Goal: Task Accomplishment & Management: Use online tool/utility

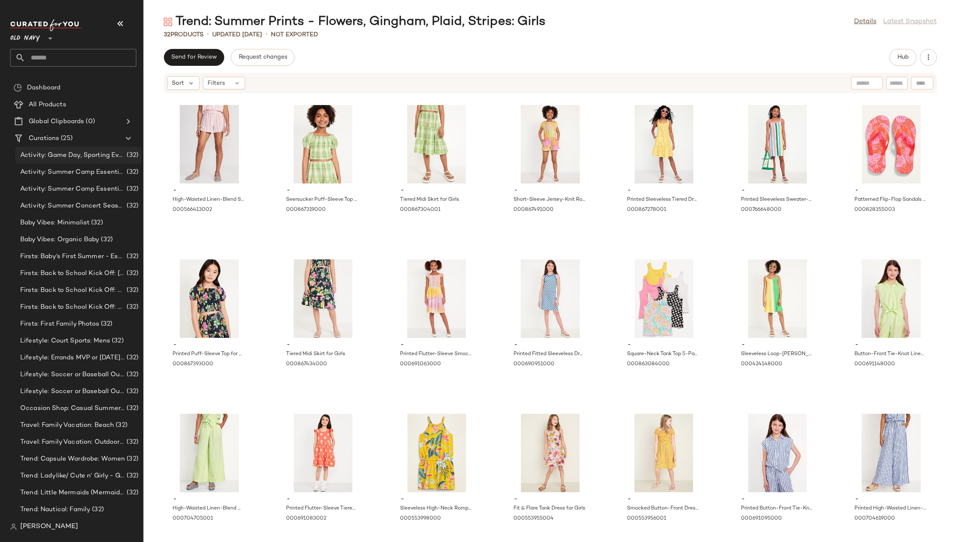
click at [70, 151] on span "Activity: Game Day, Sporting Event: Family + Toddler" at bounding box center [72, 156] width 105 height 10
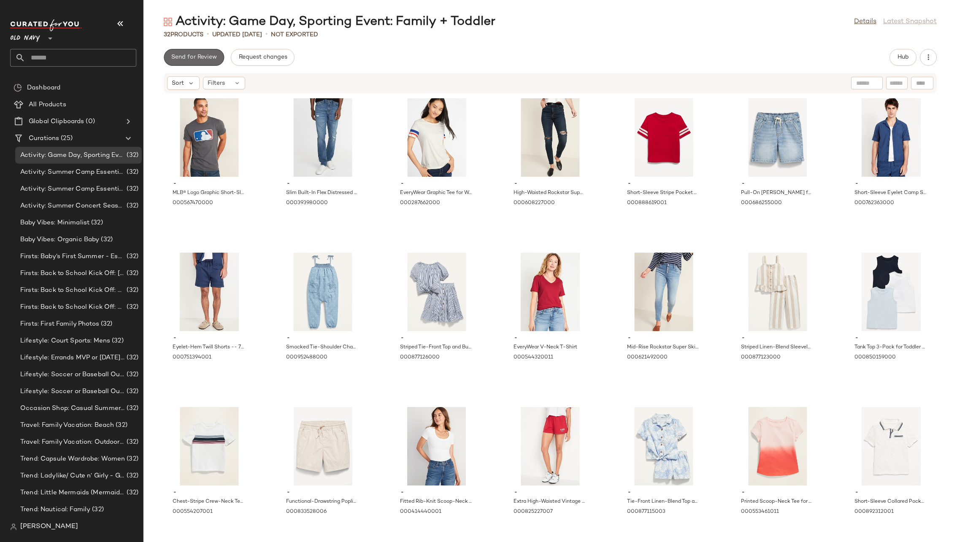
click at [194, 58] on span "Send for Review" at bounding box center [194, 57] width 46 height 7
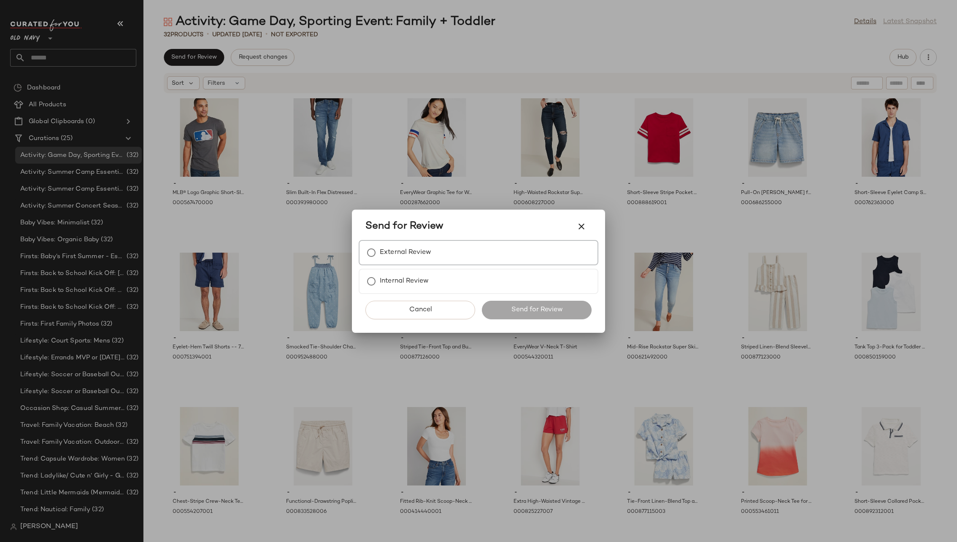
click at [422, 257] on label "External Review" at bounding box center [405, 252] width 51 height 17
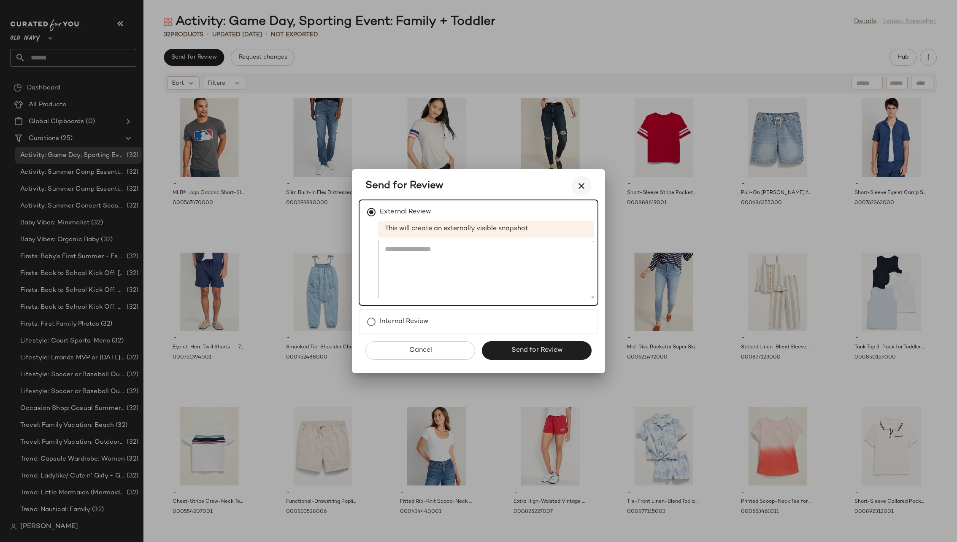
click at [577, 183] on icon "button" at bounding box center [581, 186] width 10 height 10
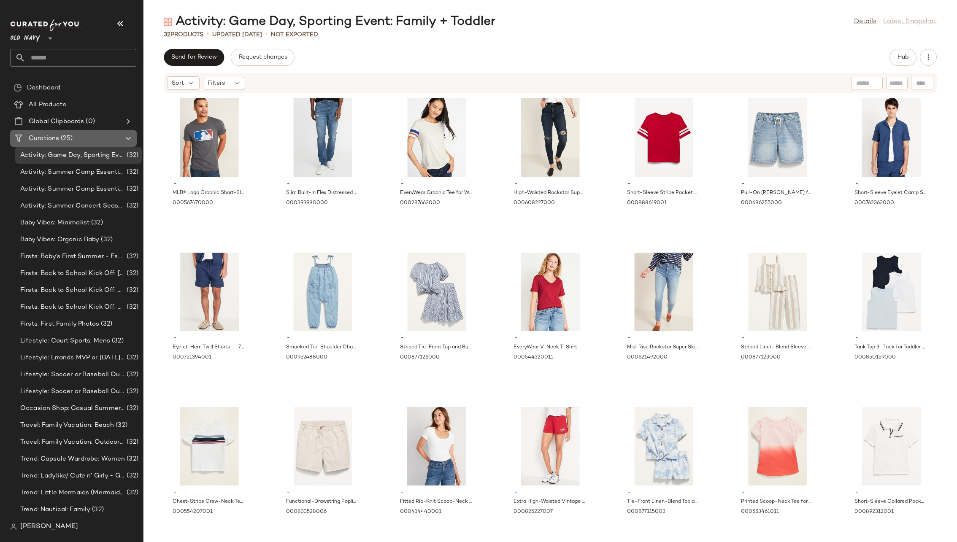
click at [80, 135] on div "Curations (25)" at bounding box center [73, 139] width 95 height 10
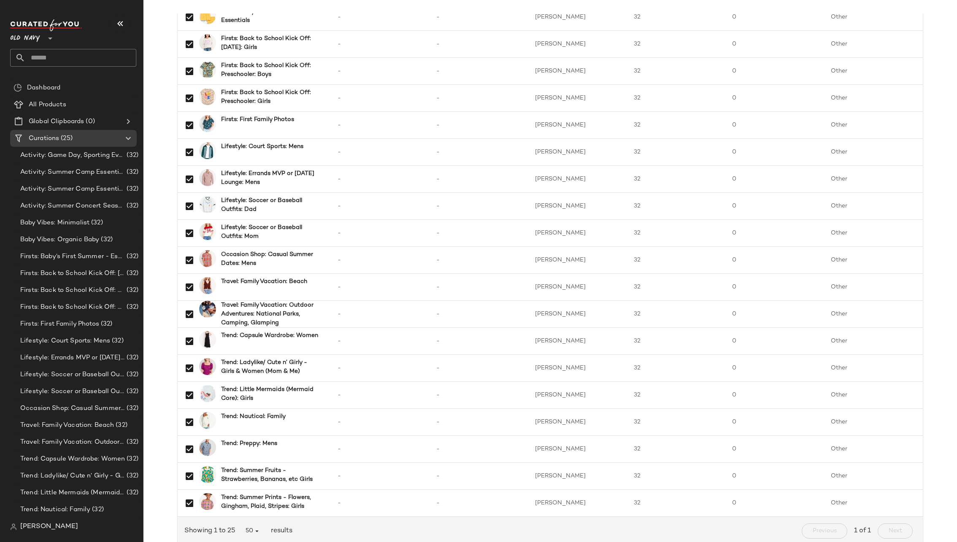
scroll to position [327, 0]
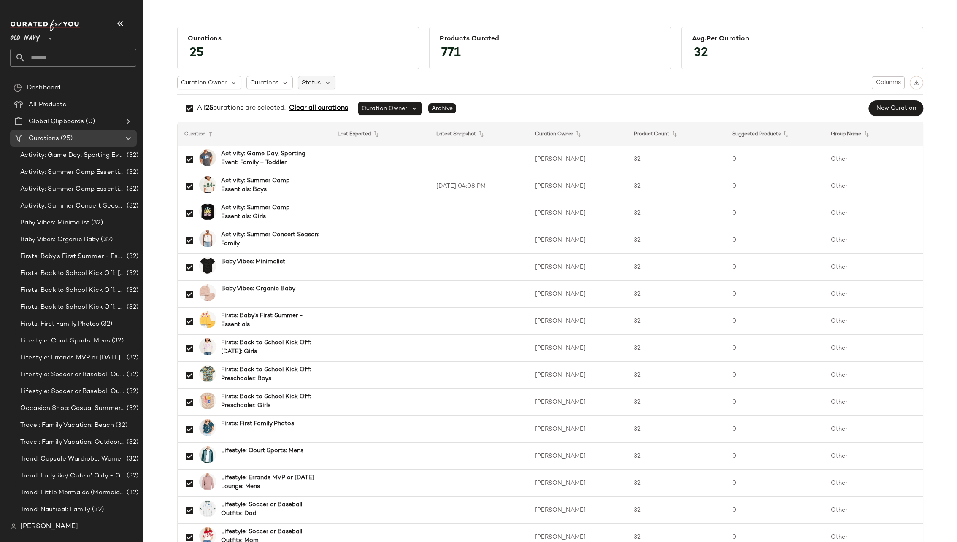
click at [318, 83] on div "Status" at bounding box center [317, 83] width 38 height 14
click at [325, 80] on icon at bounding box center [328, 83] width 8 height 8
click at [660, 102] on div "All 25 curations are selected. Clear all curations Curation Owner Archive New C…" at bounding box center [550, 108] width 746 height 17
click at [161, 135] on div "Curations 25 Products Curated 771 Avg.per Curation 32 Curation Owner Curations …" at bounding box center [550, 441] width 800 height 843
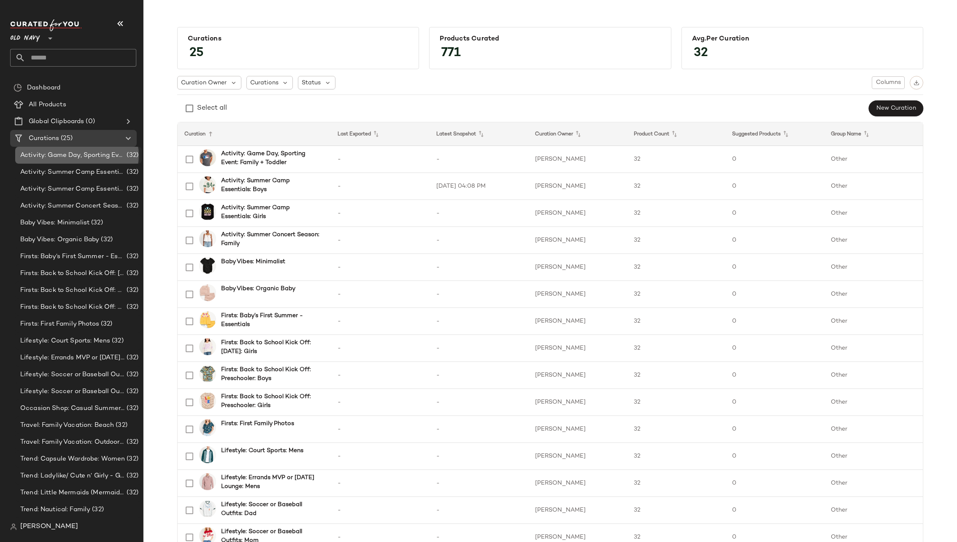
click at [75, 151] on span "Activity: Game Day, Sporting Event: Family + Toddler" at bounding box center [72, 156] width 105 height 10
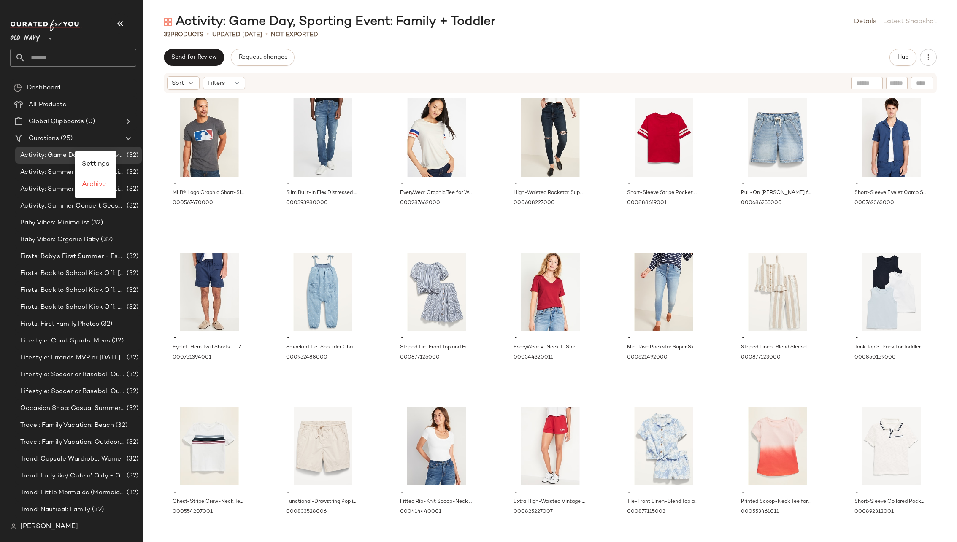
click at [356, 49] on div "Activity: Game Day, Sporting Event: Family + Toddler Details Latest Snapshot 32…" at bounding box center [550, 278] width 814 height 529
click at [192, 57] on span "Send for Review" at bounding box center [194, 57] width 46 height 7
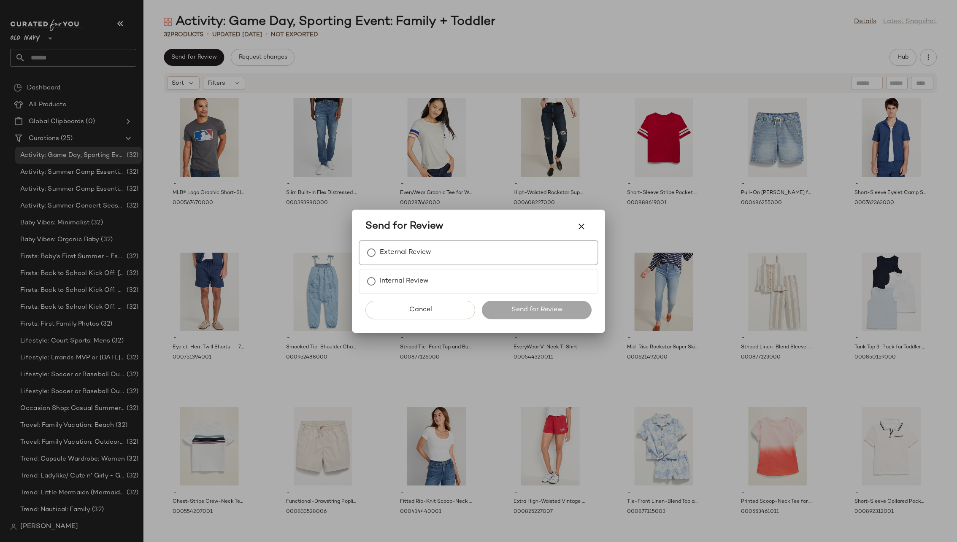
click at [441, 260] on div "External Review" at bounding box center [479, 252] width 240 height 25
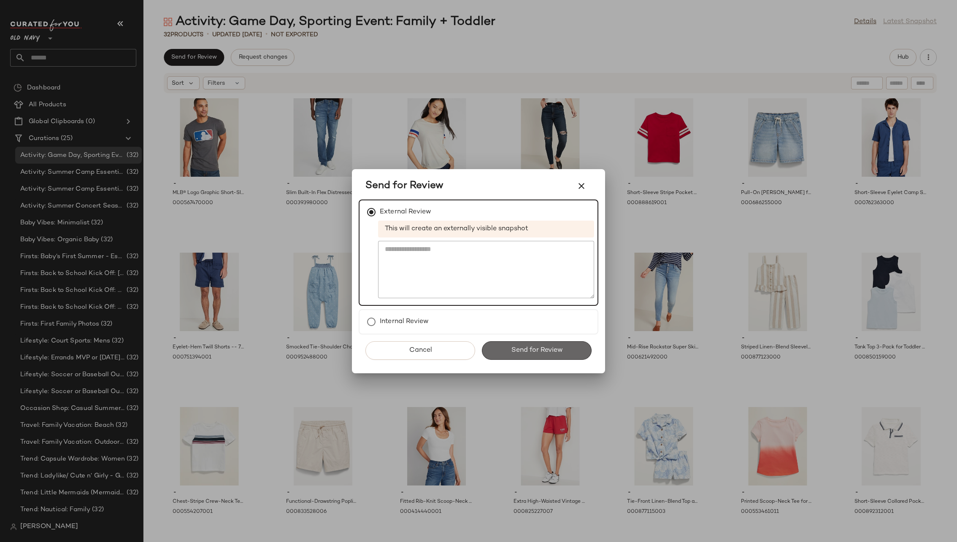
click at [532, 349] on span "Send for Review" at bounding box center [537, 350] width 52 height 8
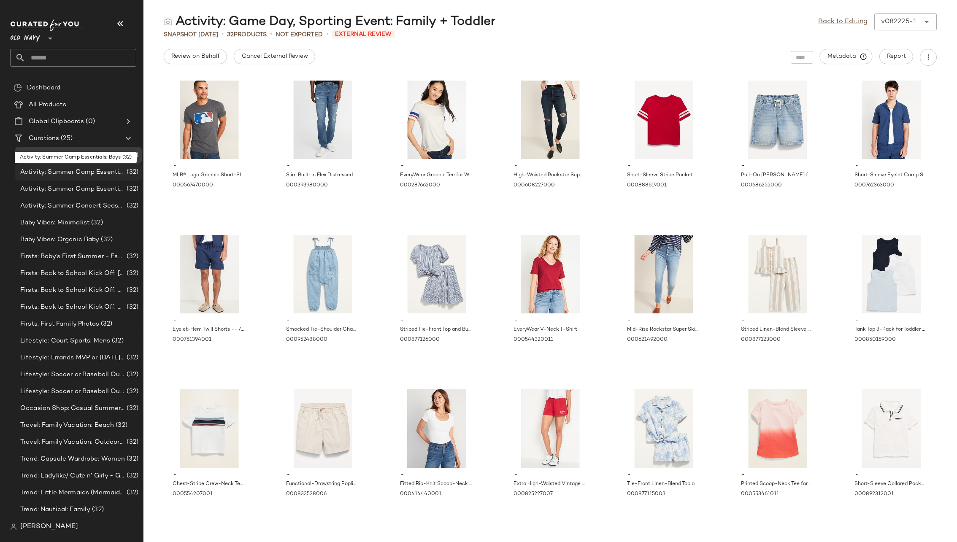
click at [95, 169] on span "Activity: Summer Camp Essentials: Boys" at bounding box center [72, 173] width 105 height 10
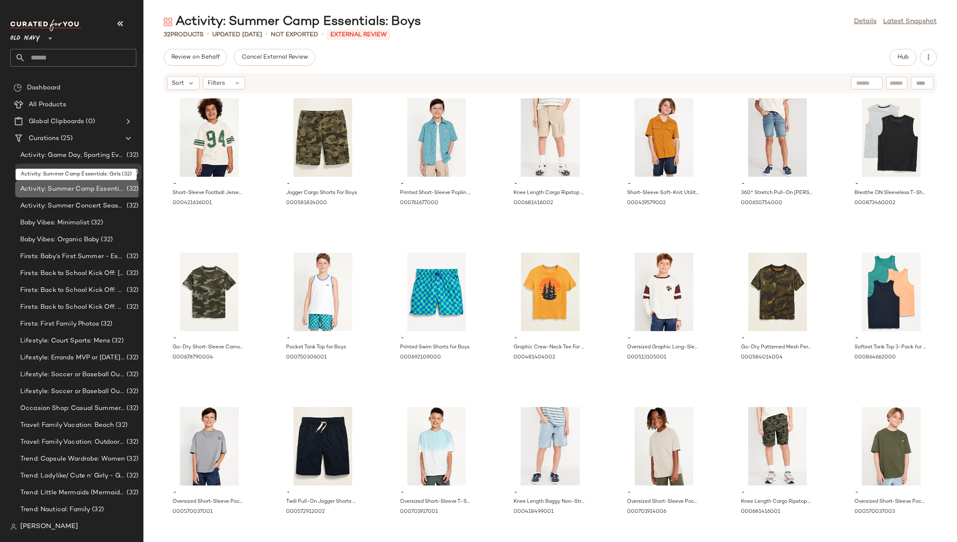
click at [102, 188] on span "Activity: Summer Camp Essentials: Girls" at bounding box center [72, 189] width 105 height 10
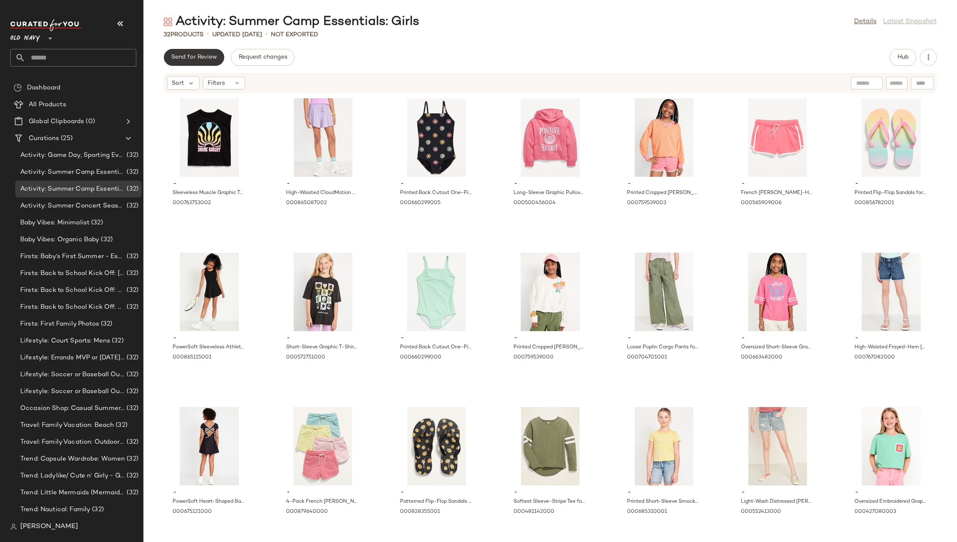
click at [199, 57] on span "Send for Review" at bounding box center [194, 57] width 46 height 7
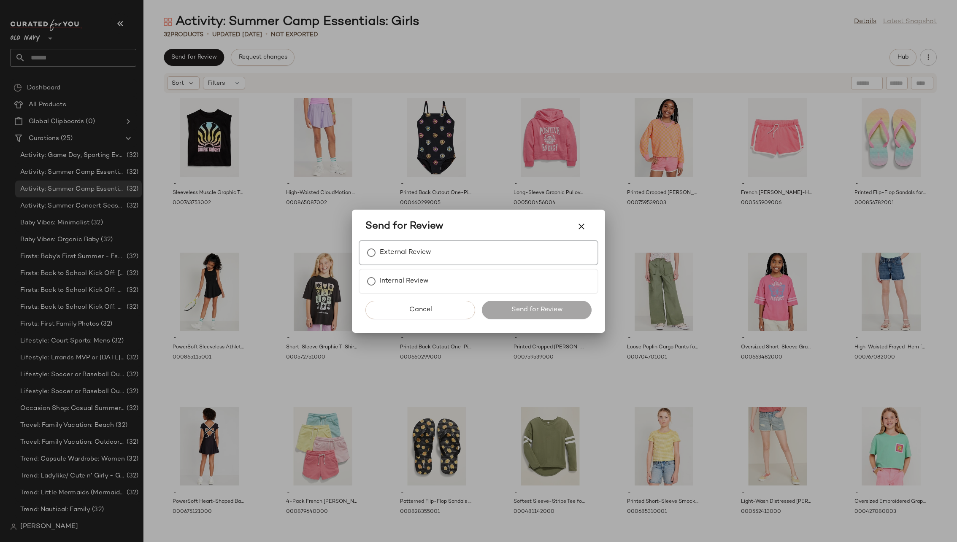
click at [409, 257] on label "External Review" at bounding box center [405, 252] width 51 height 17
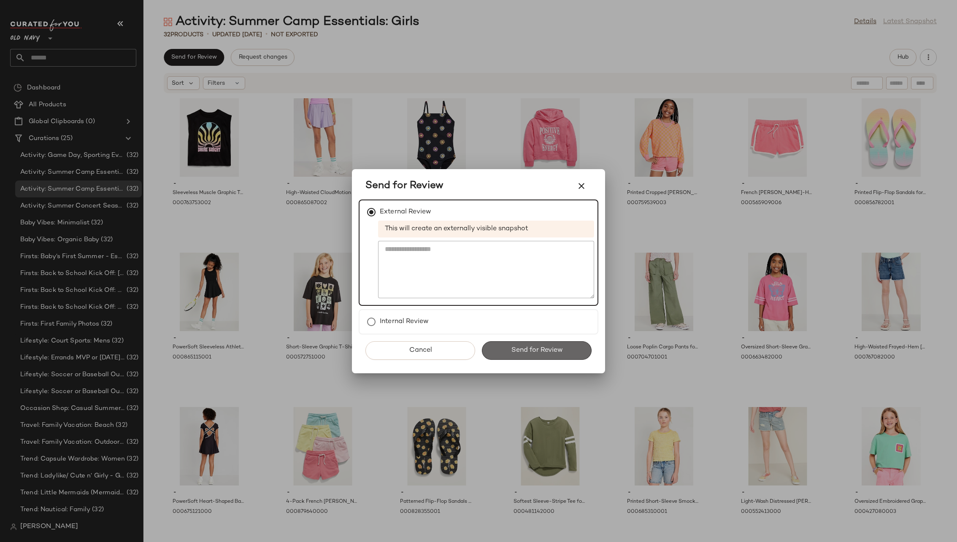
click at [540, 349] on span "Send for Review" at bounding box center [537, 350] width 52 height 8
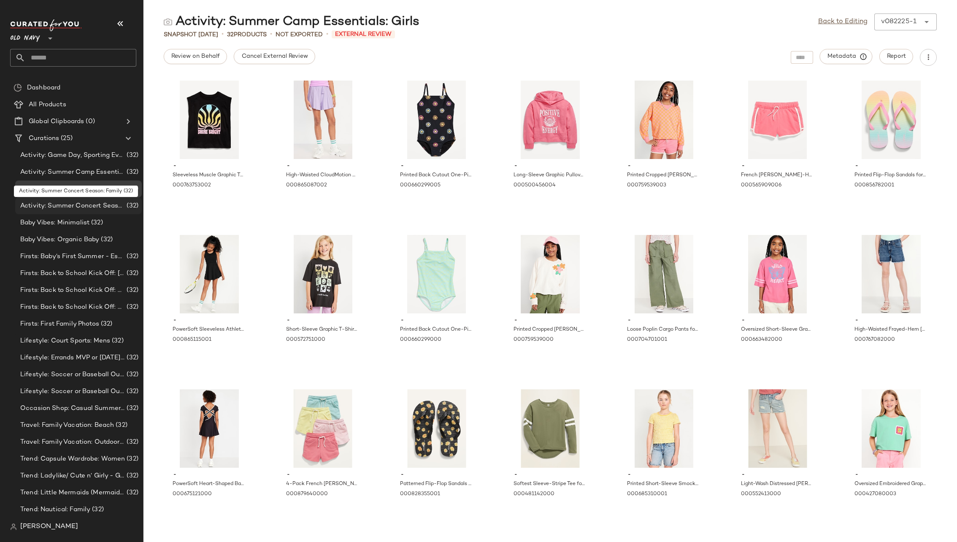
click at [96, 205] on span "Activity: Summer Concert Season: Family" at bounding box center [72, 206] width 105 height 10
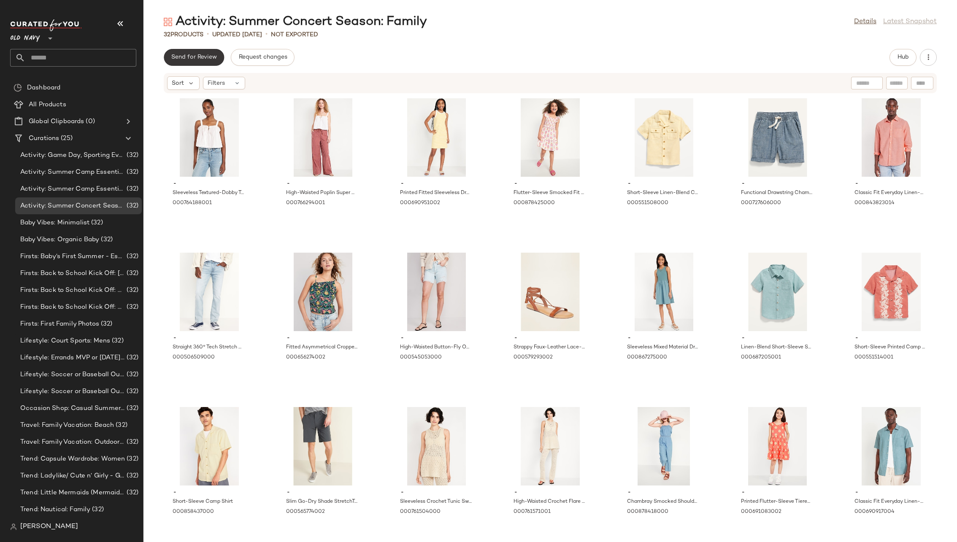
click at [187, 57] on span "Send for Review" at bounding box center [194, 57] width 46 height 7
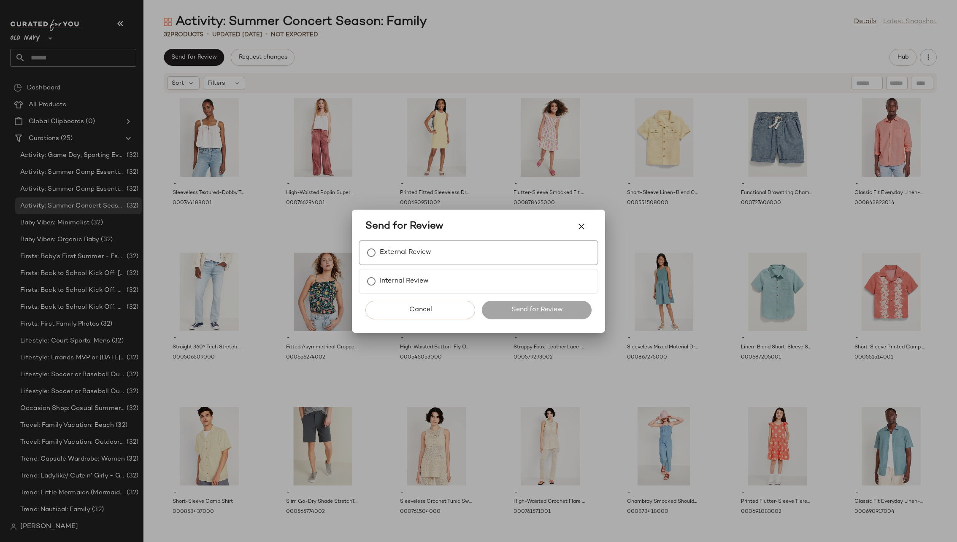
click at [425, 254] on label "External Review" at bounding box center [405, 252] width 51 height 17
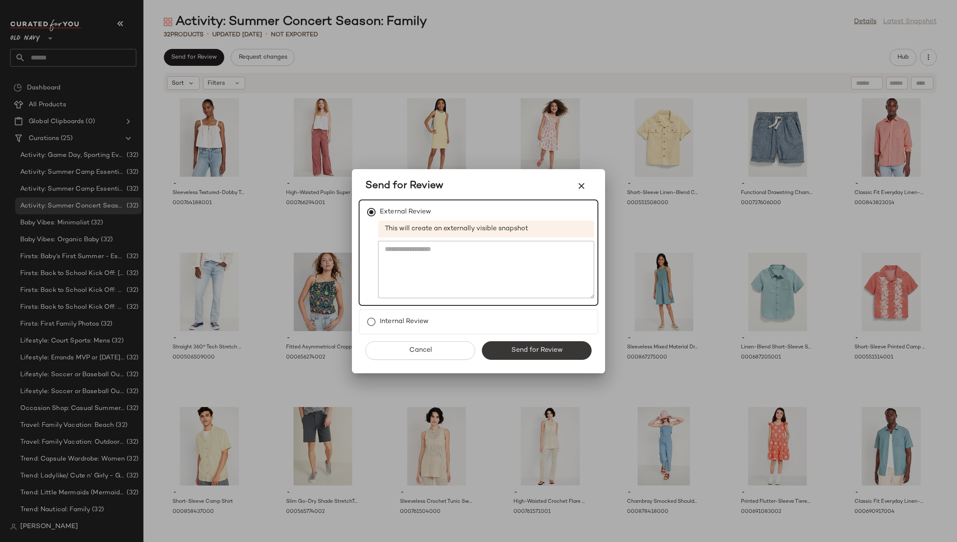
click at [527, 346] on span "Send for Review" at bounding box center [537, 350] width 52 height 8
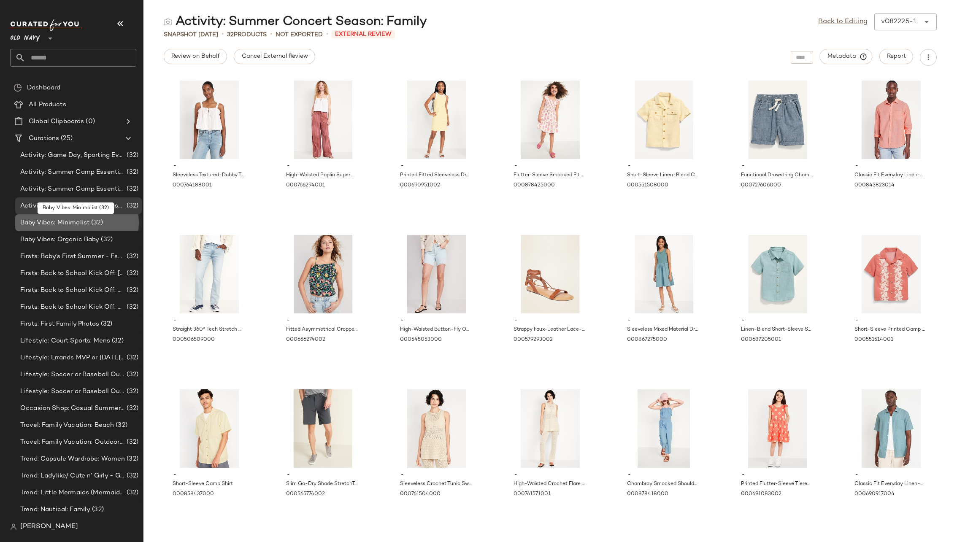
click at [76, 221] on span "Baby Vibes: Minimalist" at bounding box center [54, 223] width 69 height 10
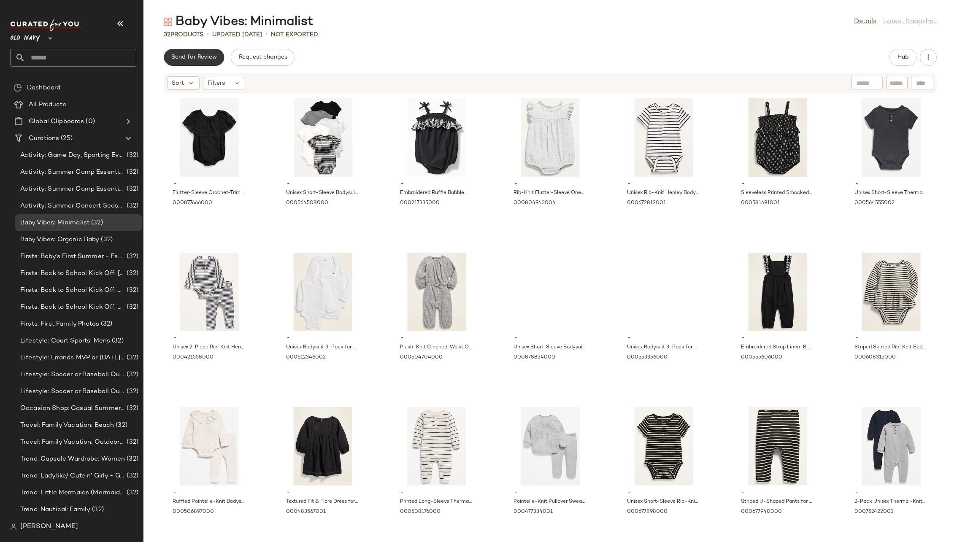
click at [192, 60] on span "Send for Review" at bounding box center [194, 57] width 46 height 7
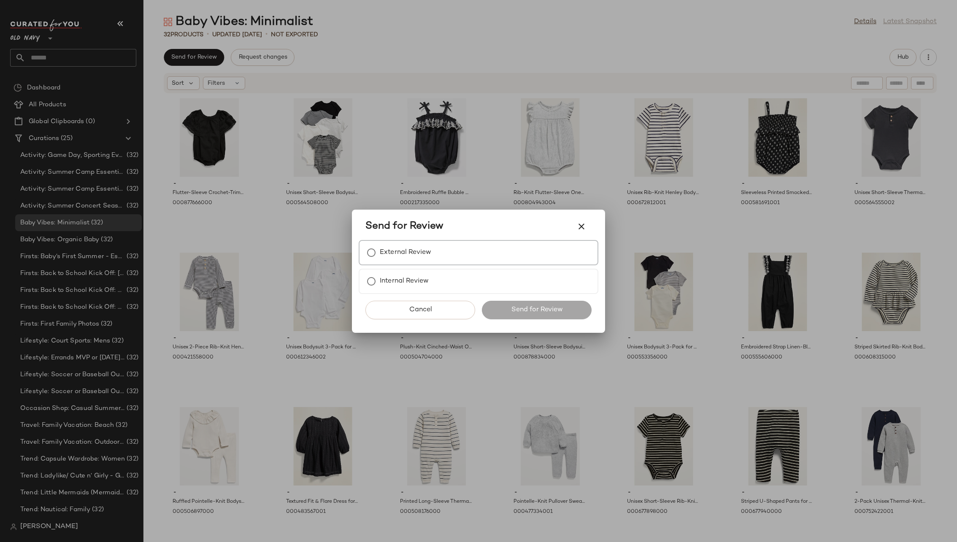
click at [393, 246] on label "External Review" at bounding box center [405, 252] width 51 height 17
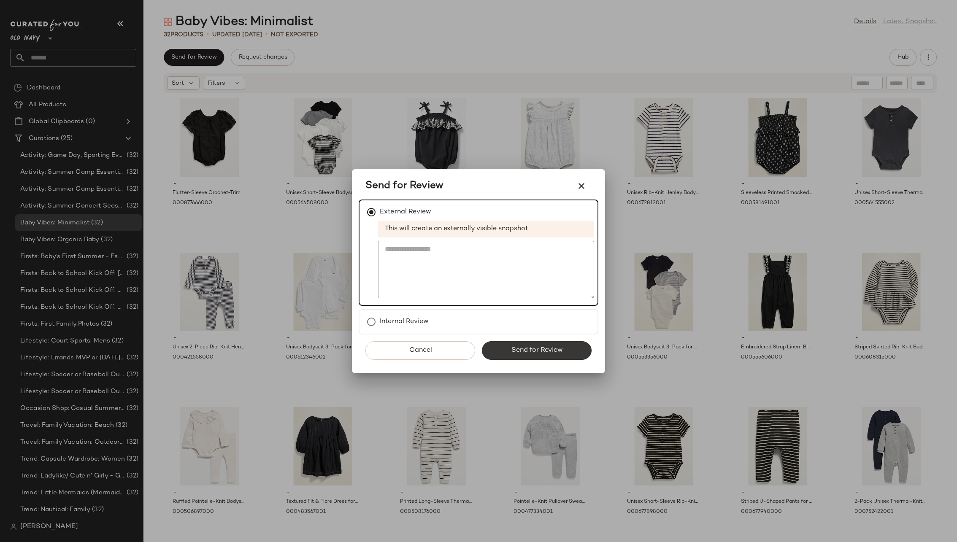
click at [545, 346] on button "Send for Review" at bounding box center [537, 350] width 110 height 19
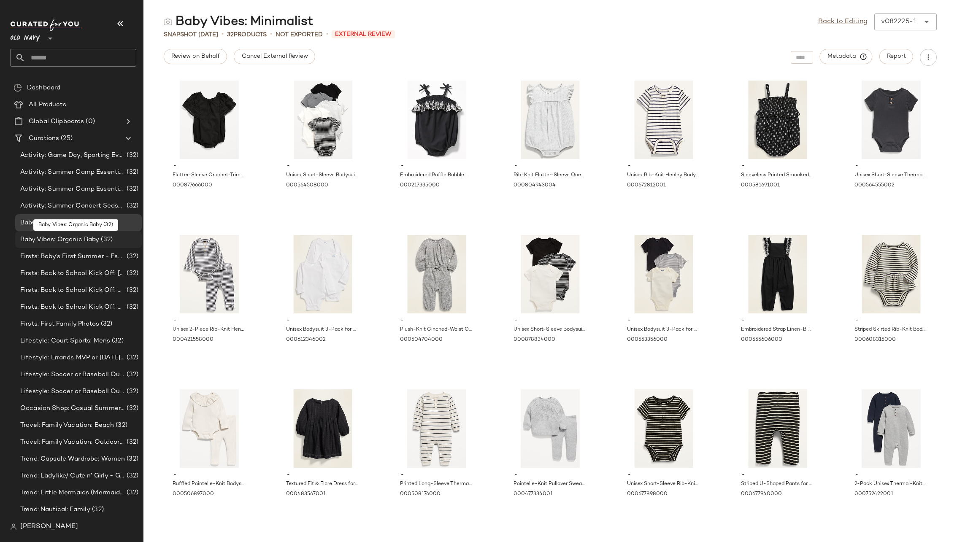
click at [80, 241] on span "Baby Vibes: Organic Baby" at bounding box center [59, 240] width 79 height 10
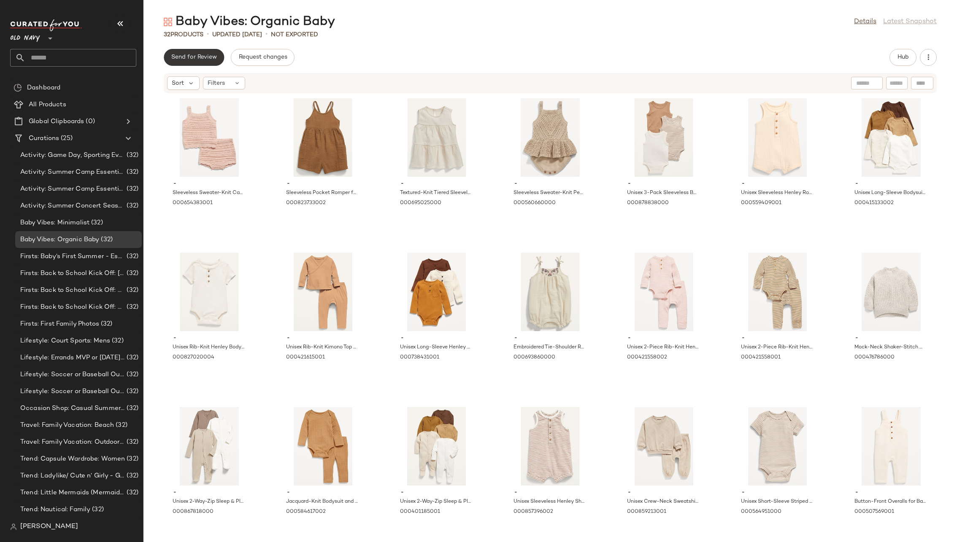
click at [200, 56] on span "Send for Review" at bounding box center [194, 57] width 46 height 7
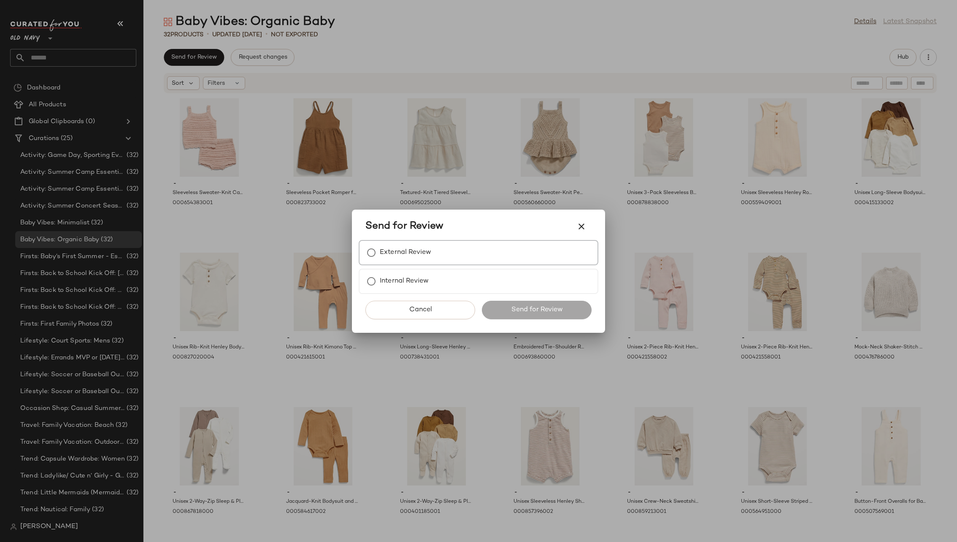
click at [413, 248] on label "External Review" at bounding box center [405, 252] width 51 height 17
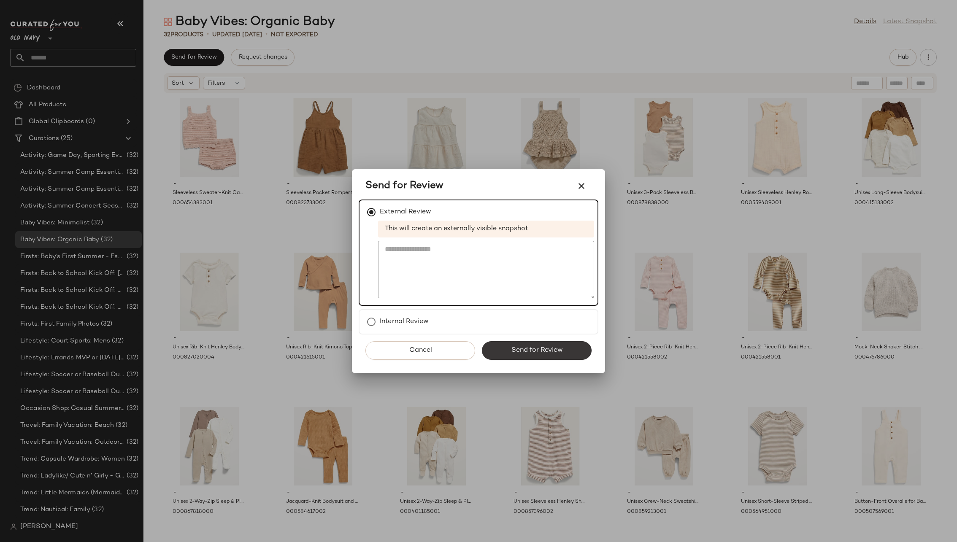
click at [525, 350] on span "Send for Review" at bounding box center [537, 350] width 52 height 8
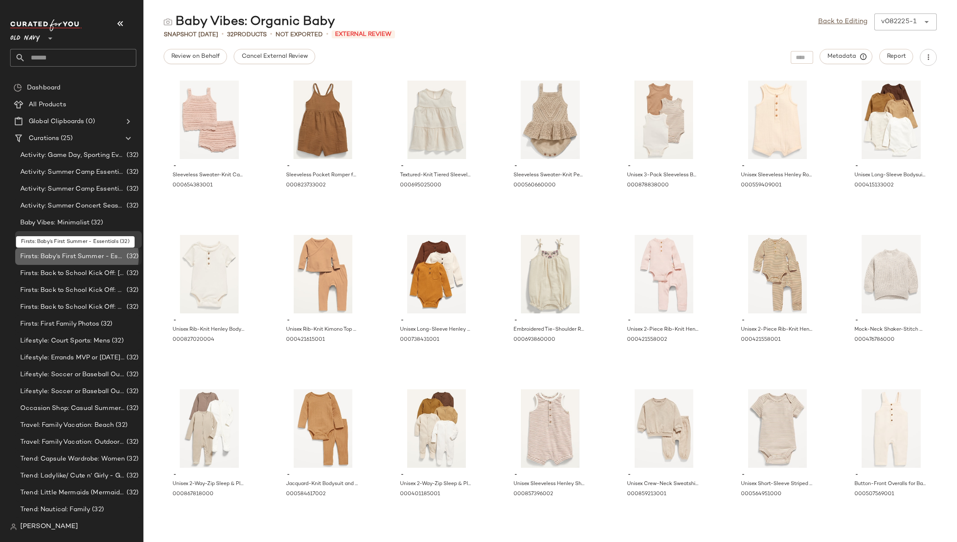
click at [71, 256] on span "Firsts: Baby’s First Summer - Essentials" at bounding box center [72, 257] width 105 height 10
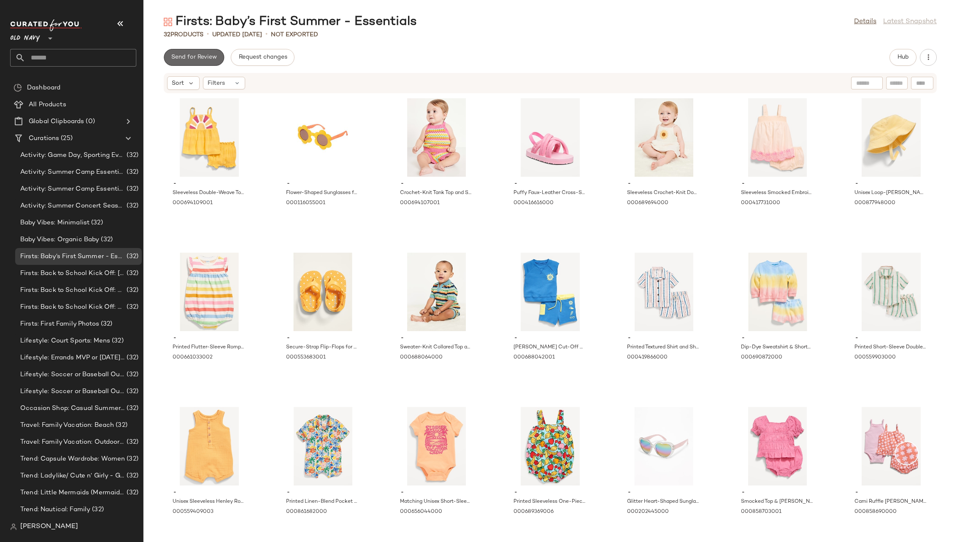
click at [201, 59] on span "Send for Review" at bounding box center [194, 57] width 46 height 7
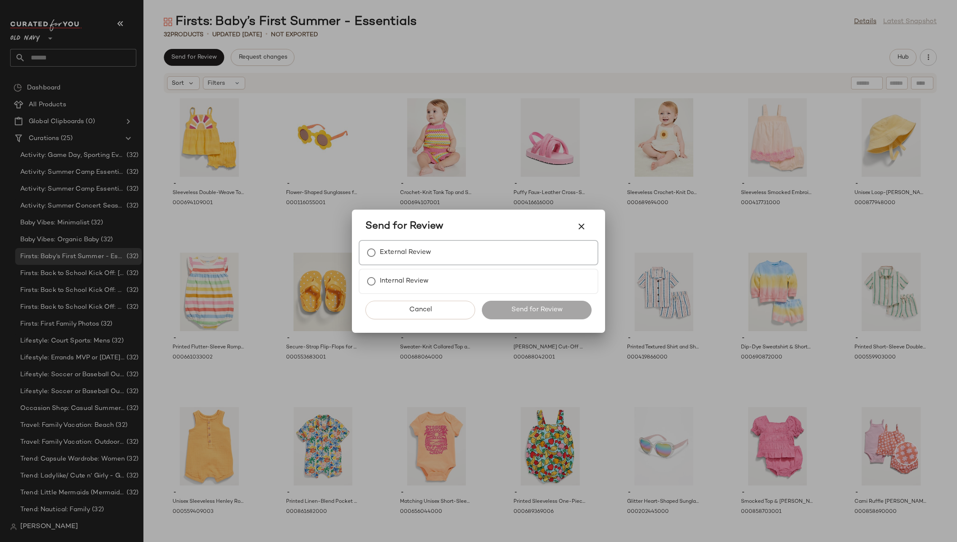
click at [462, 244] on div "External Review" at bounding box center [479, 252] width 240 height 25
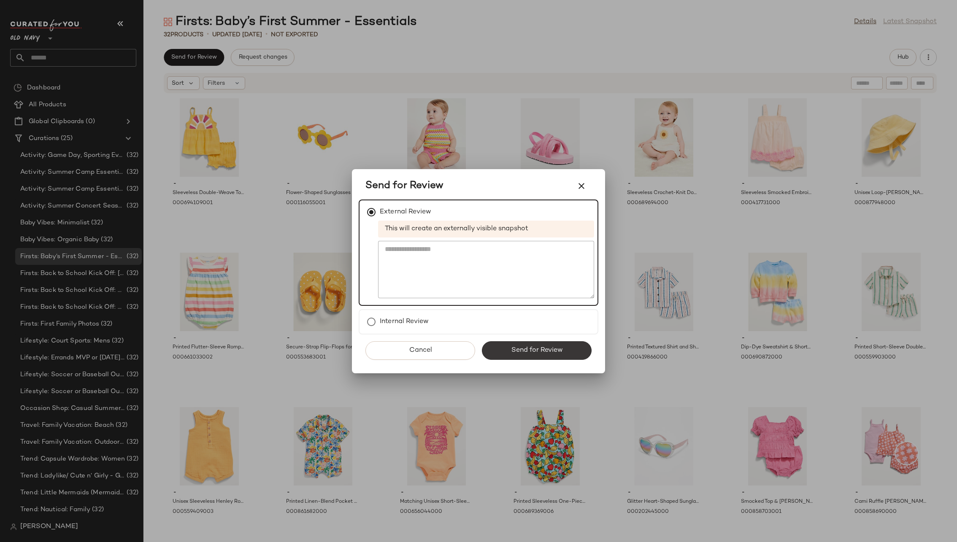
click at [529, 352] on span "Send for Review" at bounding box center [537, 350] width 52 height 8
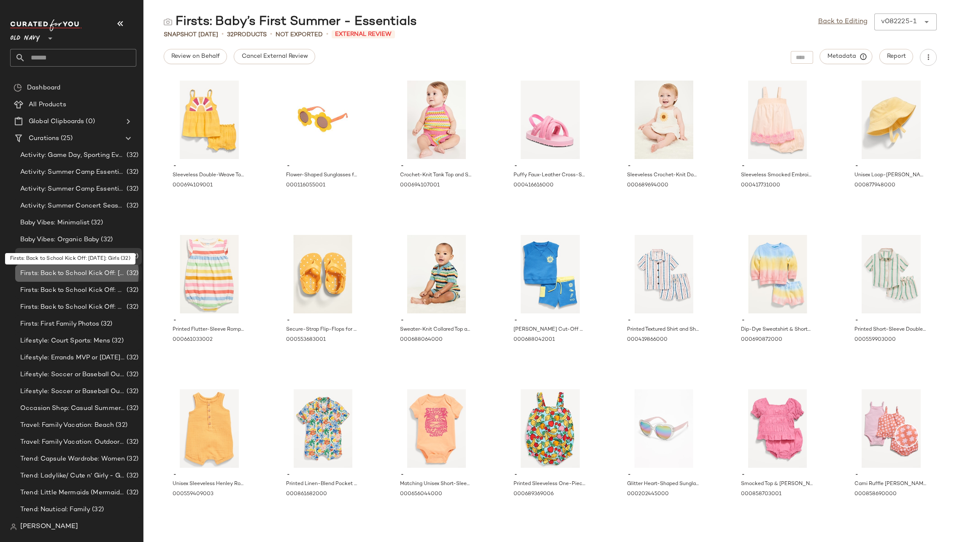
click at [86, 272] on span "Firsts: Back to School Kick Off: [DATE]: Girls" at bounding box center [72, 274] width 105 height 10
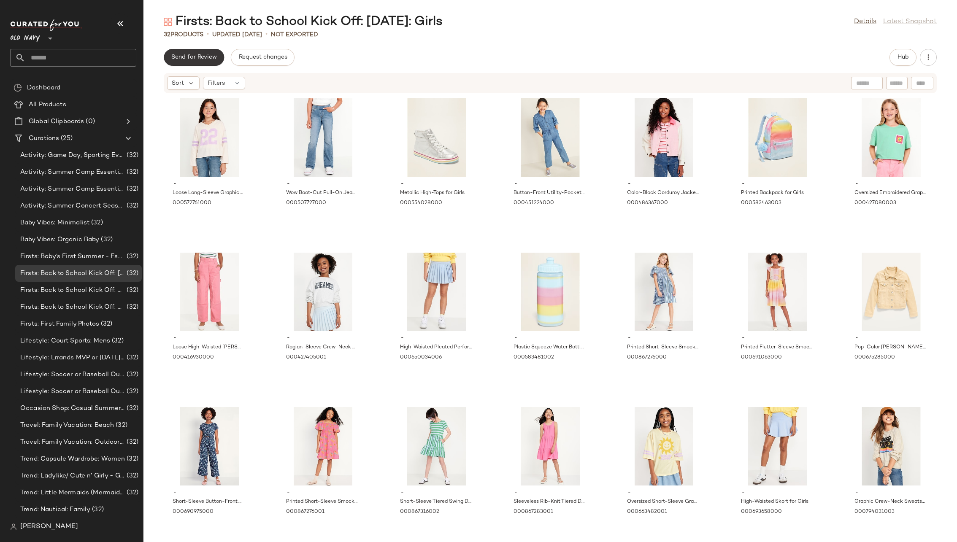
click at [189, 59] on span "Send for Review" at bounding box center [194, 57] width 46 height 7
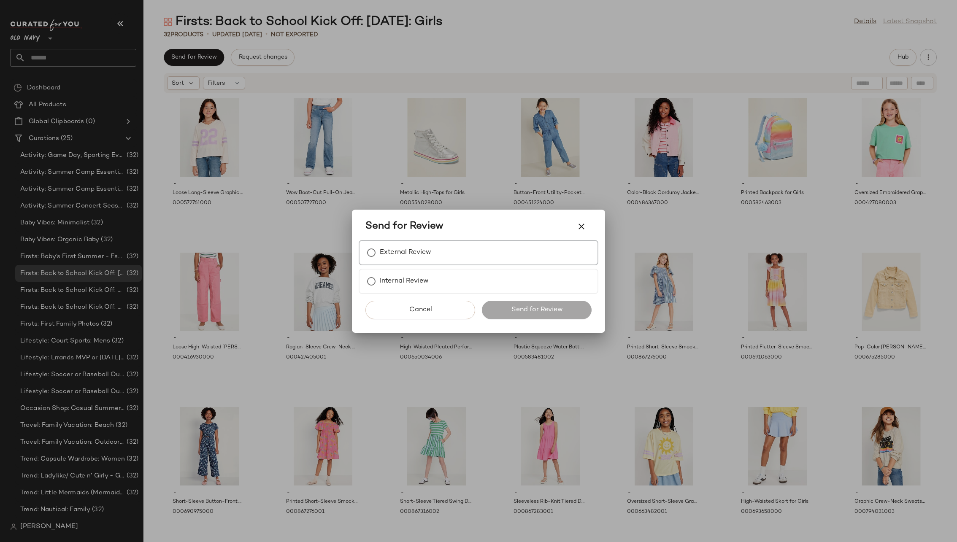
click at [416, 243] on div "External Review" at bounding box center [479, 252] width 240 height 25
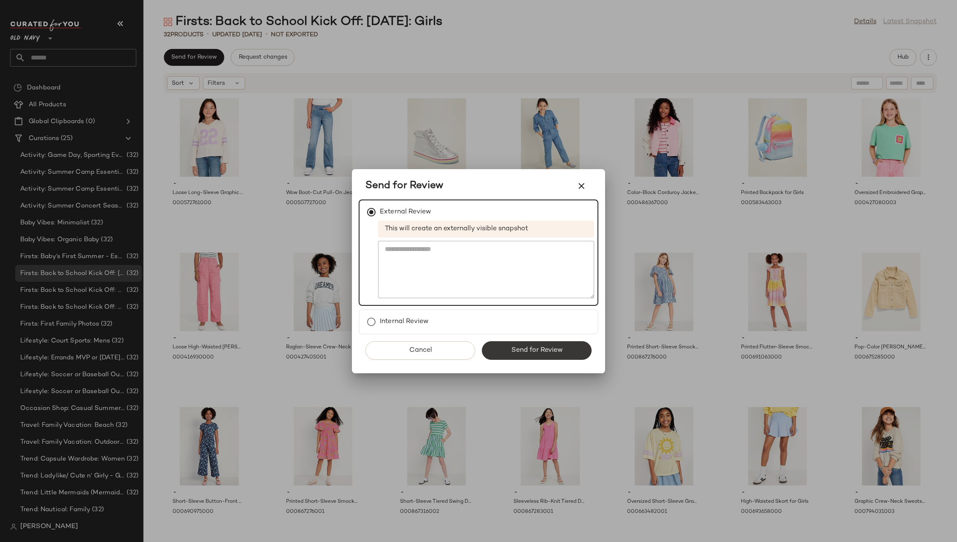
click at [524, 353] on span "Send for Review" at bounding box center [537, 350] width 52 height 8
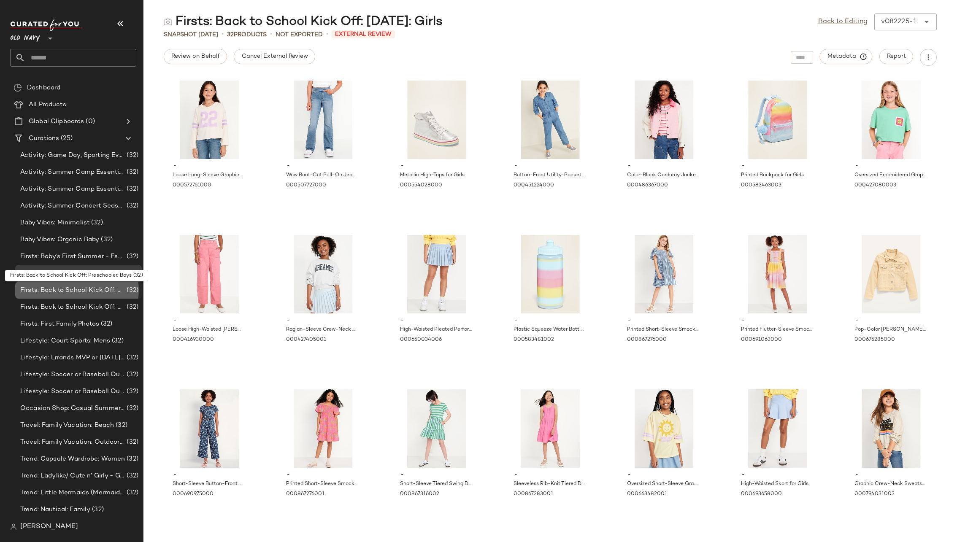
click at [96, 287] on span "Firsts: Back to School Kick Off: Preschooler: Boys" at bounding box center [72, 291] width 105 height 10
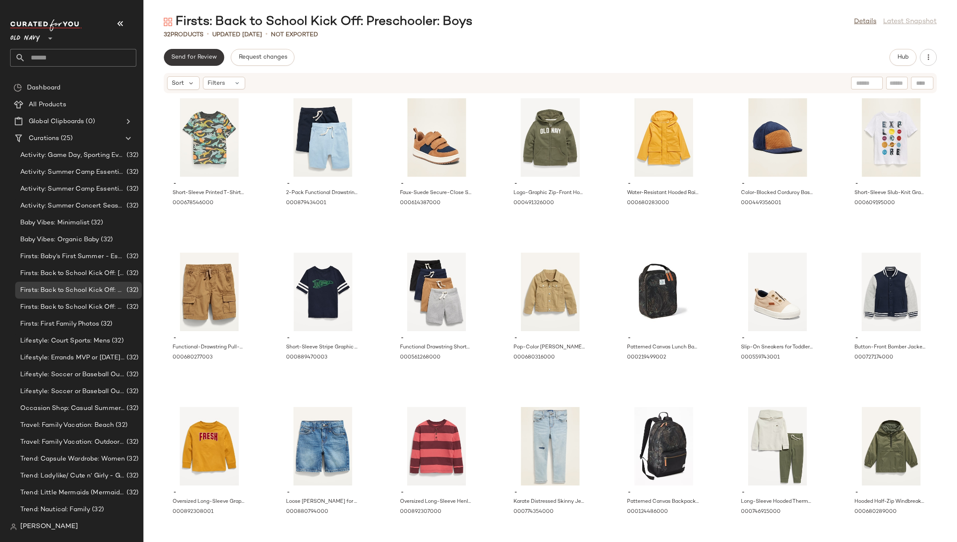
click at [197, 58] on span "Send for Review" at bounding box center [194, 57] width 46 height 7
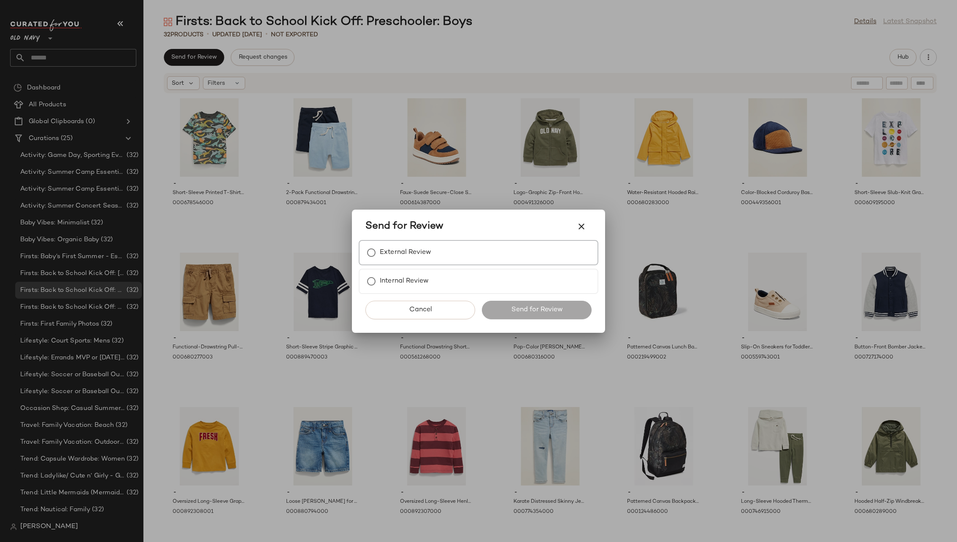
click at [389, 242] on div "External Review" at bounding box center [479, 252] width 240 height 25
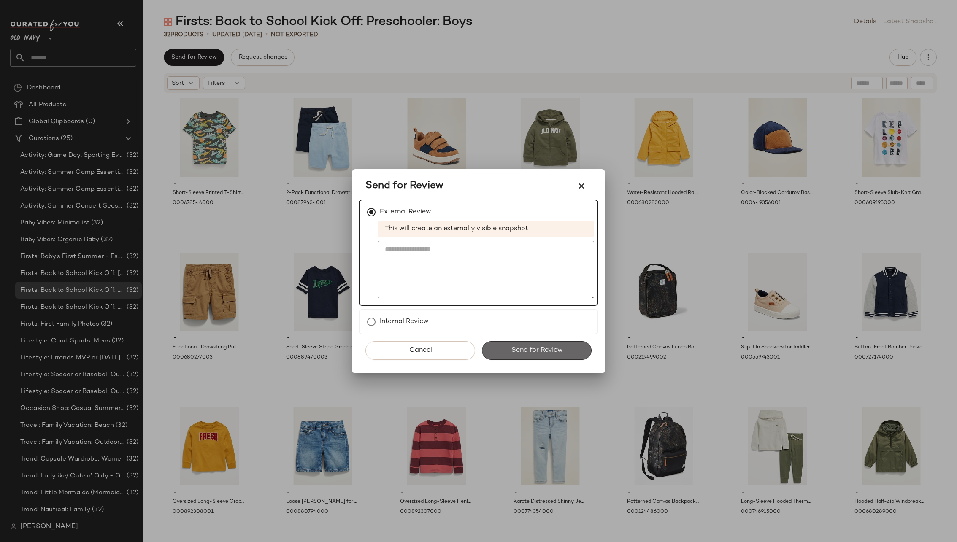
click at [511, 346] on span "Send for Review" at bounding box center [537, 350] width 52 height 8
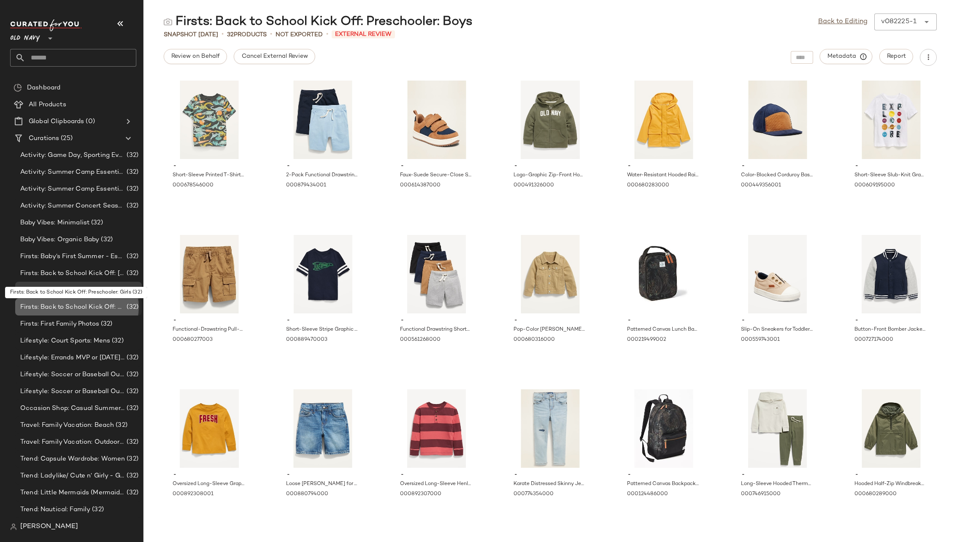
click at [91, 303] on span "Firsts: Back to School Kick Off: Preschooler: Girls" at bounding box center [72, 308] width 105 height 10
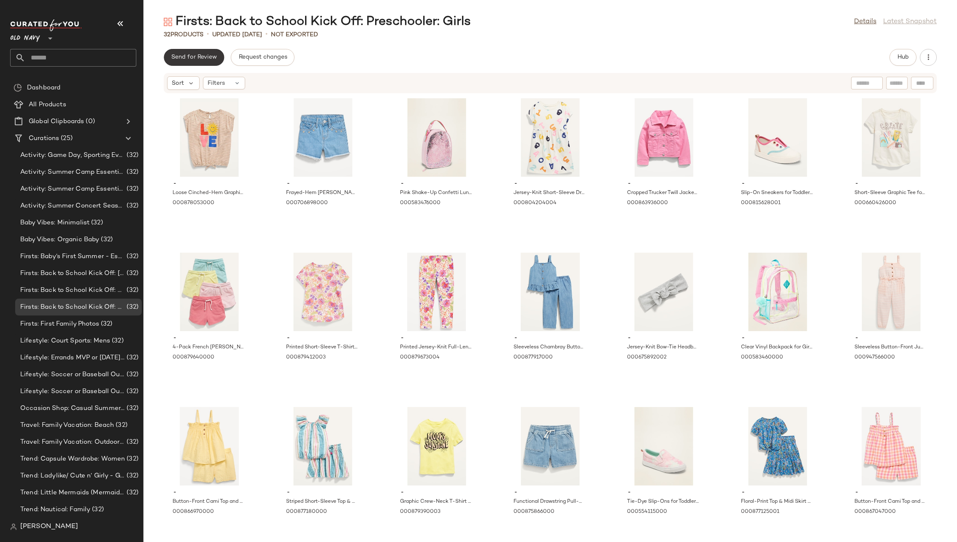
click at [200, 60] on span "Send for Review" at bounding box center [194, 57] width 46 height 7
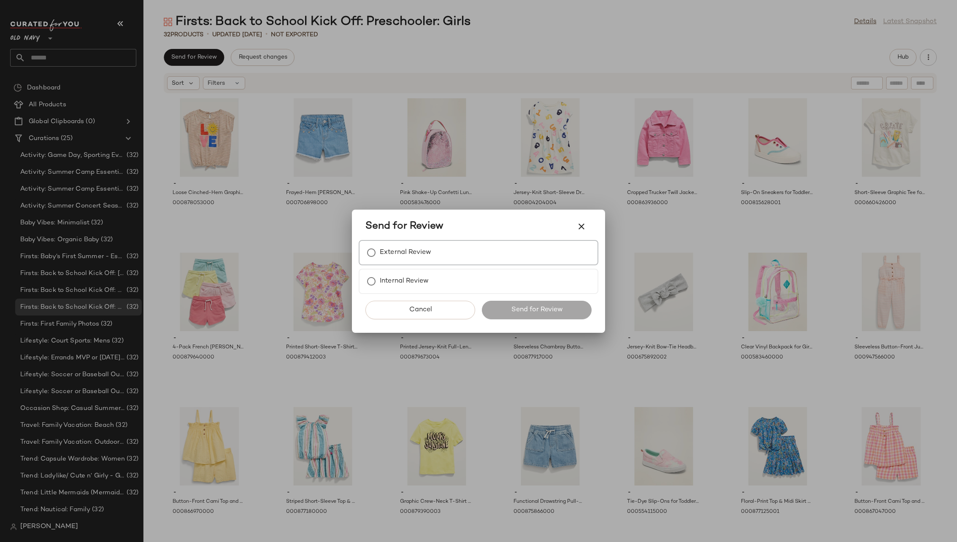
click at [417, 249] on label "External Review" at bounding box center [405, 252] width 51 height 17
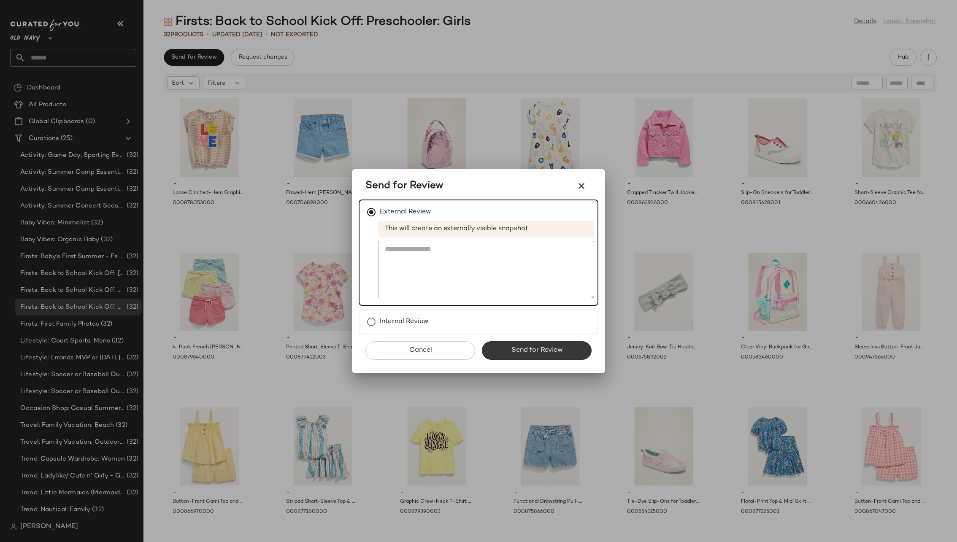
click at [518, 347] on span "Send for Review" at bounding box center [537, 350] width 52 height 8
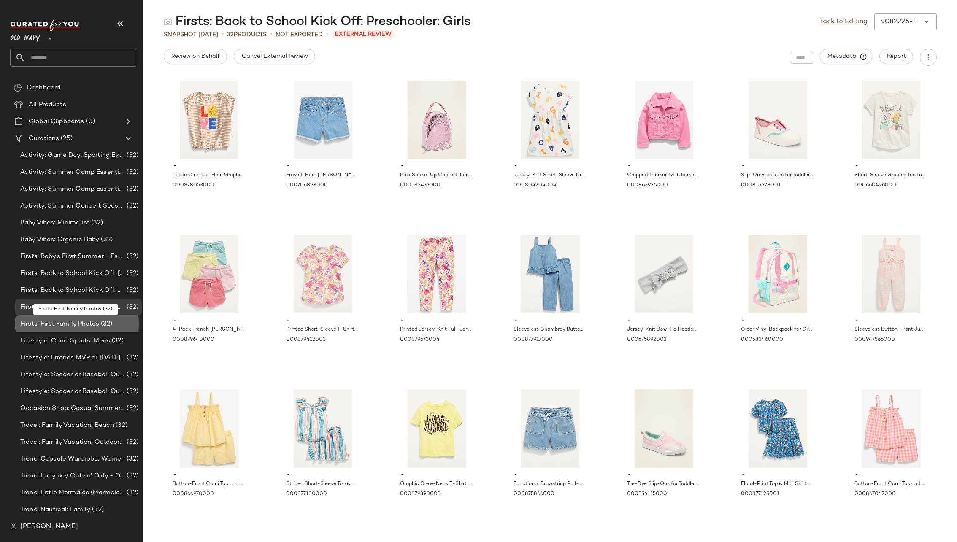
click at [102, 323] on span "(32)" at bounding box center [106, 324] width 14 height 10
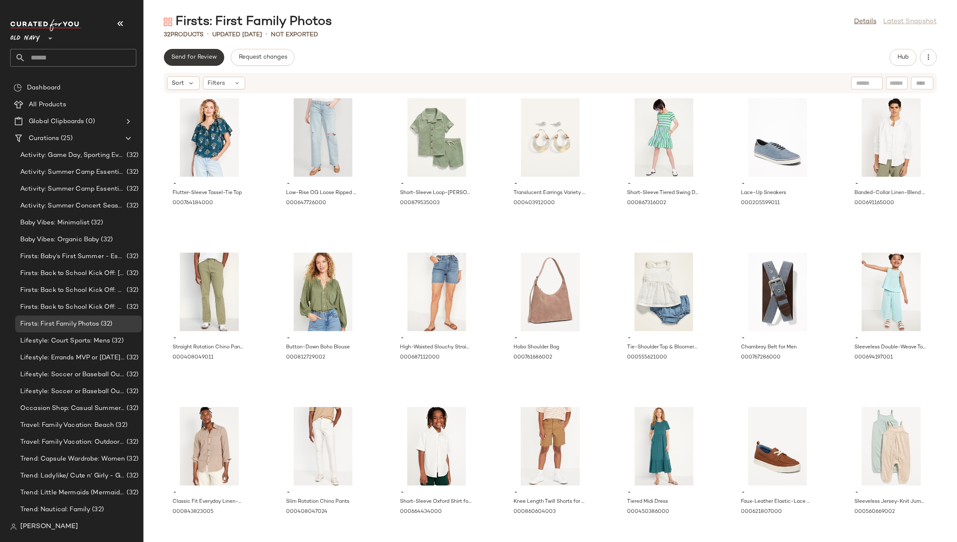
click at [185, 59] on span "Send for Review" at bounding box center [194, 57] width 46 height 7
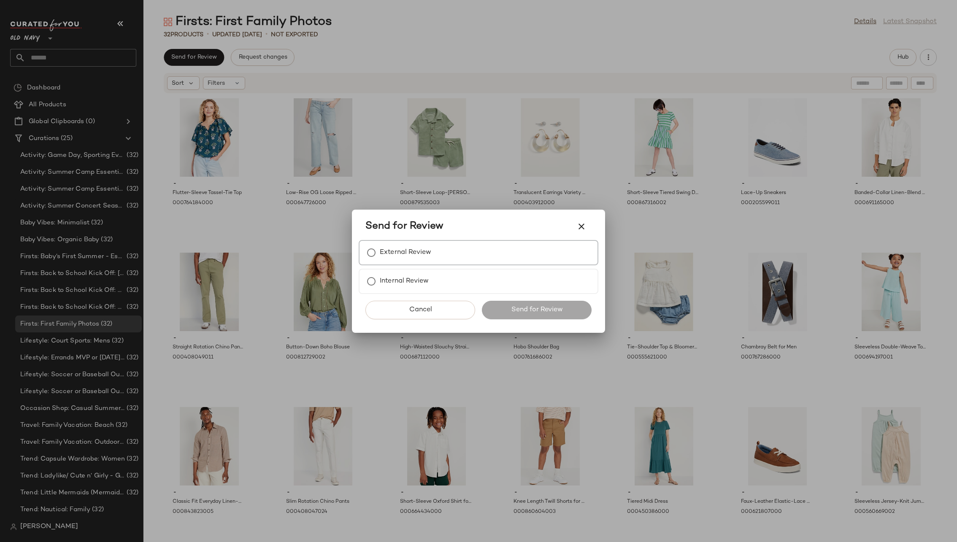
click at [435, 248] on div "External Review" at bounding box center [479, 252] width 240 height 25
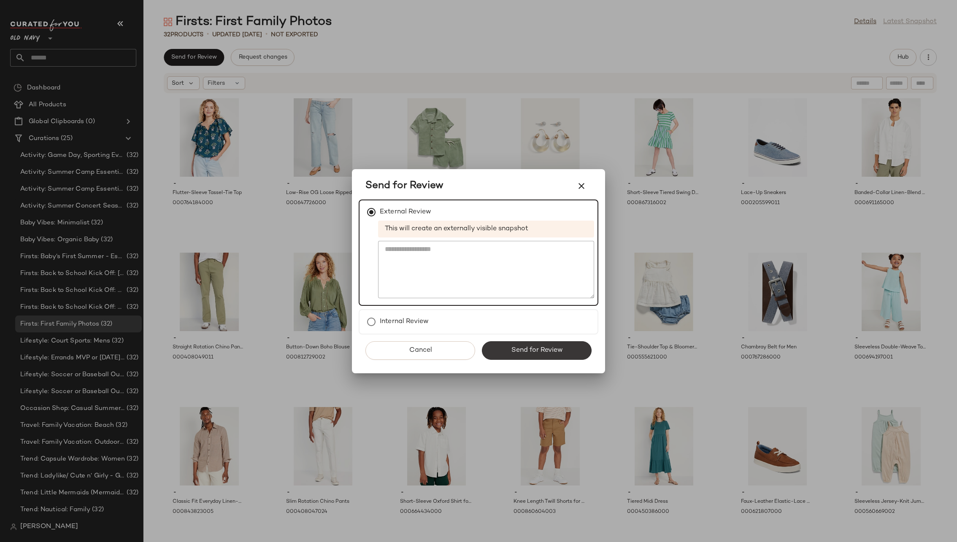
click at [517, 351] on span "Send for Review" at bounding box center [537, 350] width 52 height 8
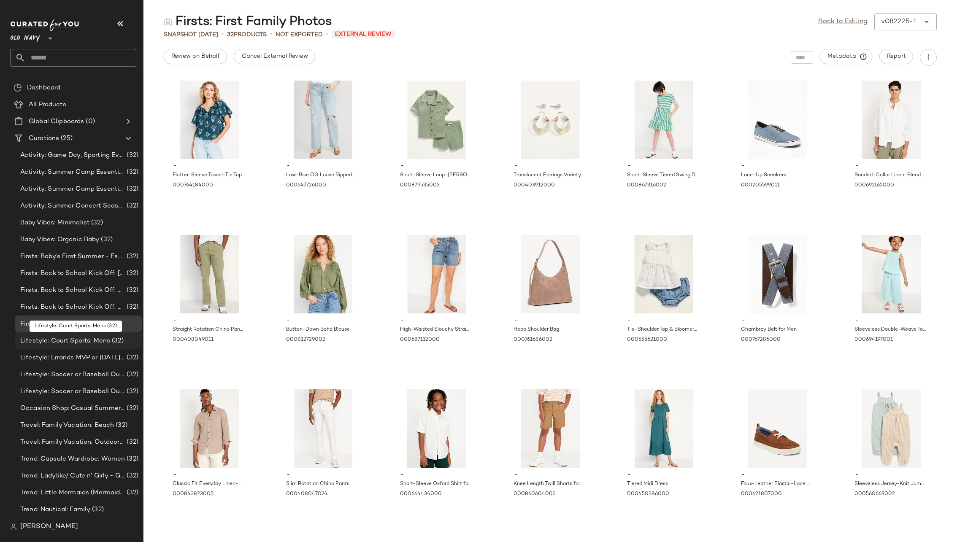
click at [87, 339] on span "Lifestyle: Court Sports: Mens" at bounding box center [65, 341] width 90 height 10
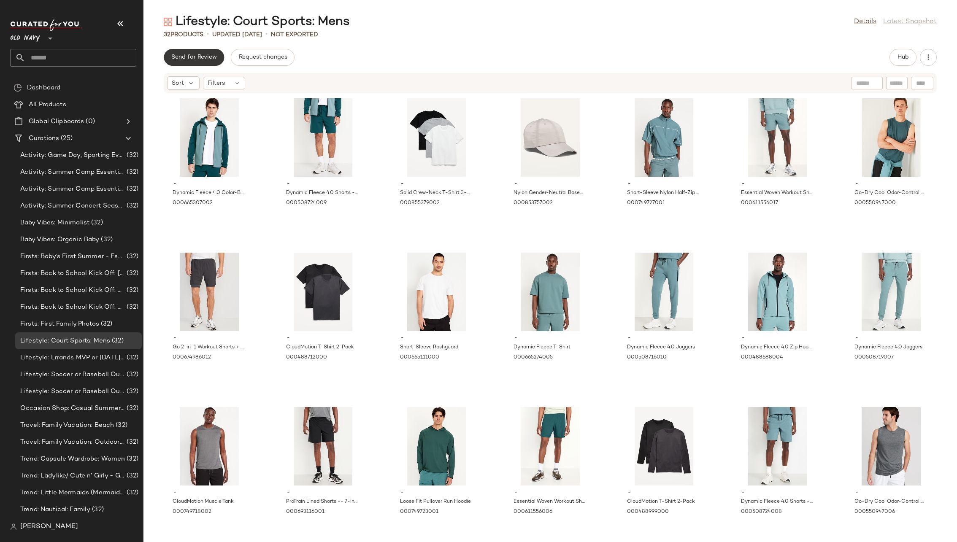
click at [197, 59] on span "Send for Review" at bounding box center [194, 57] width 46 height 7
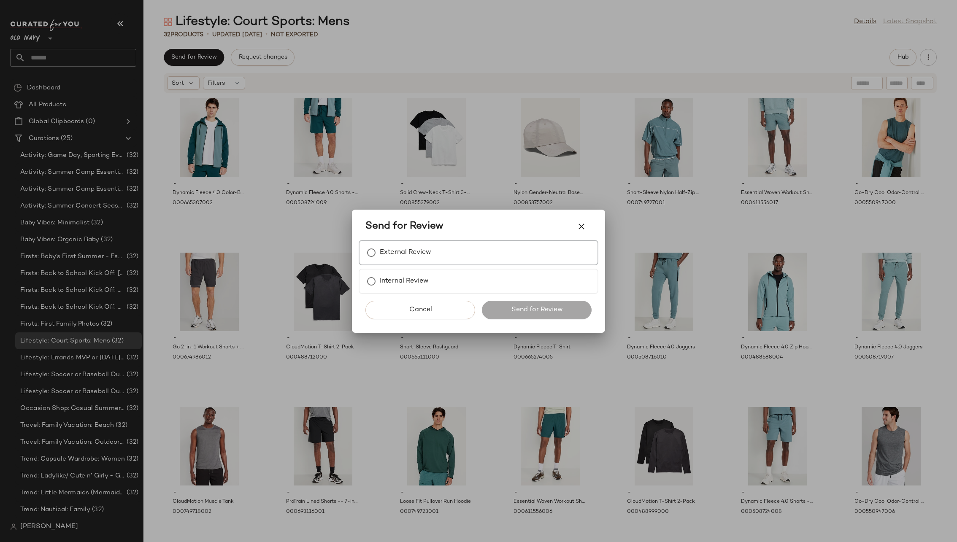
click at [441, 256] on div "External Review" at bounding box center [479, 252] width 240 height 25
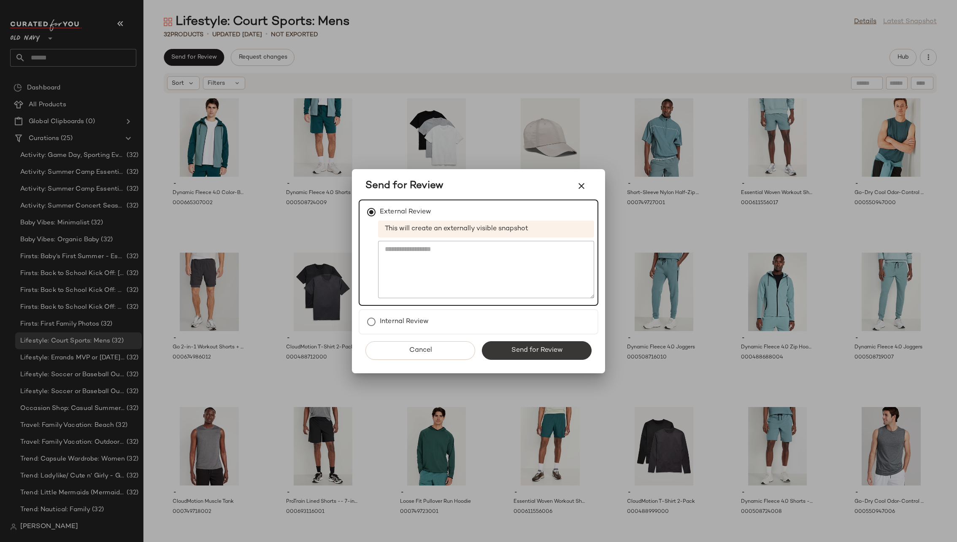
click at [529, 347] on span "Send for Review" at bounding box center [537, 350] width 52 height 8
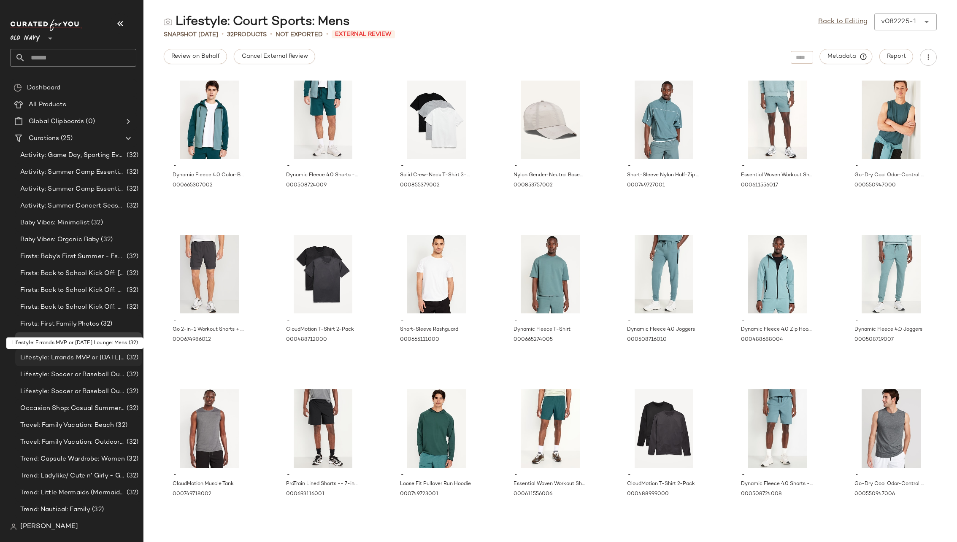
click at [95, 357] on span "Lifestyle: Errands MVP or [DATE] Lounge: Mens" at bounding box center [72, 358] width 105 height 10
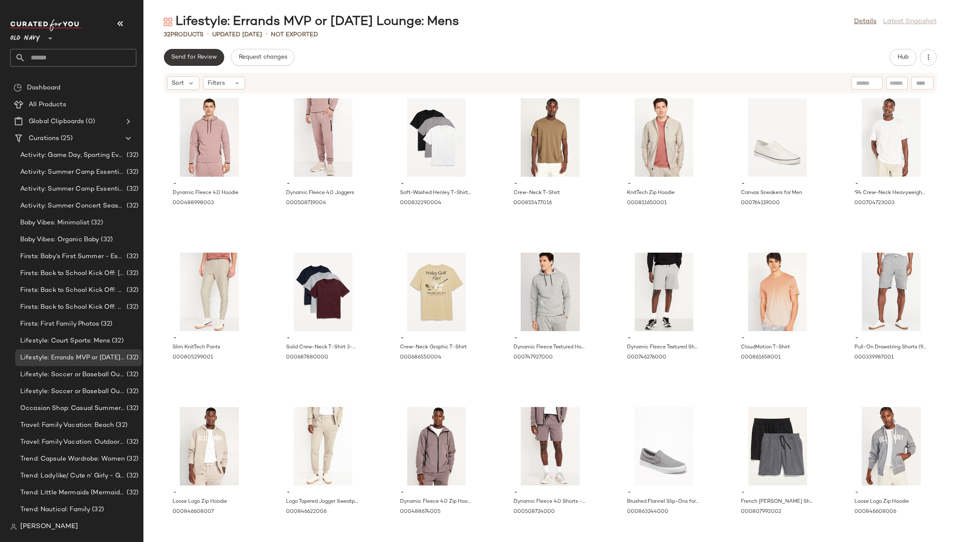
click at [206, 55] on span "Send for Review" at bounding box center [194, 57] width 46 height 7
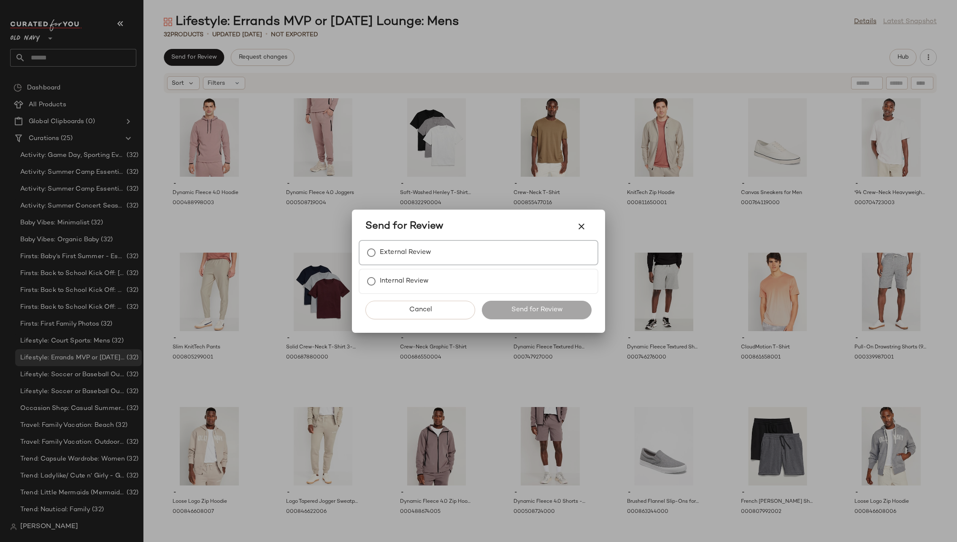
click at [415, 251] on label "External Review" at bounding box center [405, 252] width 51 height 17
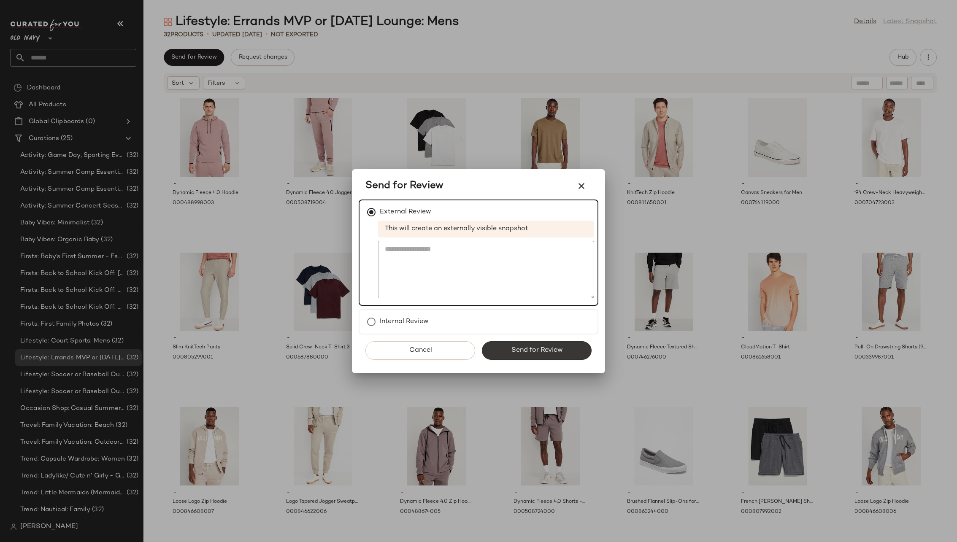
click at [532, 350] on span "Send for Review" at bounding box center [537, 350] width 52 height 8
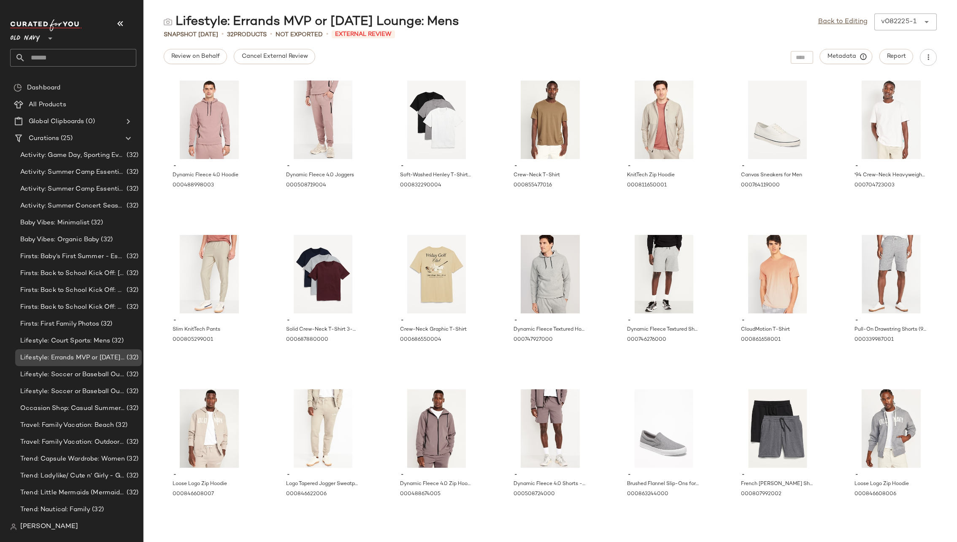
scroll to position [50, 0]
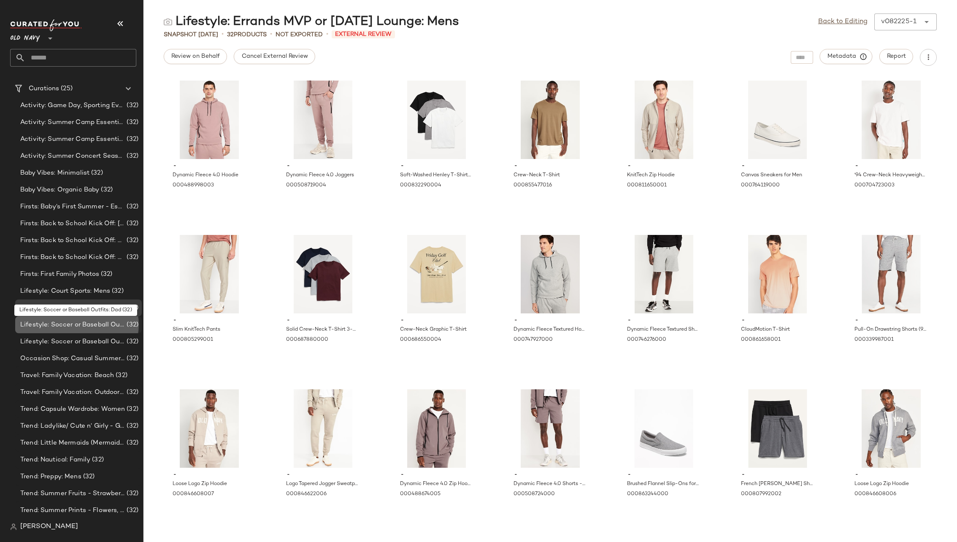
click at [85, 322] on span "Lifestyle: Soccer or Baseball Outfits: Dad" at bounding box center [72, 325] width 105 height 10
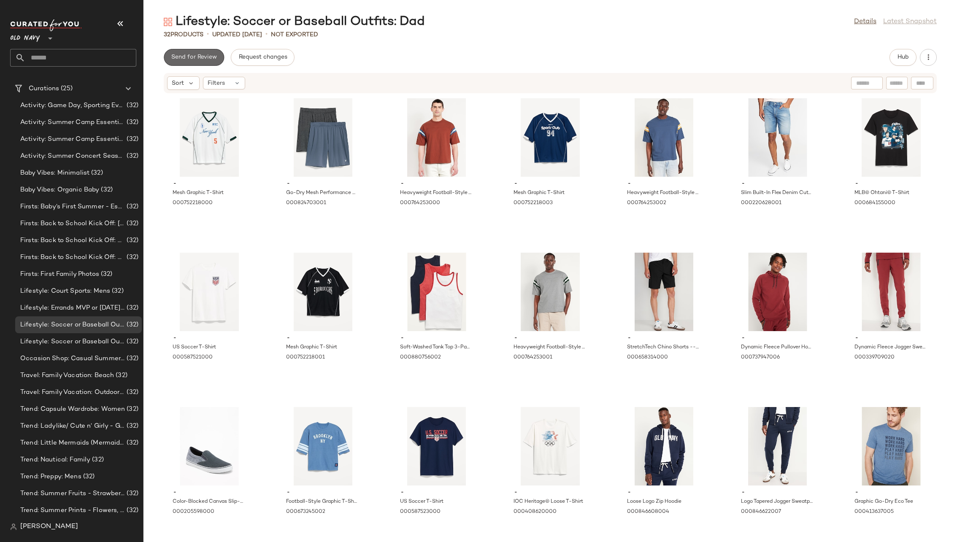
click at [201, 53] on button "Send for Review" at bounding box center [194, 57] width 60 height 17
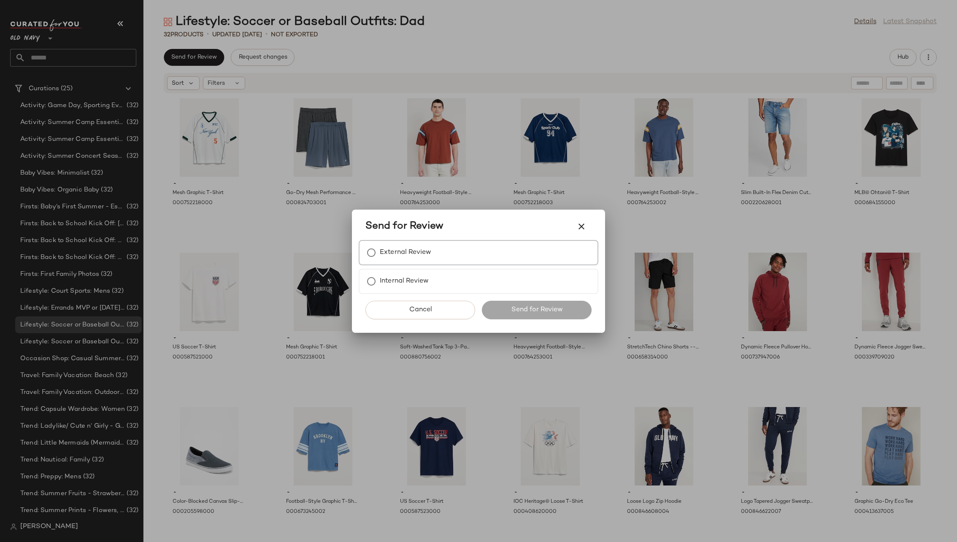
click at [430, 255] on label "External Review" at bounding box center [405, 252] width 51 height 17
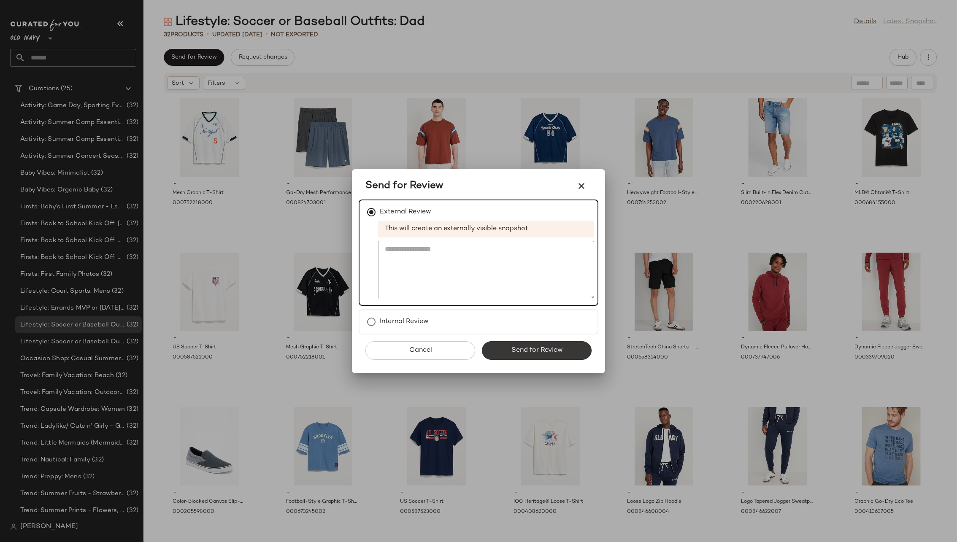
click at [534, 349] on span "Send for Review" at bounding box center [537, 350] width 52 height 8
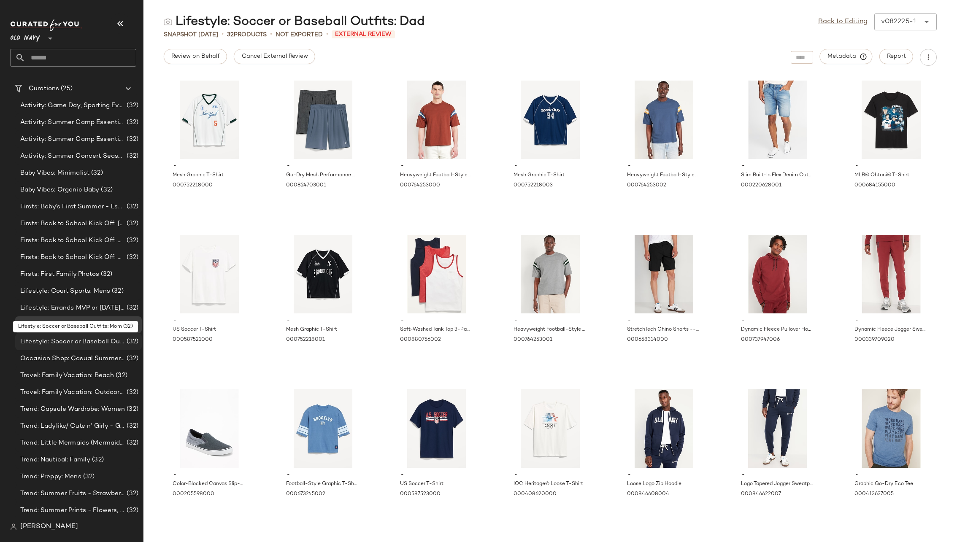
click at [91, 340] on span "Lifestyle: Soccer or Baseball Outfits: Mom" at bounding box center [72, 342] width 105 height 10
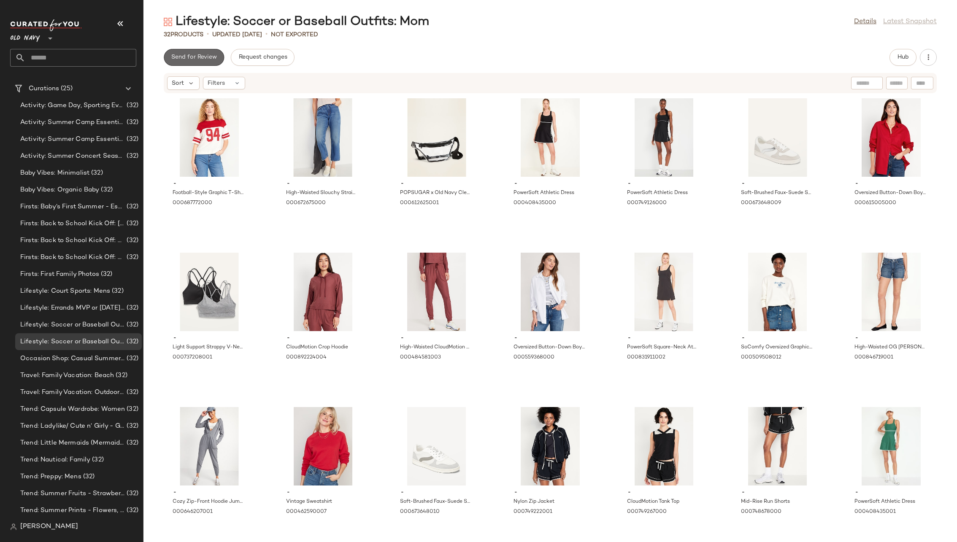
click at [189, 61] on button "Send for Review" at bounding box center [194, 57] width 60 height 17
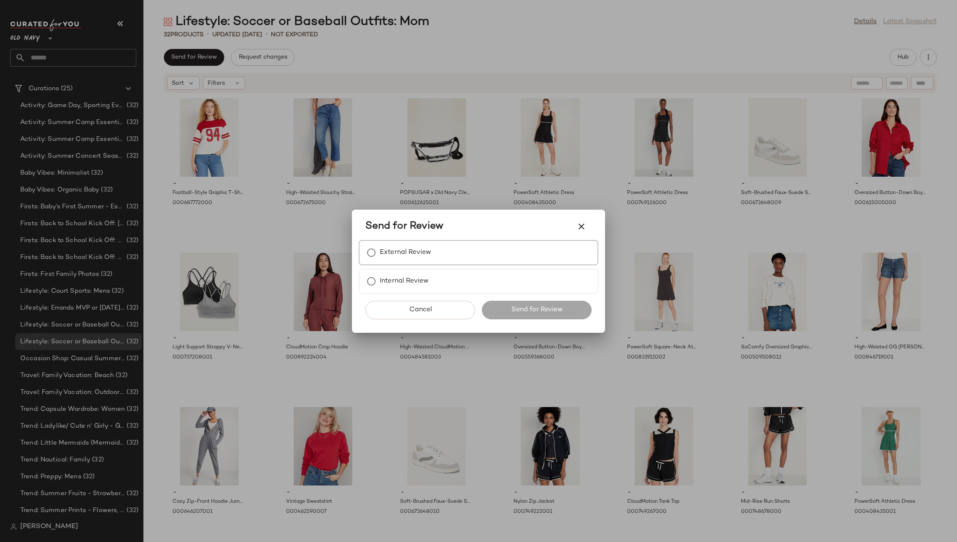
click at [407, 249] on label "External Review" at bounding box center [405, 252] width 51 height 17
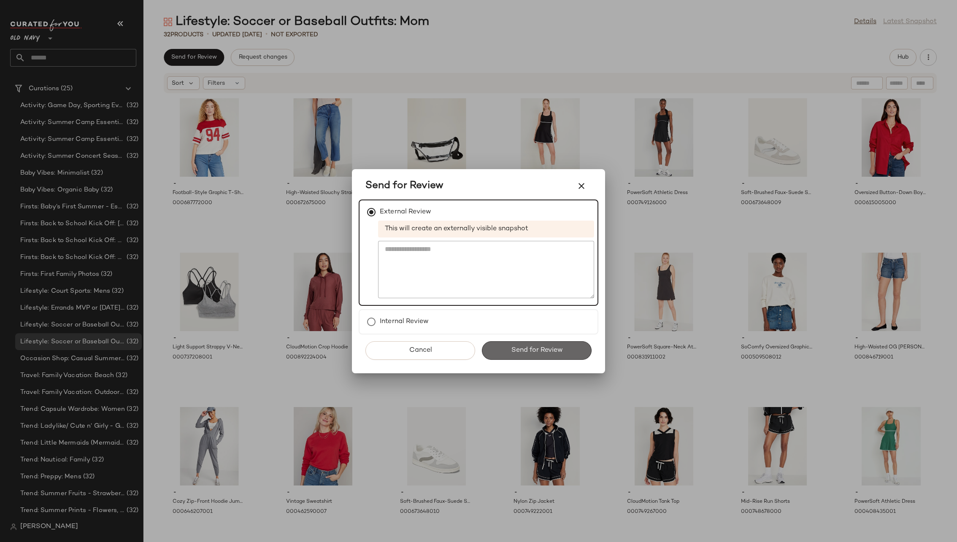
click at [527, 347] on span "Send for Review" at bounding box center [537, 350] width 52 height 8
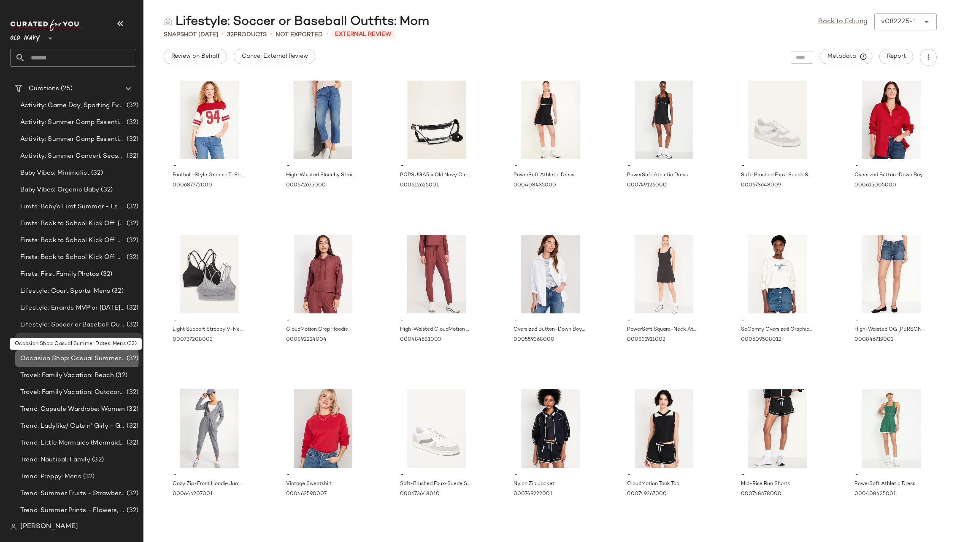
click at [96, 355] on span "Occasion Shop: Casual Summer Dates: Mens" at bounding box center [72, 359] width 105 height 10
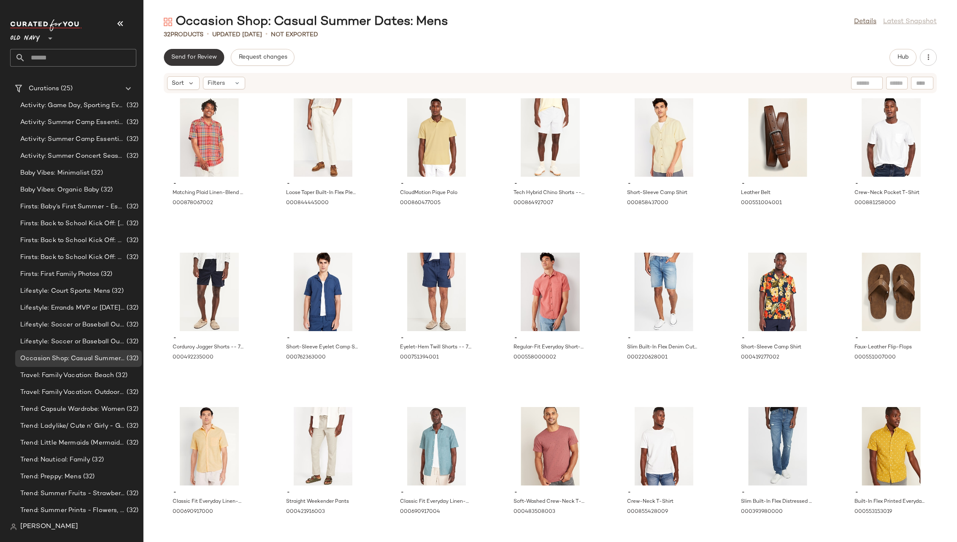
click at [206, 58] on span "Send for Review" at bounding box center [194, 57] width 46 height 7
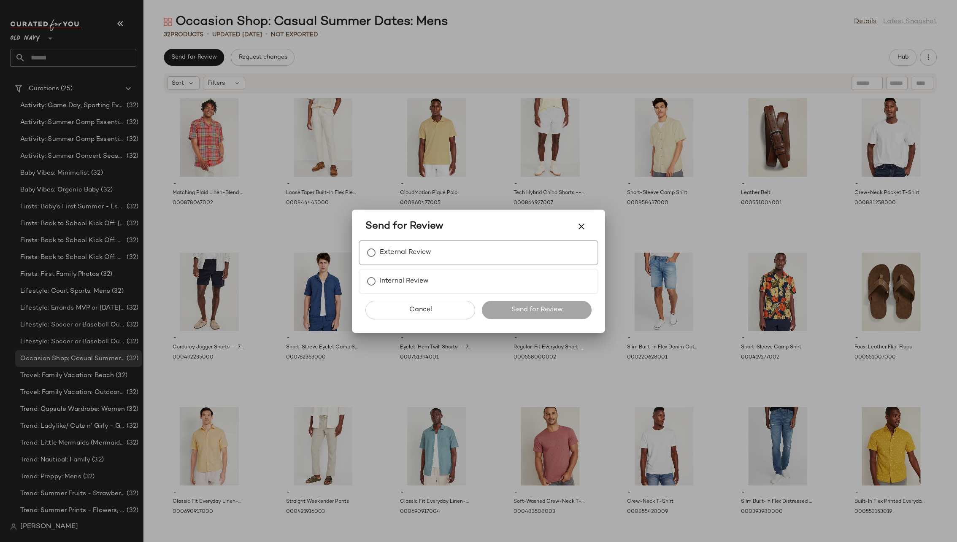
click at [414, 243] on div "External Review" at bounding box center [479, 252] width 240 height 25
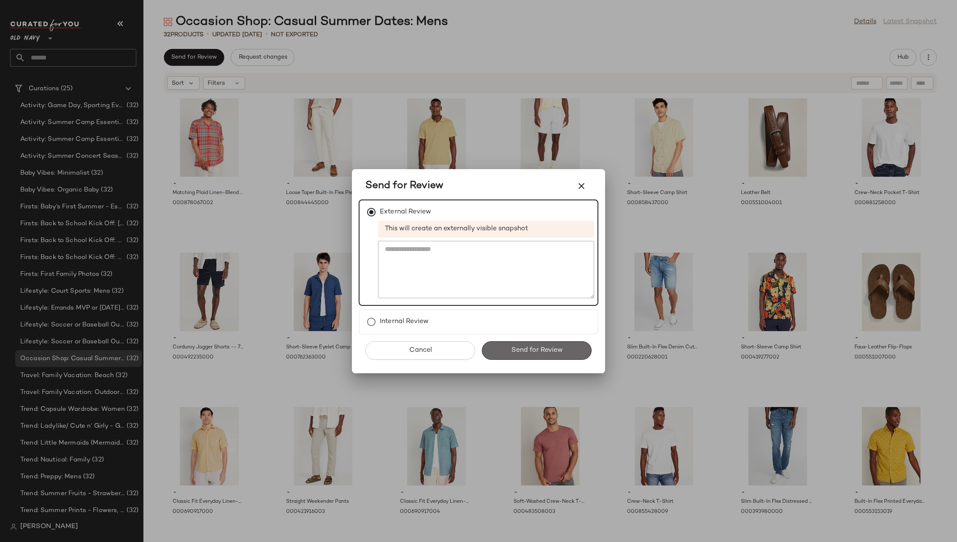
click at [527, 346] on button "Send for Review" at bounding box center [537, 350] width 110 height 19
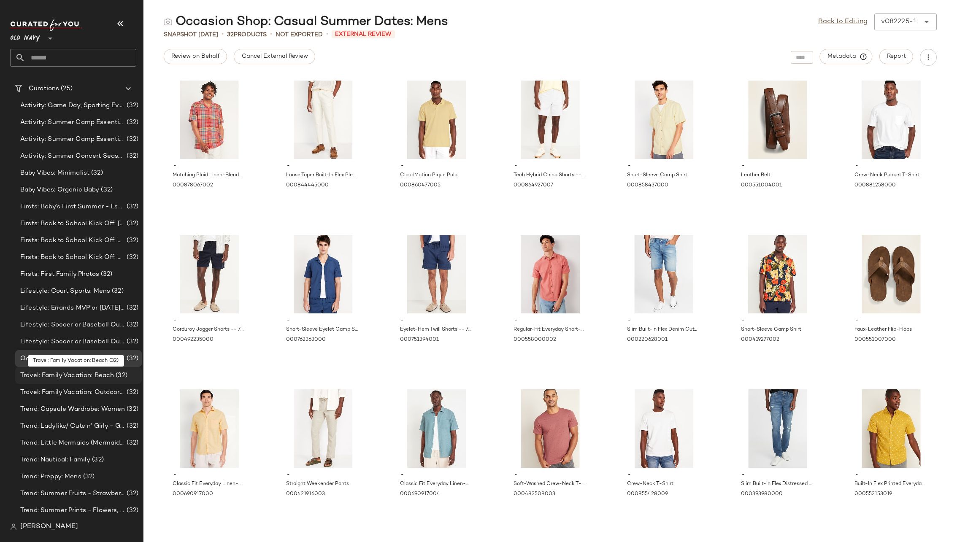
click at [104, 376] on span "Travel: Family Vacation: Beach" at bounding box center [67, 376] width 94 height 10
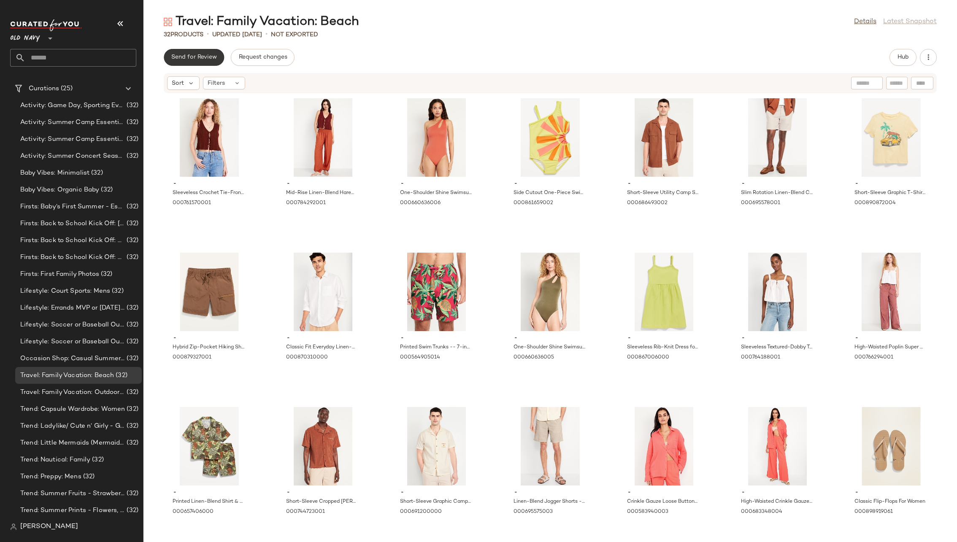
click at [206, 62] on button "Send for Review" at bounding box center [194, 57] width 60 height 17
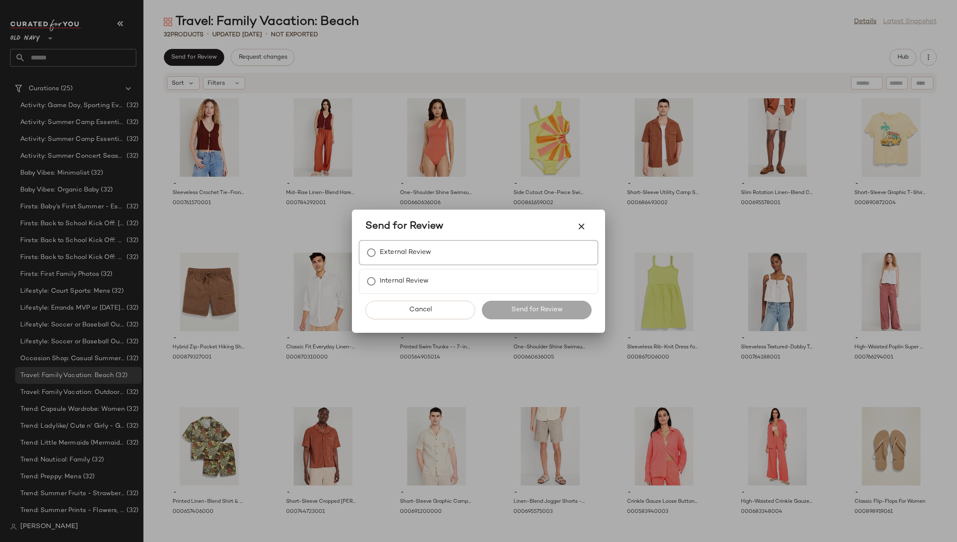
click at [441, 257] on div "External Review" at bounding box center [479, 252] width 240 height 25
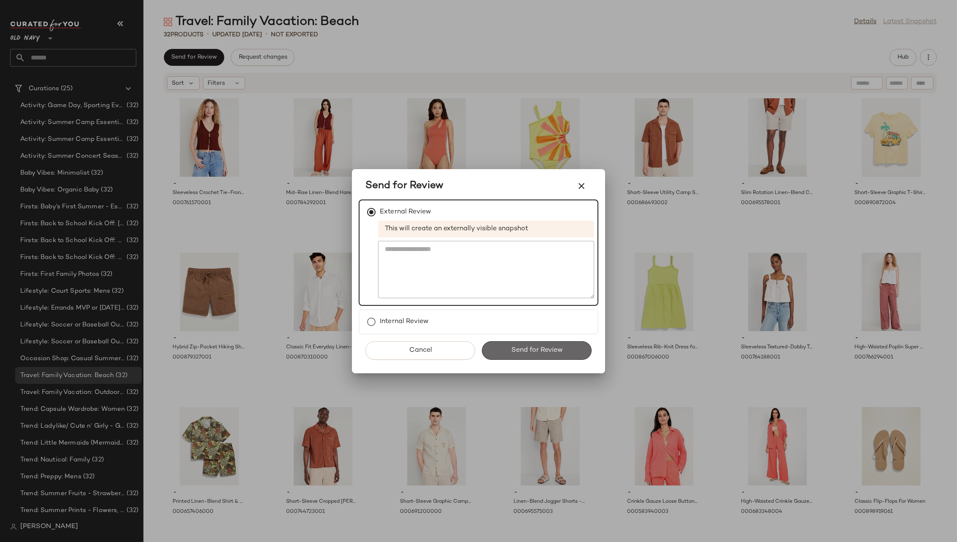
click at [529, 345] on button "Send for Review" at bounding box center [537, 350] width 110 height 19
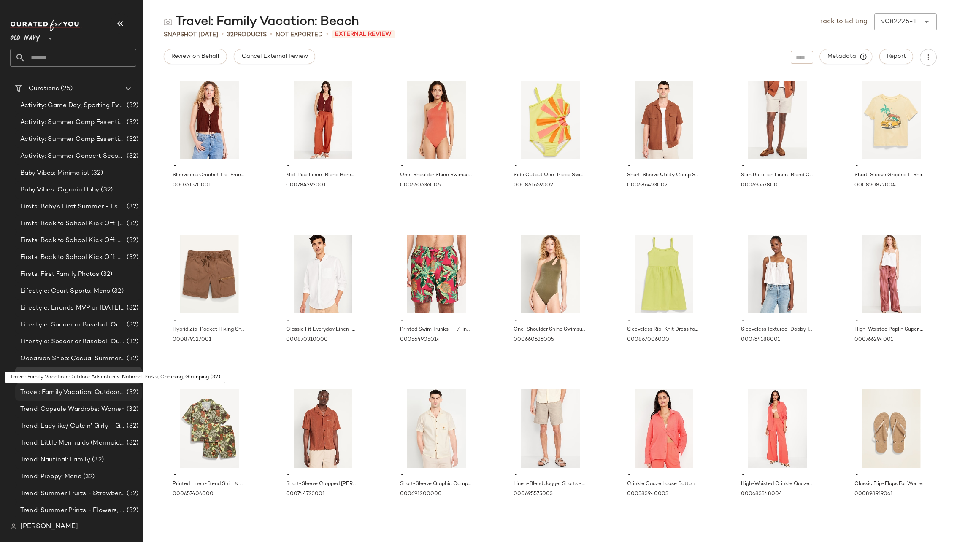
click at [103, 391] on span "Travel: Family Vacation: Outdoor Adventures: National Parks, Camping, Glamping" at bounding box center [72, 393] width 105 height 10
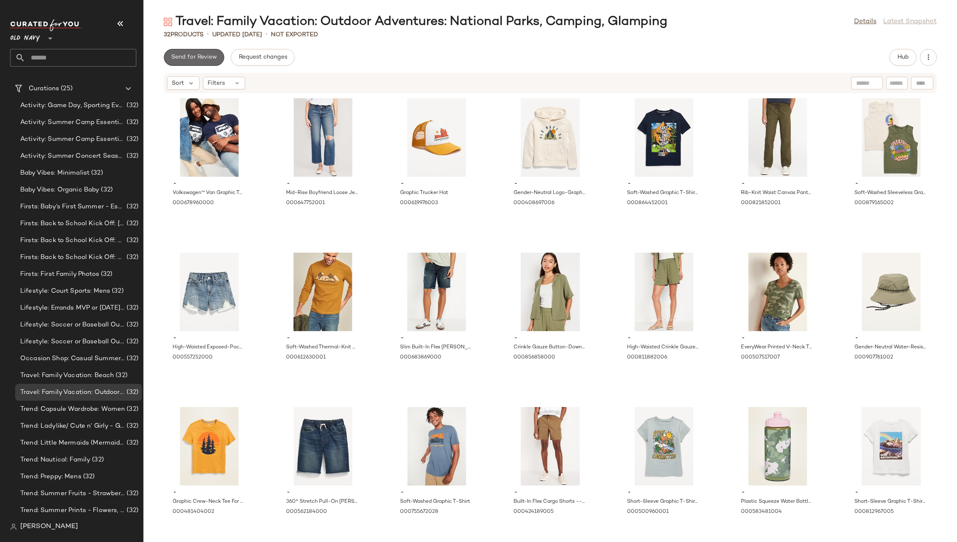
click at [205, 60] on span "Send for Review" at bounding box center [194, 57] width 46 height 7
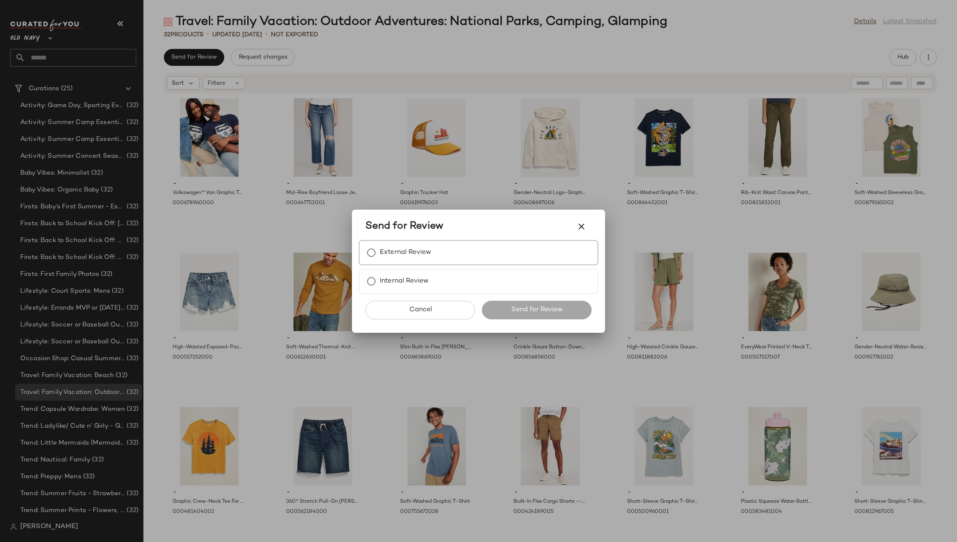
click at [440, 251] on div "External Review" at bounding box center [479, 252] width 240 height 25
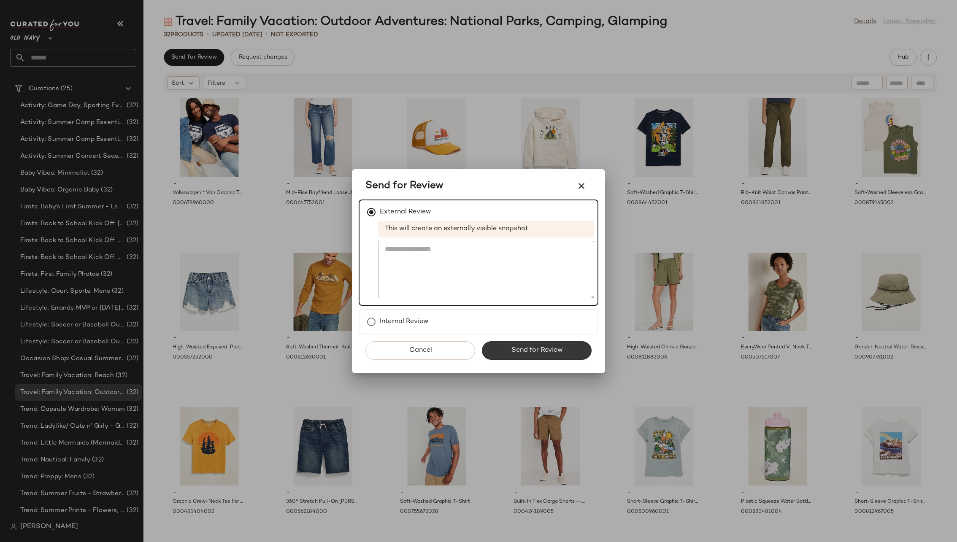
click at [527, 344] on button "Send for Review" at bounding box center [537, 350] width 110 height 19
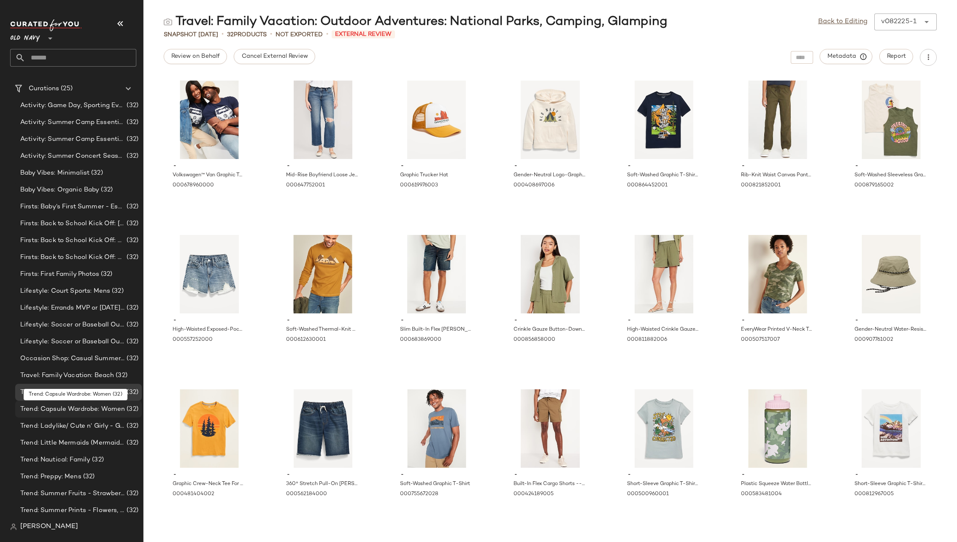
click at [93, 409] on span "Trend: Capsule Wardrobe: Women" at bounding box center [72, 410] width 105 height 10
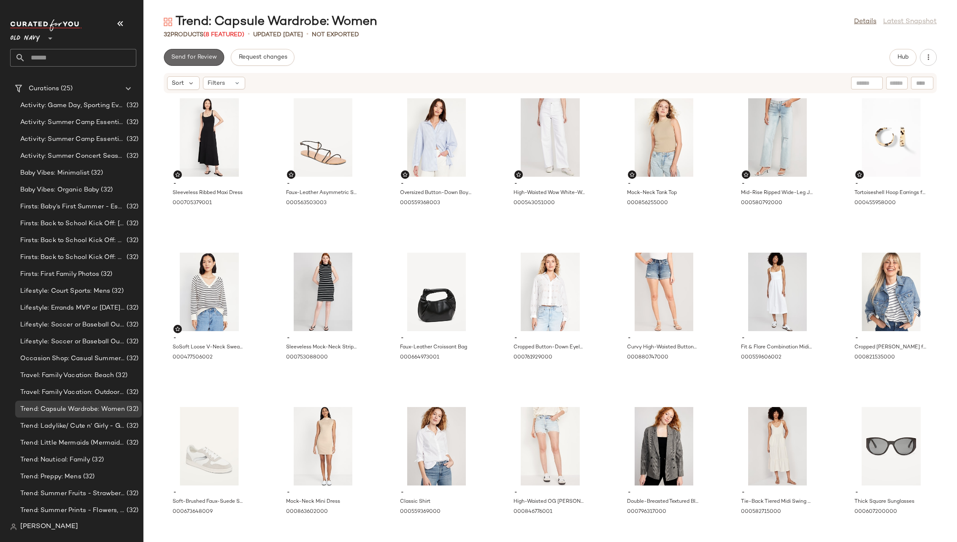
click at [197, 60] on span "Send for Review" at bounding box center [194, 57] width 46 height 7
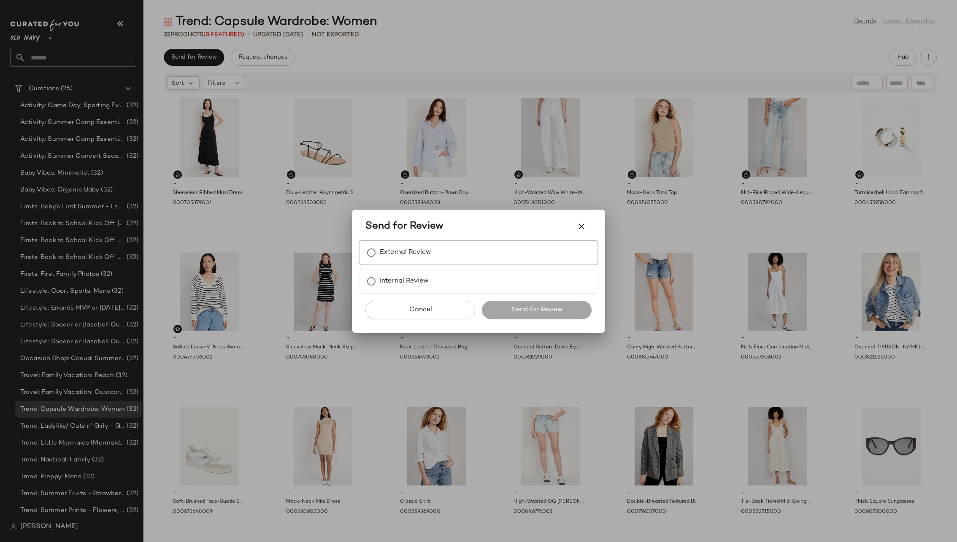
click at [435, 247] on div "External Review" at bounding box center [479, 252] width 240 height 25
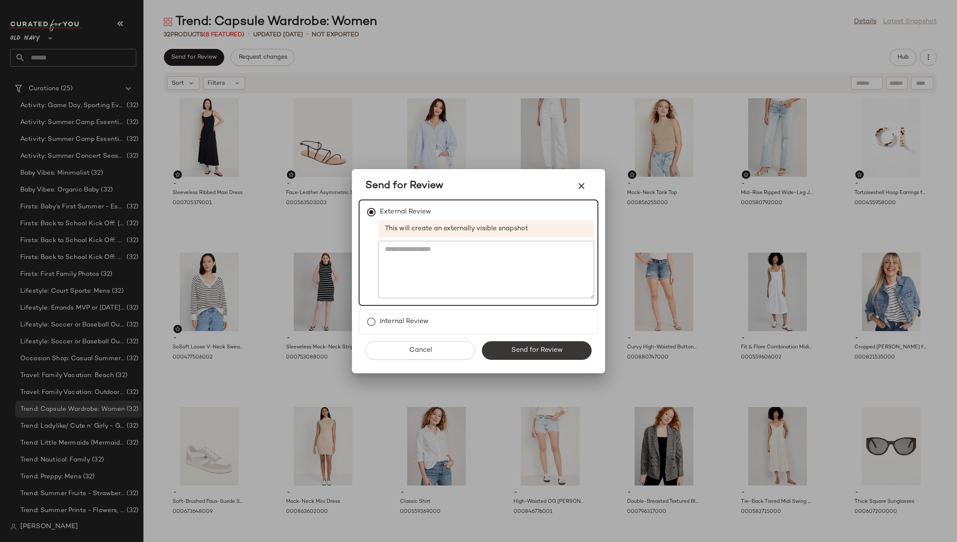
click at [521, 348] on span "Send for Review" at bounding box center [537, 350] width 52 height 8
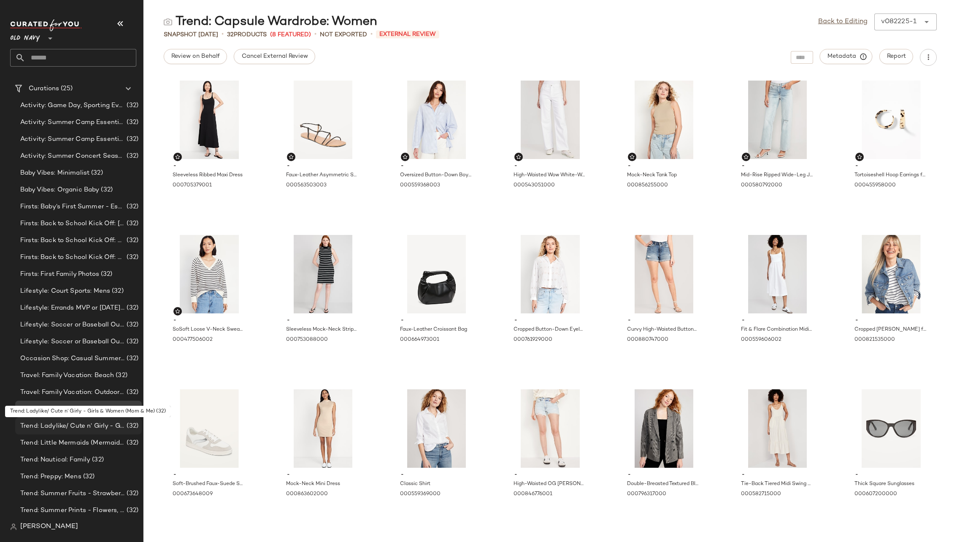
click at [91, 426] on span "Trend: Ladylike/ Cute n’ Girly - Girls & Women (Mom & Me)" at bounding box center [72, 427] width 105 height 10
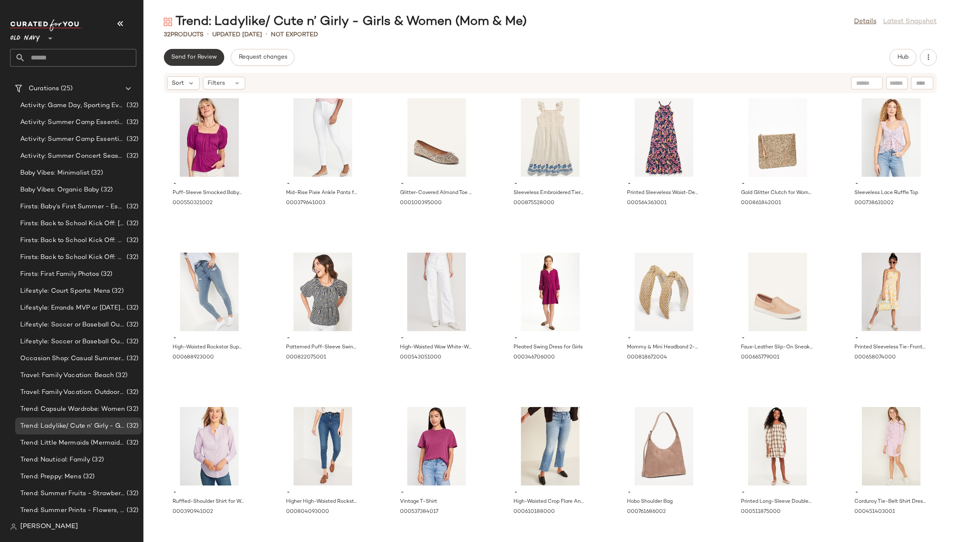
click at [195, 56] on span "Send for Review" at bounding box center [194, 57] width 46 height 7
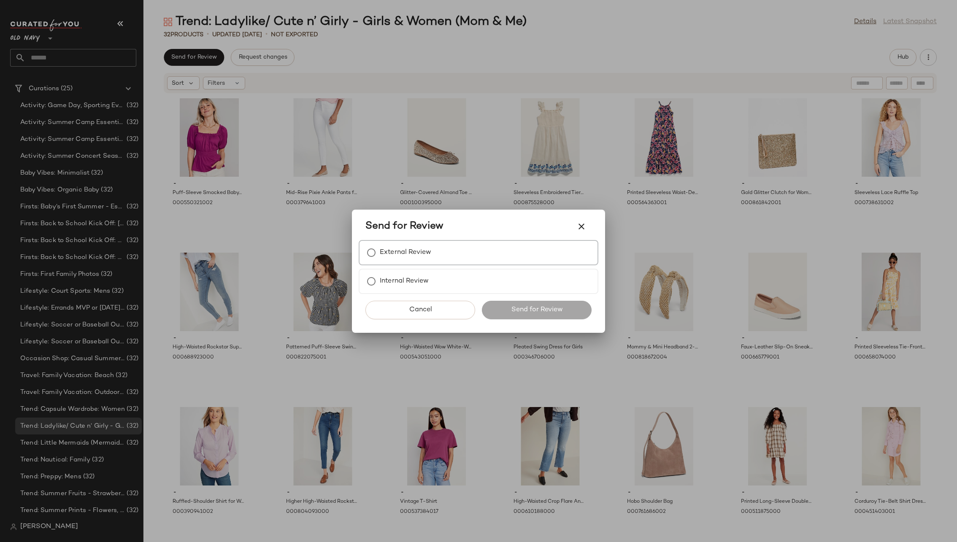
click at [413, 256] on label "External Review" at bounding box center [405, 252] width 51 height 17
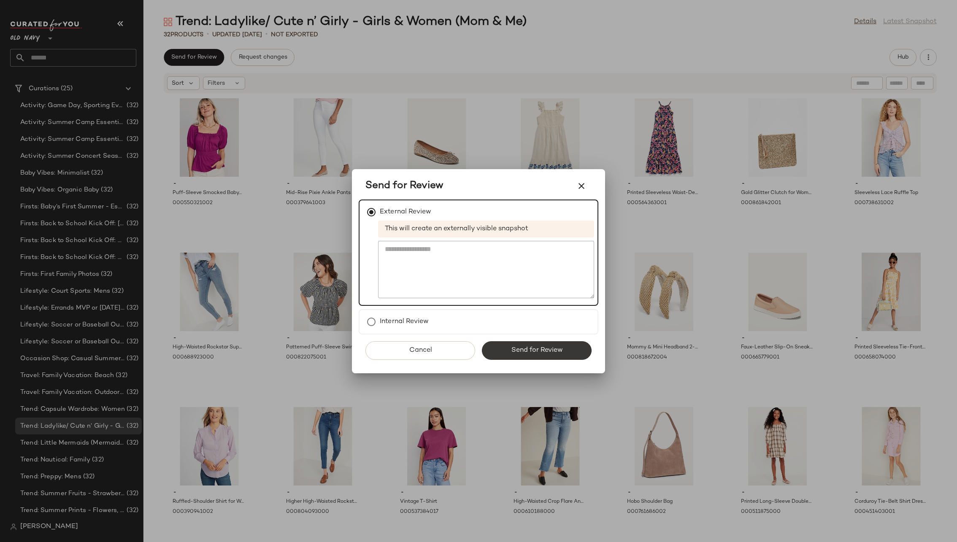
click at [519, 349] on span "Send for Review" at bounding box center [537, 350] width 52 height 8
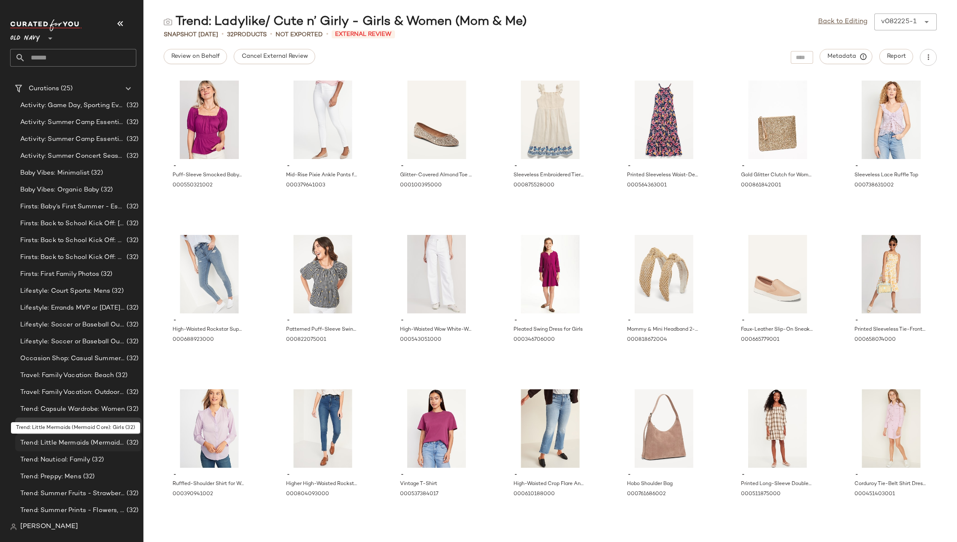
click at [96, 438] on span "Trend: Little Mermaids (Mermaid Core): Girls" at bounding box center [72, 443] width 105 height 10
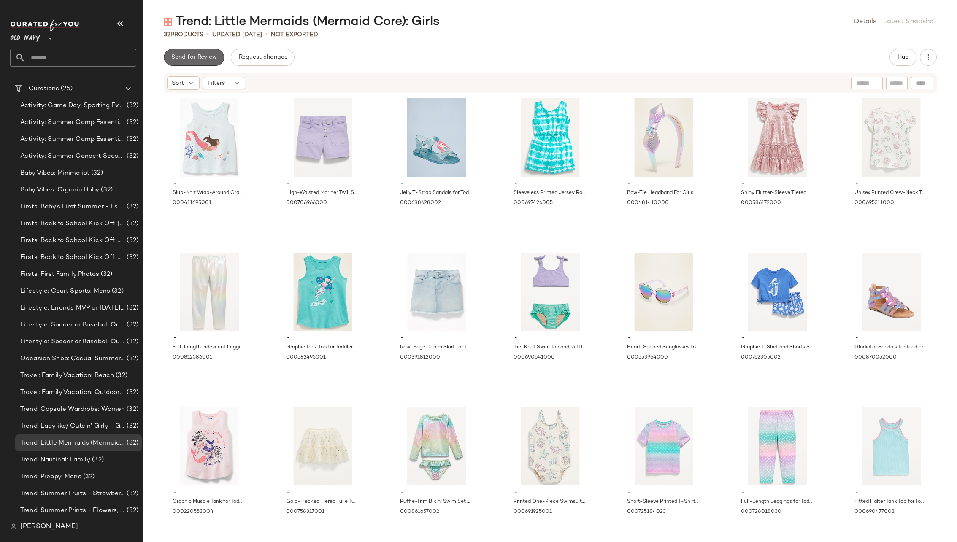
click at [207, 61] on button "Send for Review" at bounding box center [194, 57] width 60 height 17
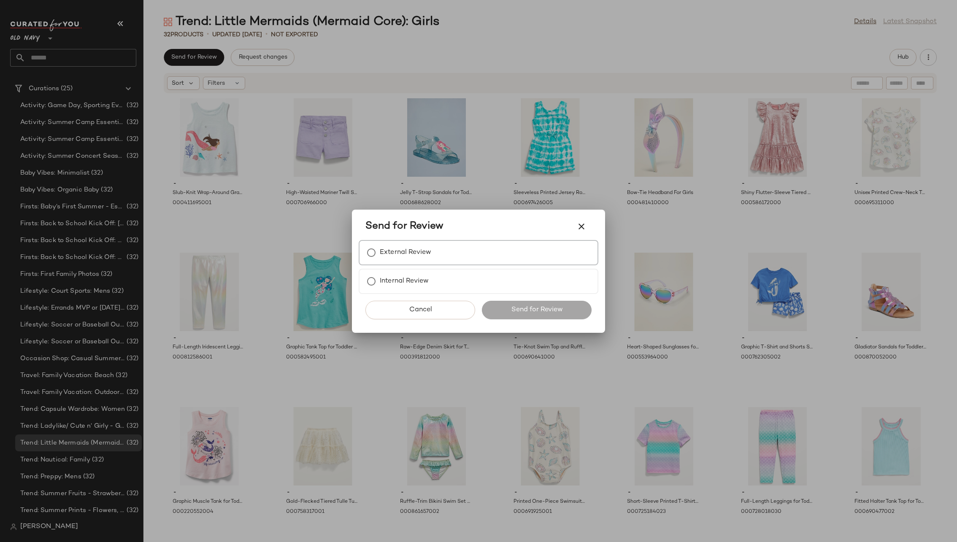
click at [425, 248] on label "External Review" at bounding box center [405, 252] width 51 height 17
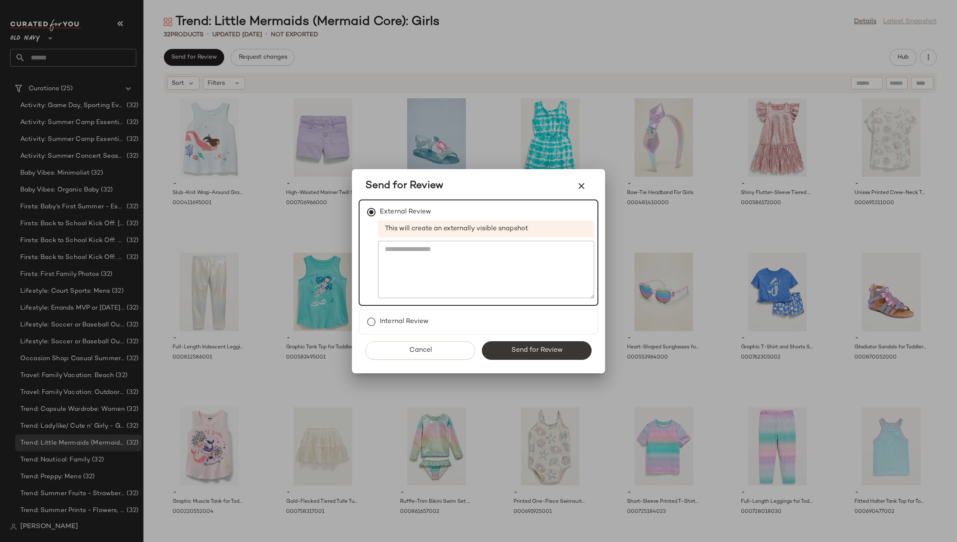
click at [524, 344] on button "Send for Review" at bounding box center [537, 350] width 110 height 19
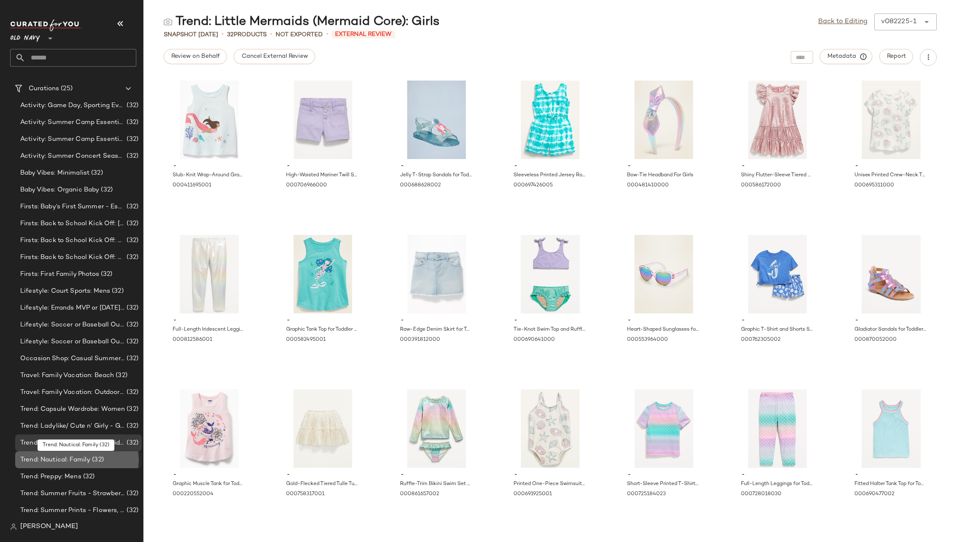
click at [85, 459] on span "Trend: Nautical: Family" at bounding box center [55, 460] width 70 height 10
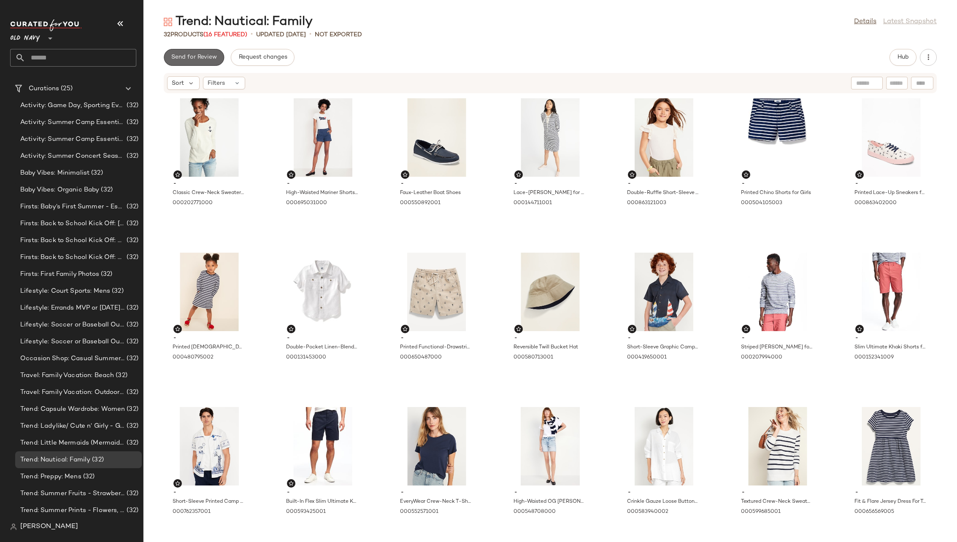
click at [208, 57] on span "Send for Review" at bounding box center [194, 57] width 46 height 7
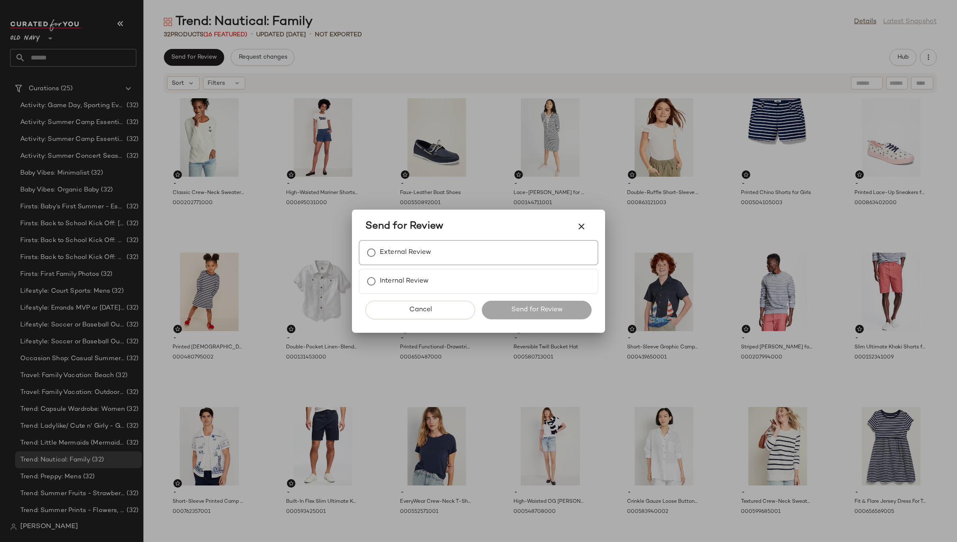
click at [409, 241] on div "External Review" at bounding box center [479, 252] width 240 height 25
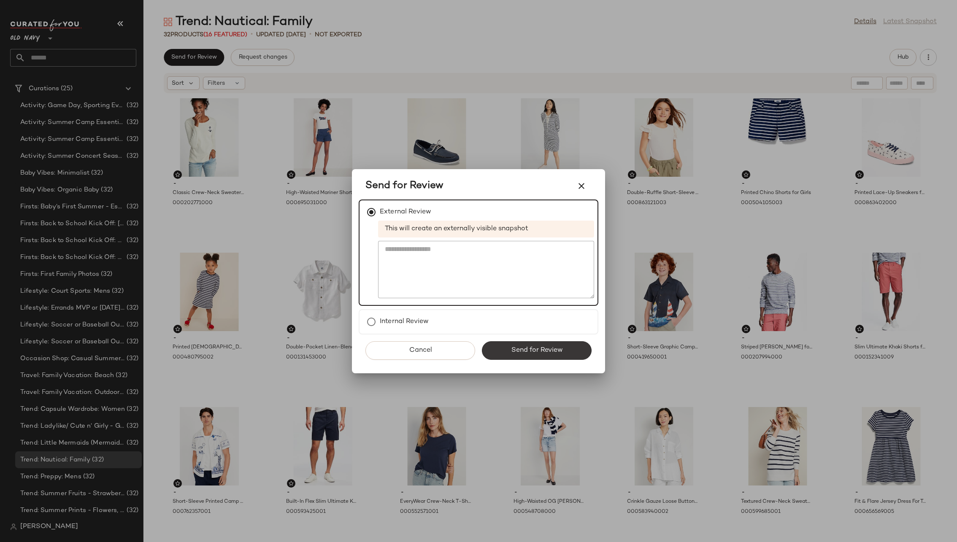
click at [525, 346] on span "Send for Review" at bounding box center [537, 350] width 52 height 8
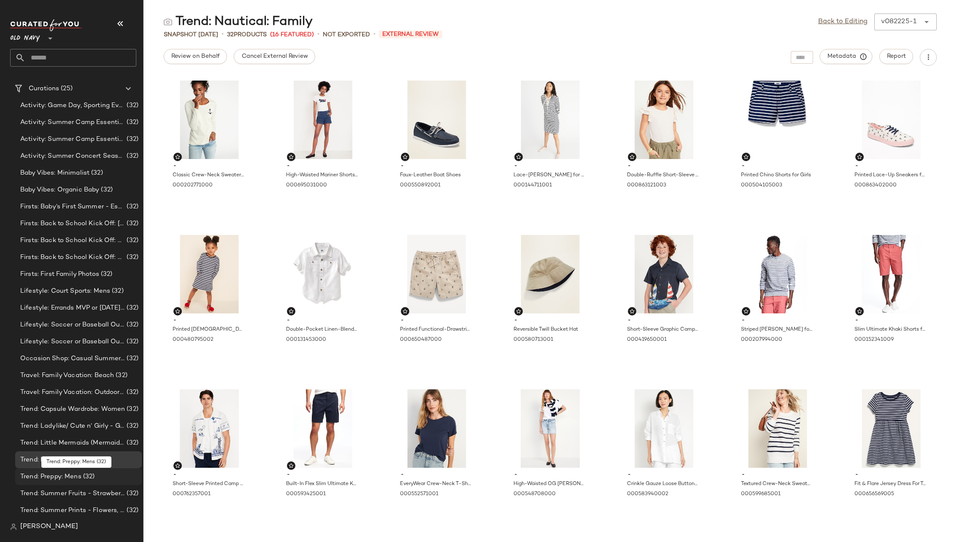
click at [98, 473] on div "Trend: Preppy: Mens (32)" at bounding box center [78, 477] width 121 height 10
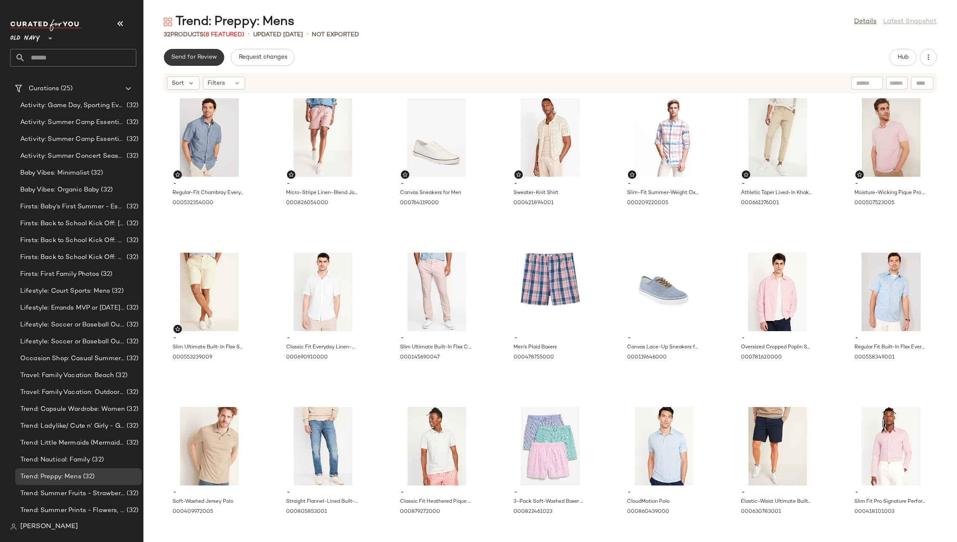
click at [194, 59] on span "Send for Review" at bounding box center [194, 57] width 46 height 7
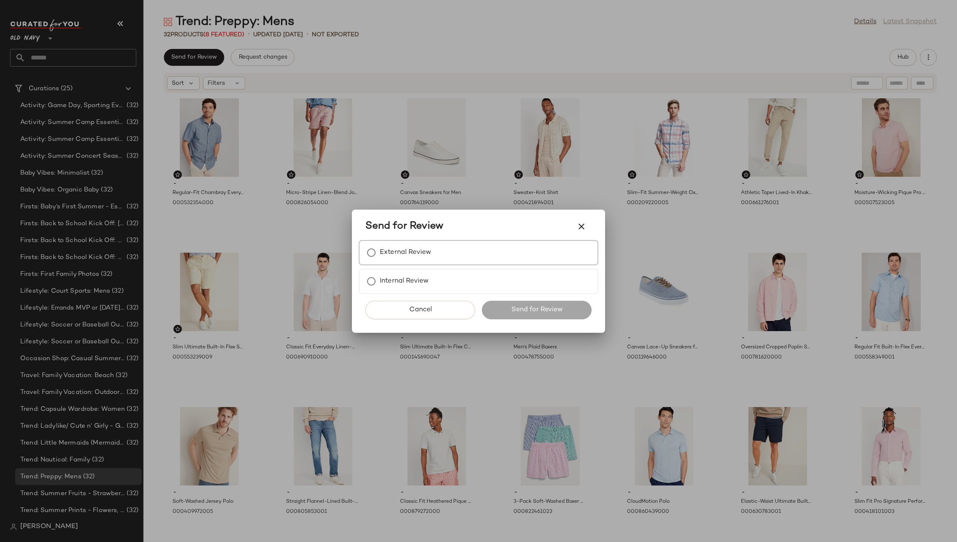
click at [471, 245] on div "External Review" at bounding box center [479, 252] width 240 height 25
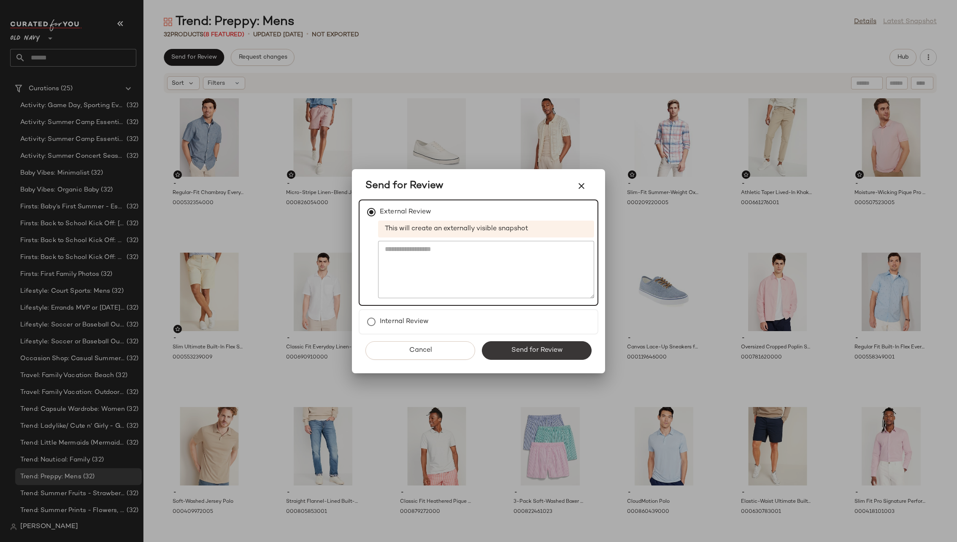
click at [539, 350] on span "Send for Review" at bounding box center [537, 350] width 52 height 8
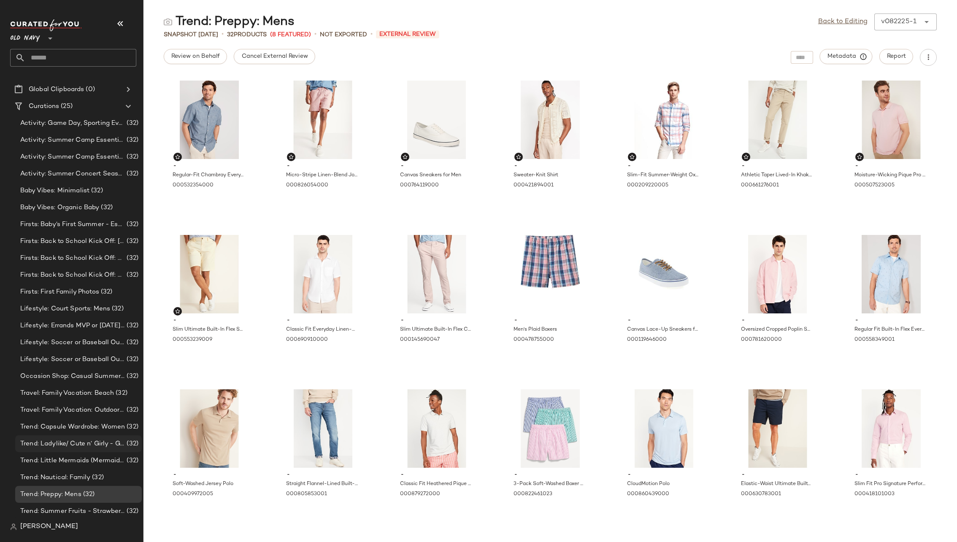
scroll to position [50, 0]
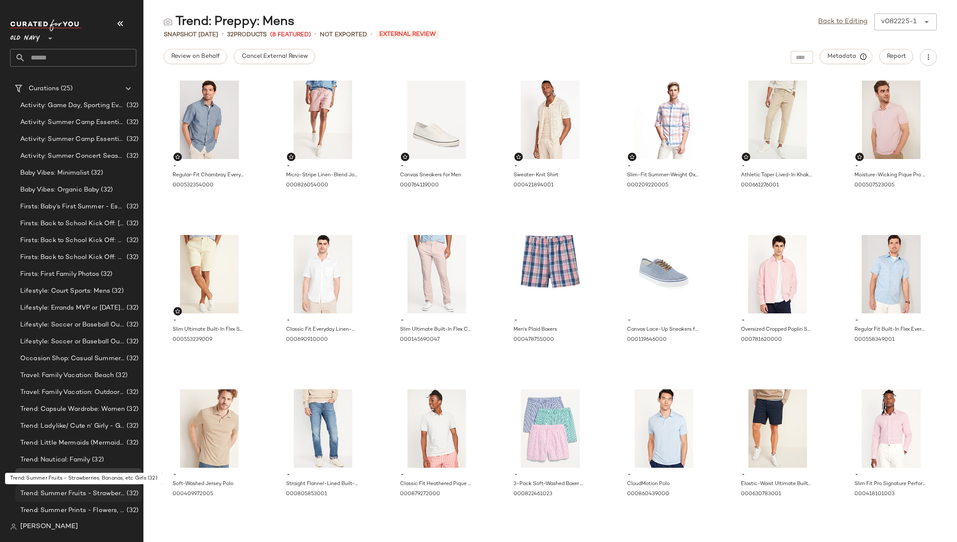
click at [99, 493] on span "Trend: Summer Fruits - Strawberries, Bananas, etc Girls" at bounding box center [72, 494] width 105 height 10
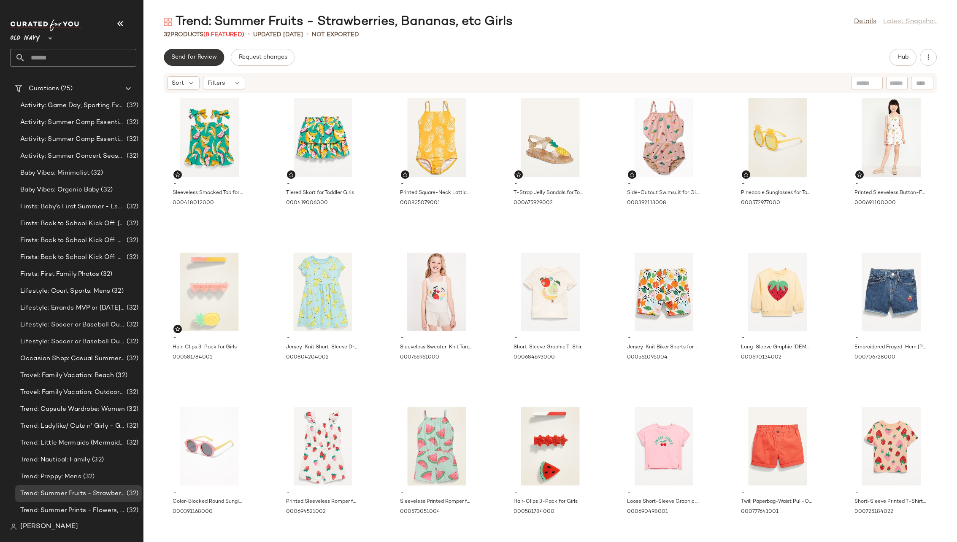
click at [203, 59] on span "Send for Review" at bounding box center [194, 57] width 46 height 7
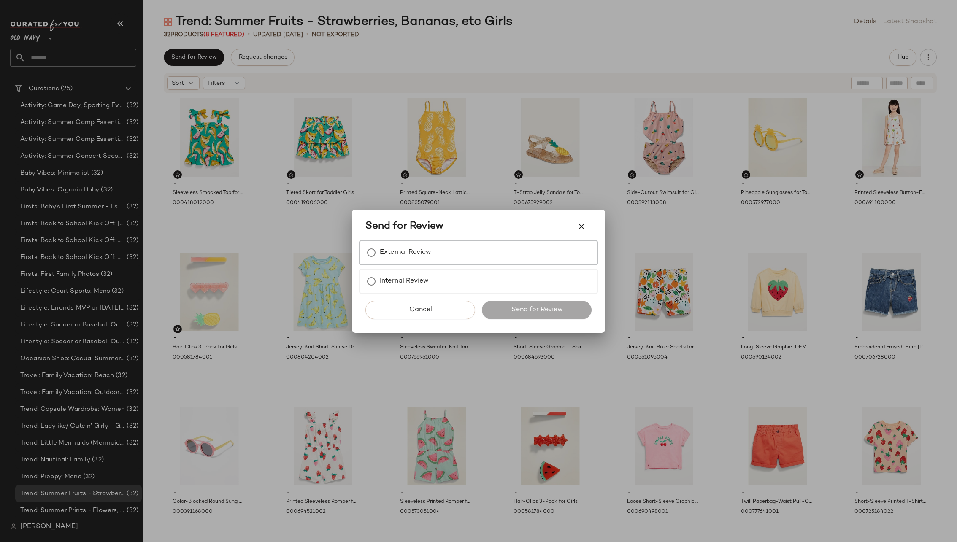
click at [400, 249] on label "External Review" at bounding box center [405, 252] width 51 height 17
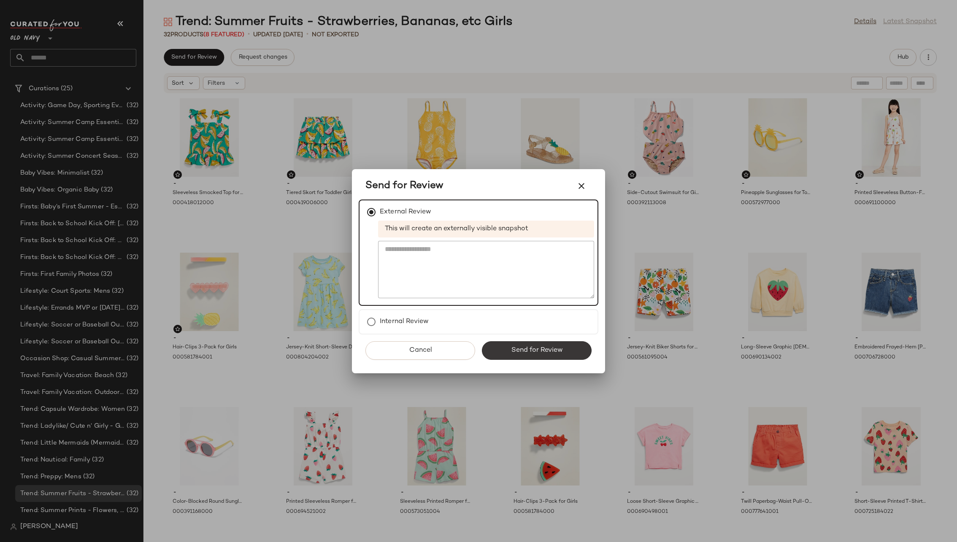
click at [534, 353] on span "Send for Review" at bounding box center [537, 350] width 52 height 8
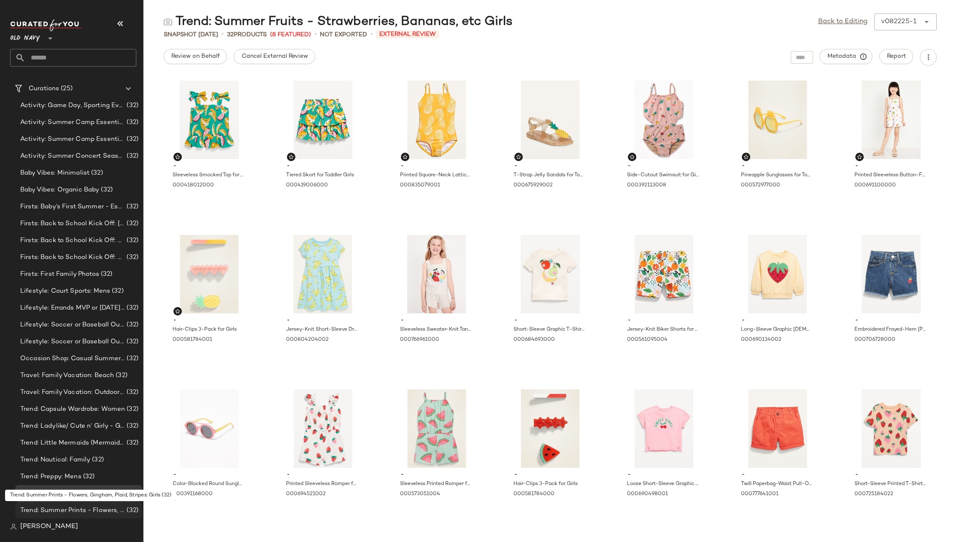
click at [101, 504] on div "Trend: Summer Prints - Flowers, Gingham, Plaid, Stripes: Girls (32)" at bounding box center [78, 510] width 127 height 17
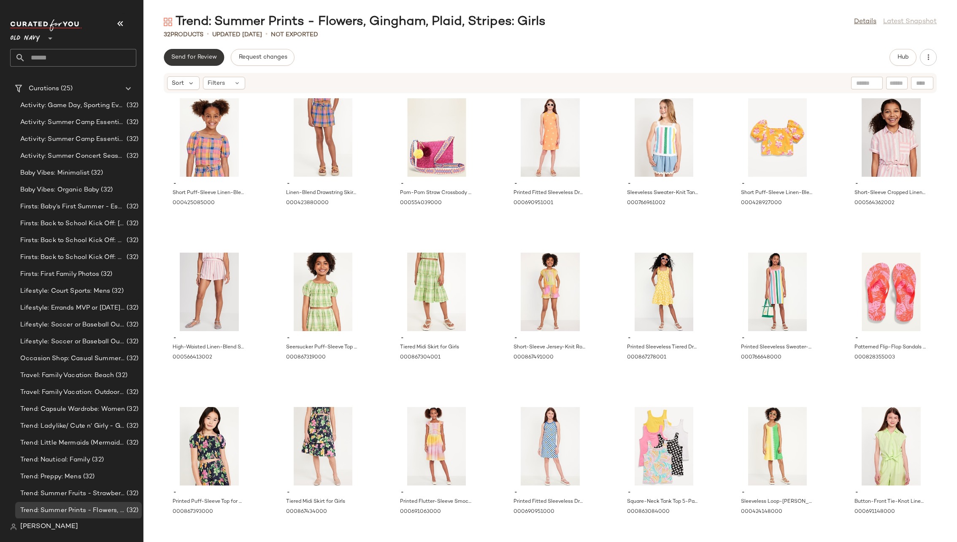
click at [208, 57] on span "Send for Review" at bounding box center [194, 57] width 46 height 7
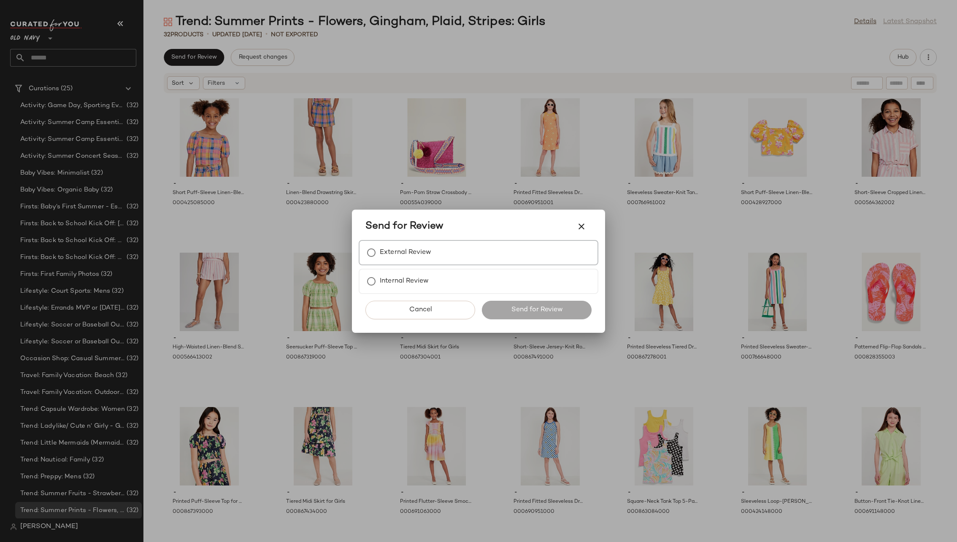
click at [419, 243] on div "External Review" at bounding box center [479, 252] width 240 height 25
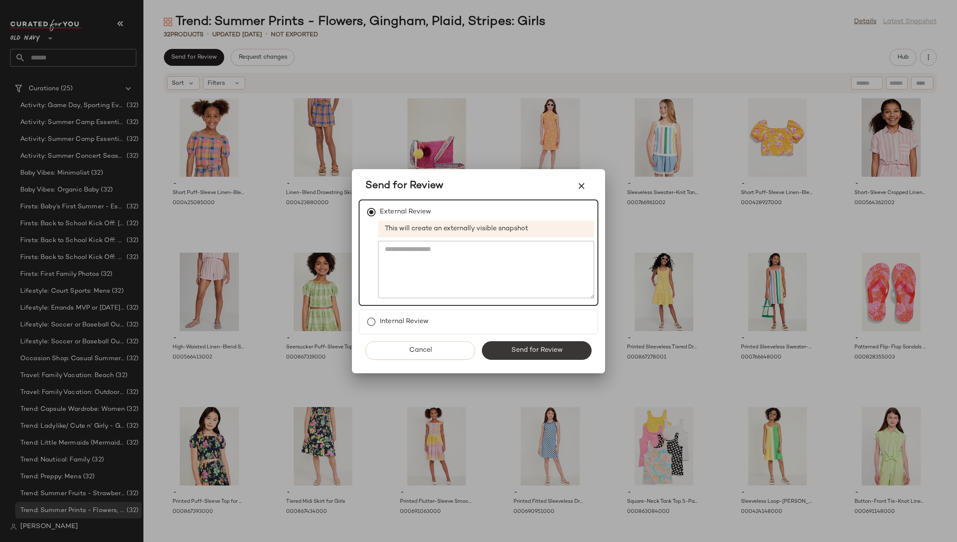
click at [538, 350] on span "Send for Review" at bounding box center [537, 350] width 52 height 8
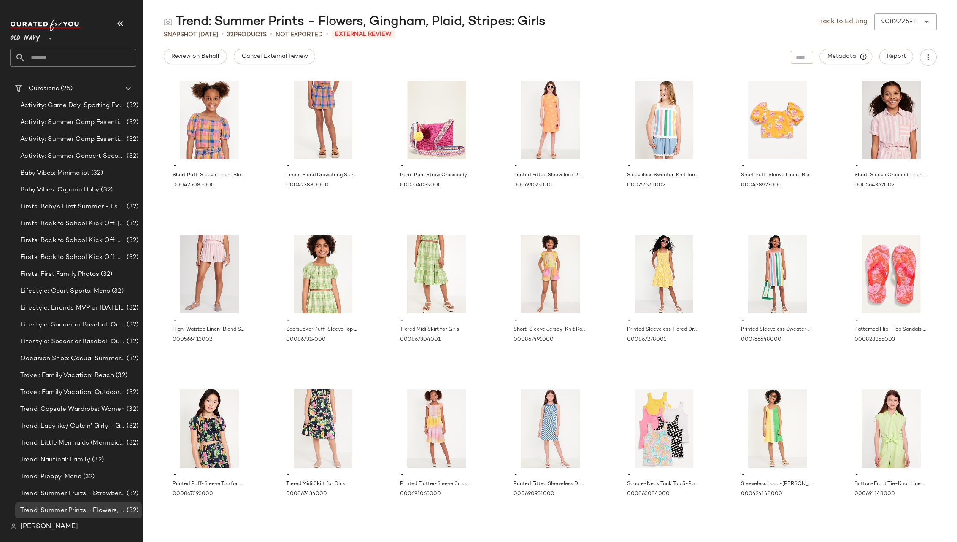
click at [40, 39] on span "Old Navy" at bounding box center [25, 36] width 30 height 15
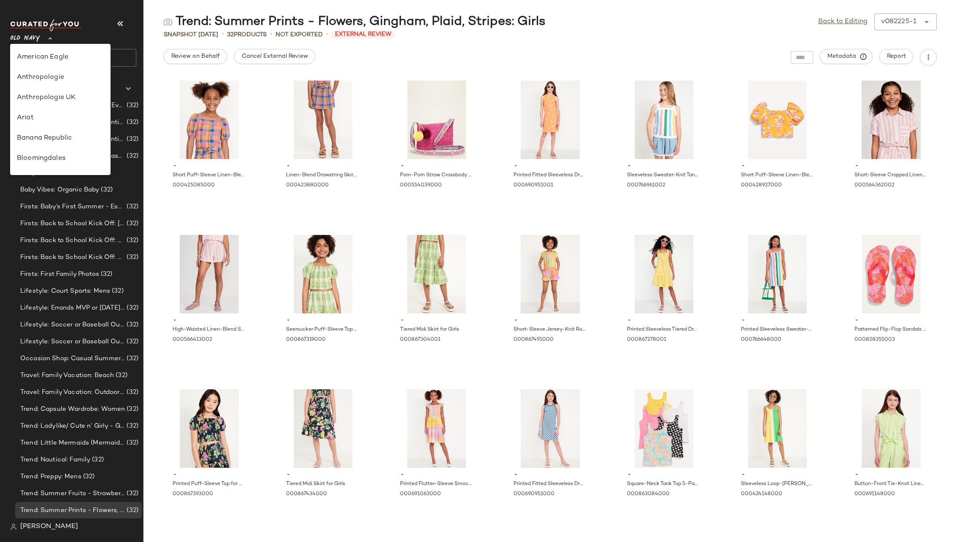
scroll to position [324, 0]
click at [65, 138] on div "Revolve" at bounding box center [60, 138] width 87 height 10
type input "**"
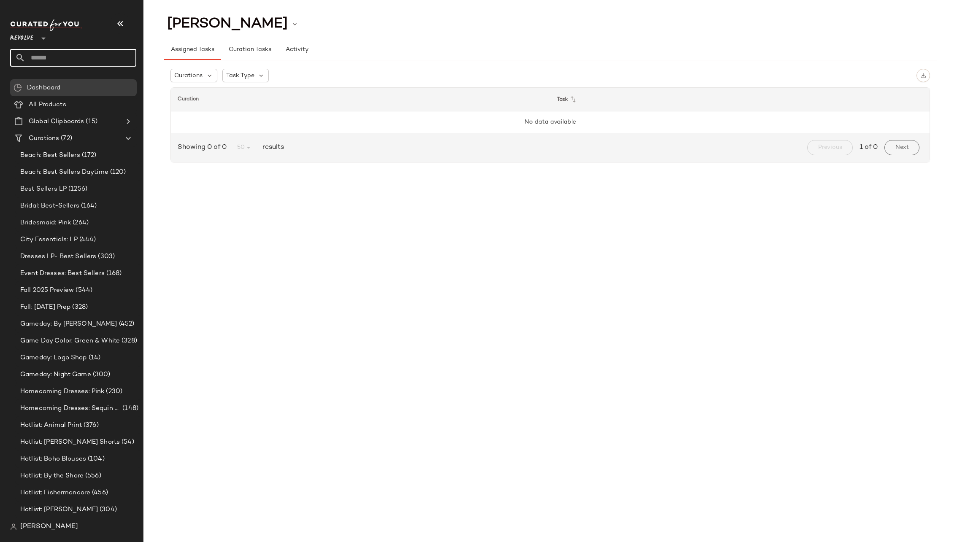
click at [68, 57] on input "text" at bounding box center [80, 58] width 111 height 18
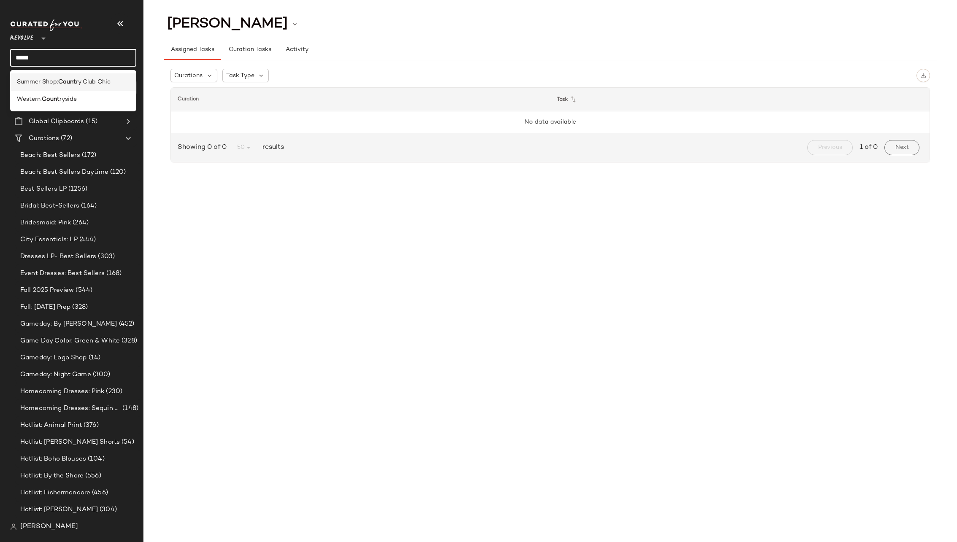
type input "*****"
click at [48, 82] on span "Summer Shop:" at bounding box center [37, 82] width 41 height 9
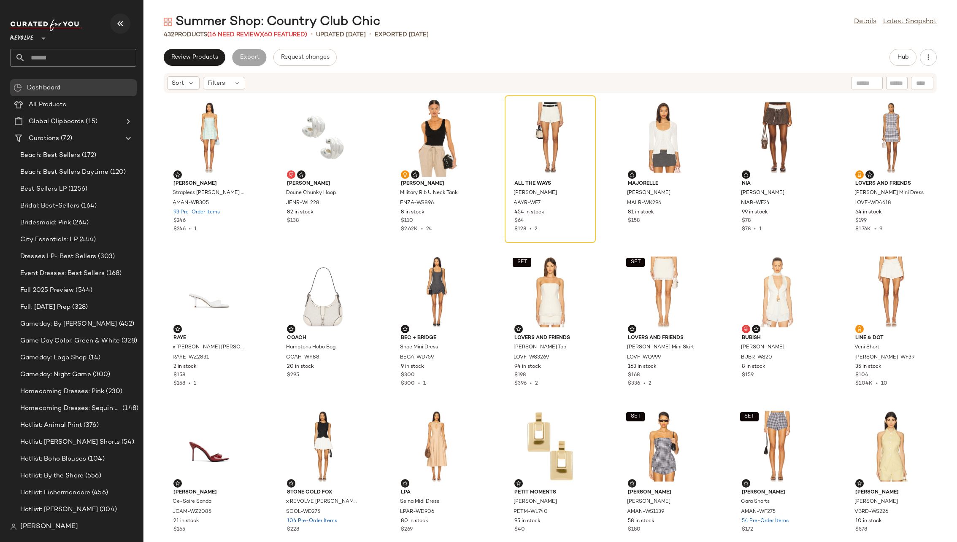
click at [116, 23] on icon "button" at bounding box center [120, 24] width 10 height 10
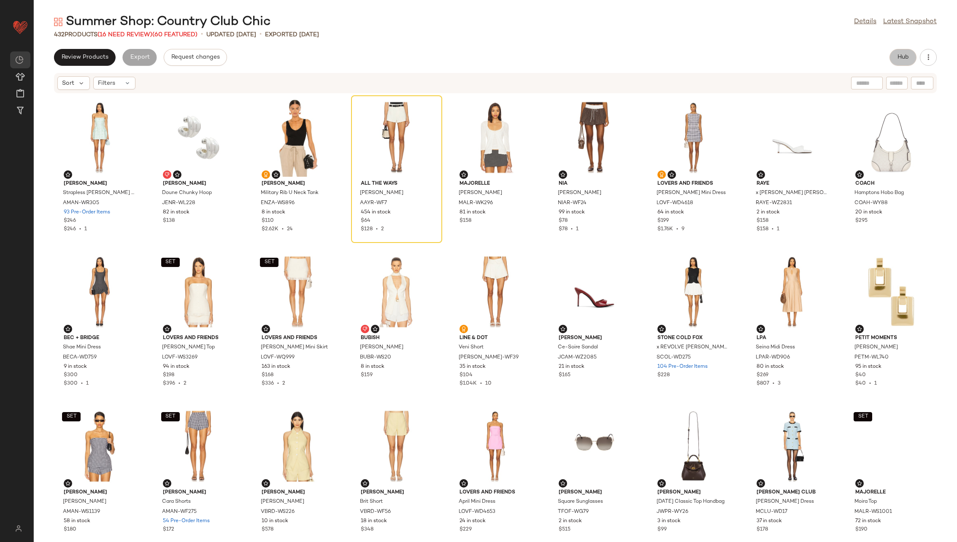
click at [909, 56] on button "Hub" at bounding box center [902, 57] width 27 height 17
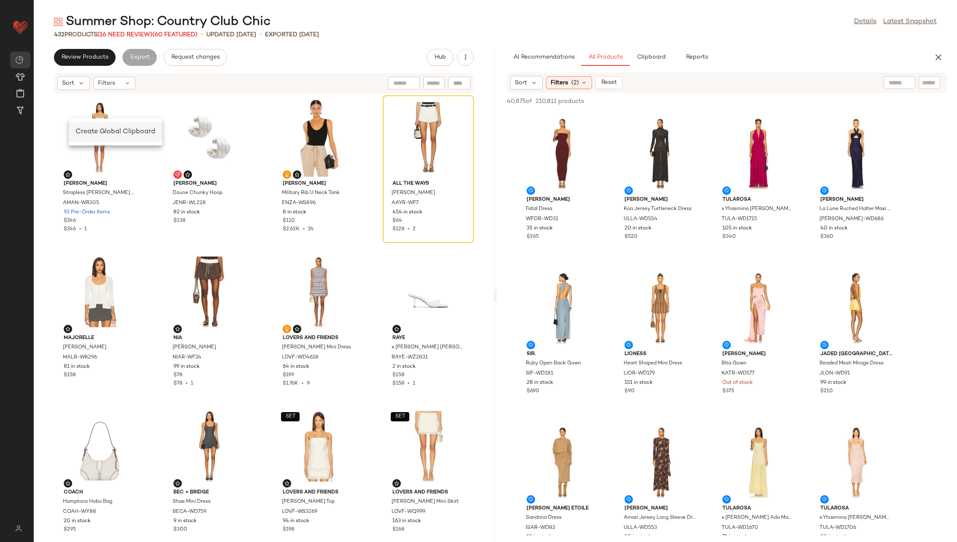
click at [90, 131] on span "Create Global Clipboard" at bounding box center [116, 131] width 80 height 7
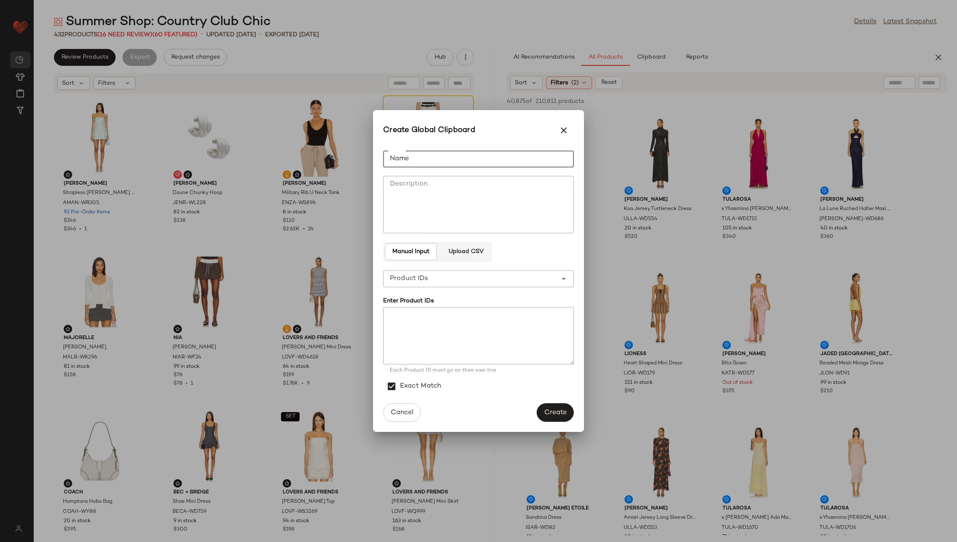
click at [432, 163] on input "Name" at bounding box center [478, 159] width 191 height 17
type input "**********"
click at [426, 329] on textarea at bounding box center [478, 335] width 191 height 57
paste textarea "**********"
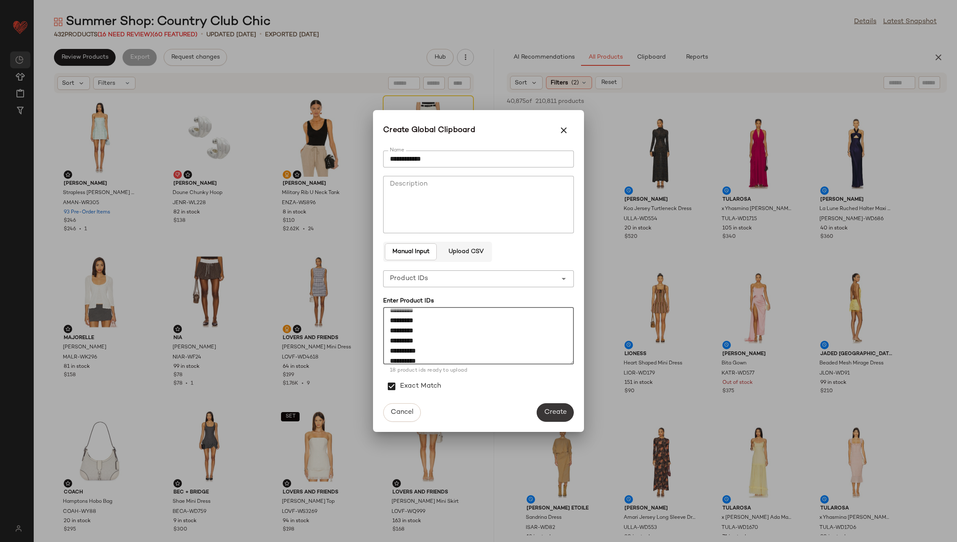
type textarea "**********"
click at [555, 415] on span "Create" at bounding box center [555, 412] width 23 height 8
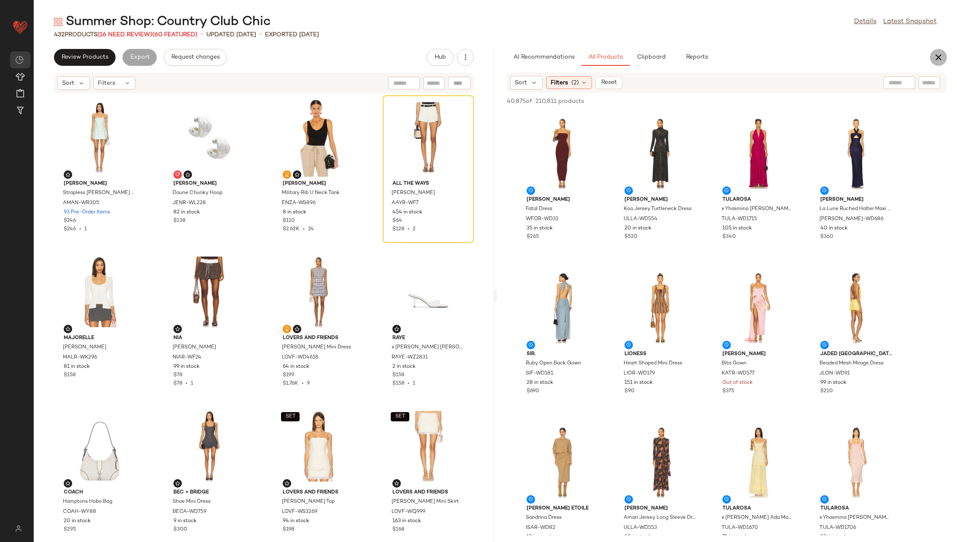
click at [944, 59] on button "button" at bounding box center [938, 57] width 17 height 17
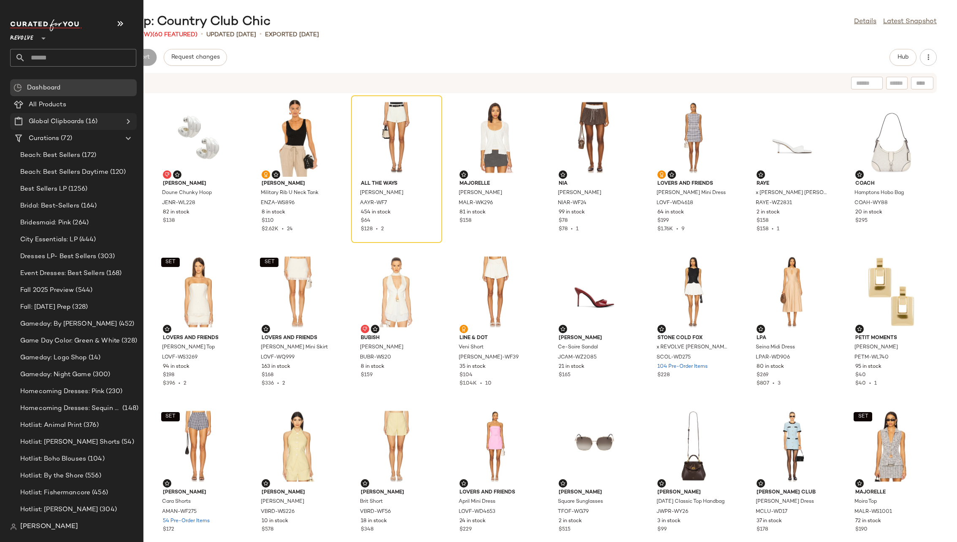
click at [129, 120] on icon at bounding box center [128, 121] width 10 height 10
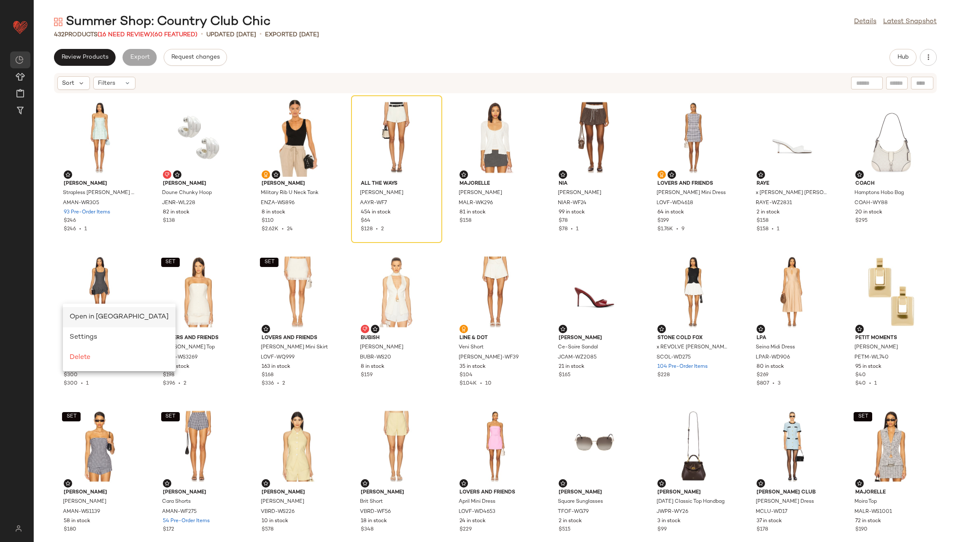
click at [83, 315] on span "Open in [GEOGRAPHIC_DATA]" at bounding box center [119, 317] width 99 height 7
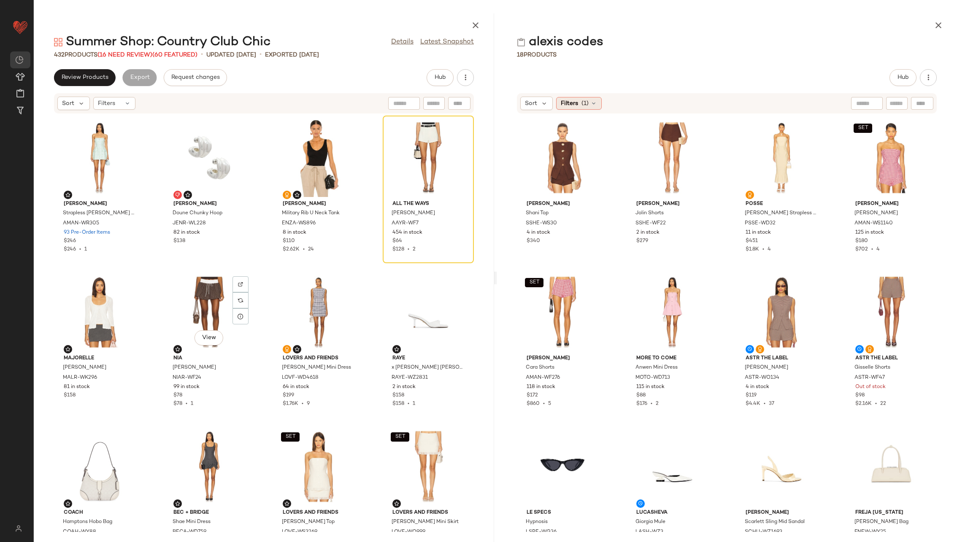
click at [593, 104] on icon at bounding box center [593, 103] width 7 height 7
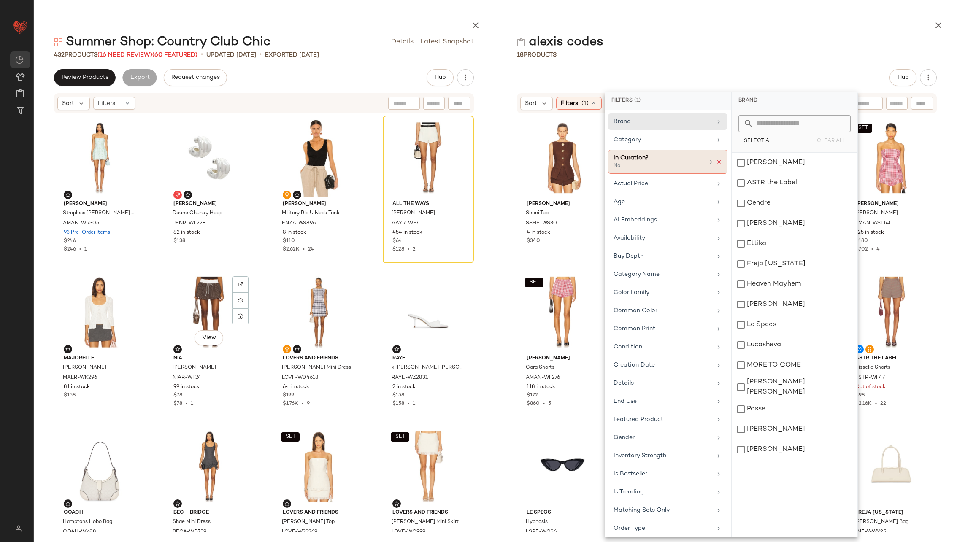
click at [717, 160] on icon at bounding box center [719, 162] width 6 height 6
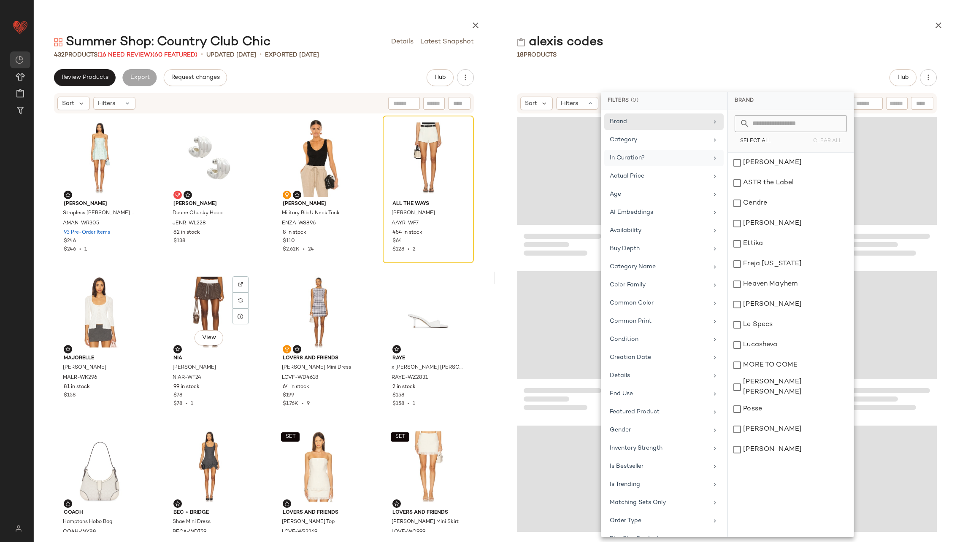
click at [505, 231] on div at bounding box center [727, 323] width 460 height 418
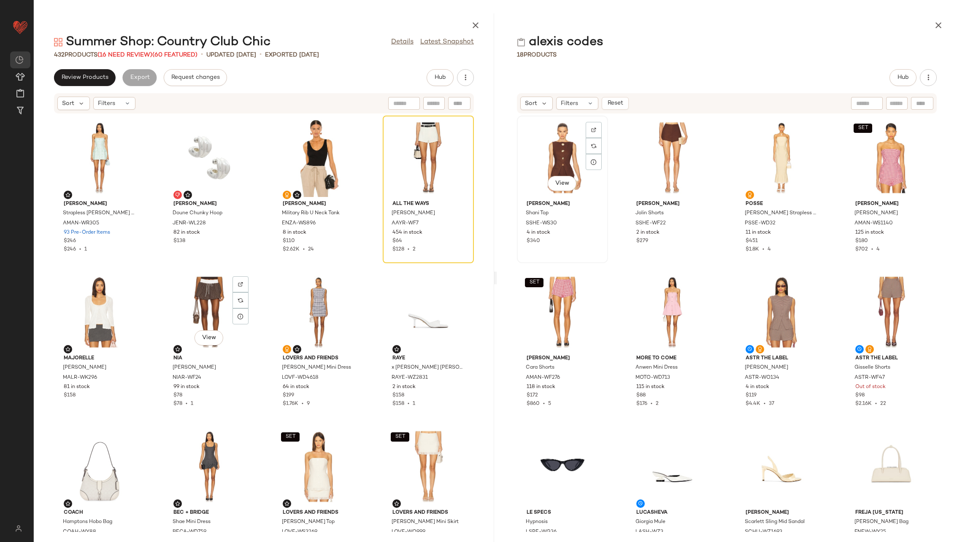
click at [560, 160] on div "View" at bounding box center [562, 158] width 85 height 78
click at [665, 157] on div "View" at bounding box center [672, 158] width 85 height 78
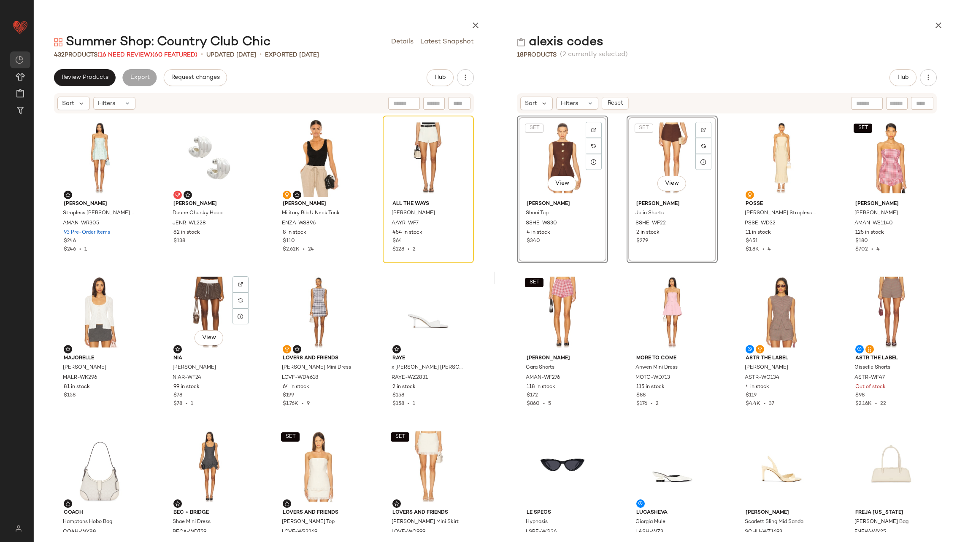
click at [729, 162] on div "SET View [PERSON_NAME] [PERSON_NAME] Top SSHE-WS30 4 in stock $340 SET View [PE…" at bounding box center [727, 323] width 460 height 418
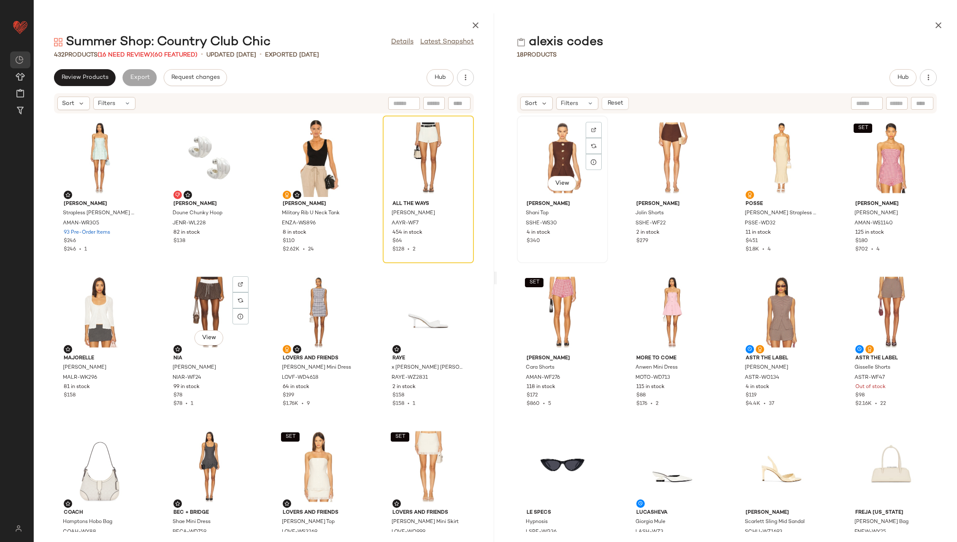
click at [553, 143] on div "View" at bounding box center [562, 158] width 85 height 78
click at [767, 151] on div "View" at bounding box center [781, 158] width 85 height 78
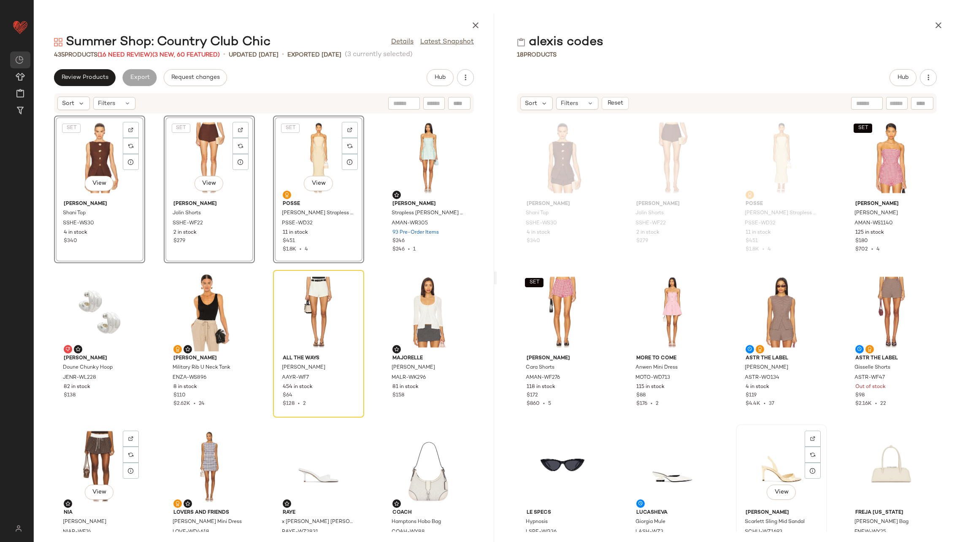
scroll to position [1, 0]
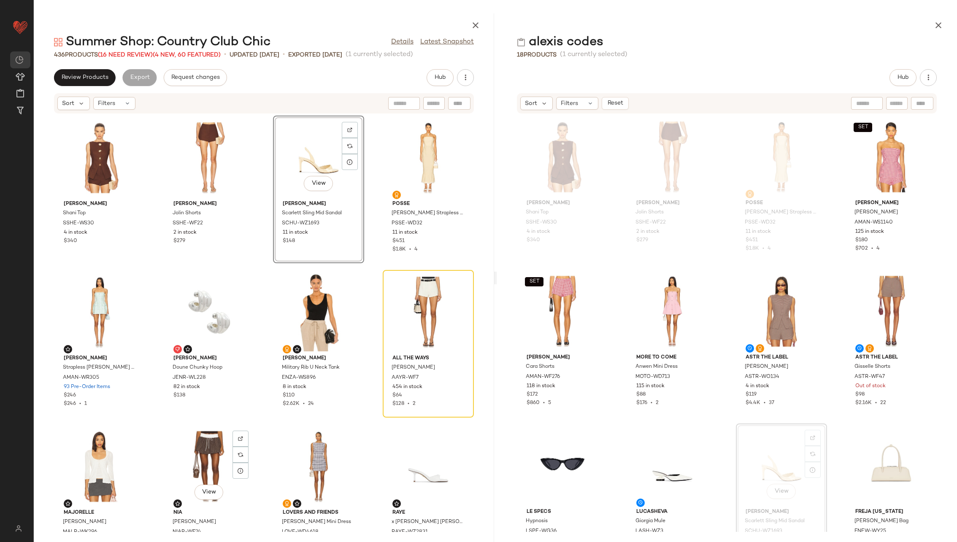
click at [369, 220] on div "[PERSON_NAME] [PERSON_NAME] Top SSHE-WS30 4 in stock $340 [PERSON_NAME] [PERSON…" at bounding box center [264, 323] width 460 height 418
click at [867, 174] on div "SET View" at bounding box center [891, 157] width 85 height 78
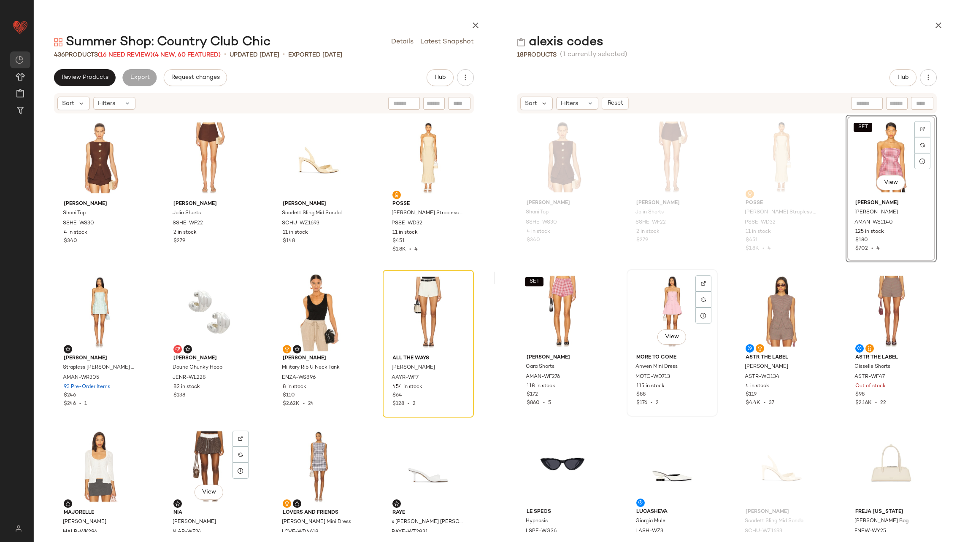
click at [665, 307] on div "View" at bounding box center [672, 311] width 85 height 78
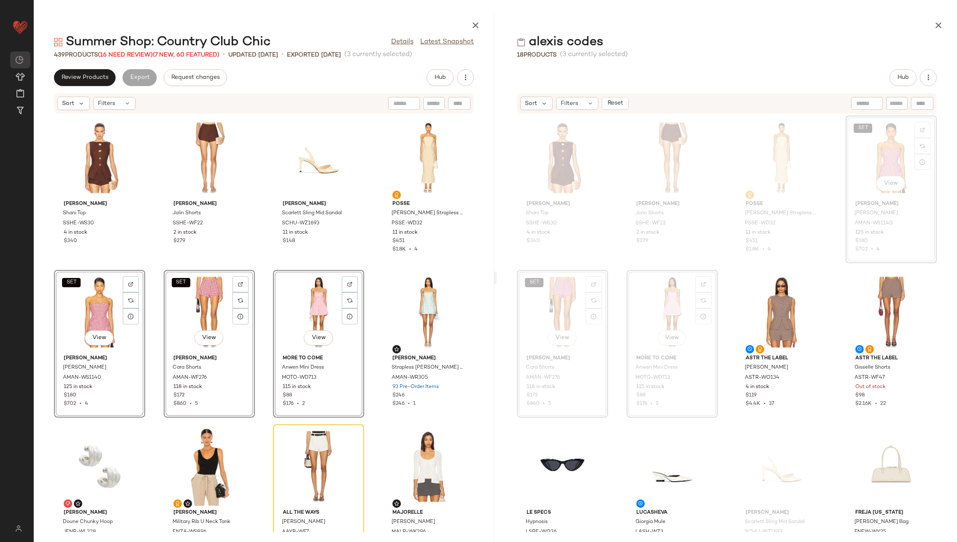
click at [262, 264] on div "[PERSON_NAME] [PERSON_NAME] Top SSHE-WS30 4 in stock $340 [PERSON_NAME] [PERSON…" at bounding box center [264, 323] width 460 height 418
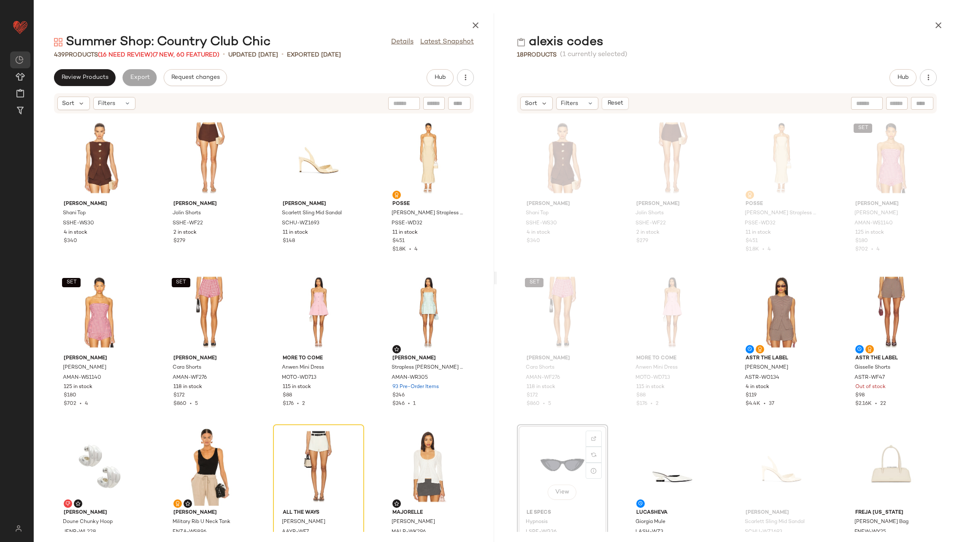
scroll to position [1, 0]
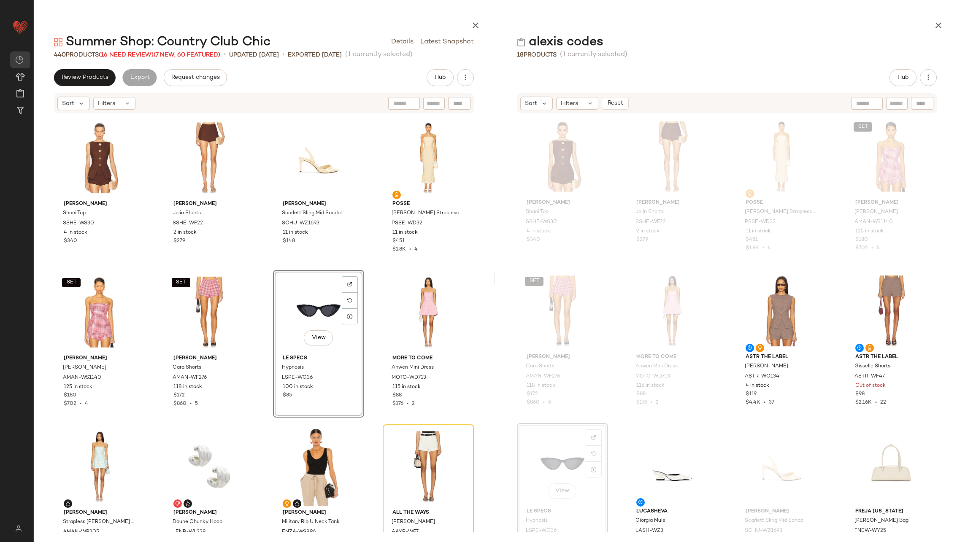
click at [374, 321] on div "[PERSON_NAME] [PERSON_NAME] Top SSHE-WS30 4 in stock $340 [PERSON_NAME] [PERSON…" at bounding box center [264, 323] width 460 height 418
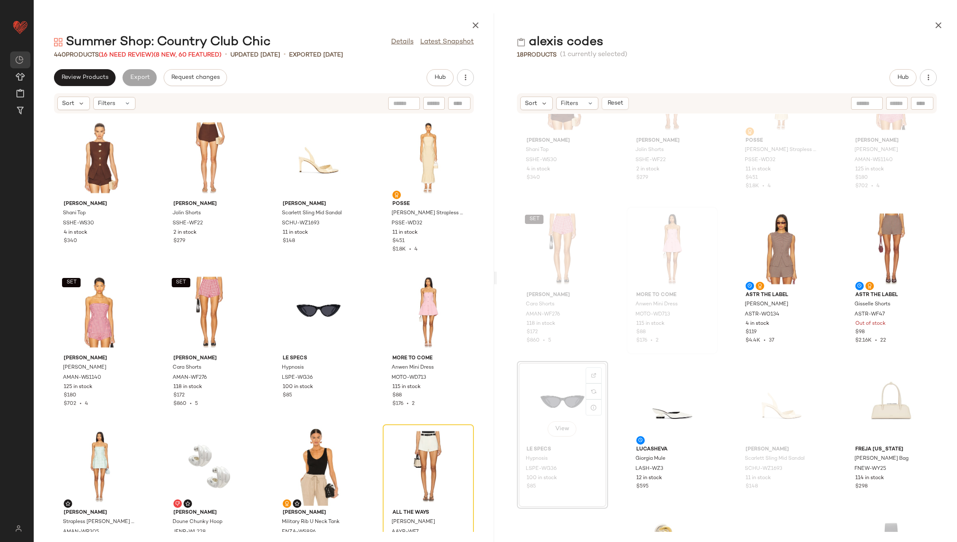
scroll to position [70, 0]
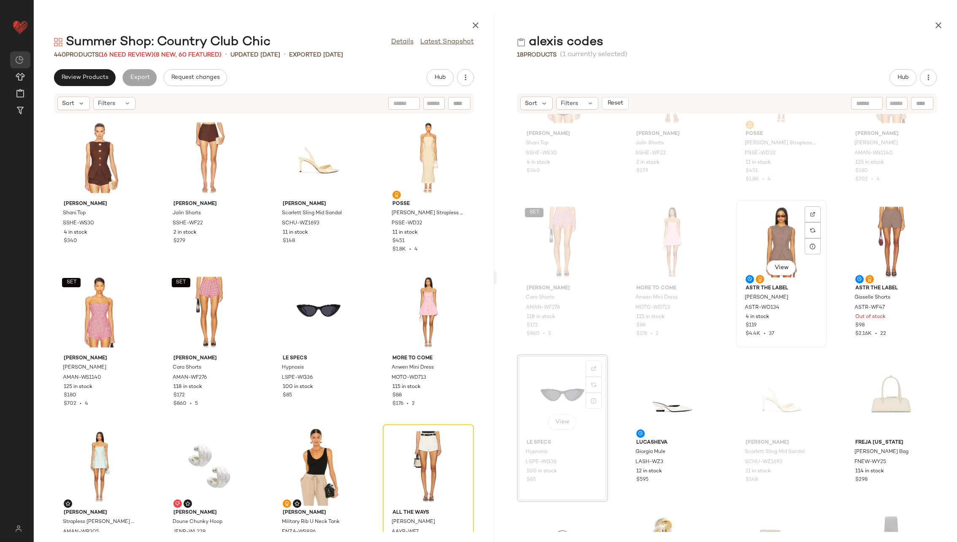
click at [758, 238] on div "View" at bounding box center [781, 242] width 85 height 78
click at [878, 230] on div "View" at bounding box center [891, 242] width 85 height 78
click at [920, 212] on img at bounding box center [922, 214] width 5 height 5
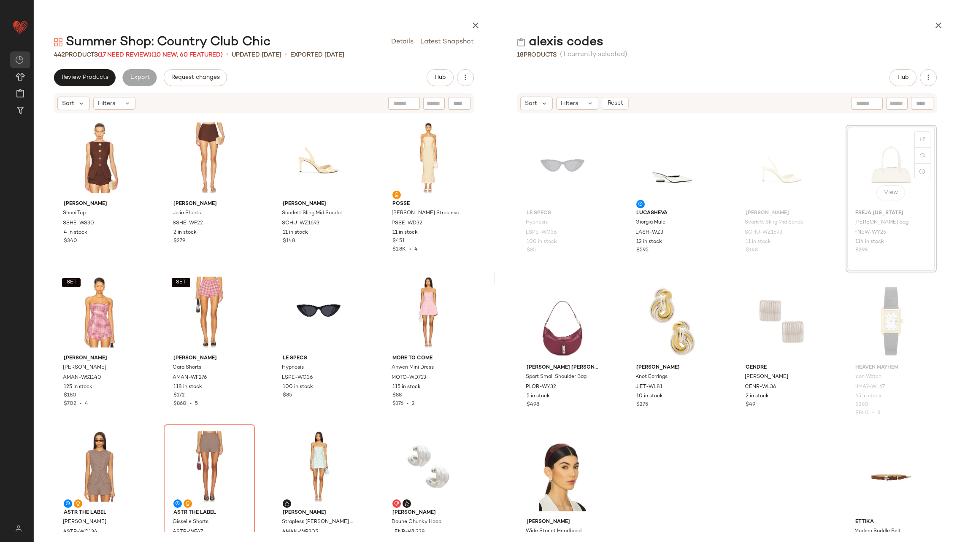
scroll to position [306, 0]
click at [256, 410] on div "[PERSON_NAME] [PERSON_NAME] Top SSHE-WS30 4 in stock $340 [PERSON_NAME] [PERSON…" at bounding box center [264, 323] width 460 height 418
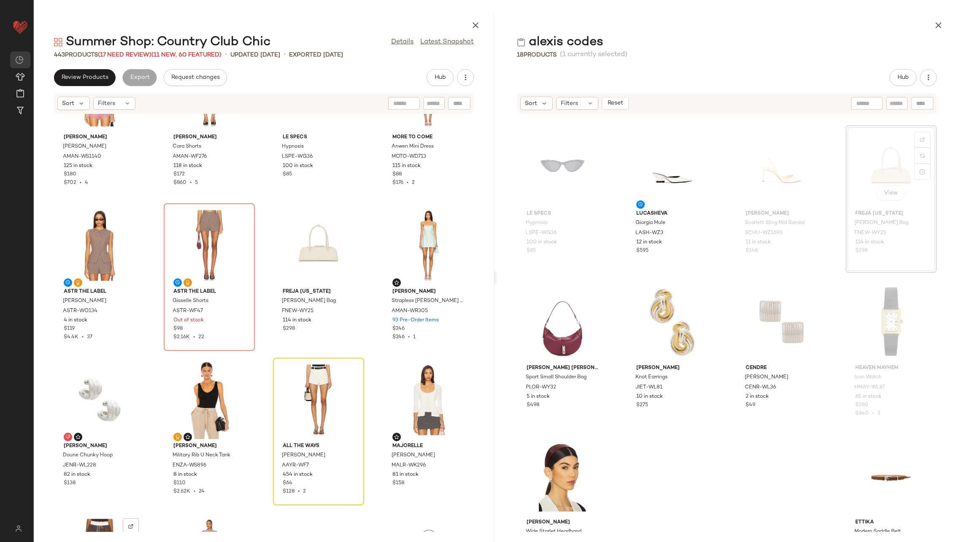
scroll to position [241, 0]
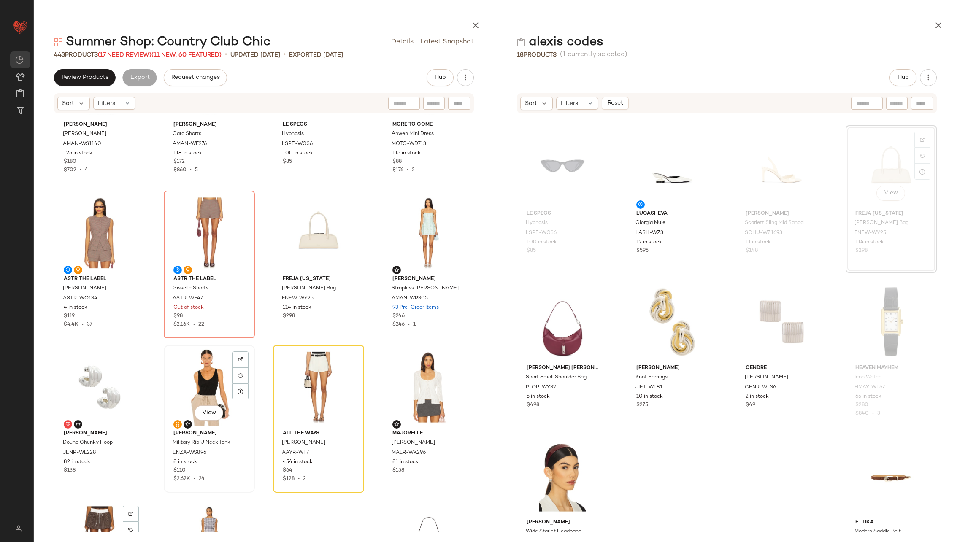
click at [196, 379] on div "View" at bounding box center [209, 387] width 85 height 78
click at [299, 387] on div "View" at bounding box center [318, 387] width 85 height 78
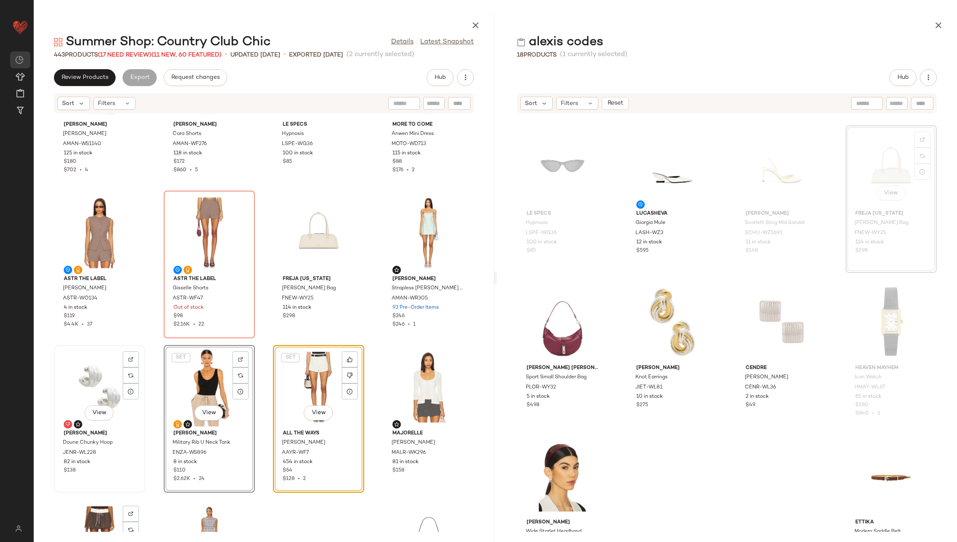
click at [95, 383] on div "View" at bounding box center [99, 387] width 85 height 78
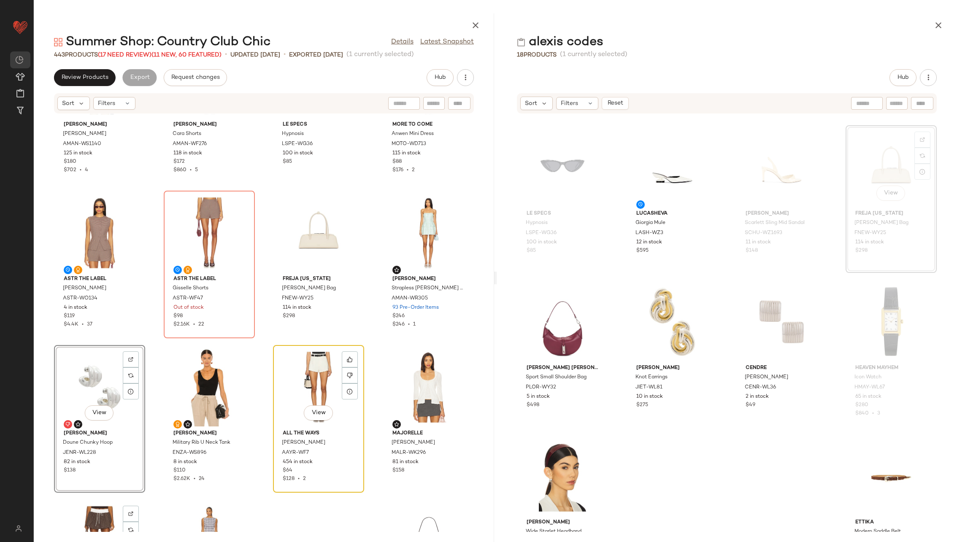
click at [307, 378] on div "View" at bounding box center [318, 387] width 85 height 78
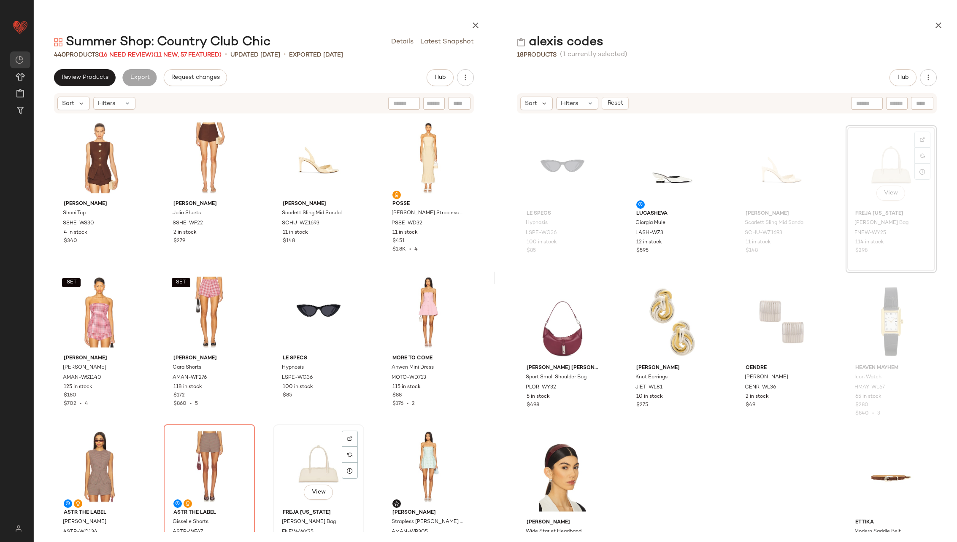
click at [311, 453] on div "View" at bounding box center [318, 466] width 85 height 78
click at [92, 159] on div "View" at bounding box center [99, 158] width 85 height 78
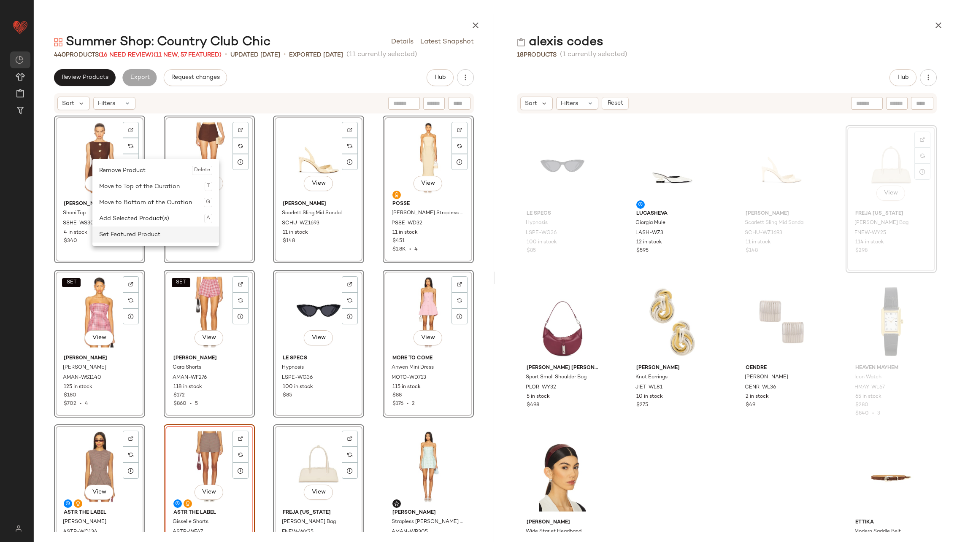
click at [154, 234] on div "Set Featured Product" at bounding box center [155, 235] width 113 height 16
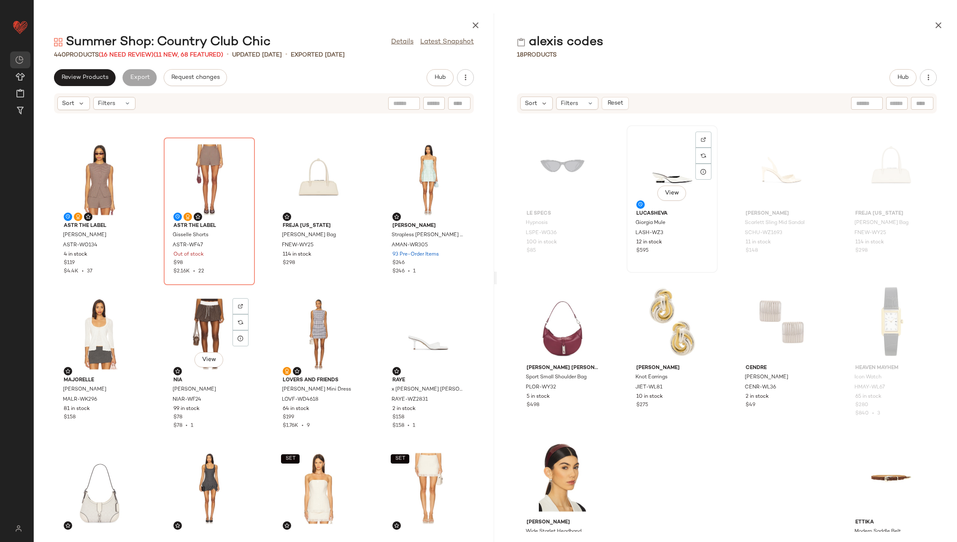
scroll to position [305, 0]
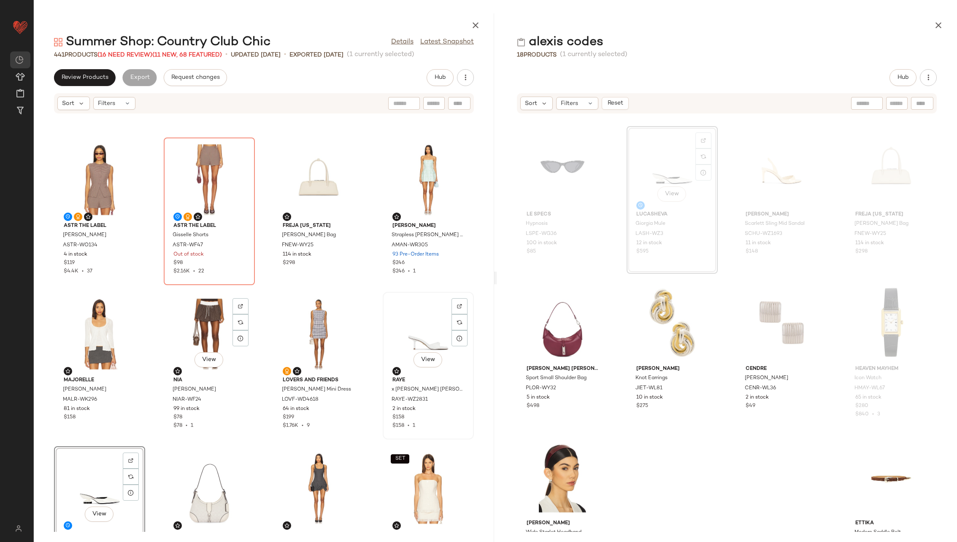
click at [409, 323] on div "View" at bounding box center [428, 334] width 85 height 78
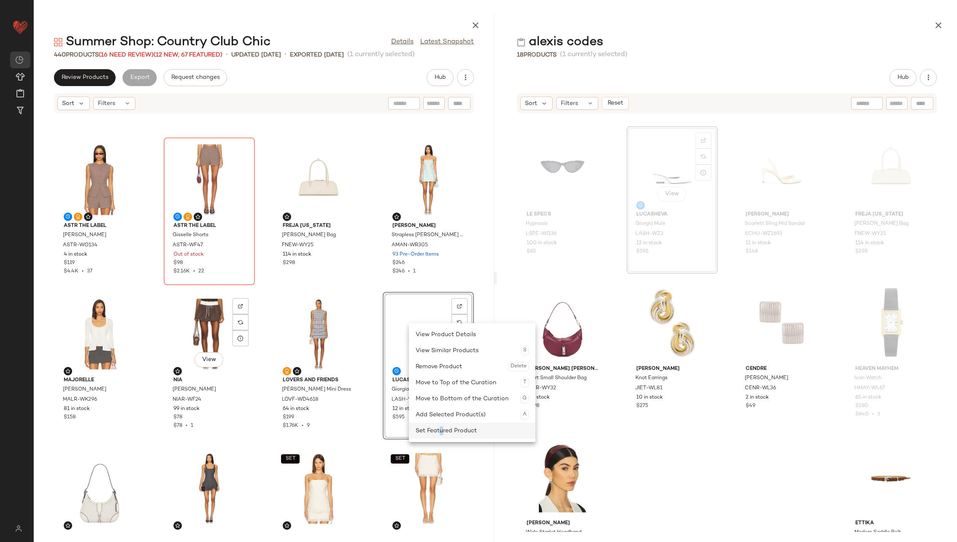
click at [441, 429] on div "Set Featured Product" at bounding box center [472, 431] width 113 height 16
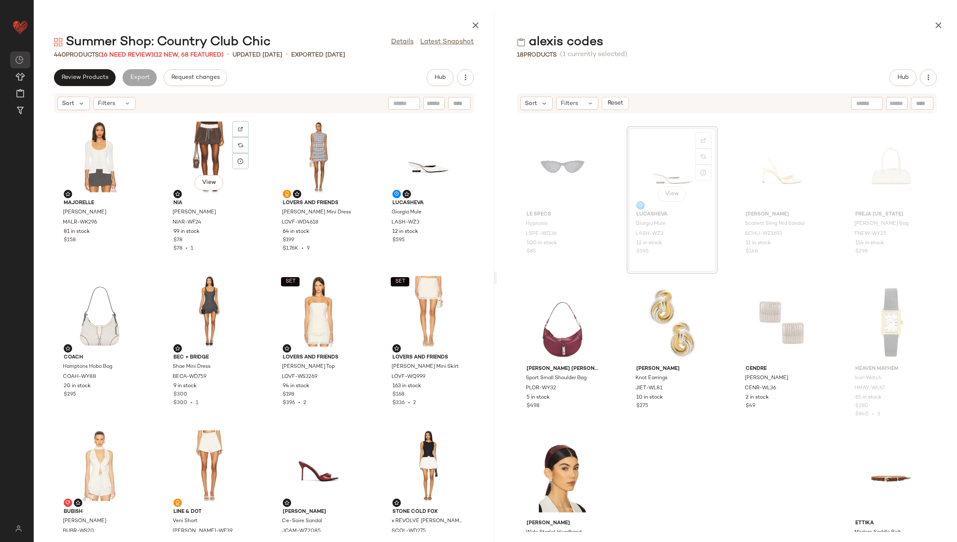
scroll to position [472, 0]
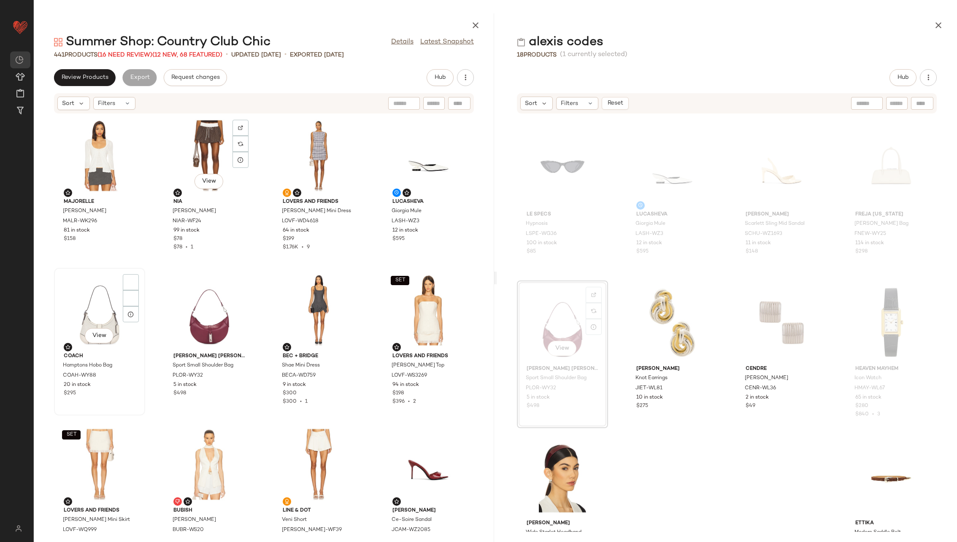
click at [104, 315] on div "View" at bounding box center [99, 310] width 85 height 78
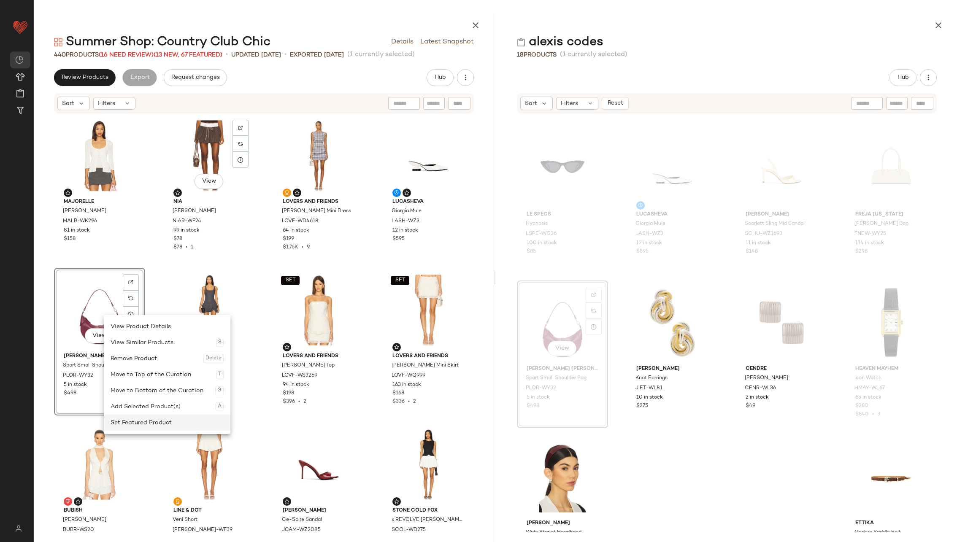
click at [176, 425] on div "Set Featured Product" at bounding box center [167, 423] width 113 height 16
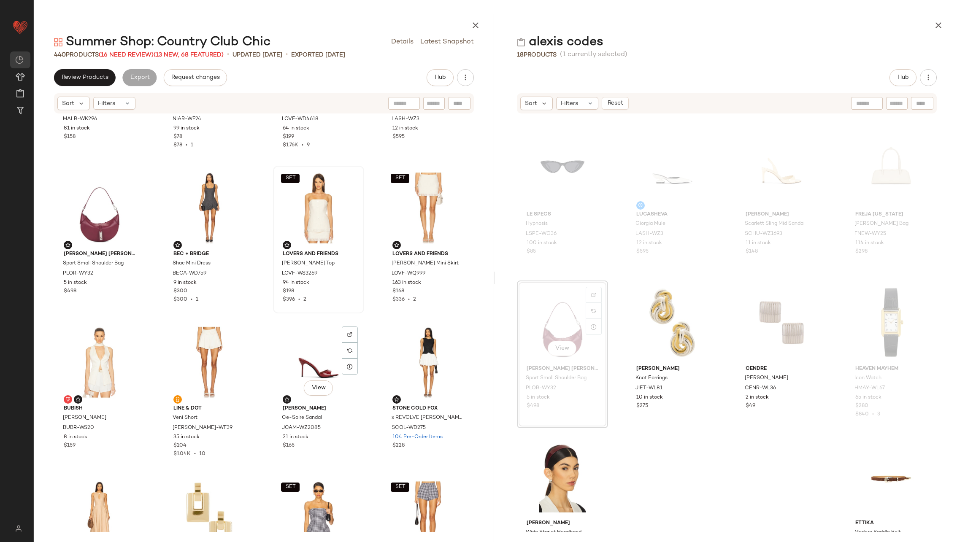
scroll to position [591, 0]
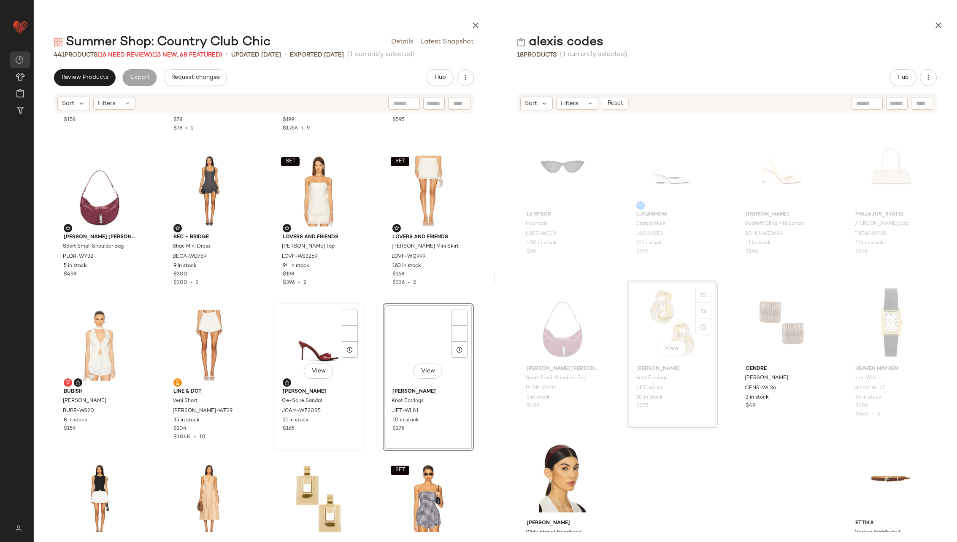
click at [307, 343] on div "View" at bounding box center [318, 345] width 85 height 78
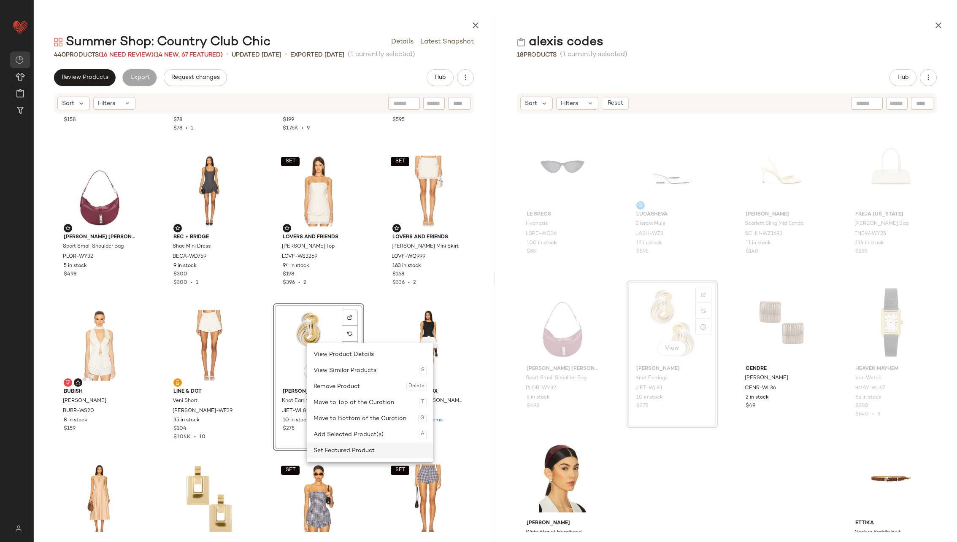
click at [376, 452] on div "Set Featured Product" at bounding box center [370, 451] width 113 height 16
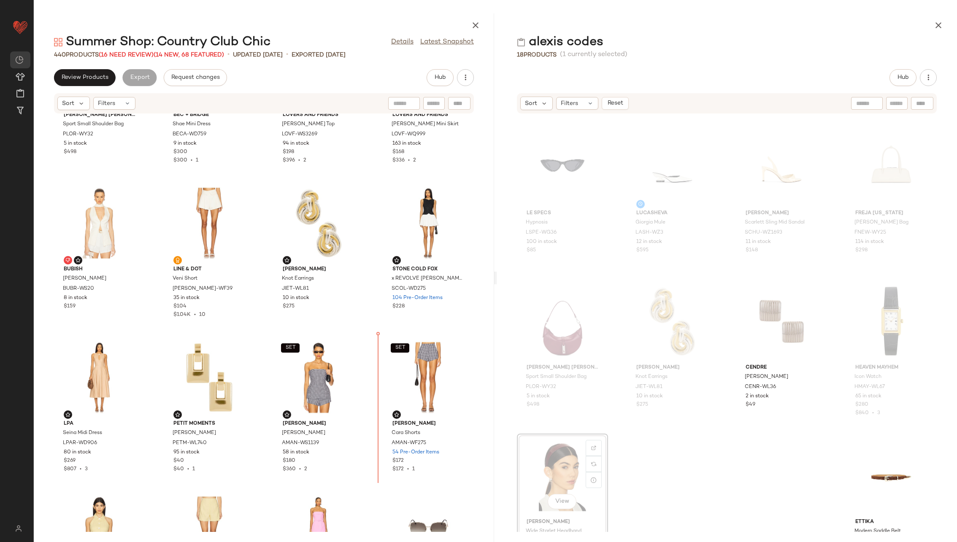
scroll to position [715, 0]
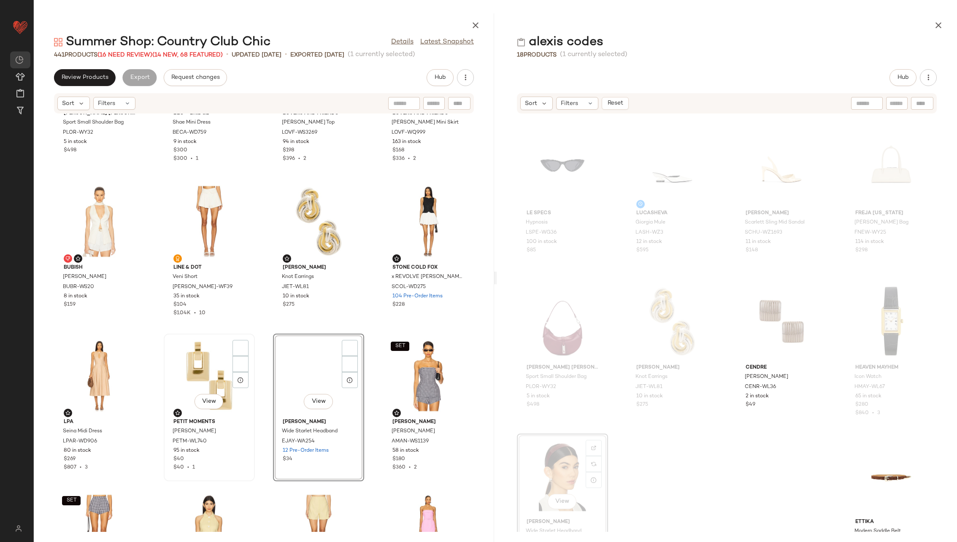
click at [206, 376] on div "View" at bounding box center [209, 376] width 85 height 78
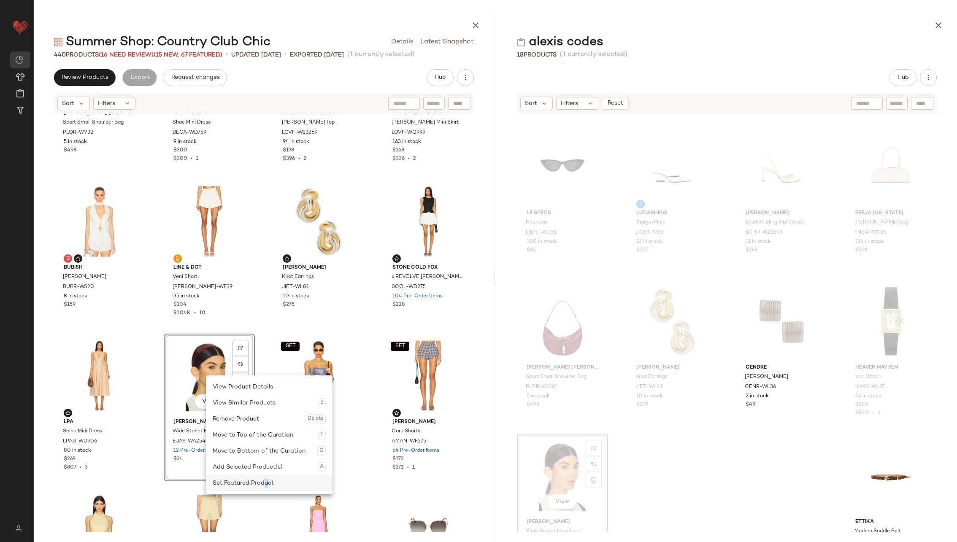
click at [266, 482] on div "Set Featured Product" at bounding box center [269, 483] width 113 height 16
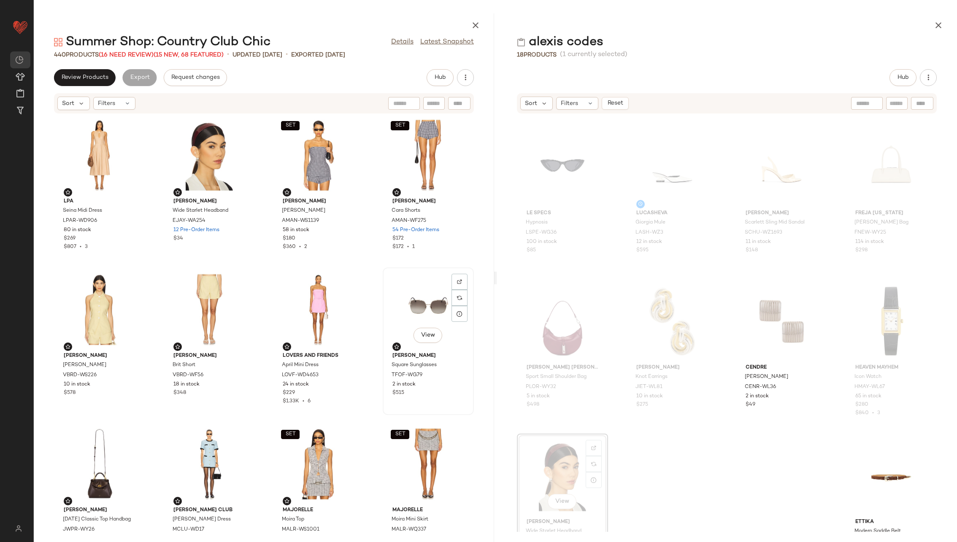
scroll to position [967, 0]
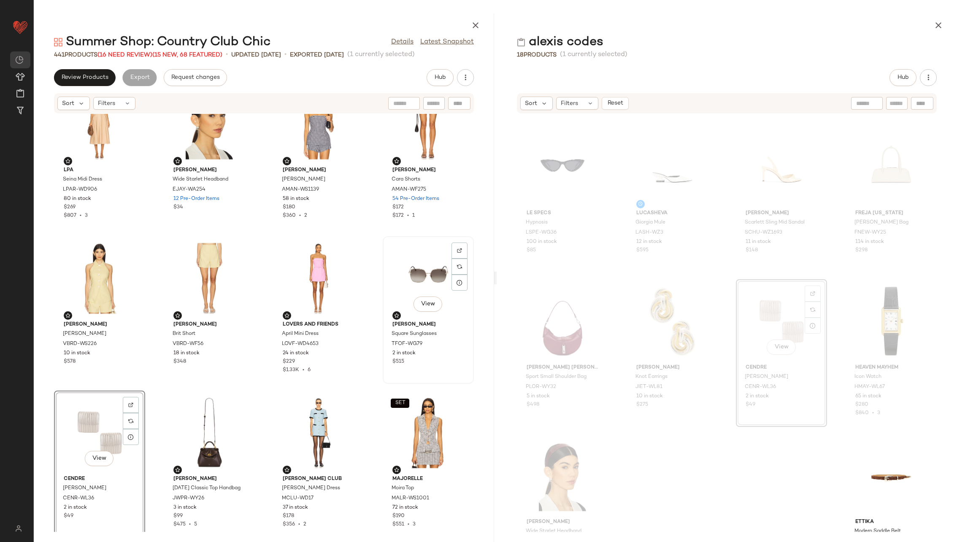
click at [414, 271] on div "View" at bounding box center [428, 278] width 85 height 78
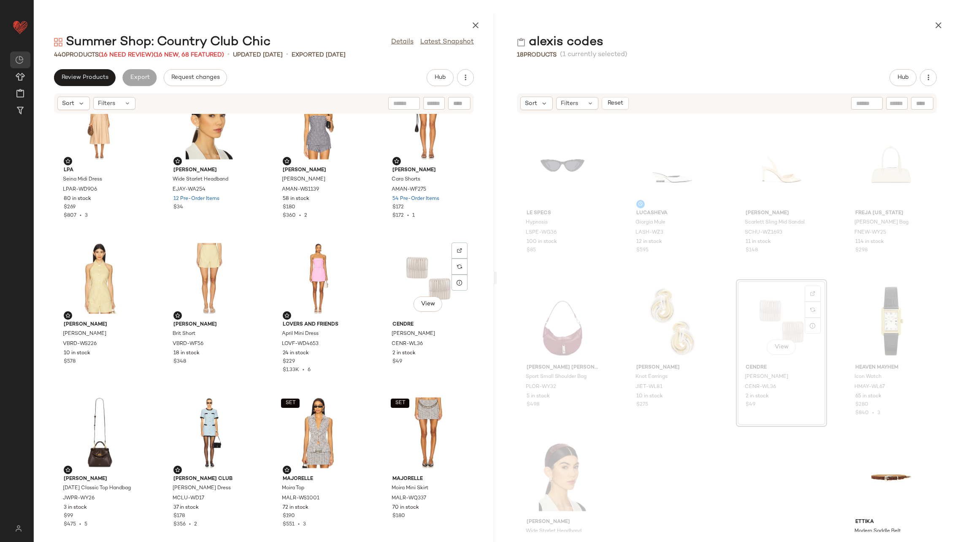
click at [414, 271] on div "View" at bounding box center [428, 278] width 85 height 78
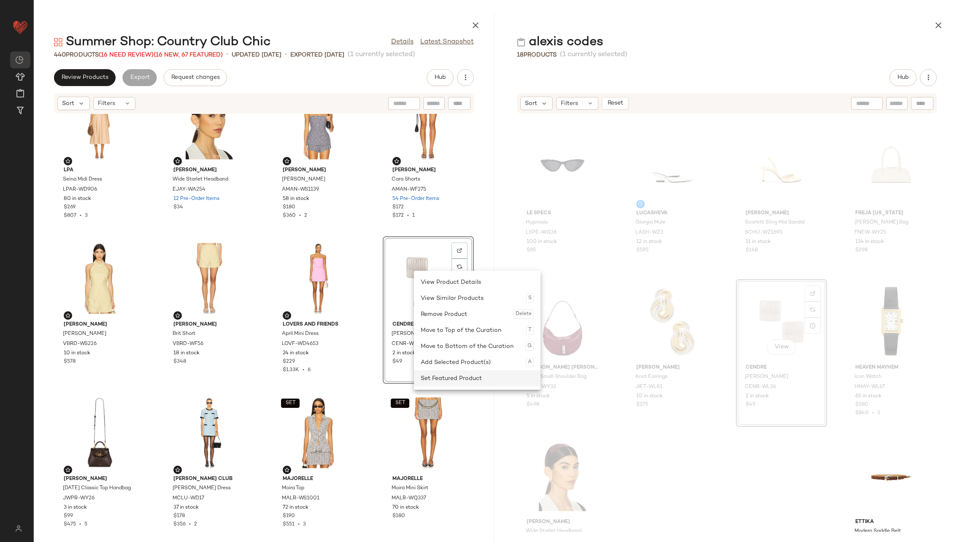
click at [468, 378] on div "Set Featured Product" at bounding box center [477, 378] width 113 height 16
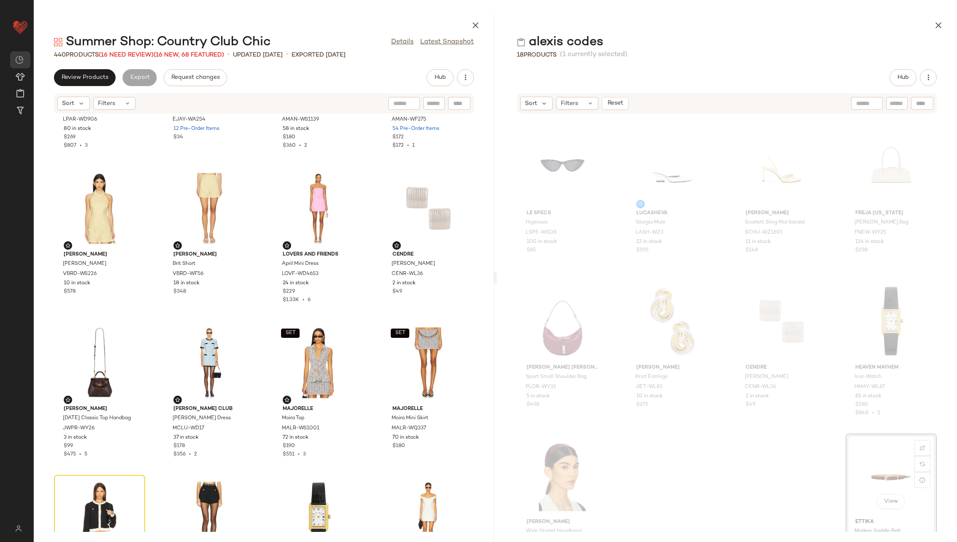
scroll to position [307, 0]
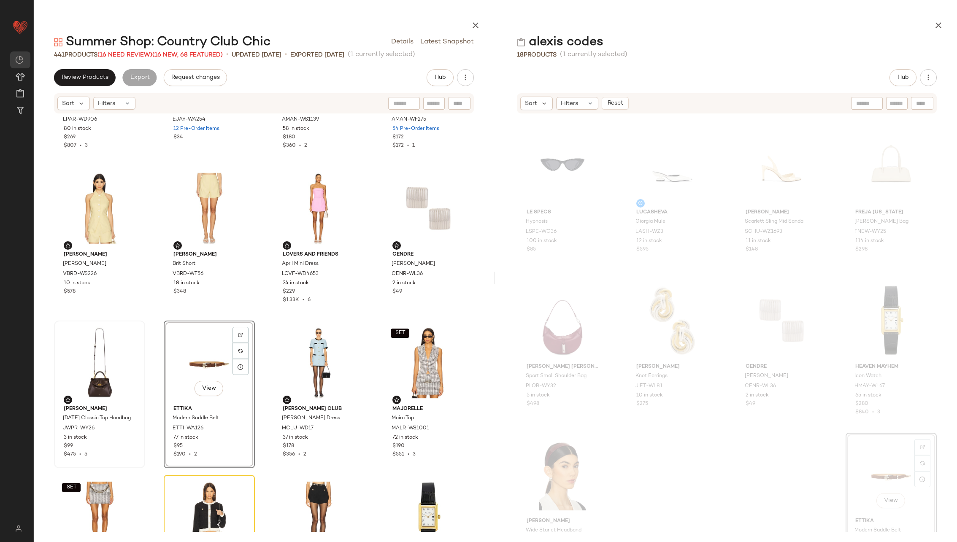
click at [96, 362] on div at bounding box center [99, 363] width 85 height 78
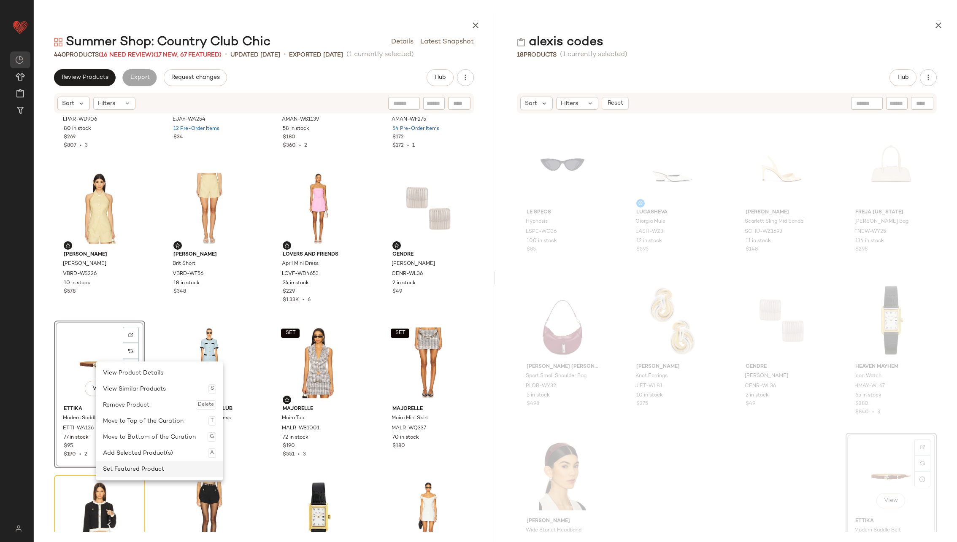
click at [161, 472] on div "Set Featured Product" at bounding box center [159, 469] width 113 height 16
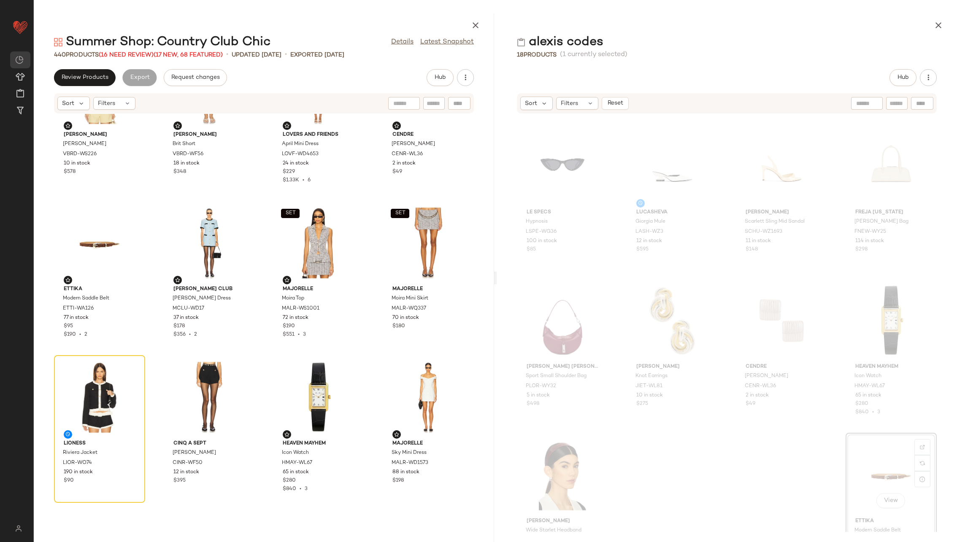
scroll to position [1158, 0]
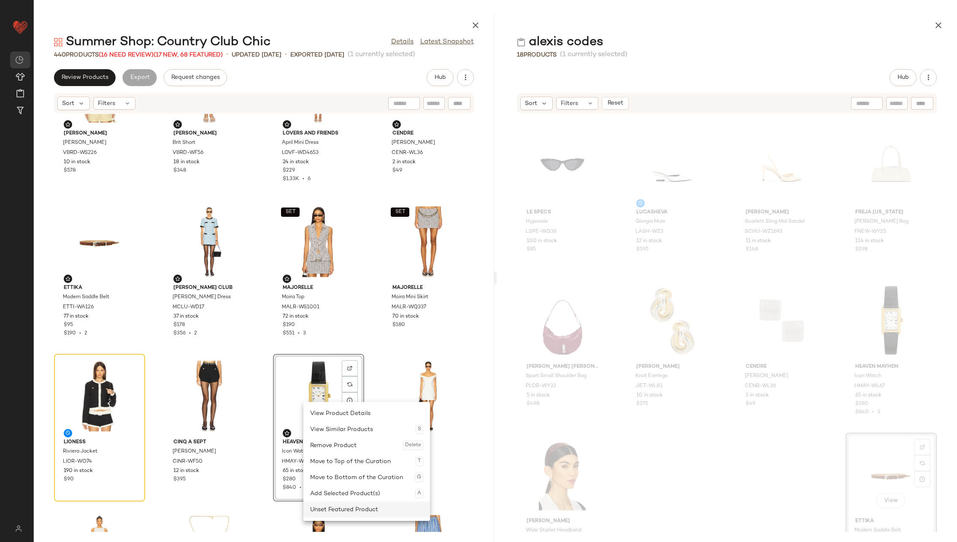
click at [352, 505] on div "Unset Featured Product" at bounding box center [366, 510] width 113 height 16
click at [358, 492] on div "Set Featured Product" at bounding box center [375, 492] width 113 height 16
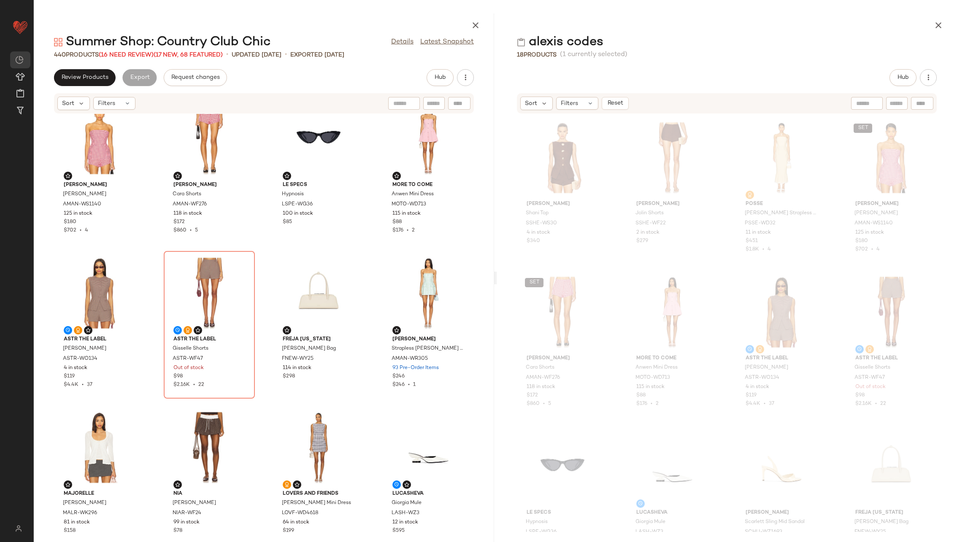
scroll to position [165, 0]
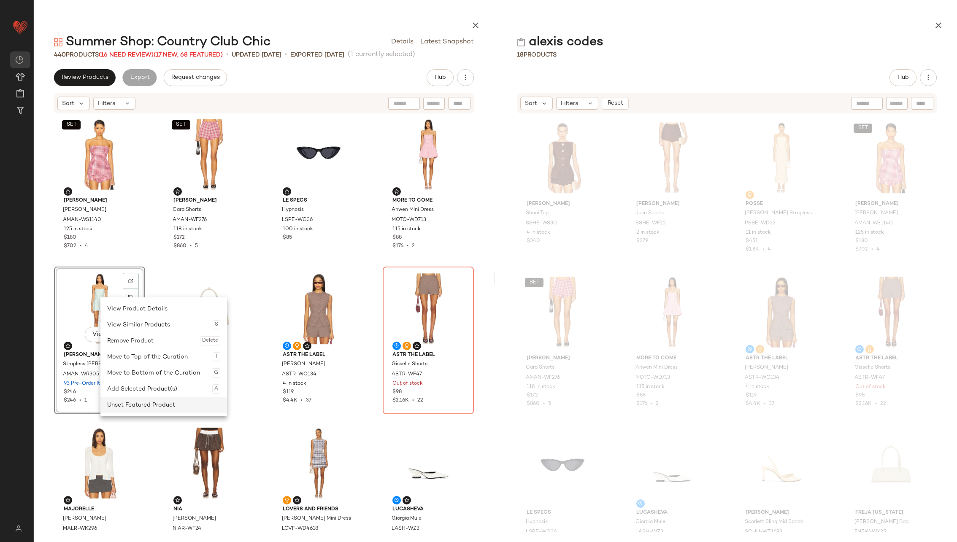
click at [161, 406] on div "Unset Featured Product" at bounding box center [163, 405] width 113 height 16
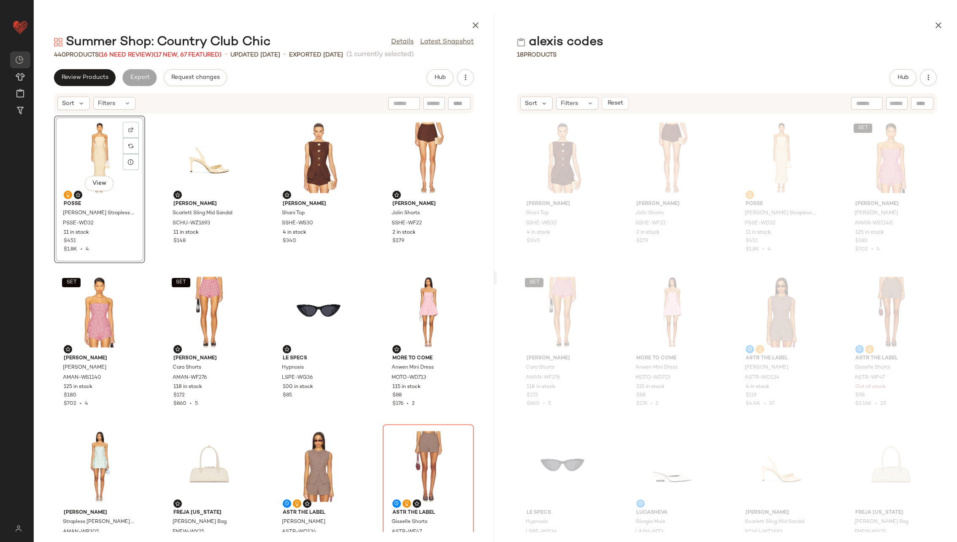
click at [156, 168] on div "View Posse [PERSON_NAME] Strapless Dress PSSE-WD32 11 in stock $451 $1.8K • 4 […" at bounding box center [264, 323] width 460 height 418
click at [465, 76] on icon "button" at bounding box center [465, 77] width 8 height 8
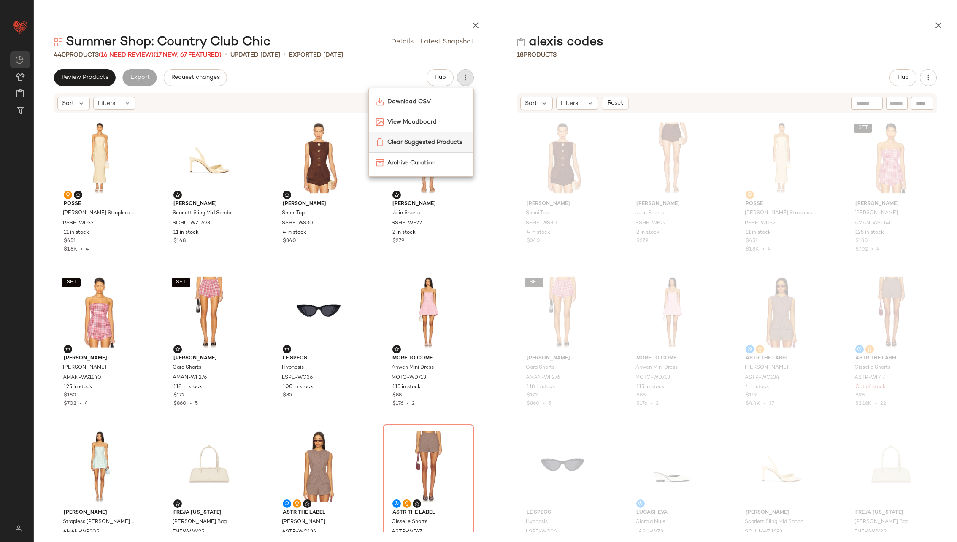
click at [429, 143] on span "Clear Suggested Products" at bounding box center [426, 142] width 79 height 9
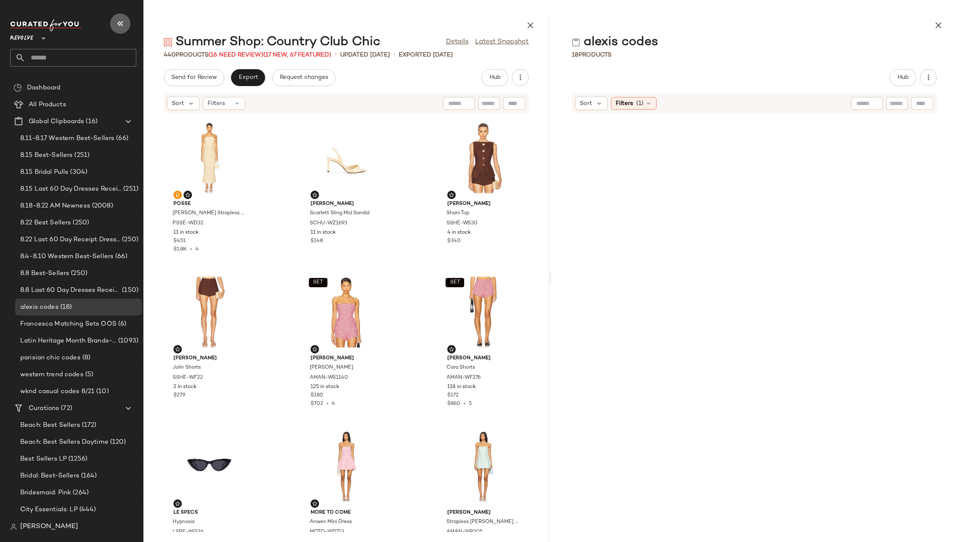
click at [122, 19] on icon "button" at bounding box center [120, 24] width 10 height 10
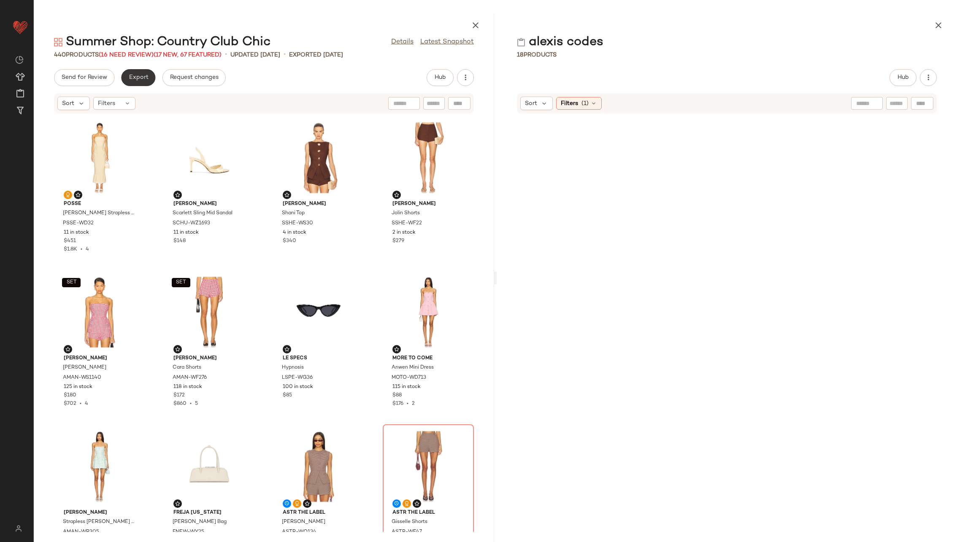
click at [141, 78] on span "Export" at bounding box center [138, 77] width 20 height 7
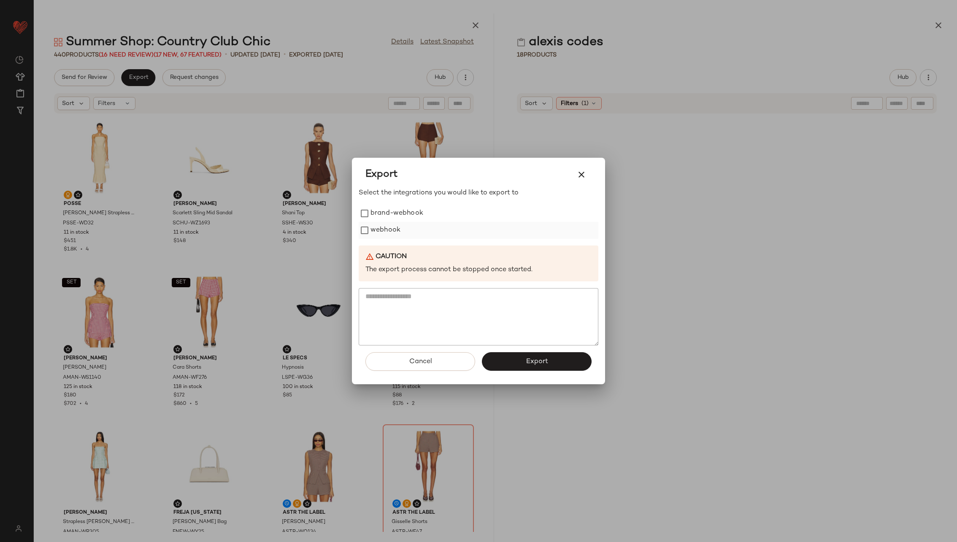
click at [389, 235] on label "webhook" at bounding box center [385, 230] width 30 height 17
click at [547, 365] on span "Export" at bounding box center [536, 362] width 22 height 8
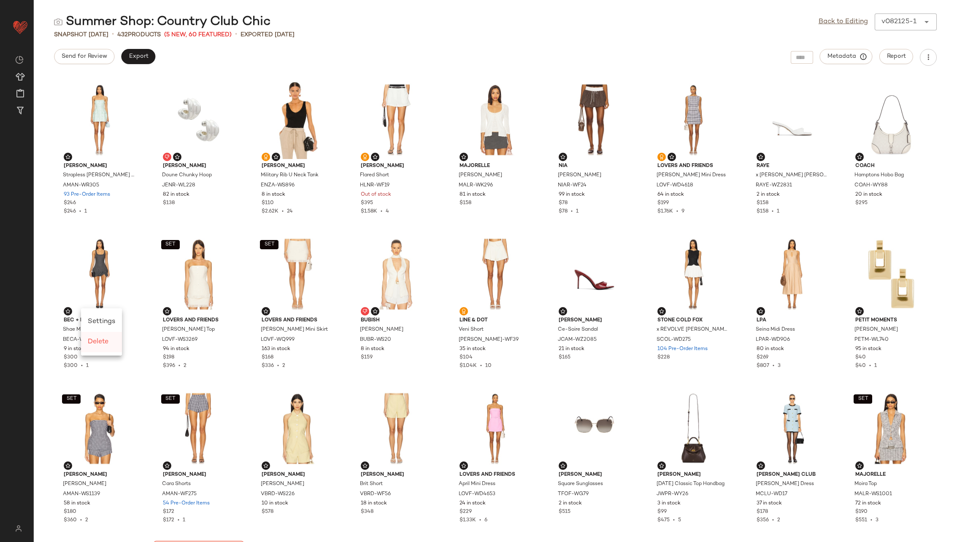
click at [102, 341] on span "Delete" at bounding box center [98, 341] width 21 height 7
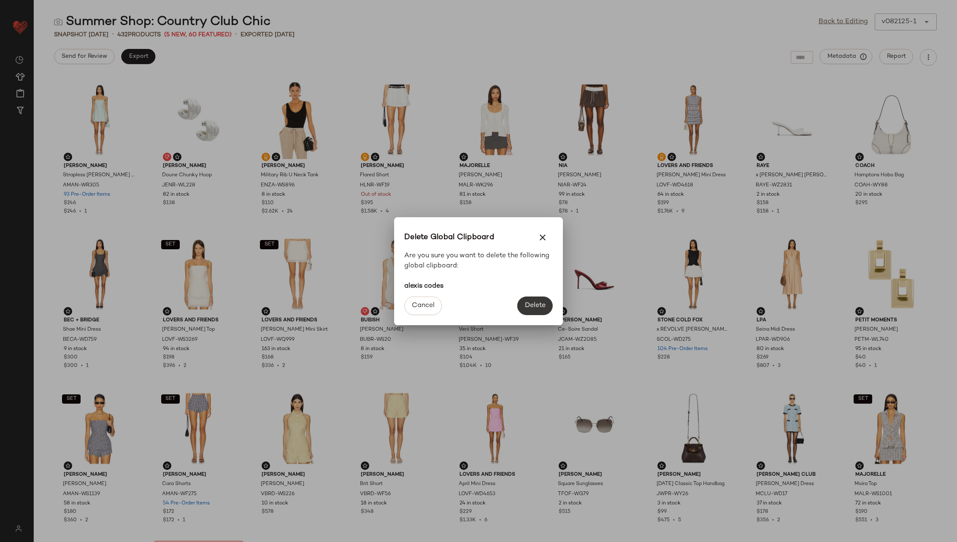
click at [544, 297] on button "Delete" at bounding box center [534, 306] width 35 height 19
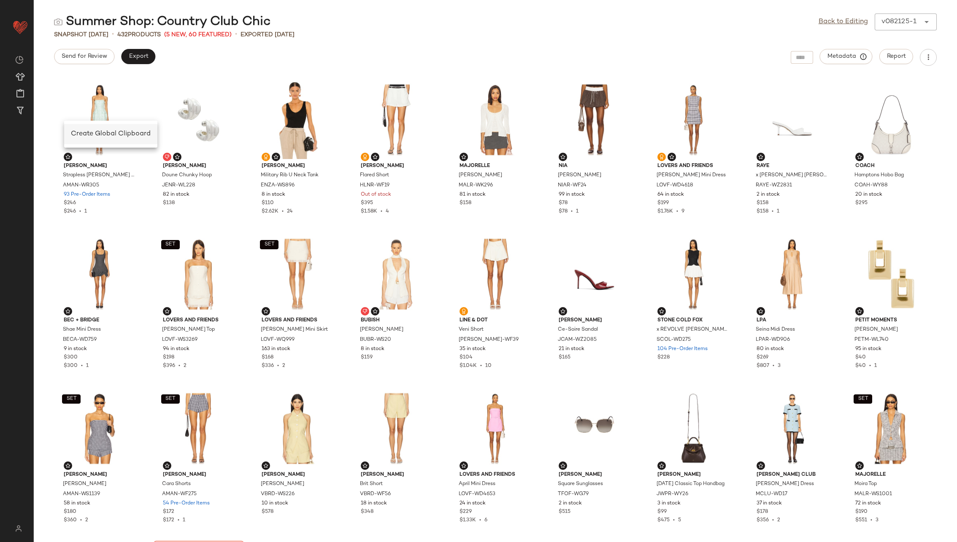
click at [94, 133] on span "Create Global Clipboard" at bounding box center [111, 133] width 80 height 7
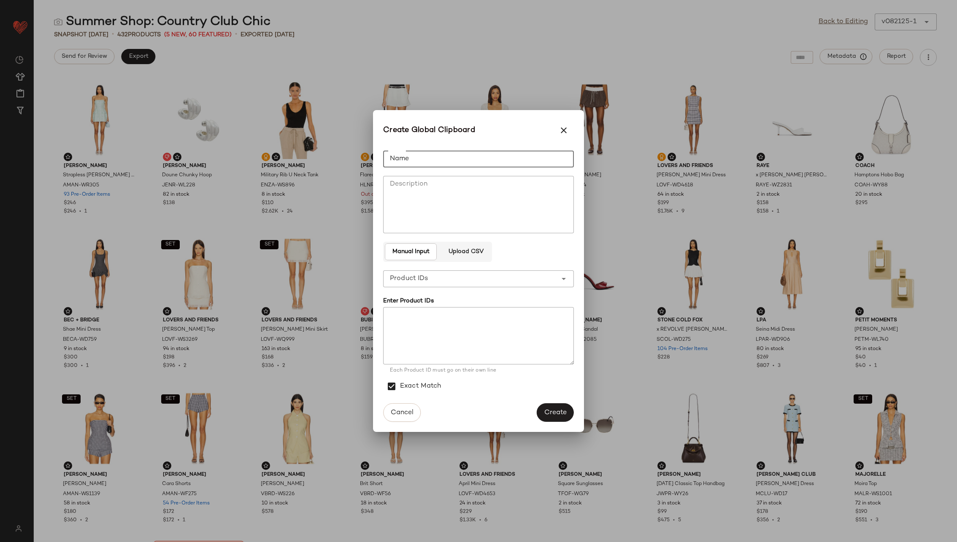
click at [458, 165] on input "Name" at bounding box center [478, 159] width 191 height 17
type input "**********"
click at [458, 338] on textarea at bounding box center [478, 335] width 191 height 57
paste textarea "**********"
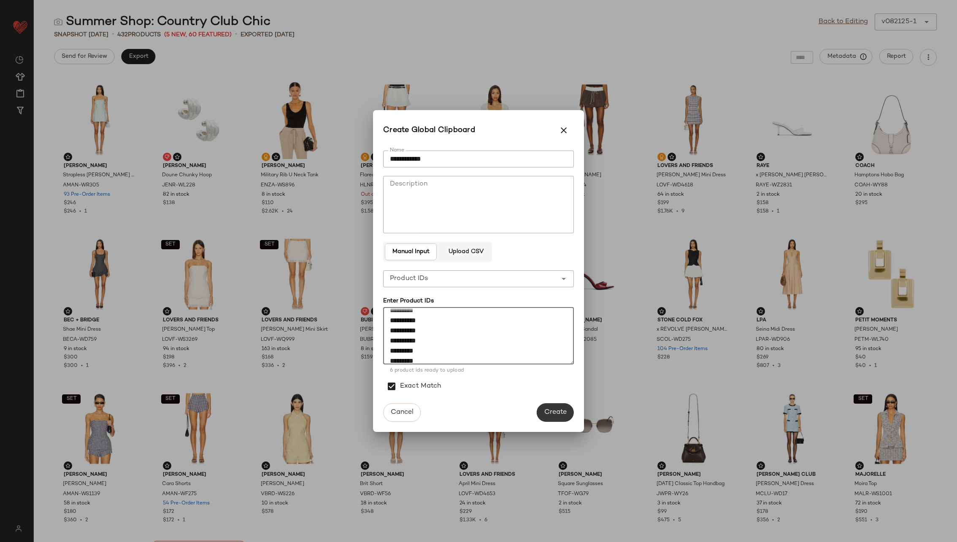
type textarea "**********"
click at [553, 416] on span "Create" at bounding box center [555, 412] width 23 height 8
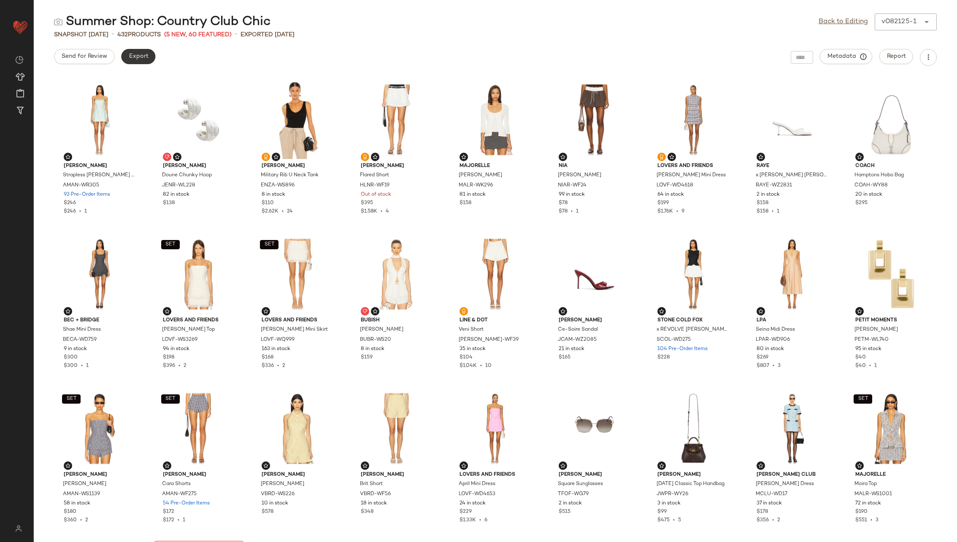
click at [137, 59] on span "Export" at bounding box center [138, 56] width 20 height 7
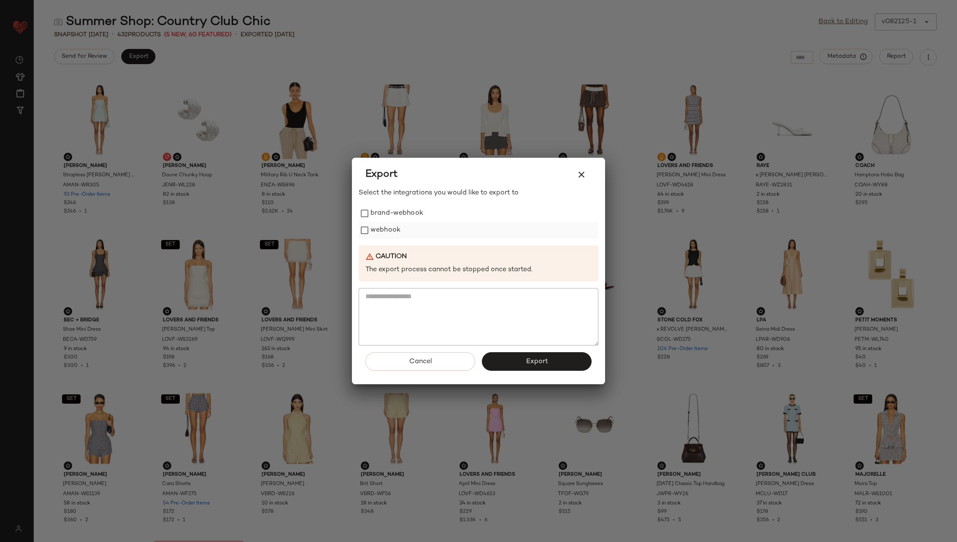
click at [388, 232] on label "webhook" at bounding box center [385, 230] width 30 height 17
click at [519, 359] on button "Export" at bounding box center [537, 361] width 110 height 19
click at [241, 257] on div at bounding box center [478, 271] width 957 height 542
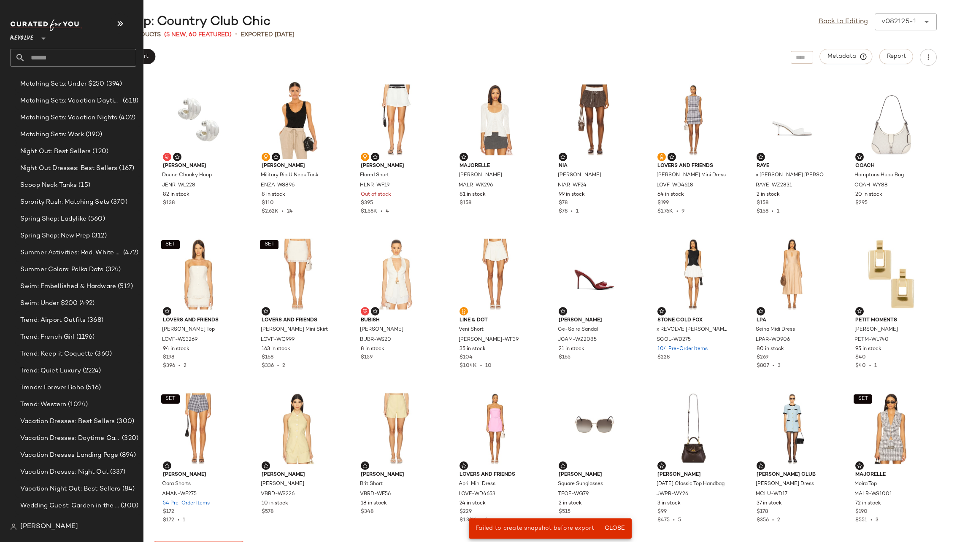
scroll to position [1484, 0]
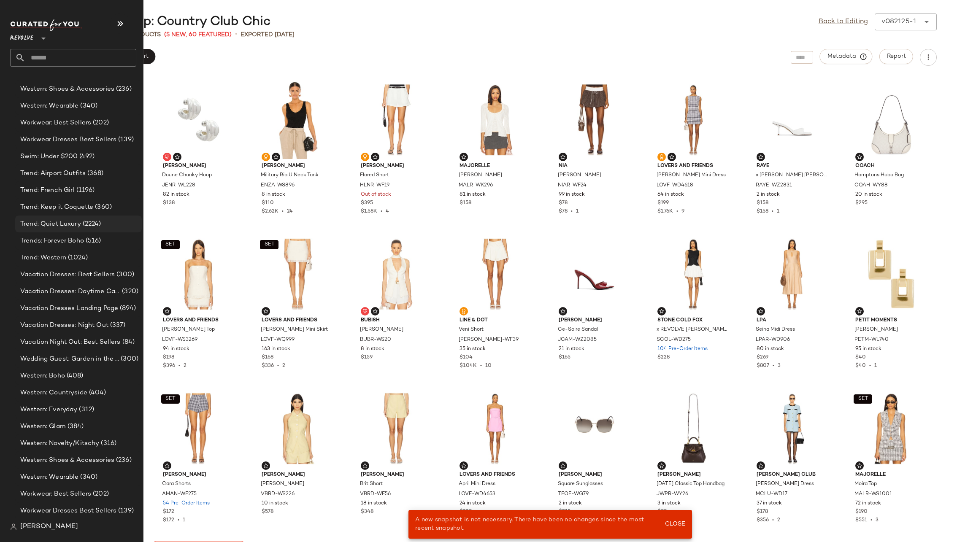
click at [60, 220] on span "Trend: Quiet Luxury" at bounding box center [50, 224] width 61 height 10
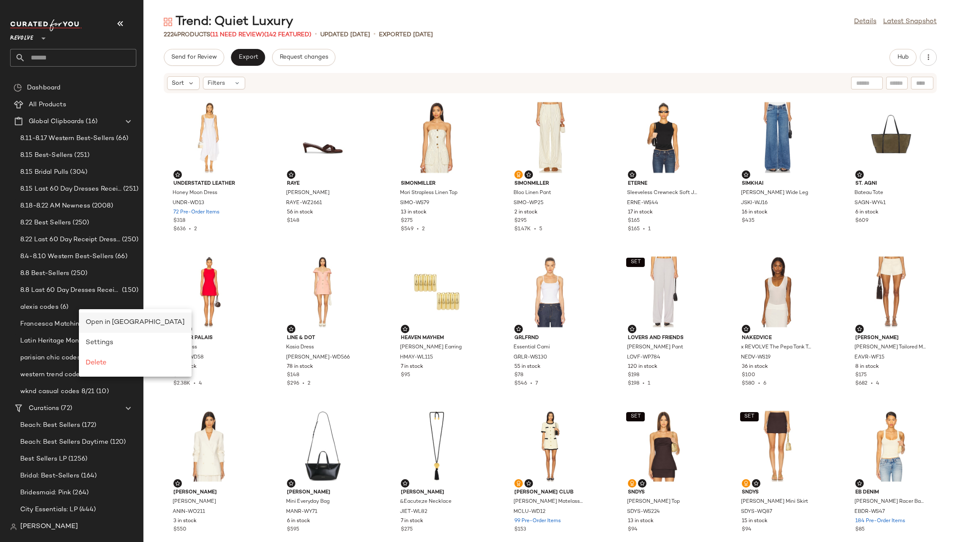
click at [115, 322] on span "Open in [GEOGRAPHIC_DATA]" at bounding box center [135, 322] width 99 height 7
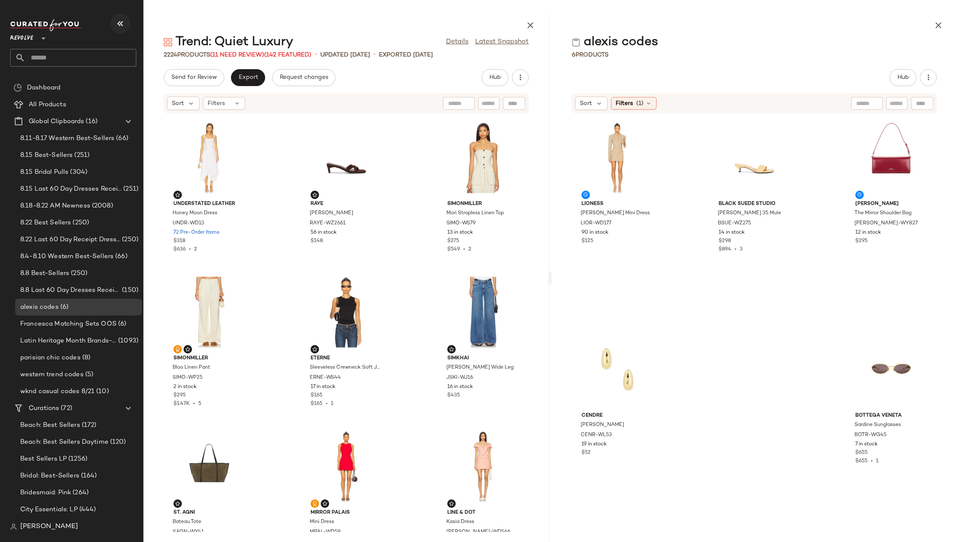
click at [119, 22] on icon "button" at bounding box center [120, 24] width 10 height 10
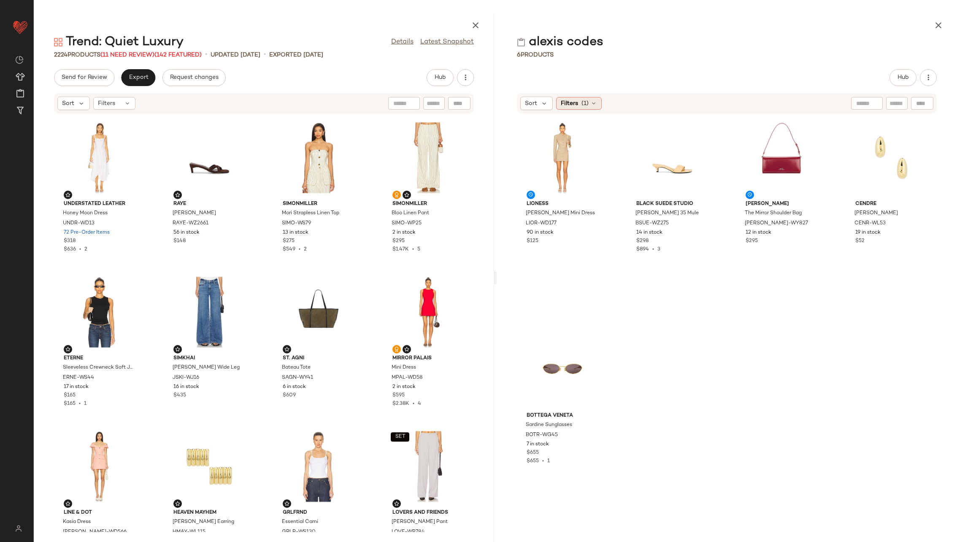
click at [588, 103] on div "Filters (1)" at bounding box center [579, 103] width 46 height 13
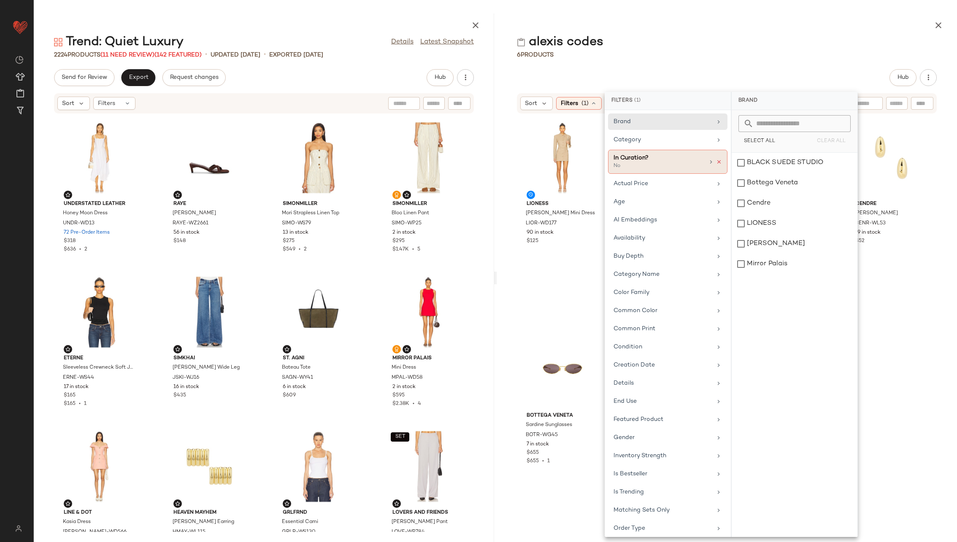
click at [716, 159] on icon at bounding box center [719, 162] width 6 height 6
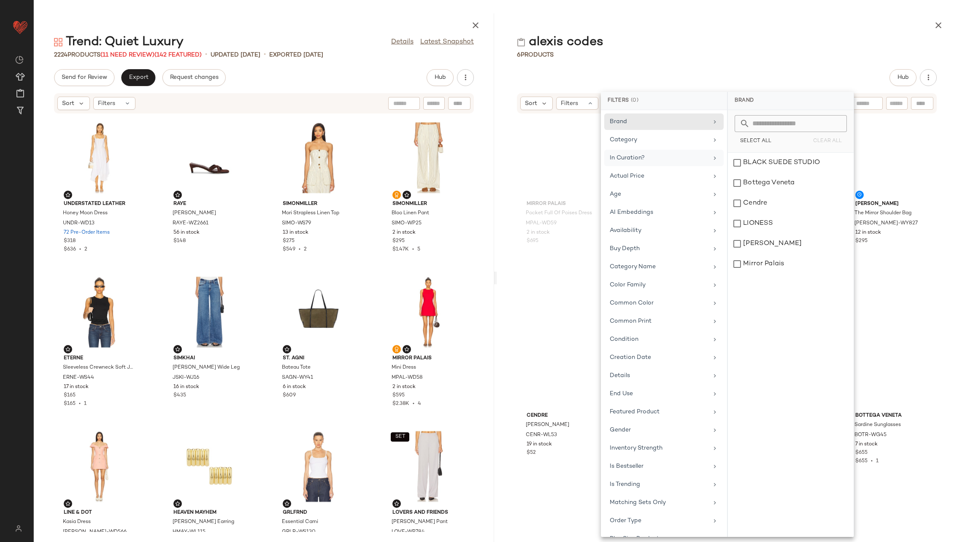
click at [703, 69] on div "Hub" at bounding box center [727, 77] width 420 height 17
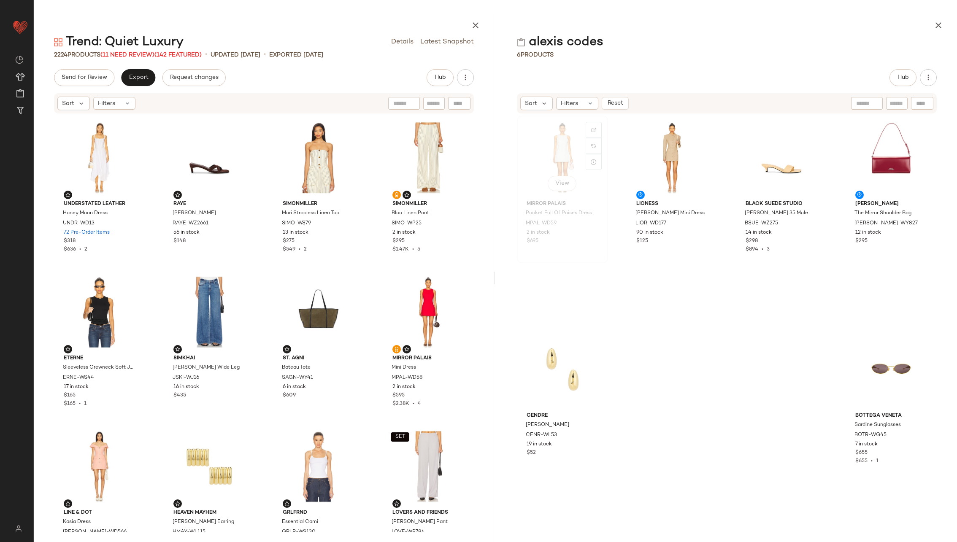
click at [560, 151] on div "View" at bounding box center [562, 158] width 85 height 78
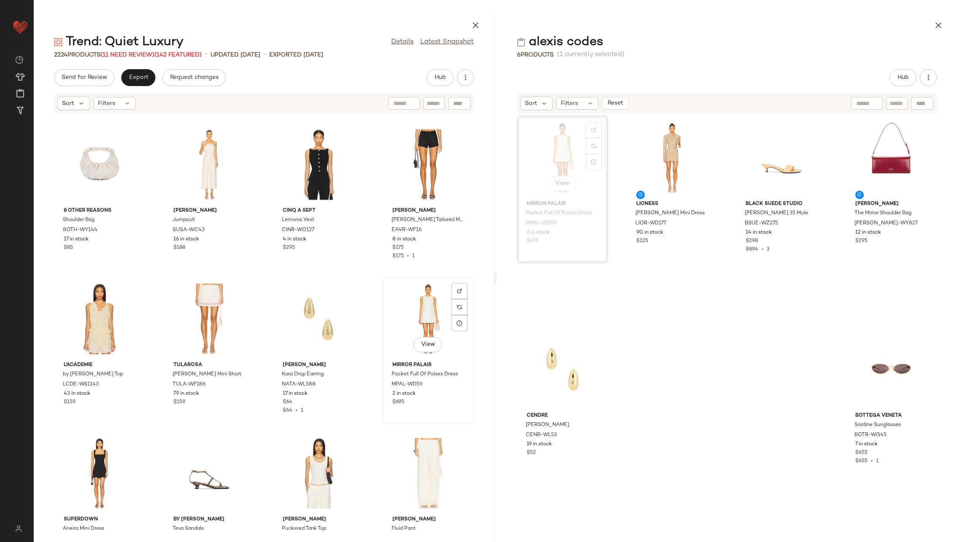
click at [412, 300] on div "View" at bounding box center [428, 319] width 85 height 78
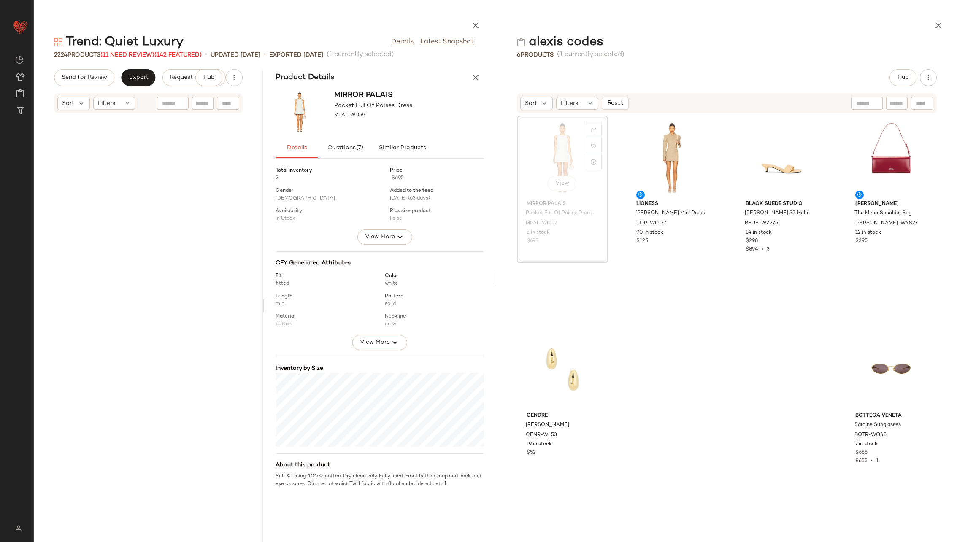
scroll to position [45402, 0]
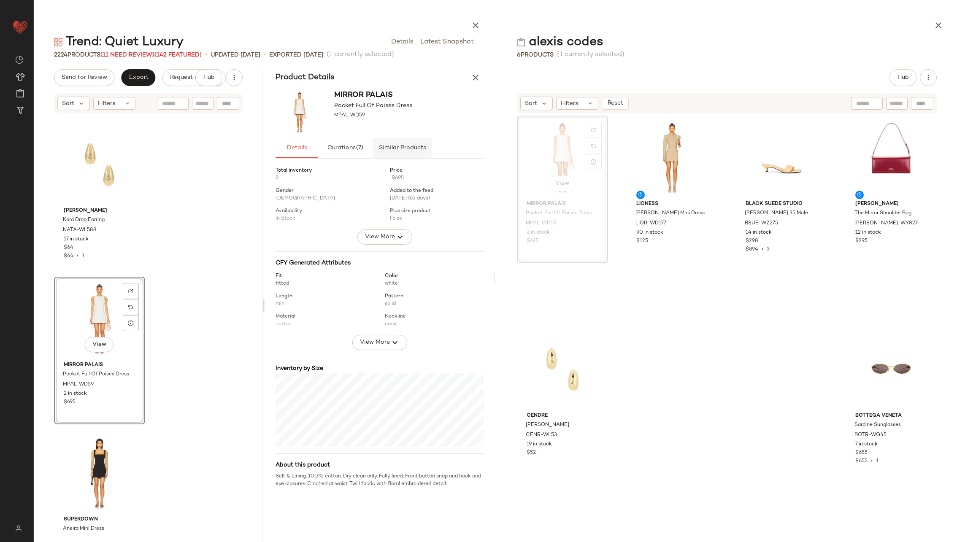
click at [405, 147] on span "Similar Products" at bounding box center [402, 148] width 48 height 7
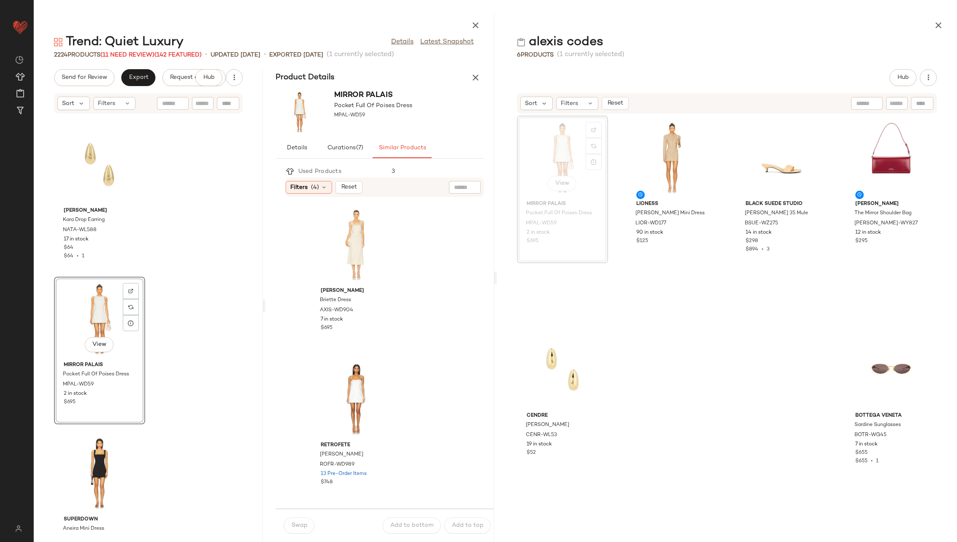
scroll to position [792, 0]
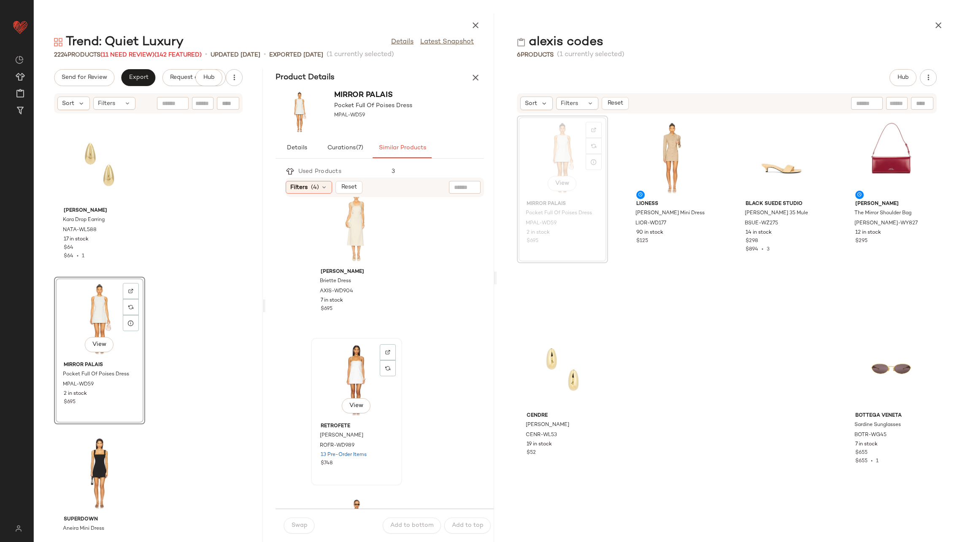
click at [352, 372] on div "View" at bounding box center [356, 380] width 85 height 78
click at [297, 524] on span "Swap" at bounding box center [299, 525] width 16 height 7
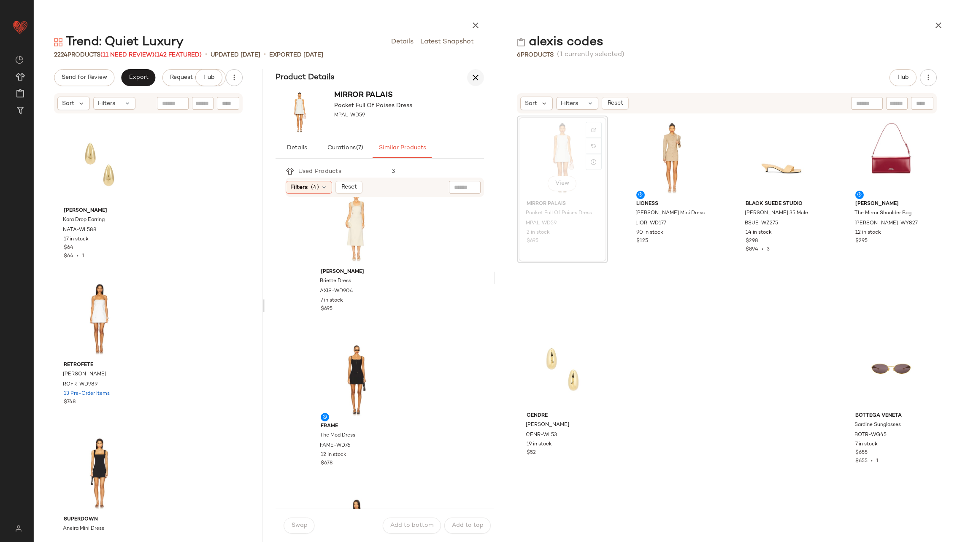
click at [483, 76] on button "button" at bounding box center [475, 77] width 17 height 17
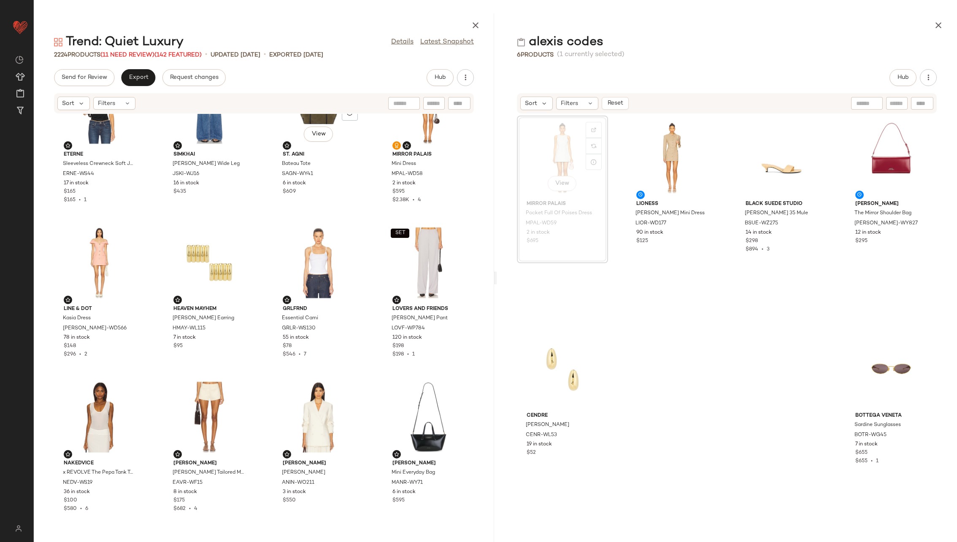
scroll to position [0, 0]
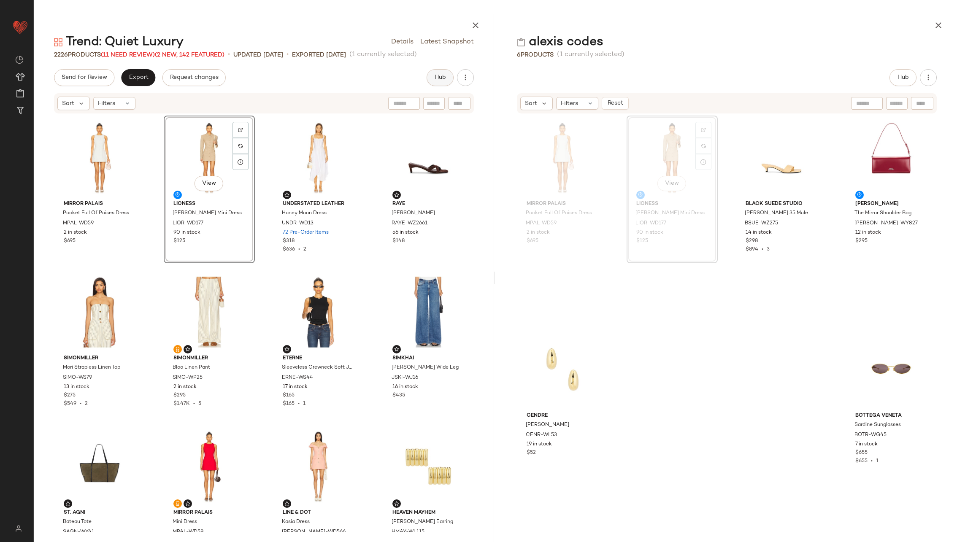
click at [443, 79] on span "Hub" at bounding box center [440, 77] width 12 height 7
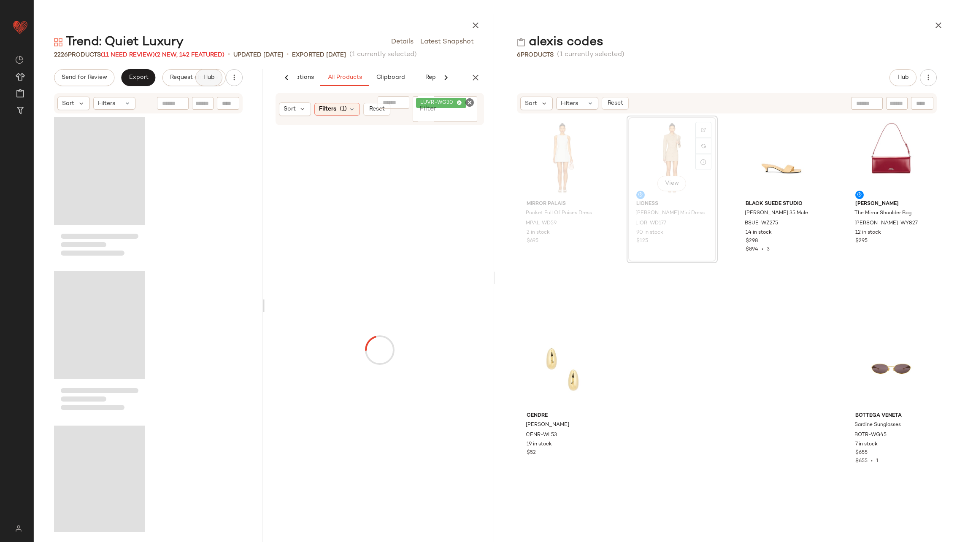
scroll to position [0, 51]
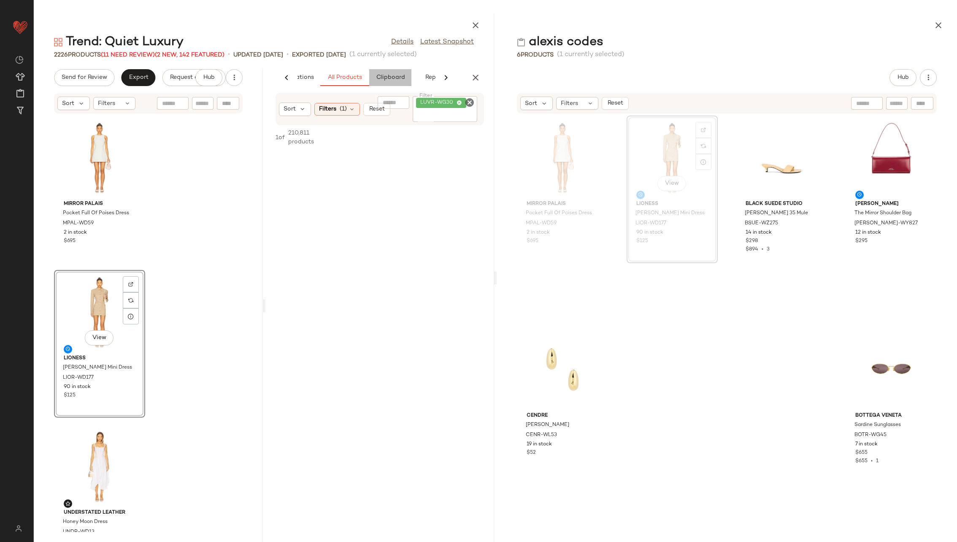
click at [394, 78] on span "Clipboard" at bounding box center [390, 77] width 29 height 7
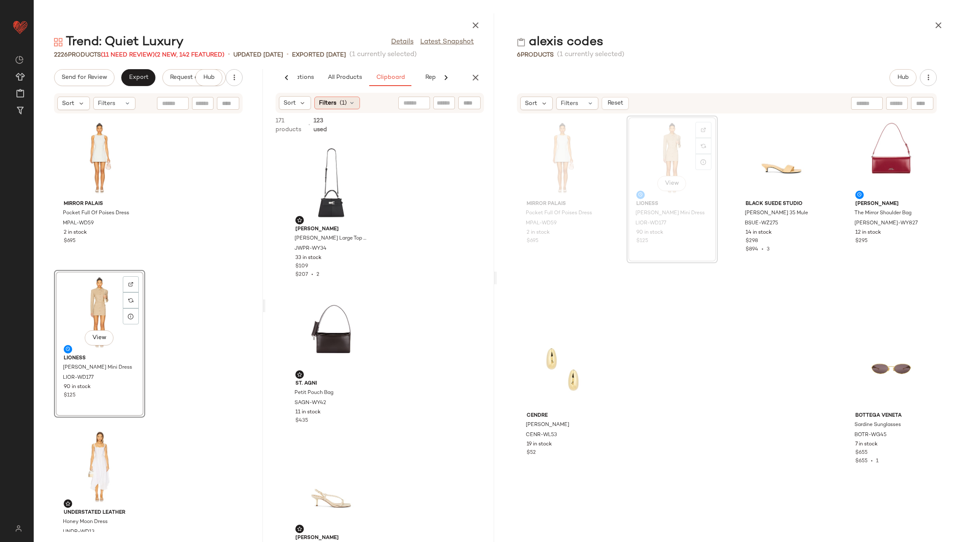
click at [337, 100] on div "Filters (1)" at bounding box center [337, 103] width 46 height 13
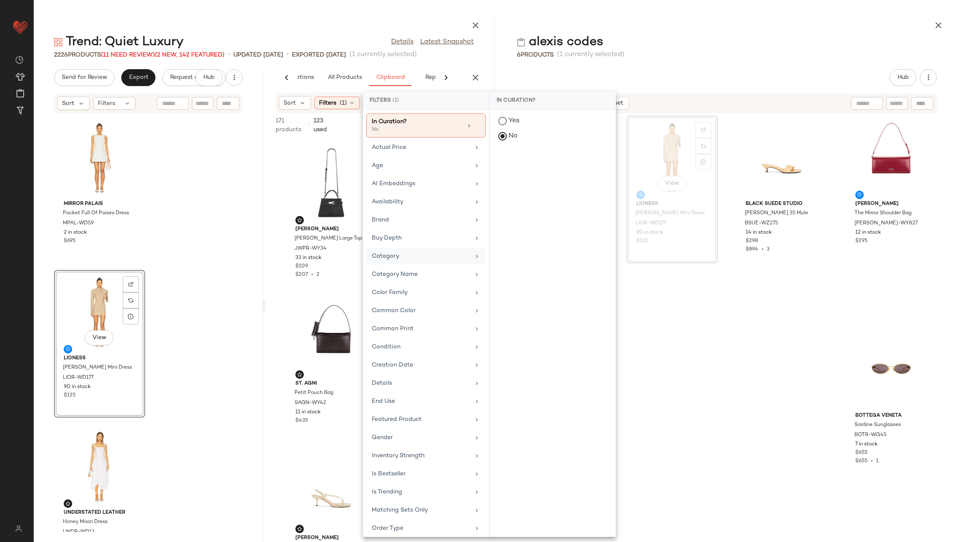
click at [435, 266] on div "Category" at bounding box center [425, 274] width 119 height 16
click at [547, 234] on div "dress" at bounding box center [553, 244] width 126 height 20
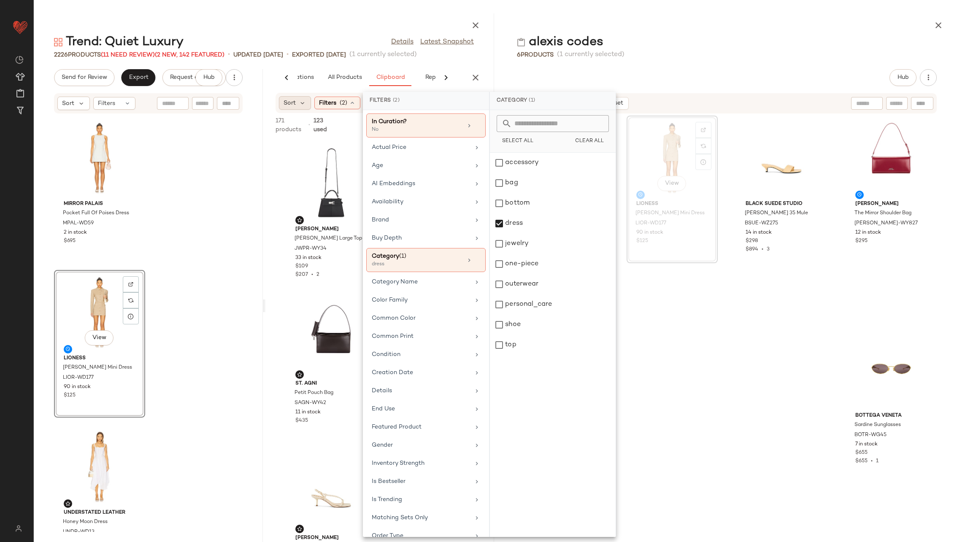
click at [297, 99] on div "Sort" at bounding box center [295, 103] width 32 height 14
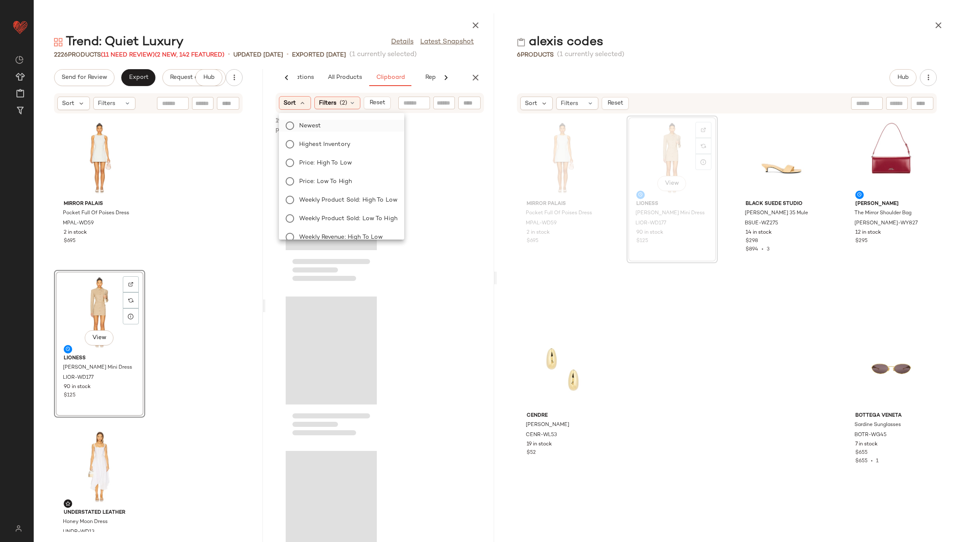
click at [333, 127] on label "Newest" at bounding box center [347, 126] width 102 height 12
click at [459, 268] on div at bounding box center [379, 340] width 229 height 403
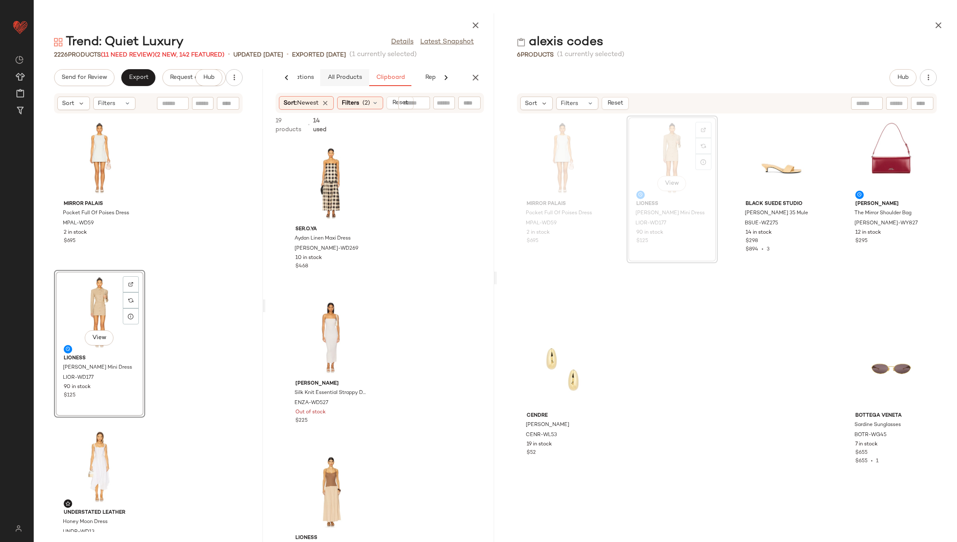
click at [352, 74] on span "All Products" at bounding box center [344, 77] width 35 height 7
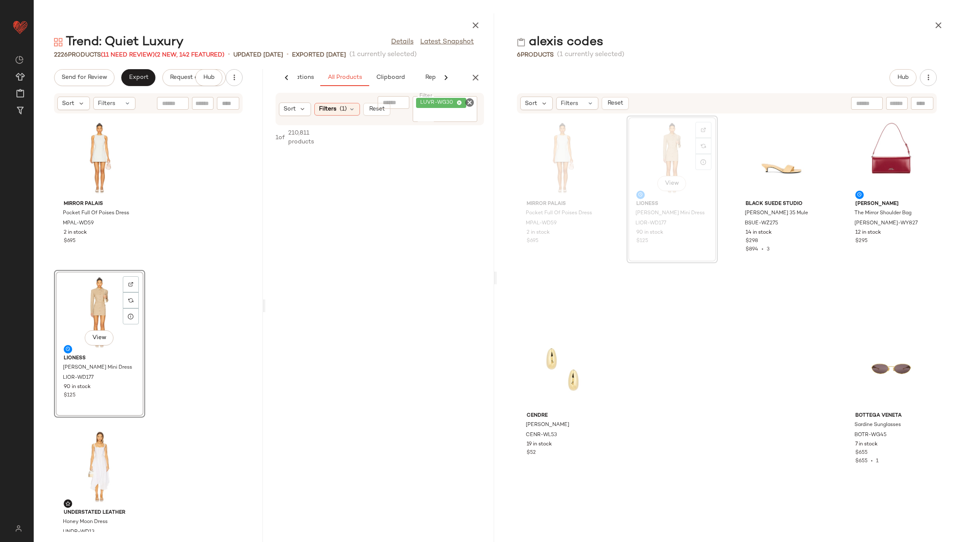
click at [470, 104] on icon "Clear Filter" at bounding box center [470, 102] width 10 height 10
click at [344, 99] on span "(1)" at bounding box center [343, 103] width 7 height 9
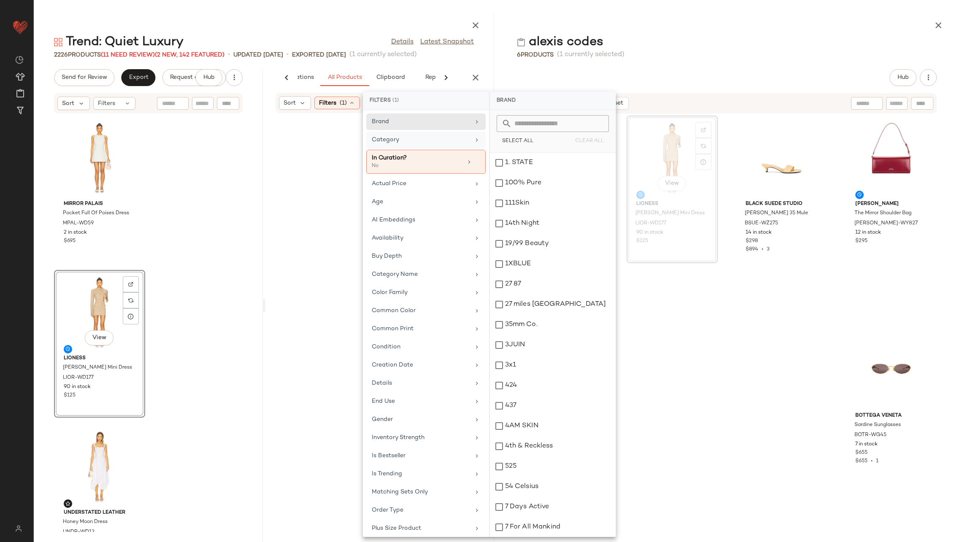
click at [433, 143] on div "Category" at bounding box center [421, 139] width 98 height 9
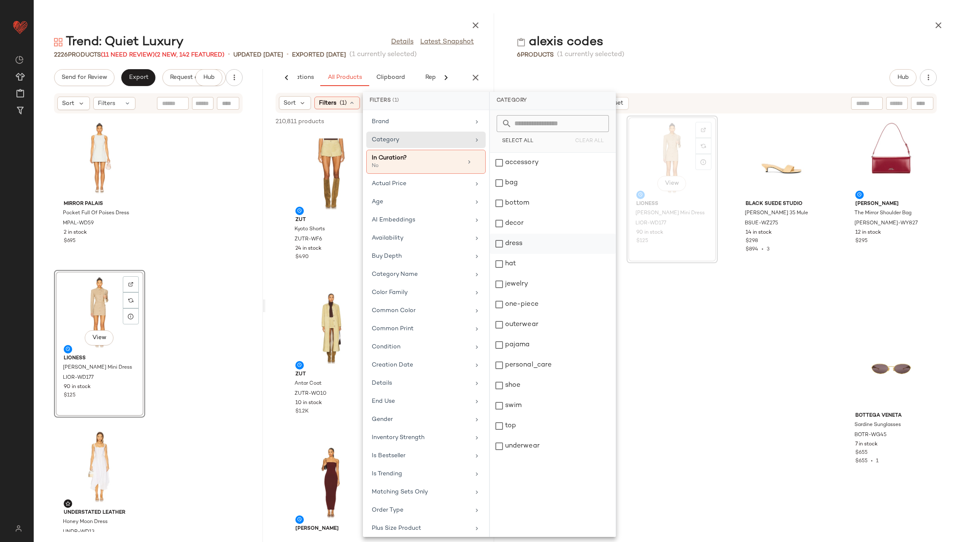
click at [563, 254] on div "dress" at bounding box center [553, 264] width 126 height 20
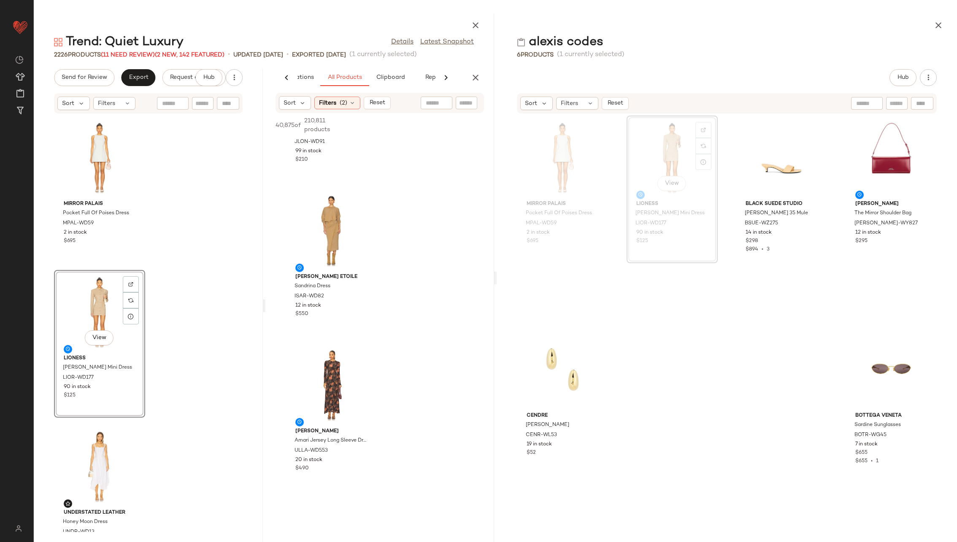
scroll to position [1197, 0]
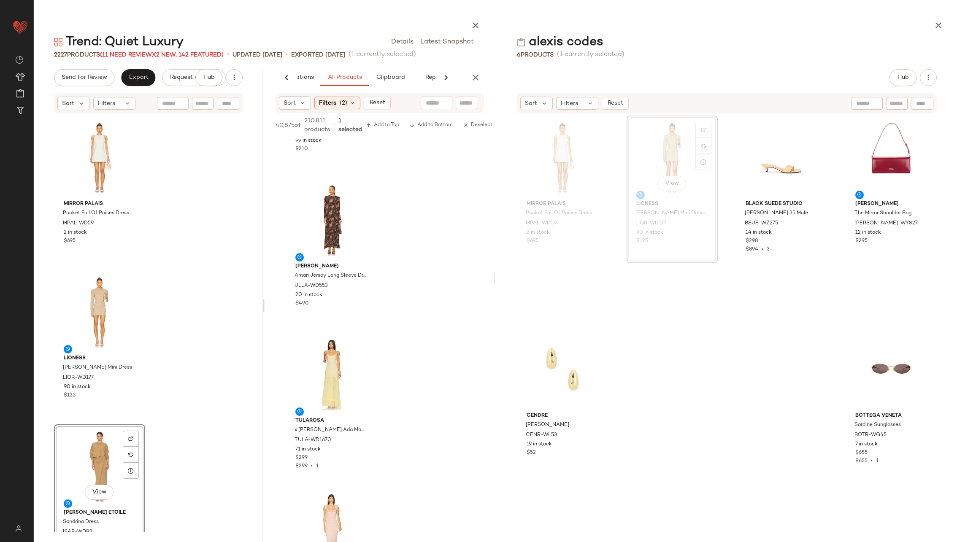
click at [188, 337] on div "Mirror Palais Pocket Full Of Poises Dress MPAL-WD59 2 in stock $695 LIONESS Che…" at bounding box center [148, 323] width 229 height 418
click at [475, 78] on icon "button" at bounding box center [475, 78] width 10 height 10
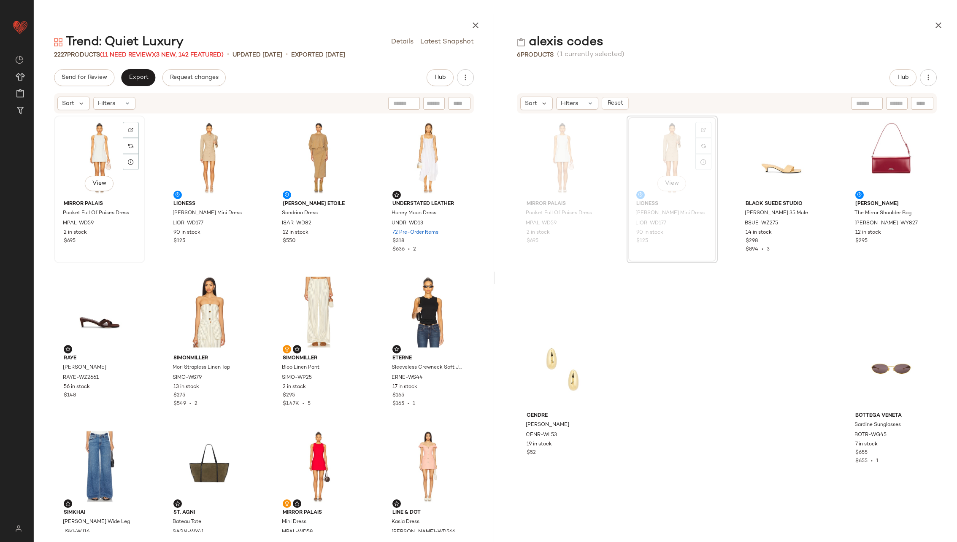
click at [96, 162] on div "View" at bounding box center [99, 158] width 85 height 78
click at [199, 160] on div "View" at bounding box center [209, 158] width 85 height 78
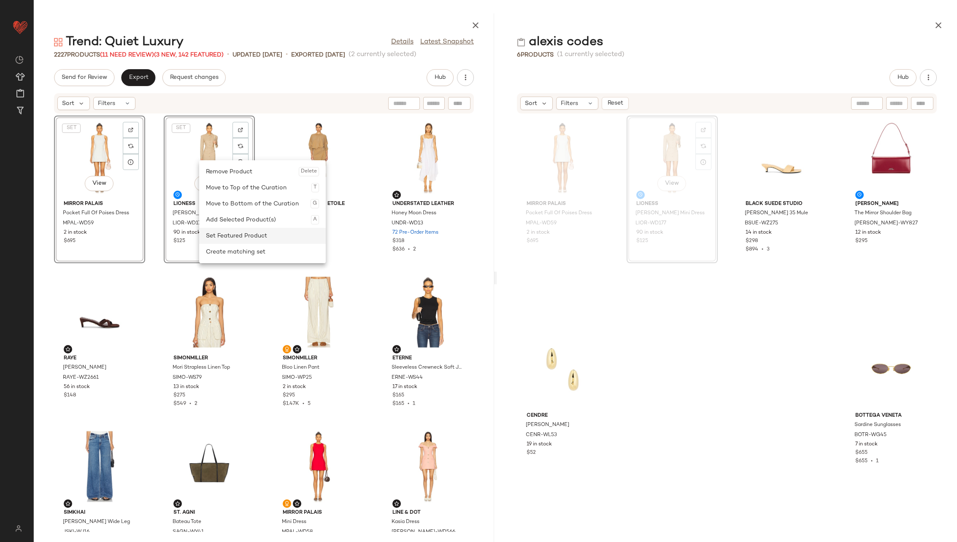
click at [259, 233] on div "Set Featured Product" at bounding box center [262, 236] width 113 height 16
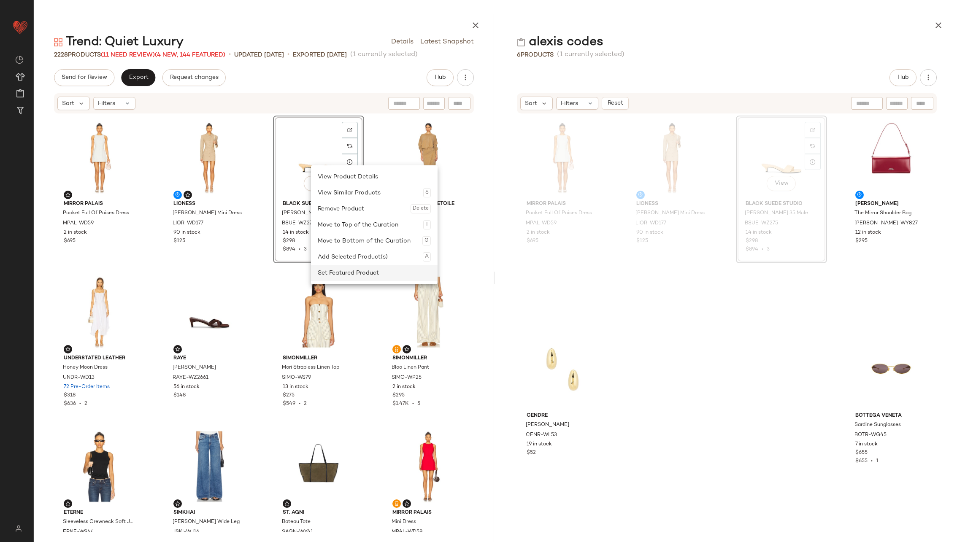
click at [382, 273] on div "Set Featured Product" at bounding box center [374, 273] width 113 height 16
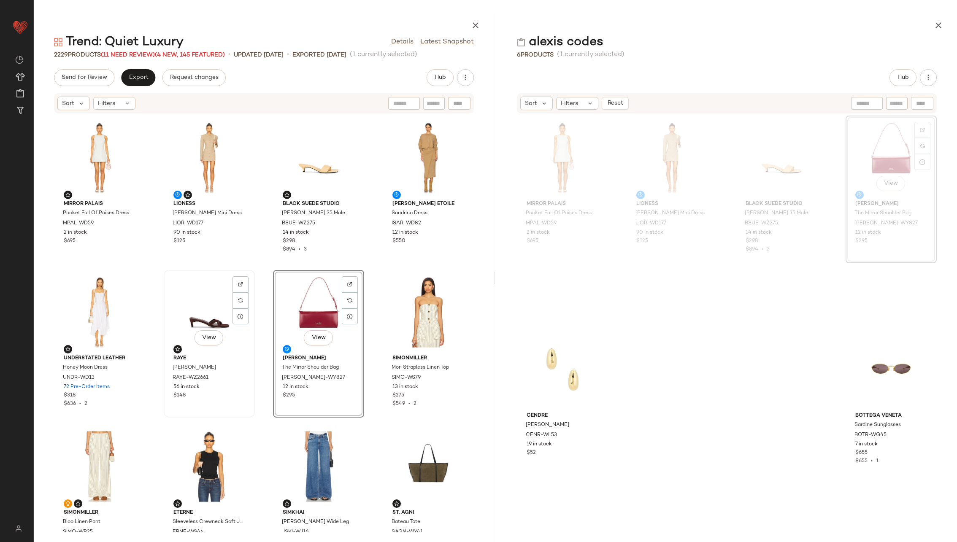
click at [204, 310] on div "View" at bounding box center [209, 312] width 85 height 78
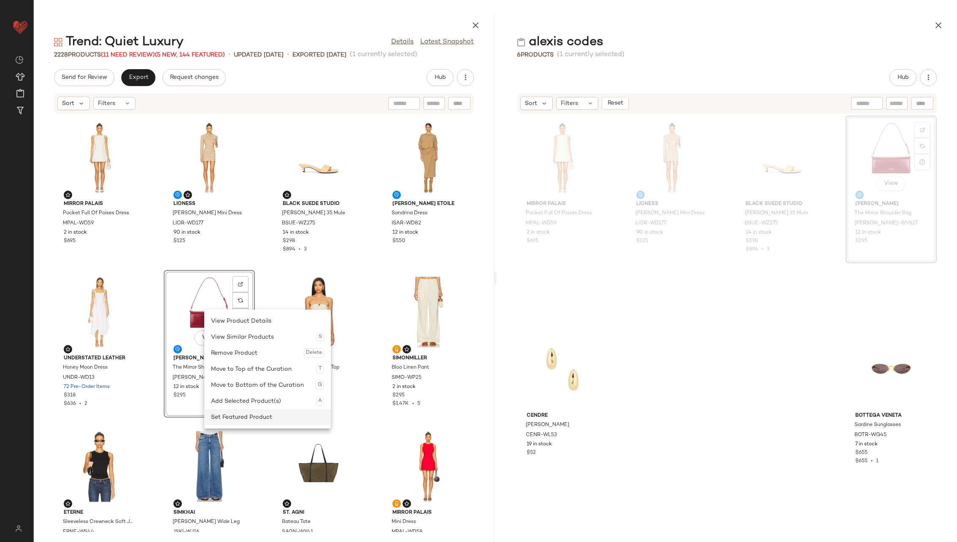
click at [268, 421] on div "Set Featured Product" at bounding box center [267, 417] width 113 height 16
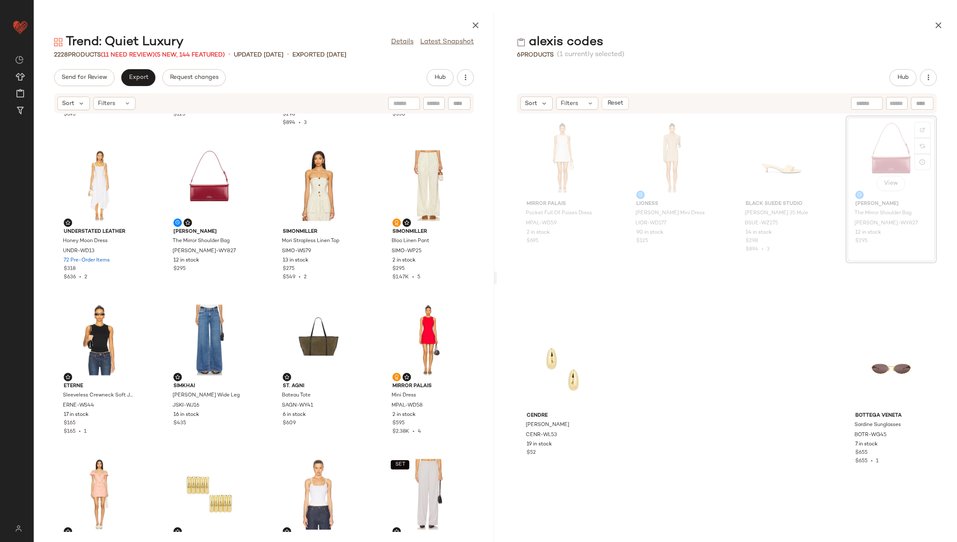
scroll to position [128, 0]
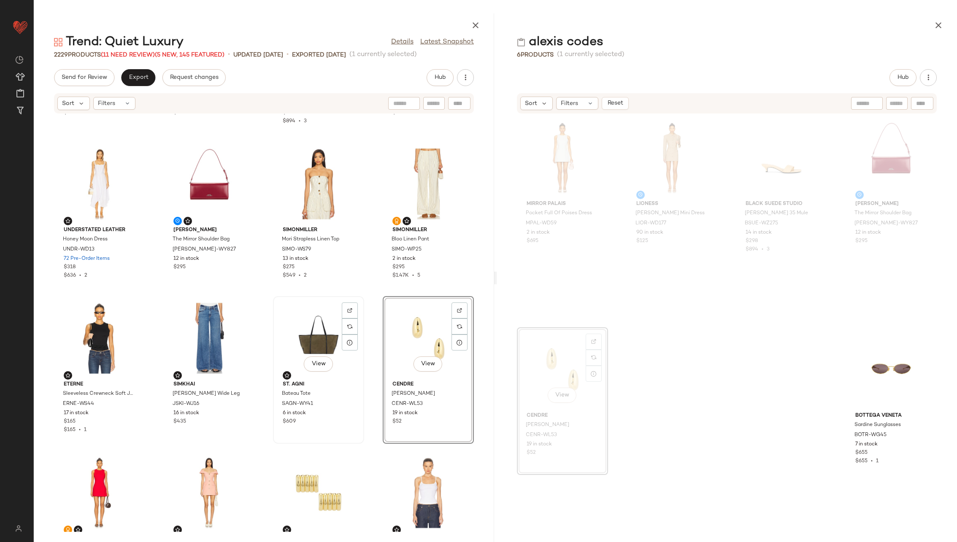
click at [293, 332] on div "View" at bounding box center [318, 338] width 85 height 78
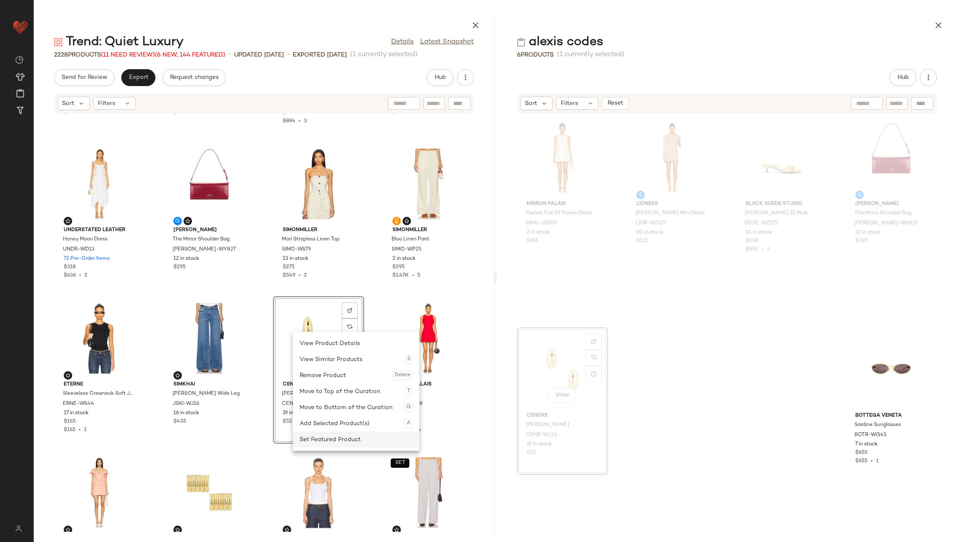
click at [358, 439] on div "Set Featured Product" at bounding box center [356, 440] width 113 height 16
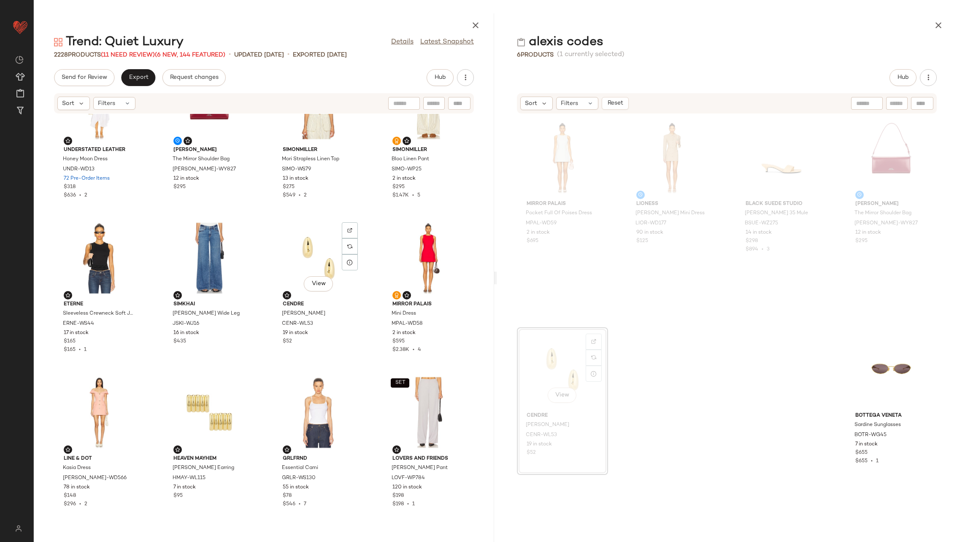
scroll to position [241, 0]
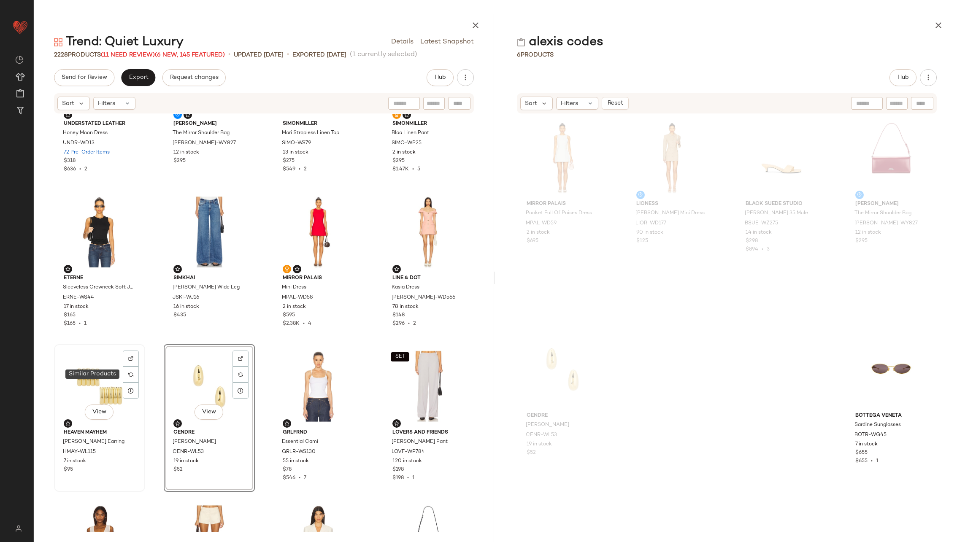
click at [114, 381] on div "View" at bounding box center [99, 386] width 85 height 78
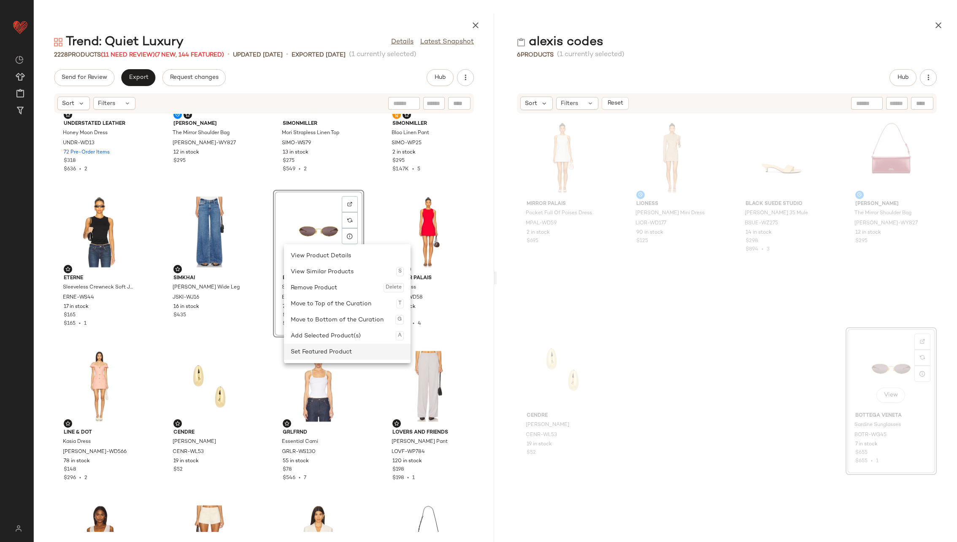
click at [365, 352] on div "Set Featured Product" at bounding box center [347, 352] width 113 height 16
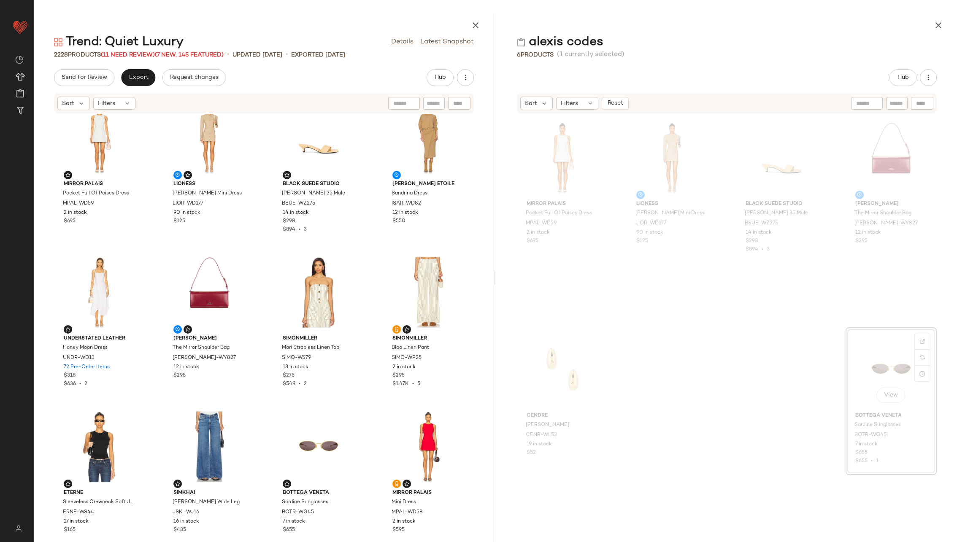
scroll to position [6, 0]
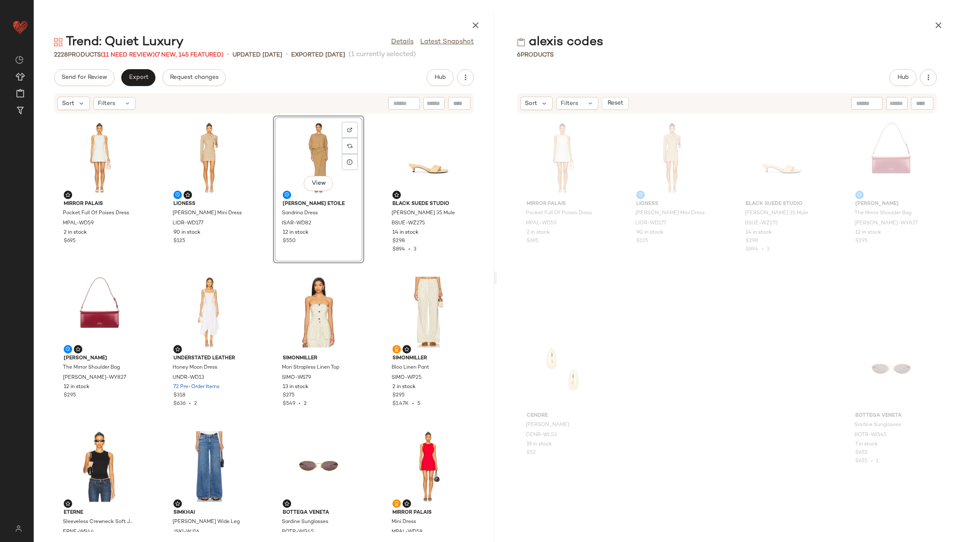
click at [372, 186] on div "Mirror Palais Pocket Full Of Poises Dress MPAL-WD59 2 in stock $695 LIONESS Che…" at bounding box center [264, 323] width 460 height 418
click at [138, 77] on span "Export" at bounding box center [138, 77] width 20 height 7
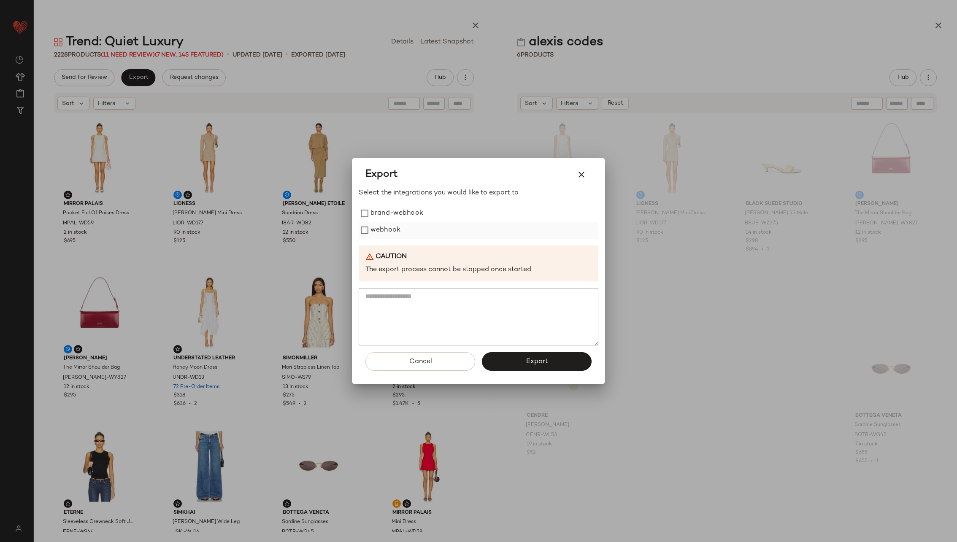
click at [396, 229] on label "webhook" at bounding box center [385, 230] width 30 height 17
click at [534, 362] on span "Export" at bounding box center [536, 362] width 22 height 8
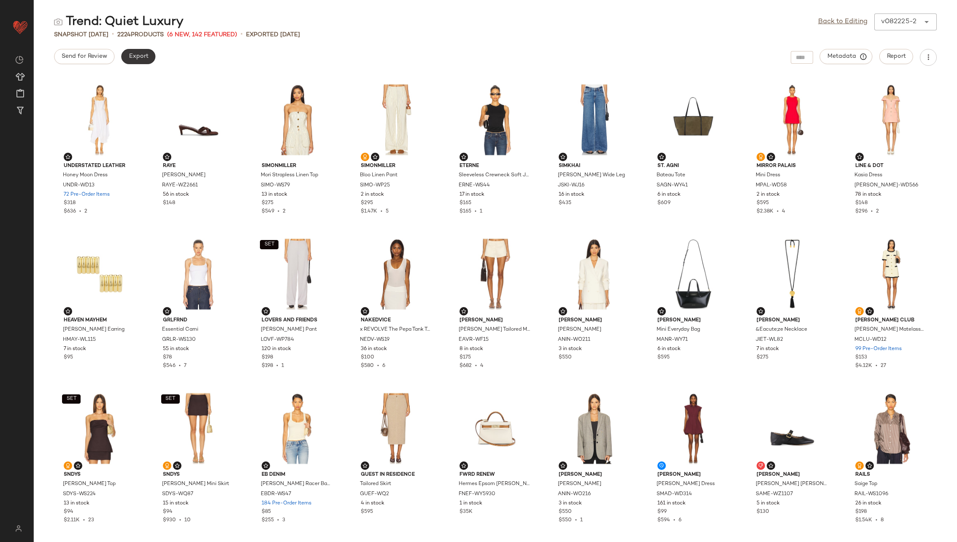
click at [140, 54] on span "Export" at bounding box center [138, 56] width 20 height 7
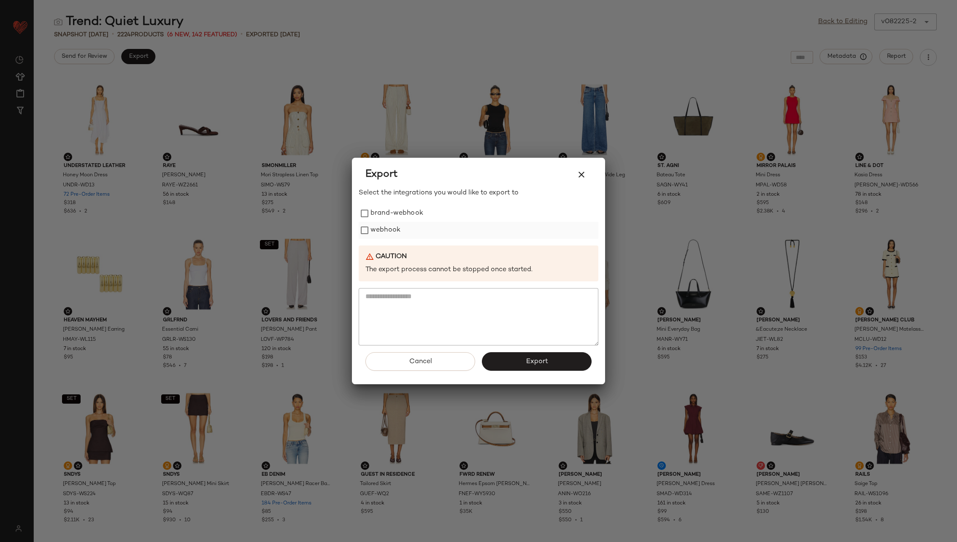
click at [400, 229] on label "webhook" at bounding box center [385, 230] width 30 height 17
click at [535, 359] on span "Export" at bounding box center [536, 362] width 22 height 8
click at [492, 70] on div at bounding box center [478, 271] width 957 height 542
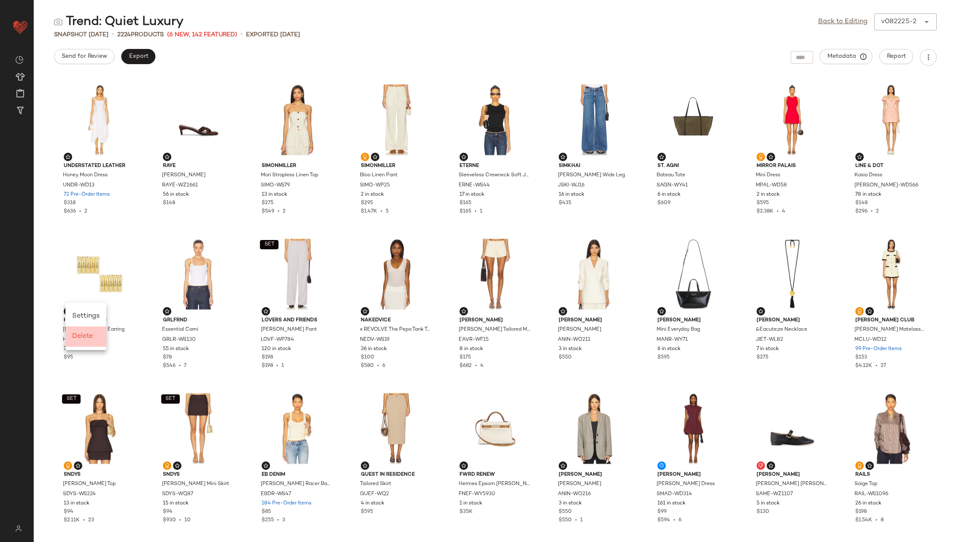
click at [88, 332] on div "Delete" at bounding box center [85, 337] width 27 height 10
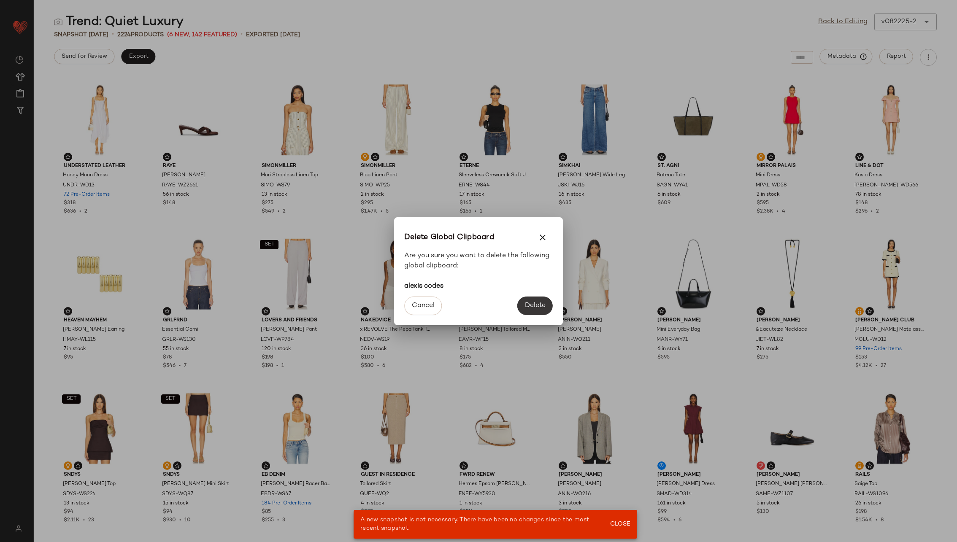
click at [531, 301] on button "Delete" at bounding box center [534, 306] width 35 height 19
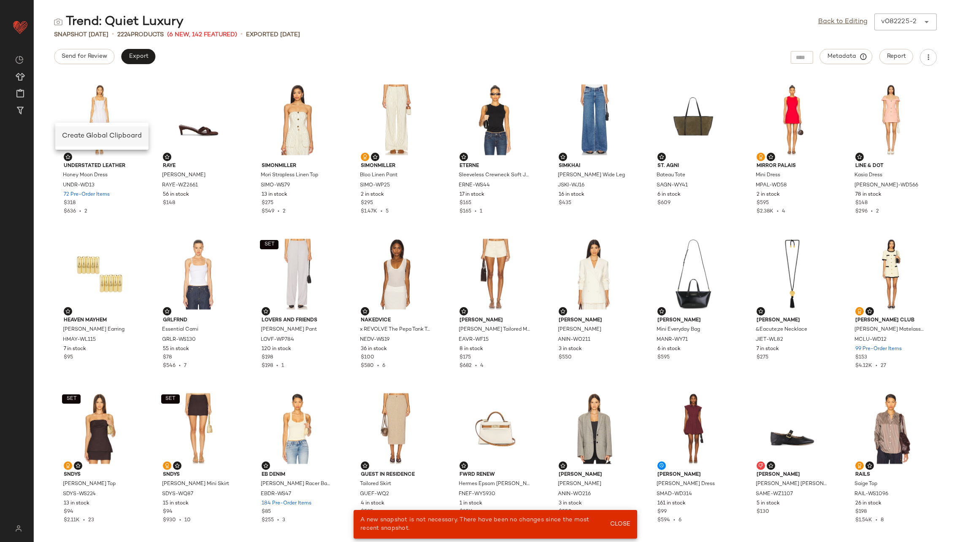
click at [89, 138] on span "Create Global Clipboard" at bounding box center [102, 135] width 80 height 7
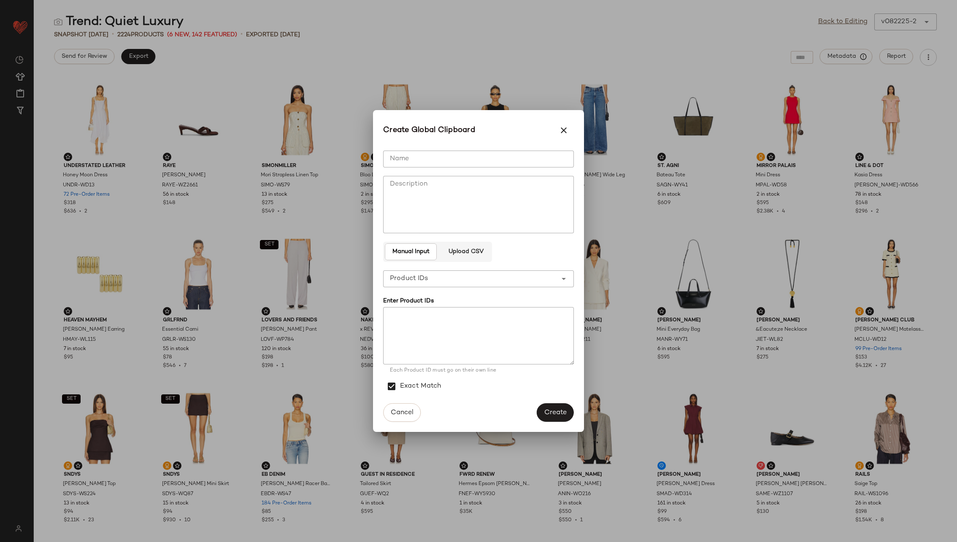
click at [407, 158] on input "Name" at bounding box center [478, 159] width 191 height 17
type input "**********"
click at [424, 337] on textarea at bounding box center [478, 335] width 191 height 57
paste textarea "**********"
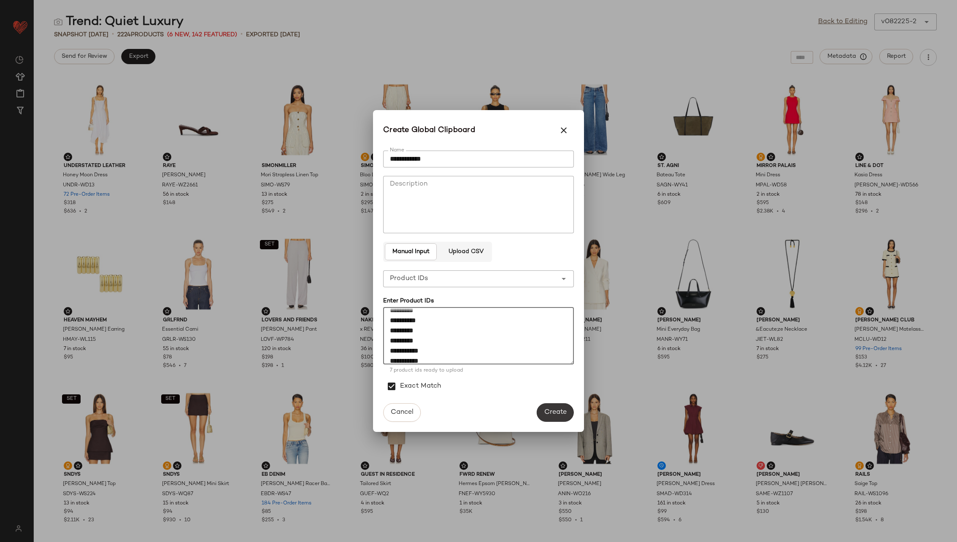
type textarea "**********"
click at [563, 411] on span "Create" at bounding box center [555, 412] width 23 height 8
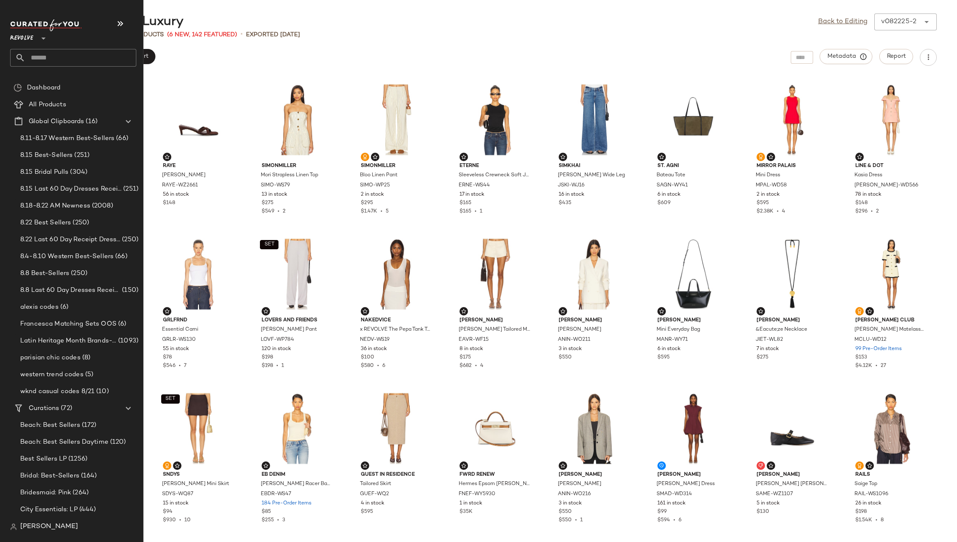
click at [63, 49] on input "text" at bounding box center [80, 58] width 111 height 18
type input "******"
click at [70, 82] on b "Tennis" at bounding box center [67, 82] width 18 height 9
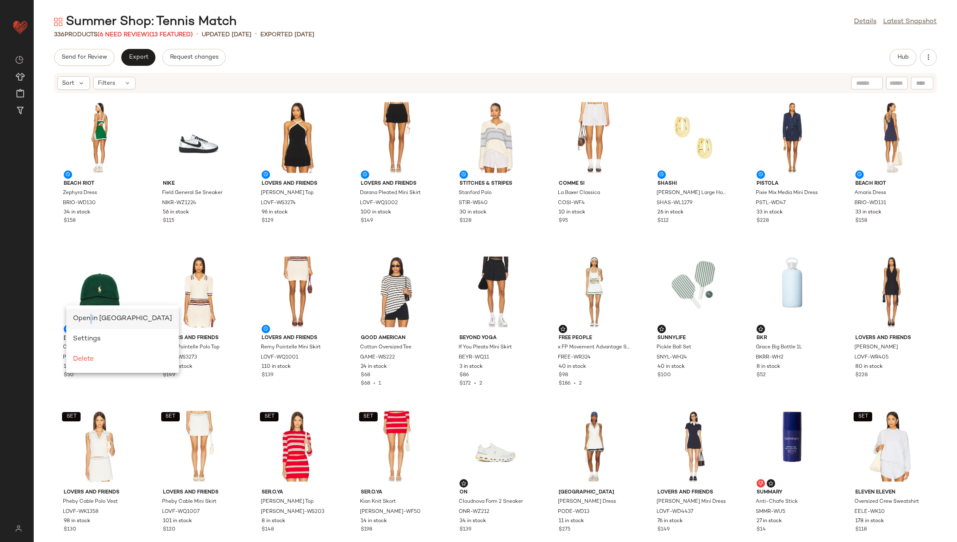
click at [92, 317] on span "Open in [GEOGRAPHIC_DATA]" at bounding box center [122, 318] width 99 height 7
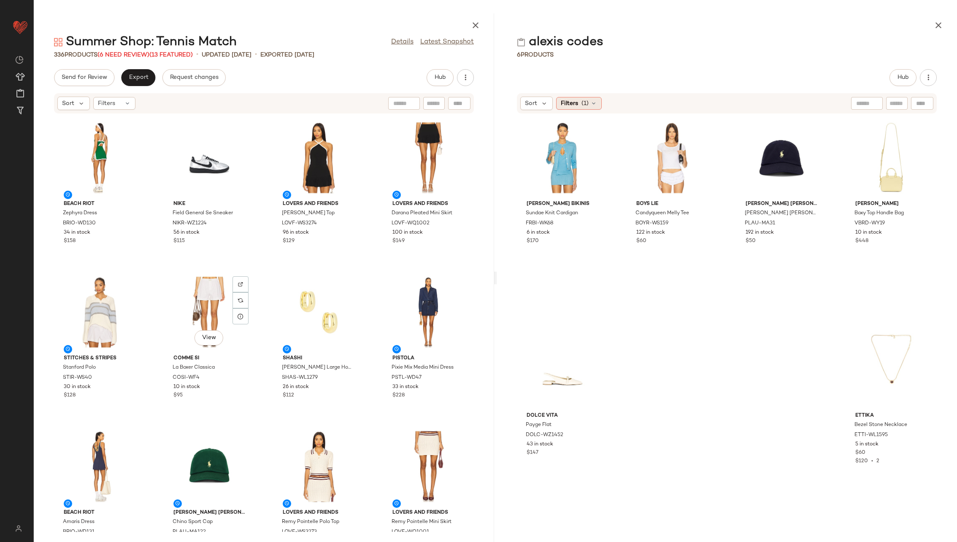
click at [590, 101] on icon at bounding box center [593, 103] width 7 height 7
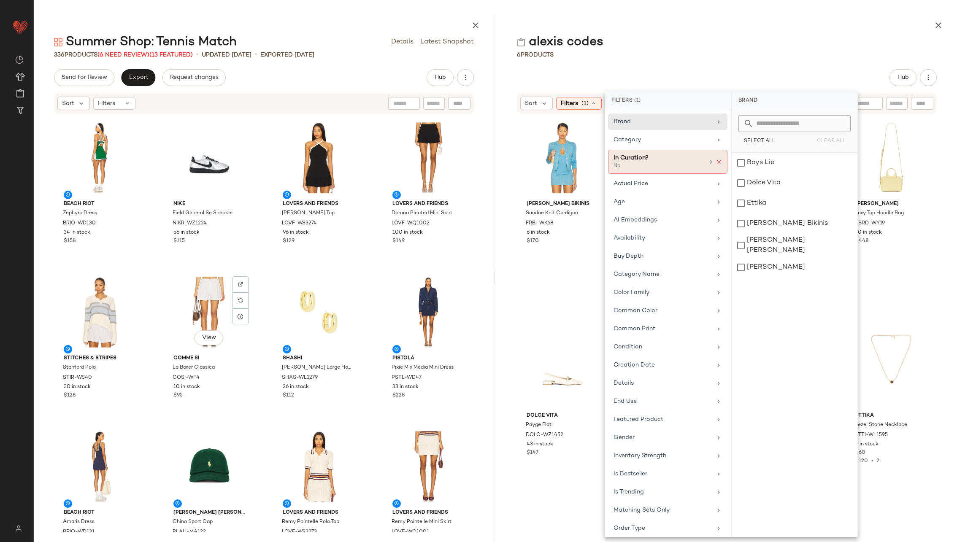
click at [717, 159] on icon at bounding box center [719, 162] width 6 height 6
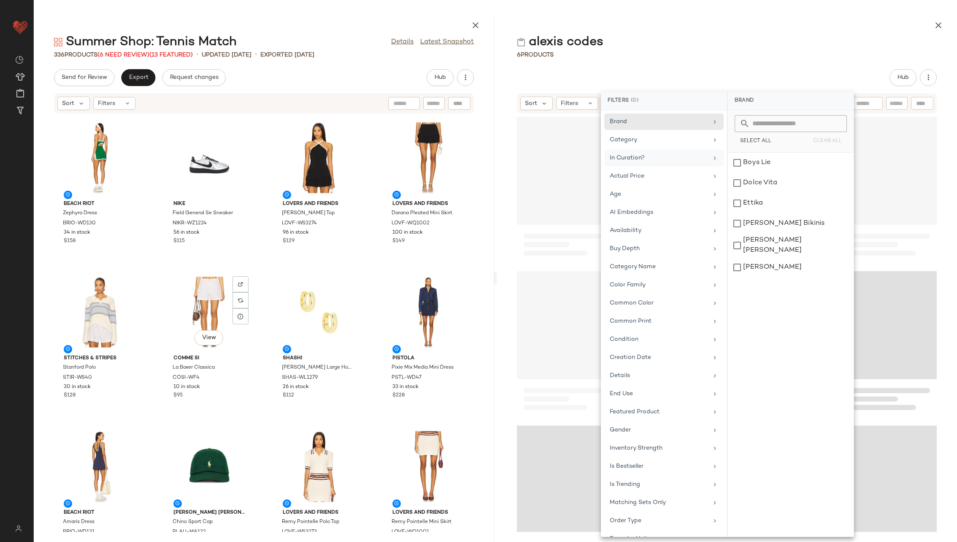
click at [683, 40] on div "alexis codes" at bounding box center [727, 42] width 460 height 17
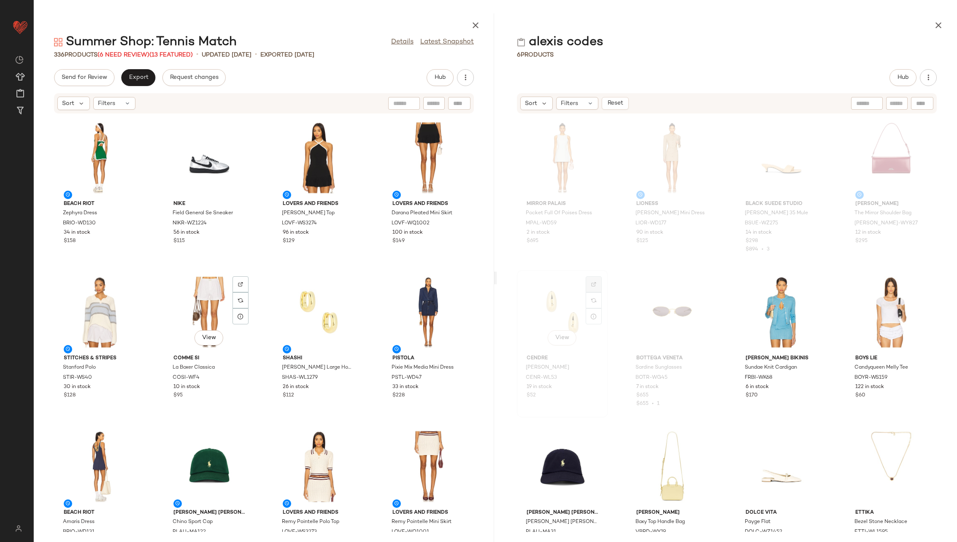
scroll to position [40, 0]
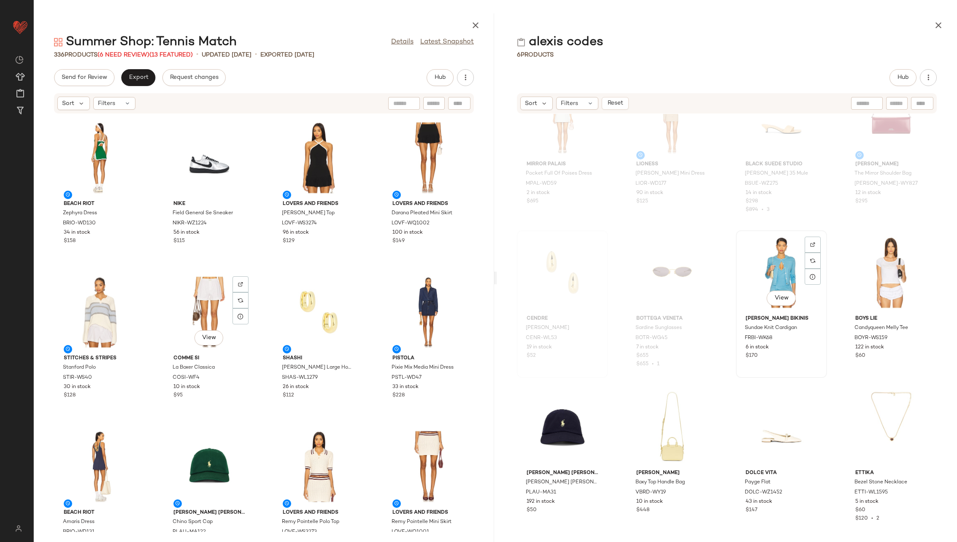
click at [776, 268] on div "View" at bounding box center [781, 272] width 85 height 78
click at [898, 270] on div "View" at bounding box center [891, 272] width 85 height 78
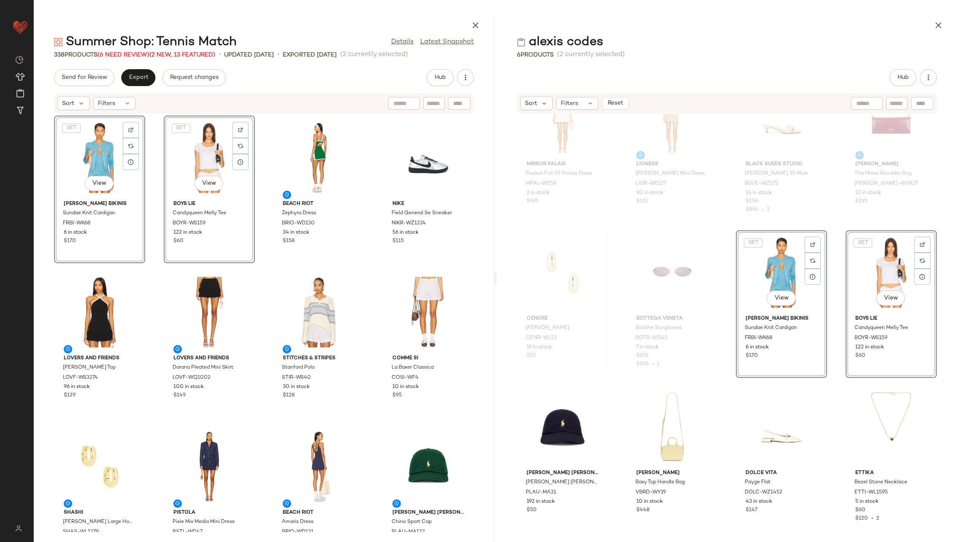
click at [259, 224] on div "SET View Frankies Bikinis Sundae Knit Cardigan FRBI-WK68 6 in stock $170 SET Vi…" at bounding box center [264, 323] width 460 height 418
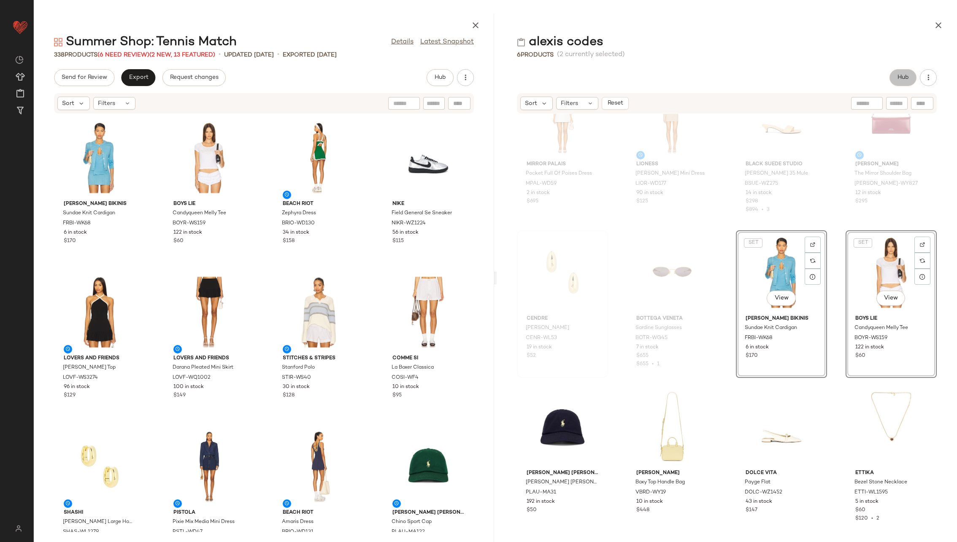
click at [900, 78] on span "Hub" at bounding box center [903, 77] width 12 height 7
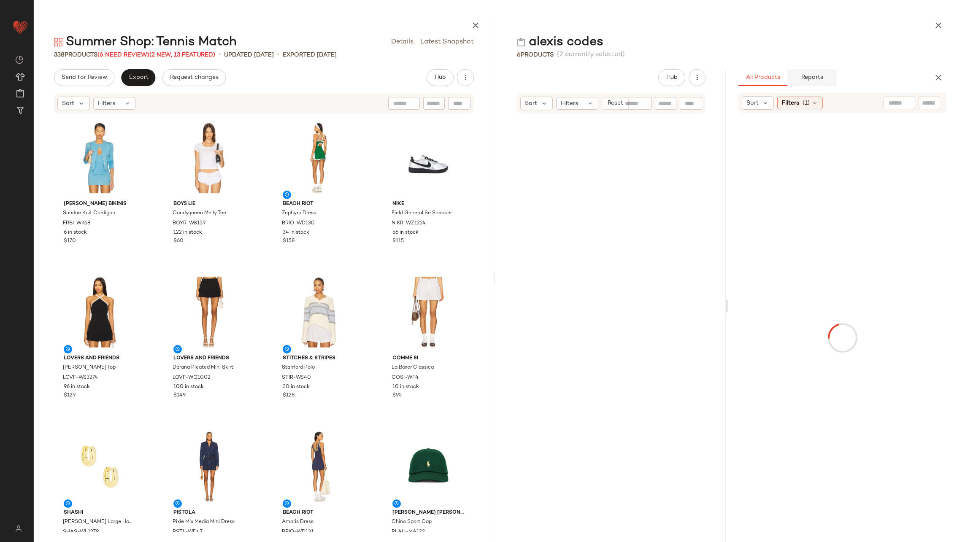
scroll to position [927, 0]
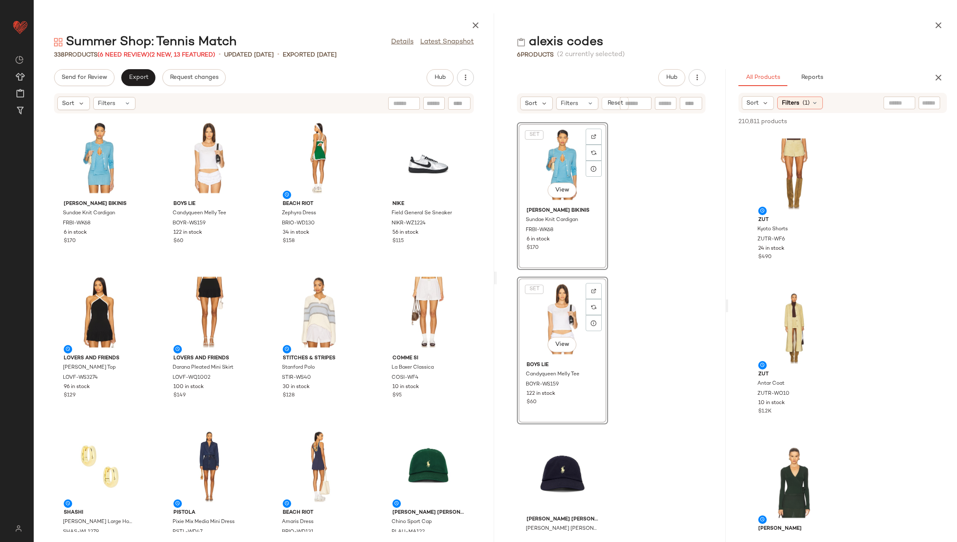
click at [925, 106] on input "text" at bounding box center [929, 103] width 15 height 9
type input "********"
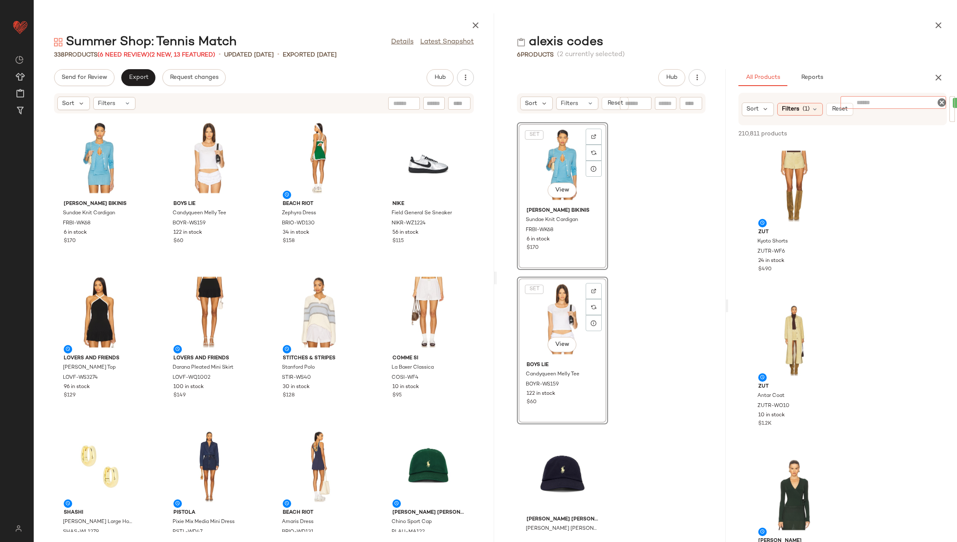
click at [867, 106] on div at bounding box center [893, 102] width 105 height 13
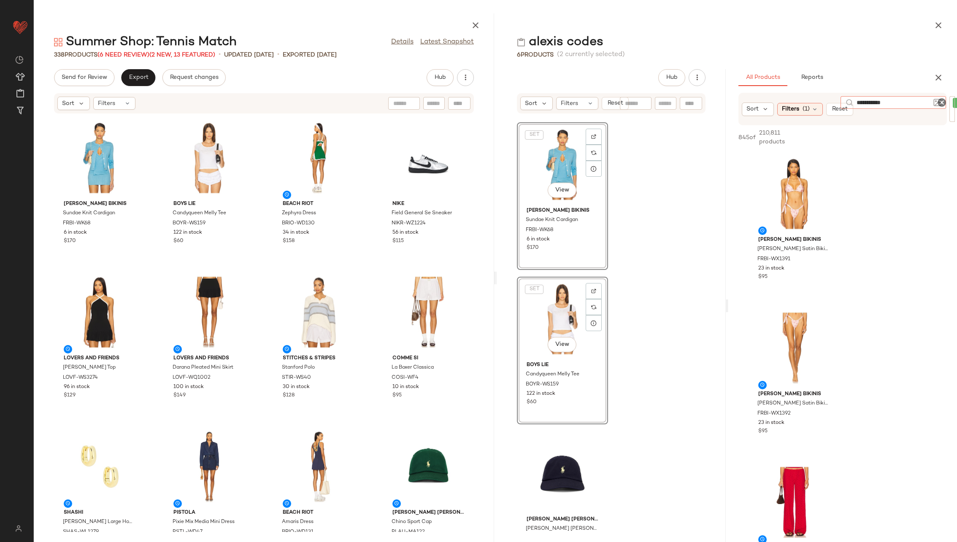
type input "**********"
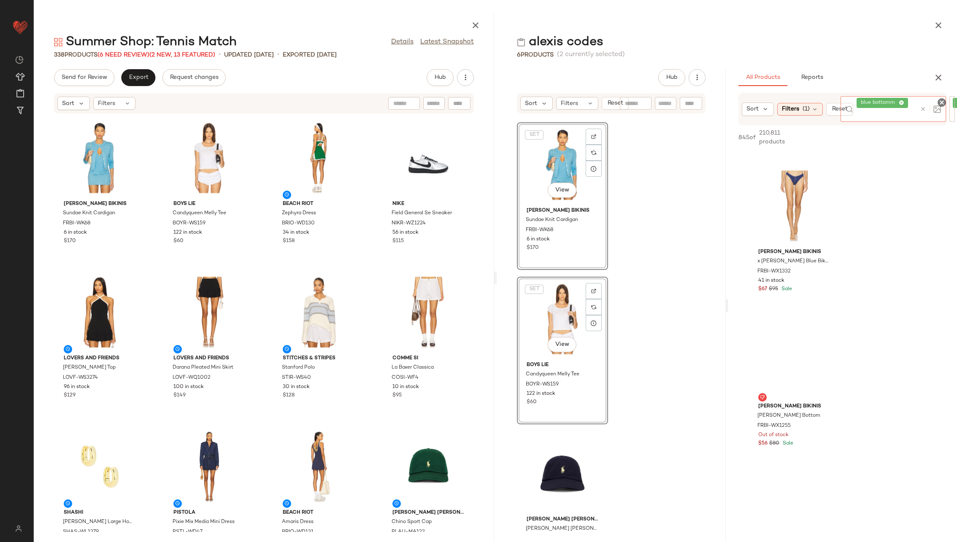
scroll to position [932, 0]
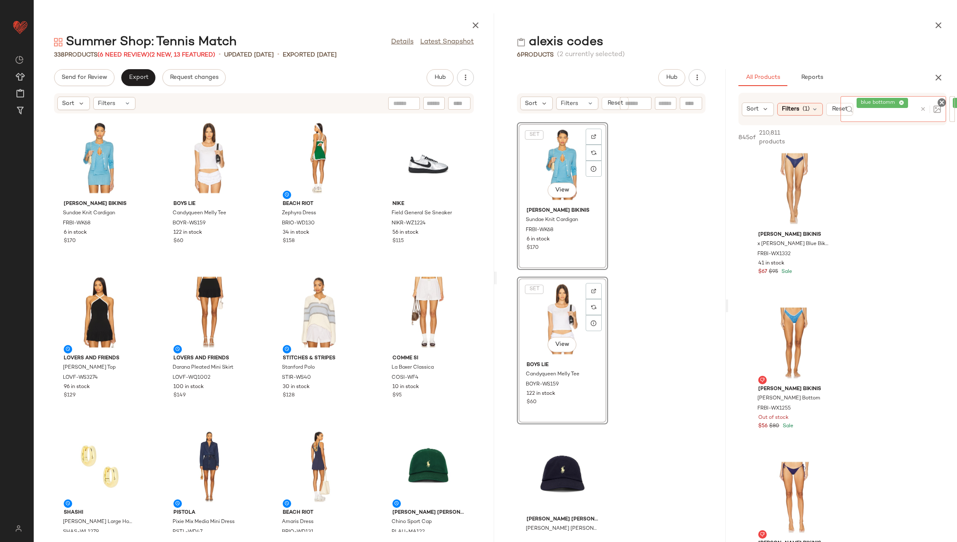
click at [923, 109] on icon at bounding box center [923, 109] width 6 height 6
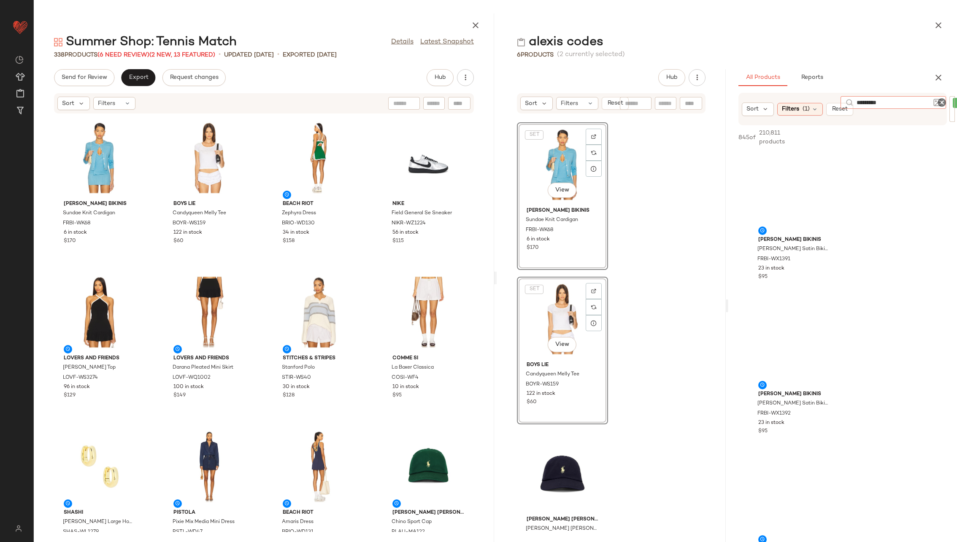
type input "**********"
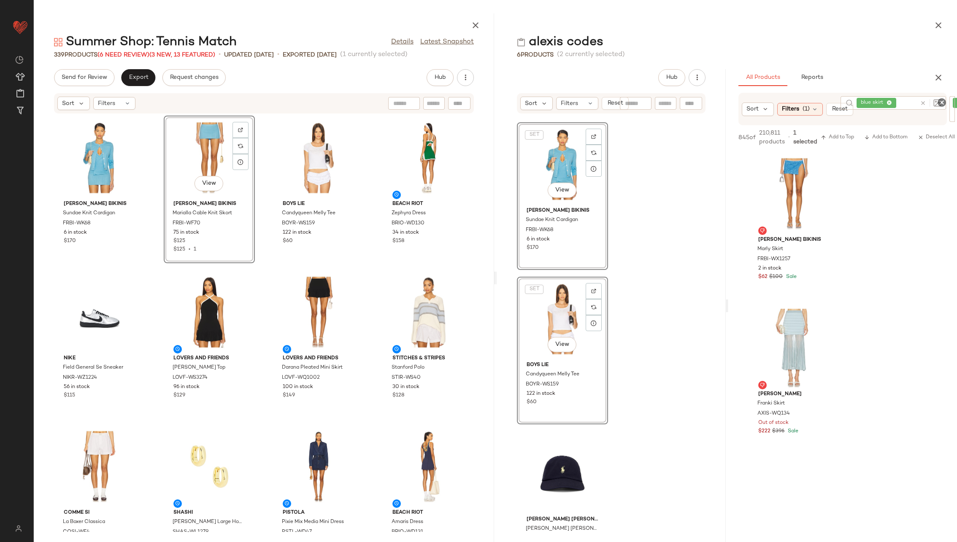
click at [263, 198] on div "Frankies Bikinis Sundae Knit Cardigan FRBI-WK68 6 in stock $170 View Frankies B…" at bounding box center [264, 323] width 460 height 418
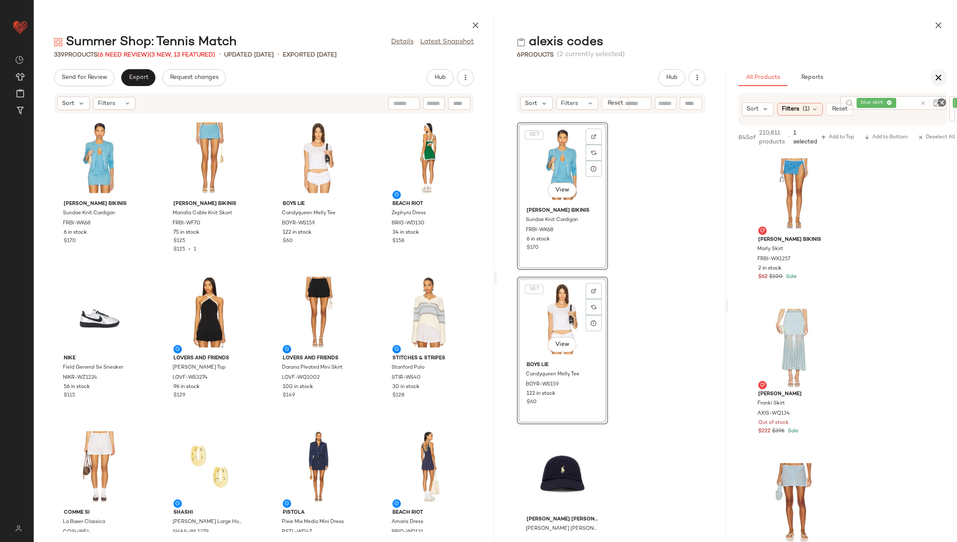
click at [941, 75] on icon "button" at bounding box center [938, 78] width 10 height 10
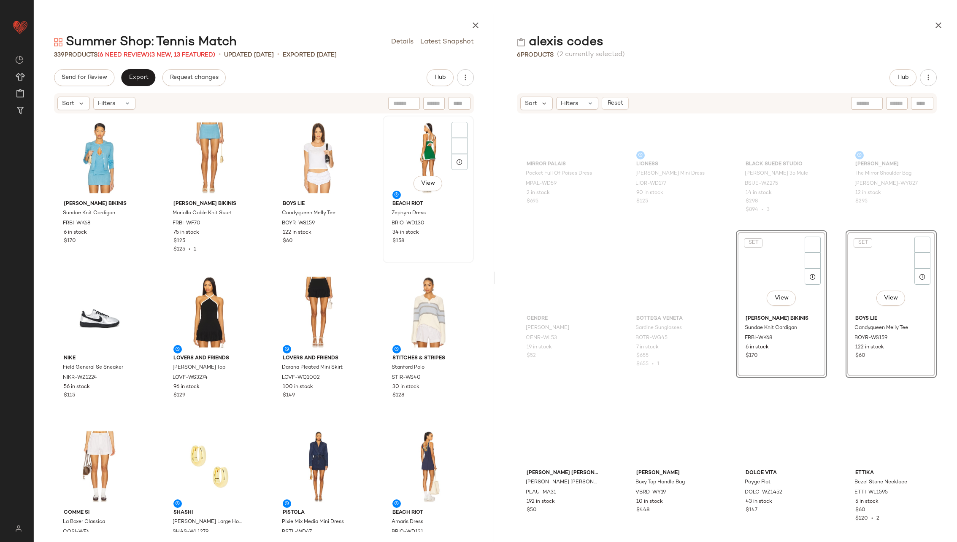
scroll to position [0, 0]
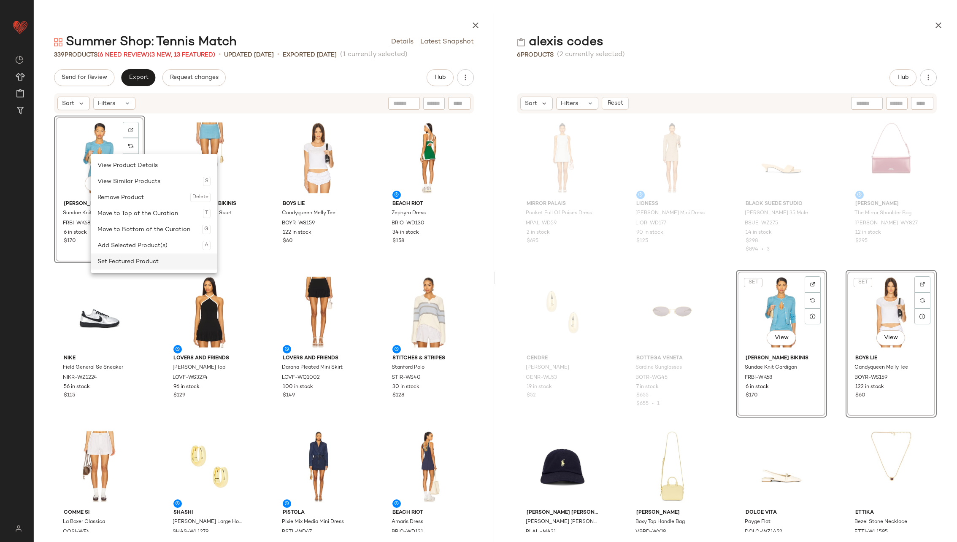
click at [154, 263] on div "Set Featured Product" at bounding box center [153, 262] width 113 height 16
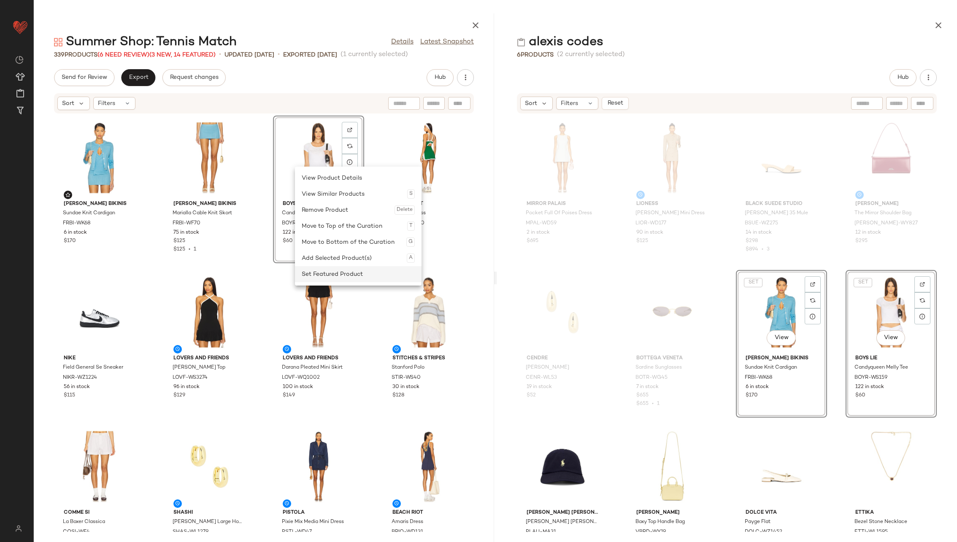
click at [356, 273] on div "Set Featured Product" at bounding box center [358, 274] width 113 height 16
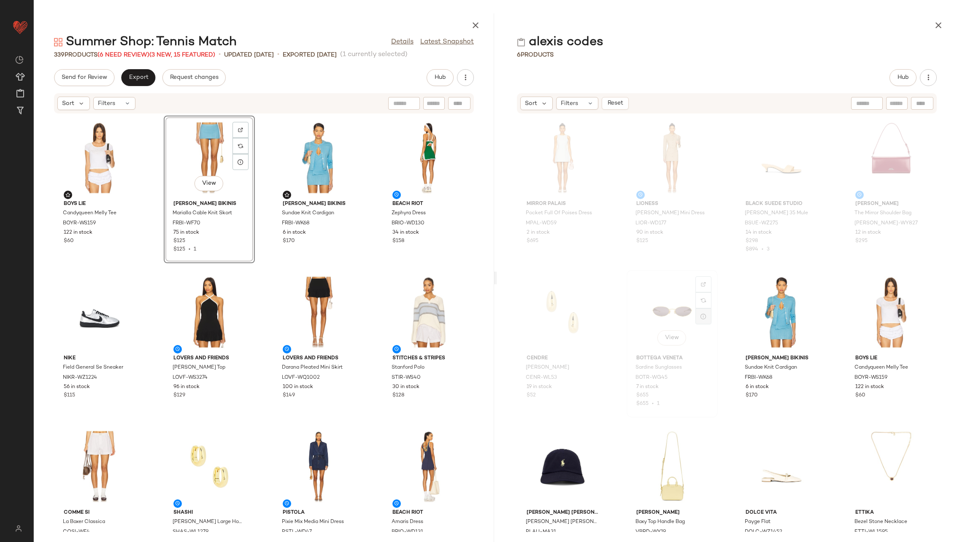
scroll to position [40, 0]
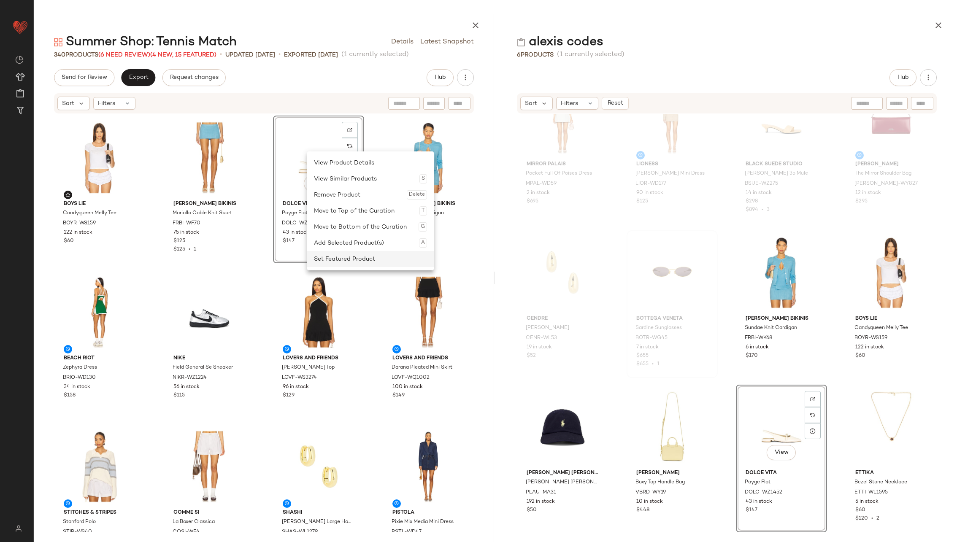
click at [358, 260] on div "Set Featured Product" at bounding box center [370, 259] width 113 height 16
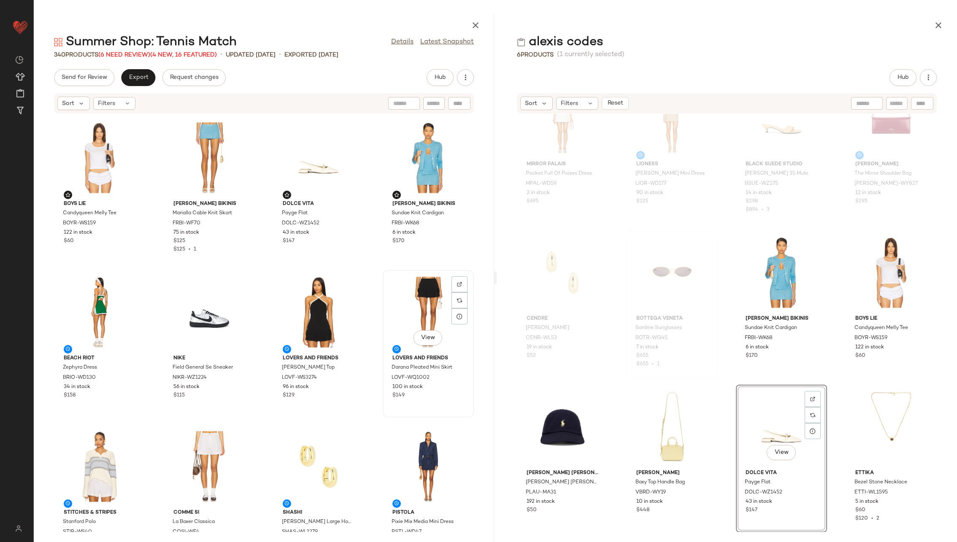
scroll to position [87, 0]
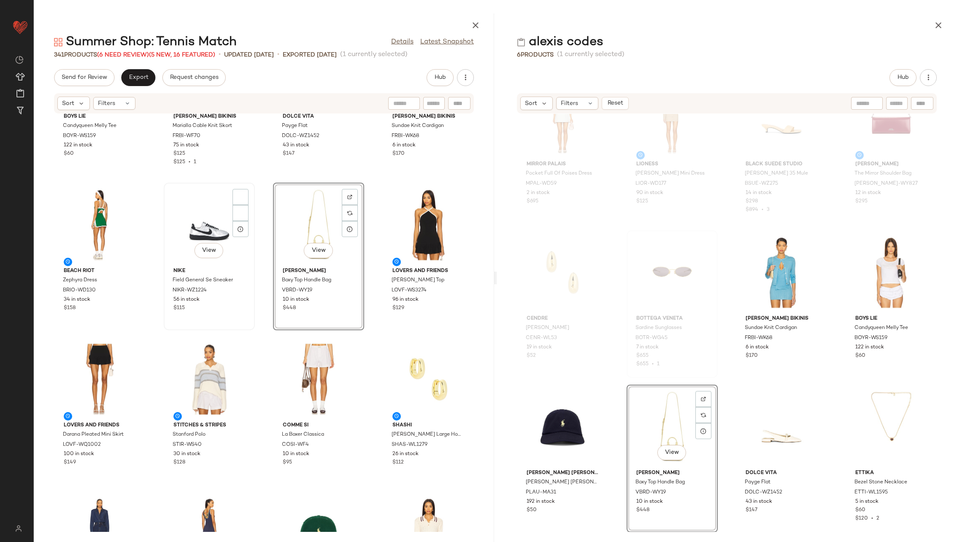
click at [192, 235] on div "View" at bounding box center [209, 225] width 85 height 78
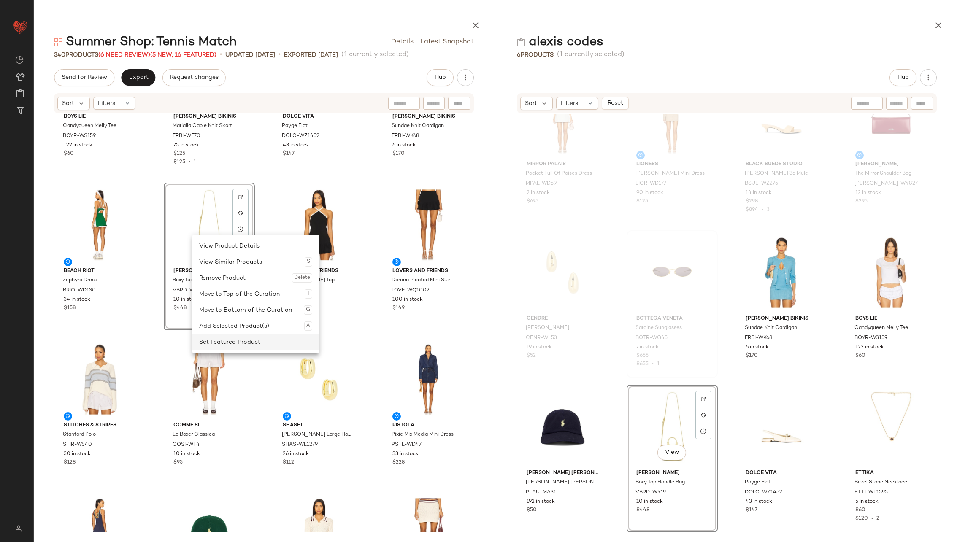
click at [246, 344] on div "Set Featured Product" at bounding box center [255, 342] width 113 height 16
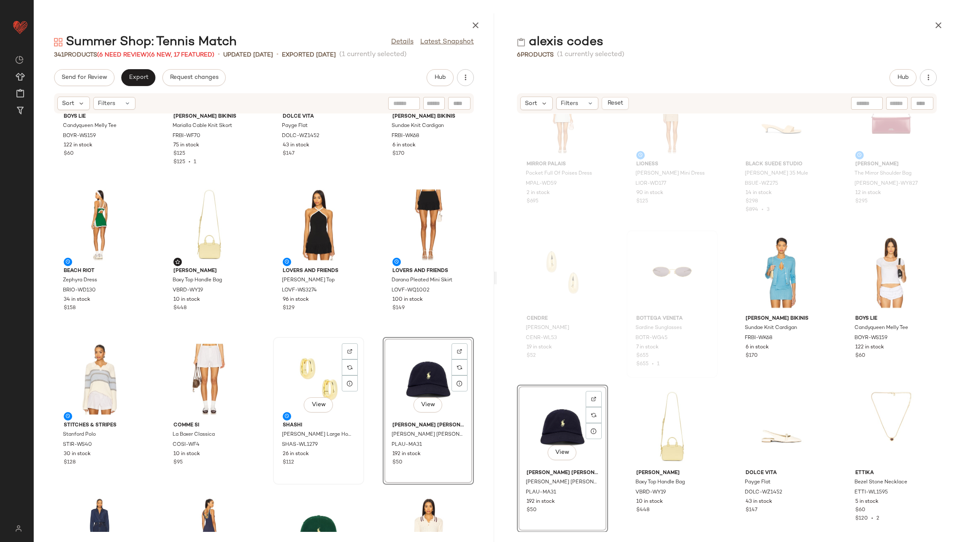
click at [299, 377] on div "View" at bounding box center [318, 379] width 85 height 78
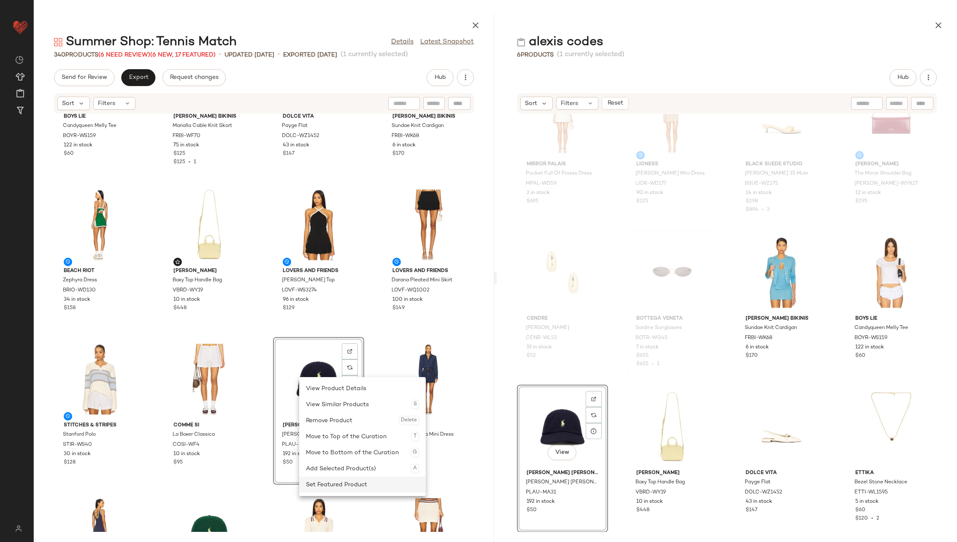
click at [359, 486] on div "Set Featured Product" at bounding box center [362, 485] width 113 height 16
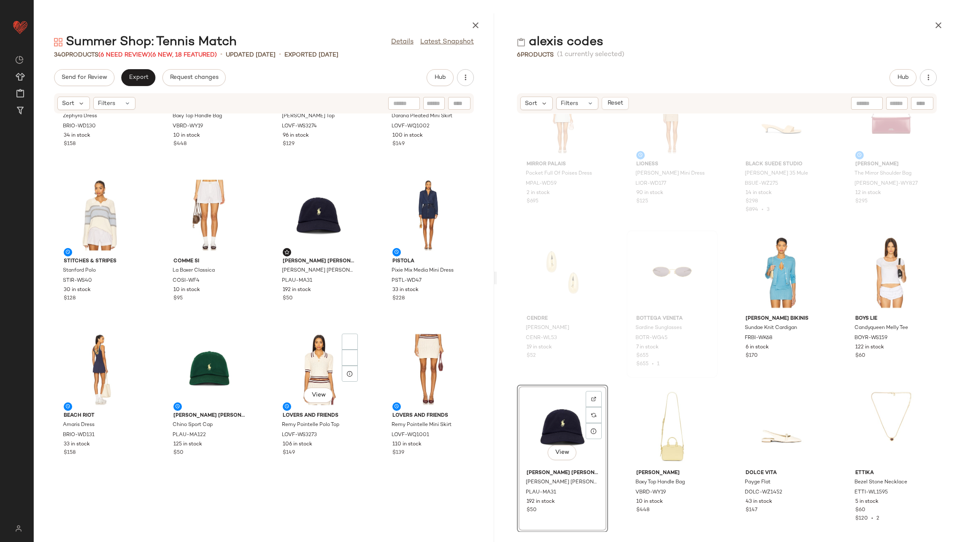
scroll to position [279, 0]
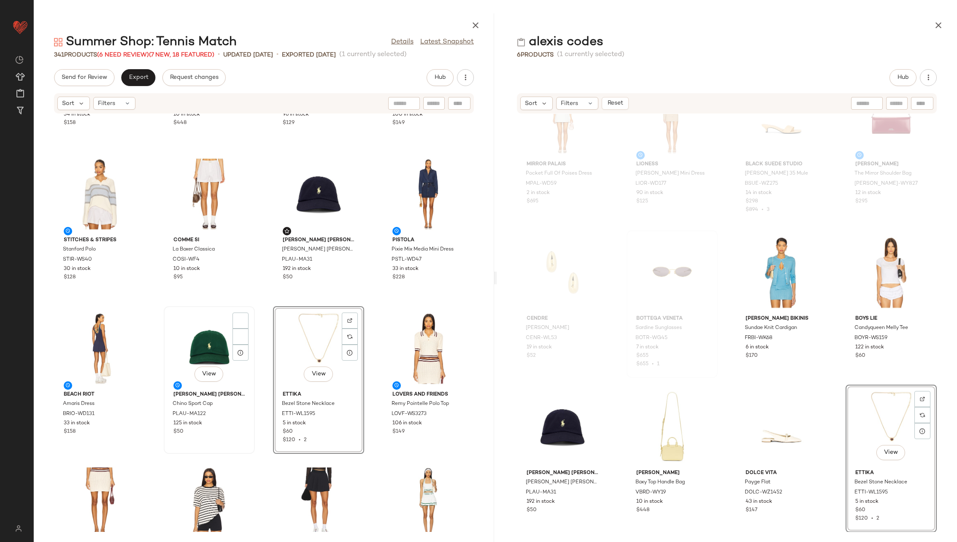
click at [193, 352] on div "View" at bounding box center [209, 348] width 85 height 78
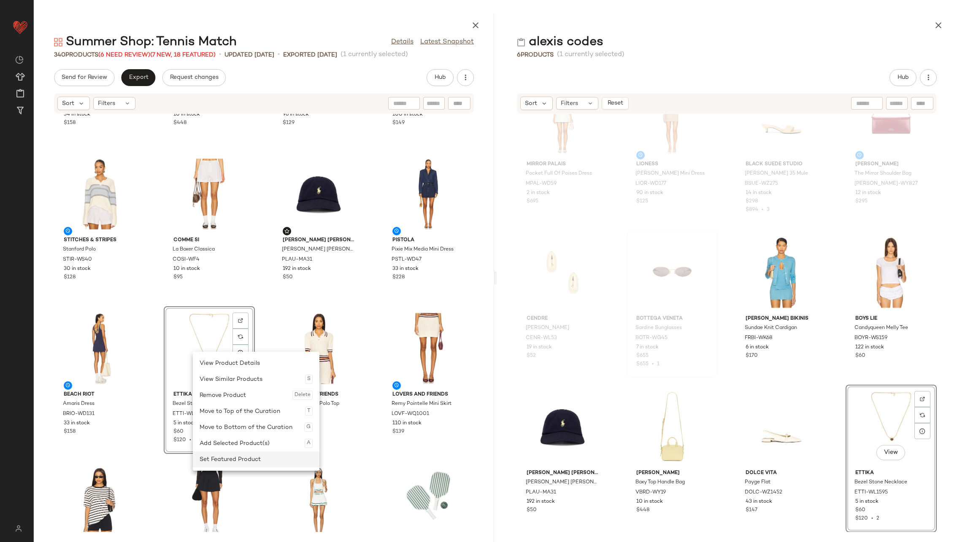
click at [264, 465] on div "Set Featured Product" at bounding box center [256, 459] width 113 height 16
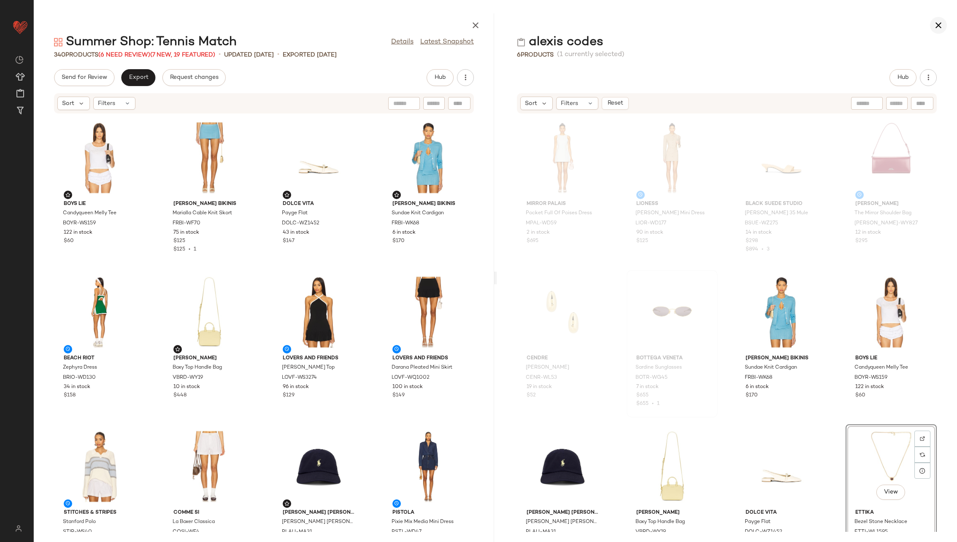
click at [938, 27] on icon "button" at bounding box center [938, 25] width 10 height 10
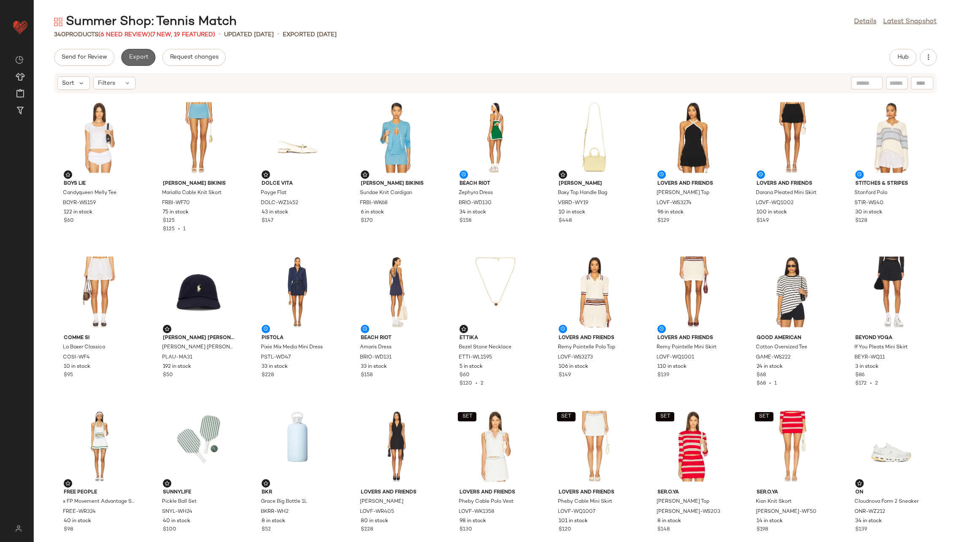
click at [134, 59] on span "Export" at bounding box center [138, 57] width 20 height 7
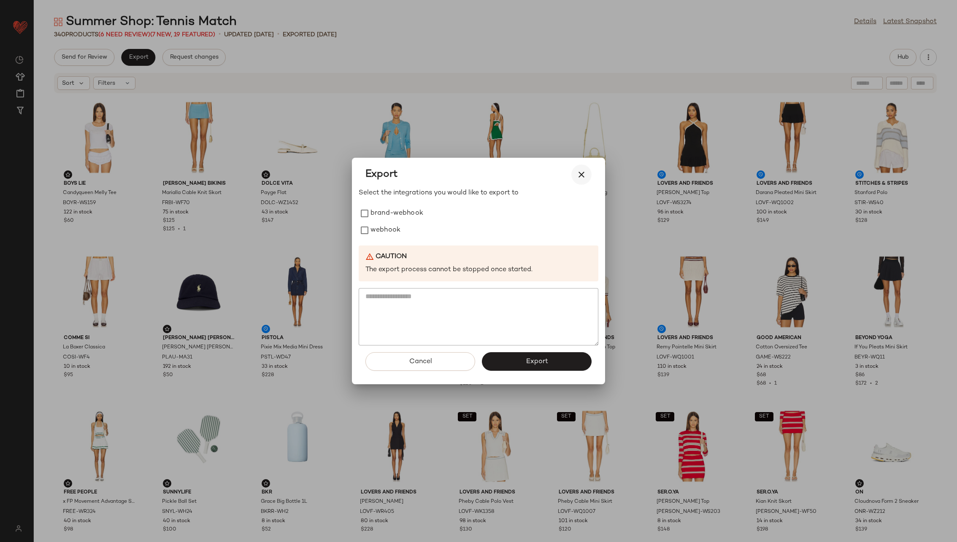
click at [585, 170] on icon "button" at bounding box center [581, 175] width 10 height 10
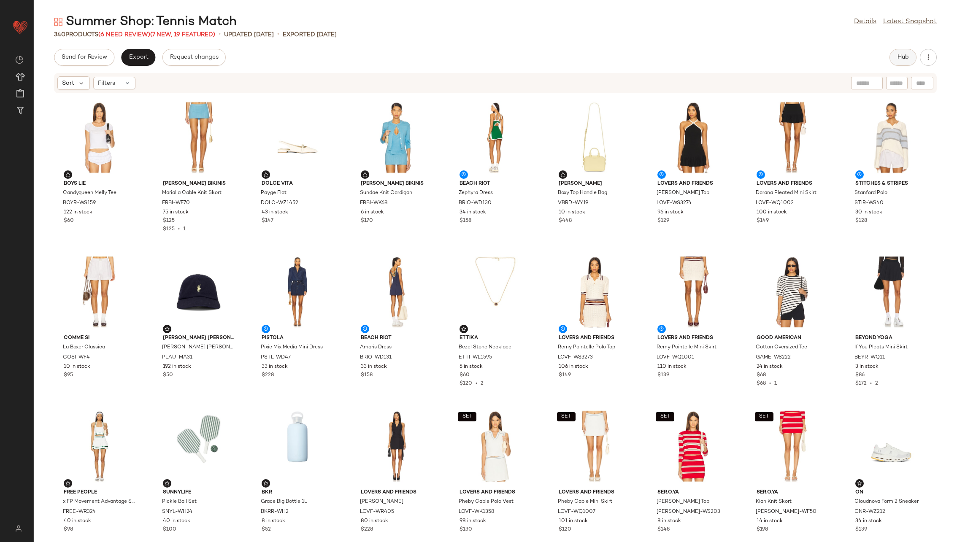
click at [909, 57] on button "Hub" at bounding box center [902, 57] width 27 height 17
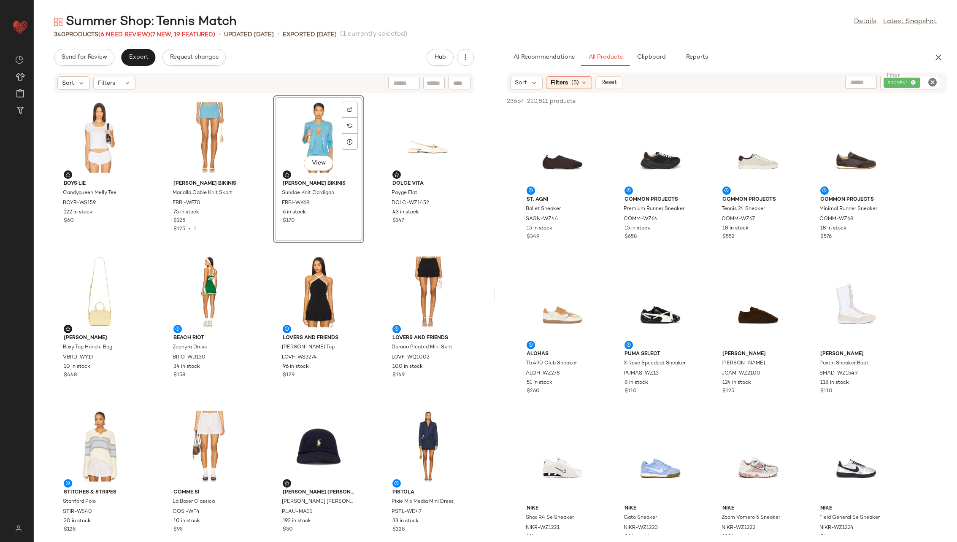
click at [257, 142] on div "Boys Lie Candyqueen Melly Tee BOYR-WS159 122 in stock $60 Frankies Bikinis Mari…" at bounding box center [264, 313] width 460 height 438
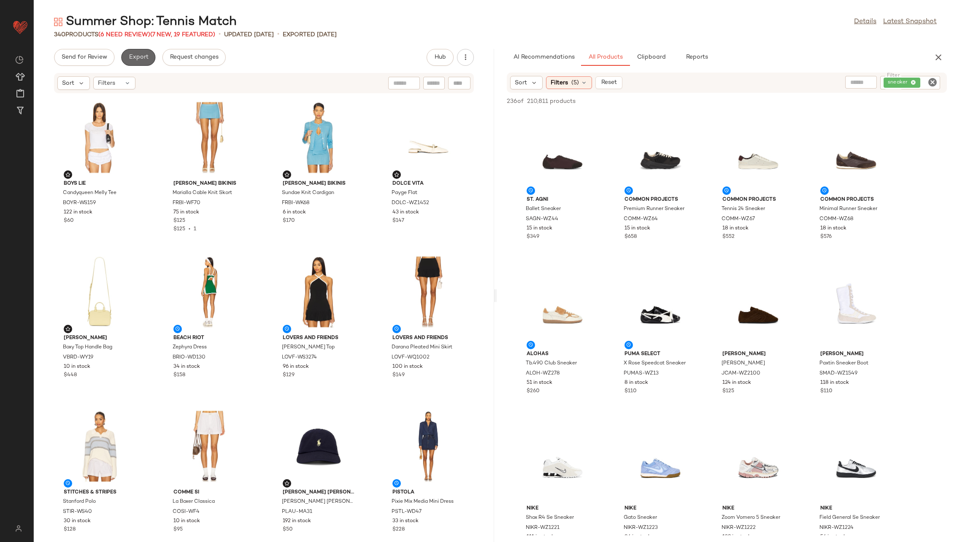
click at [131, 63] on button "Export" at bounding box center [138, 57] width 34 height 17
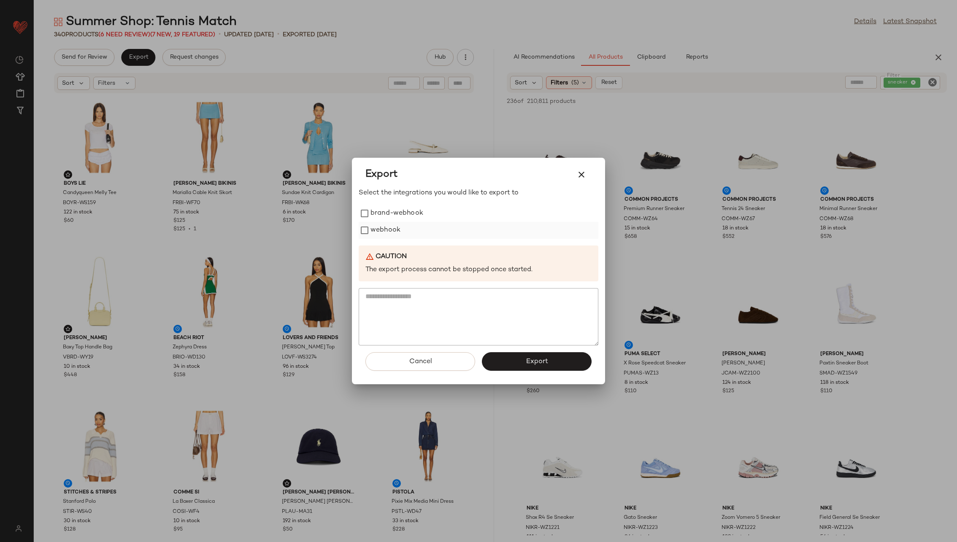
click at [395, 227] on label "webhook" at bounding box center [385, 230] width 30 height 17
click at [542, 366] on button "Export" at bounding box center [537, 361] width 110 height 19
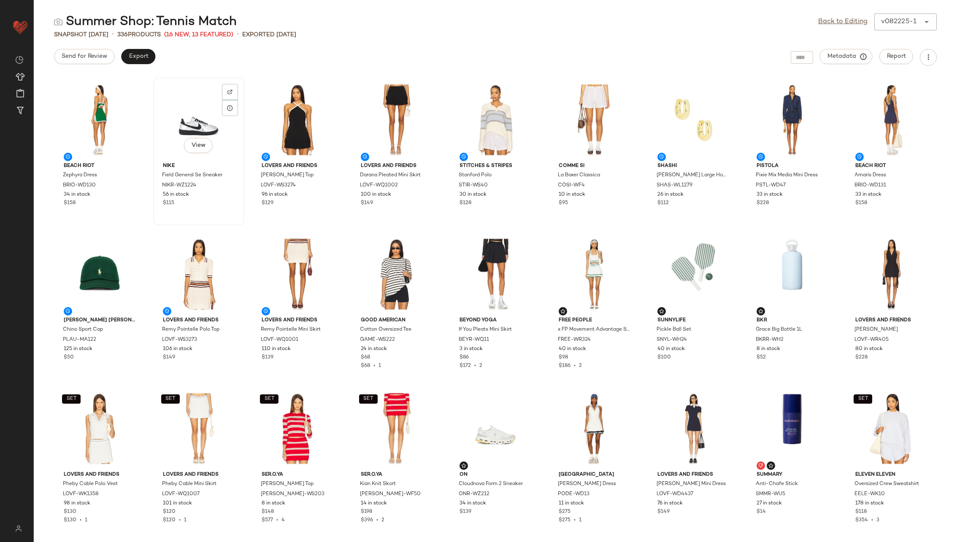
click at [181, 115] on div "View" at bounding box center [198, 120] width 85 height 78
click at [841, 21] on link "Back to Editing" at bounding box center [842, 22] width 49 height 10
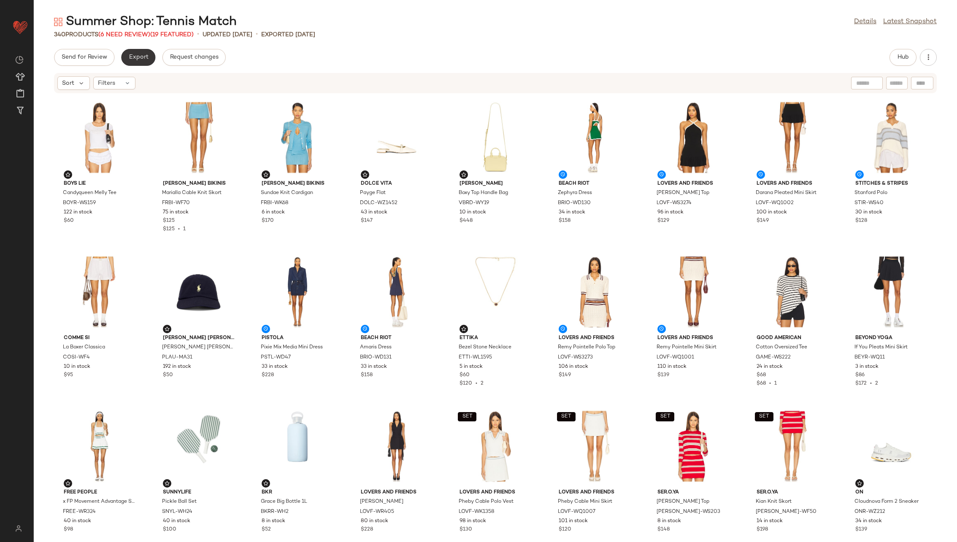
click at [142, 55] on span "Export" at bounding box center [138, 57] width 20 height 7
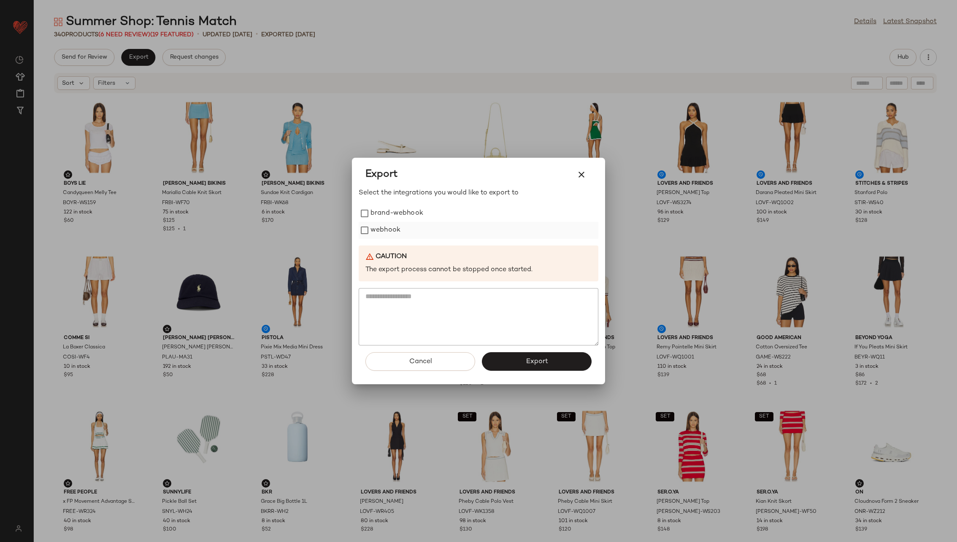
click at [397, 225] on label "webhook" at bounding box center [385, 230] width 30 height 17
click at [532, 359] on span "Export" at bounding box center [536, 362] width 22 height 8
